Goal: Task Accomplishment & Management: Complete application form

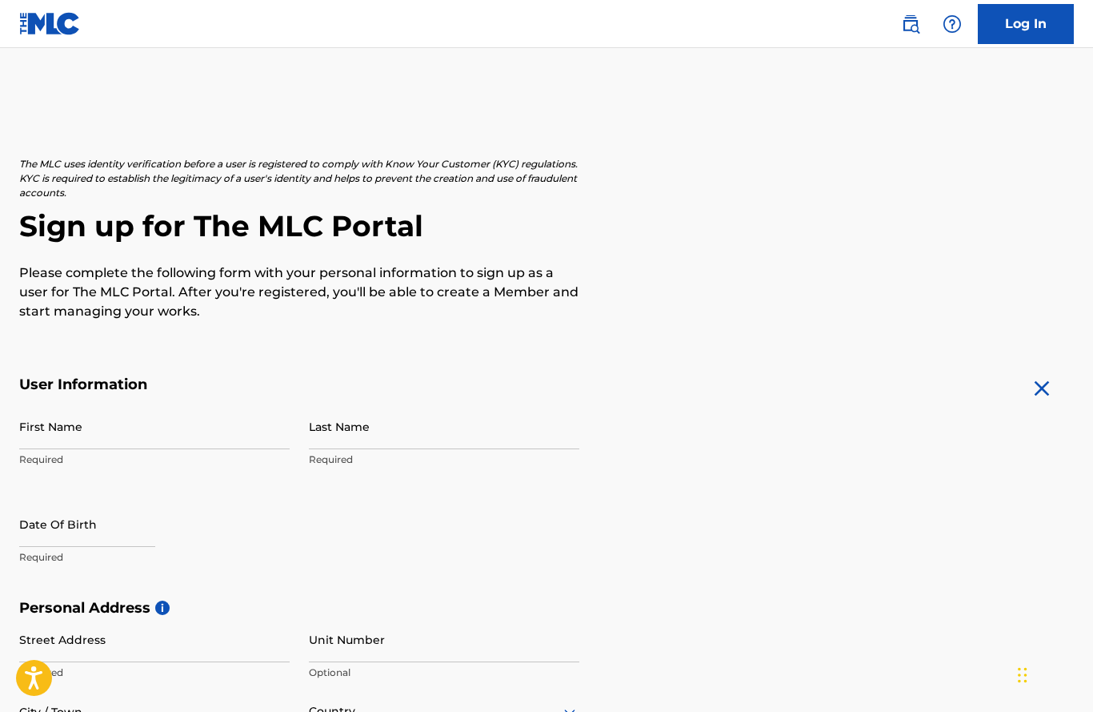
click at [123, 427] on input "First Name" at bounding box center [154, 426] width 271 height 46
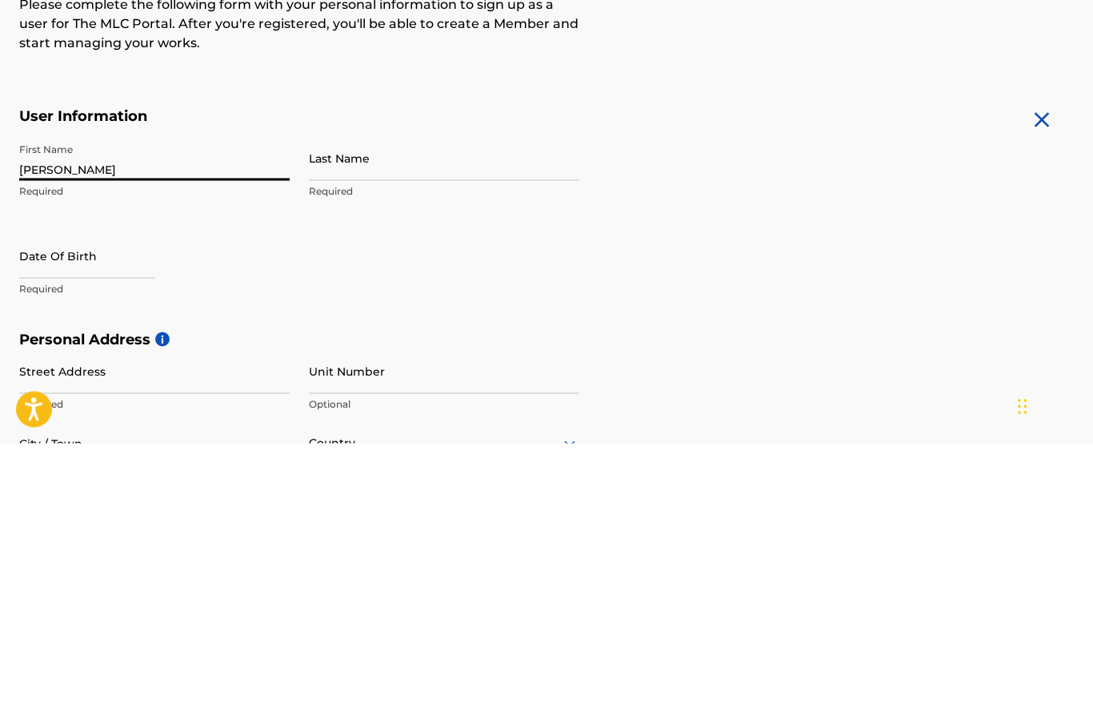
type input "[PERSON_NAME]"
click at [386, 403] on input "Last Name" at bounding box center [444, 426] width 271 height 46
type input "[PERSON_NAME]"
click at [106, 501] on input "text" at bounding box center [87, 524] width 136 height 46
select select "8"
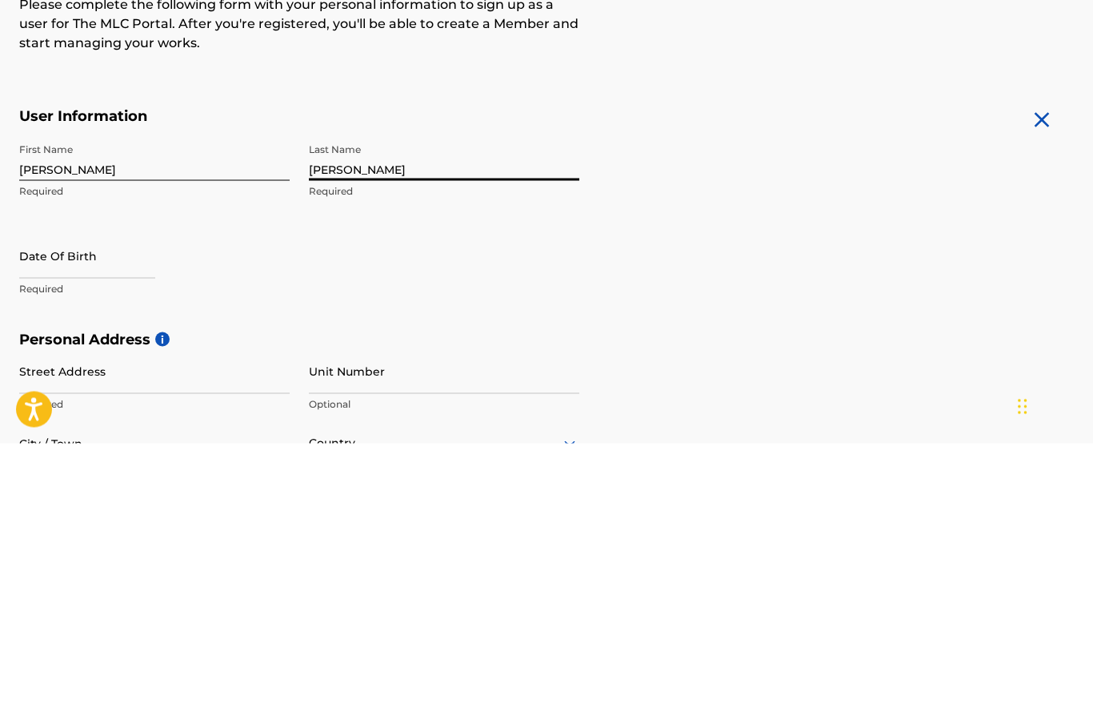
select select "2025"
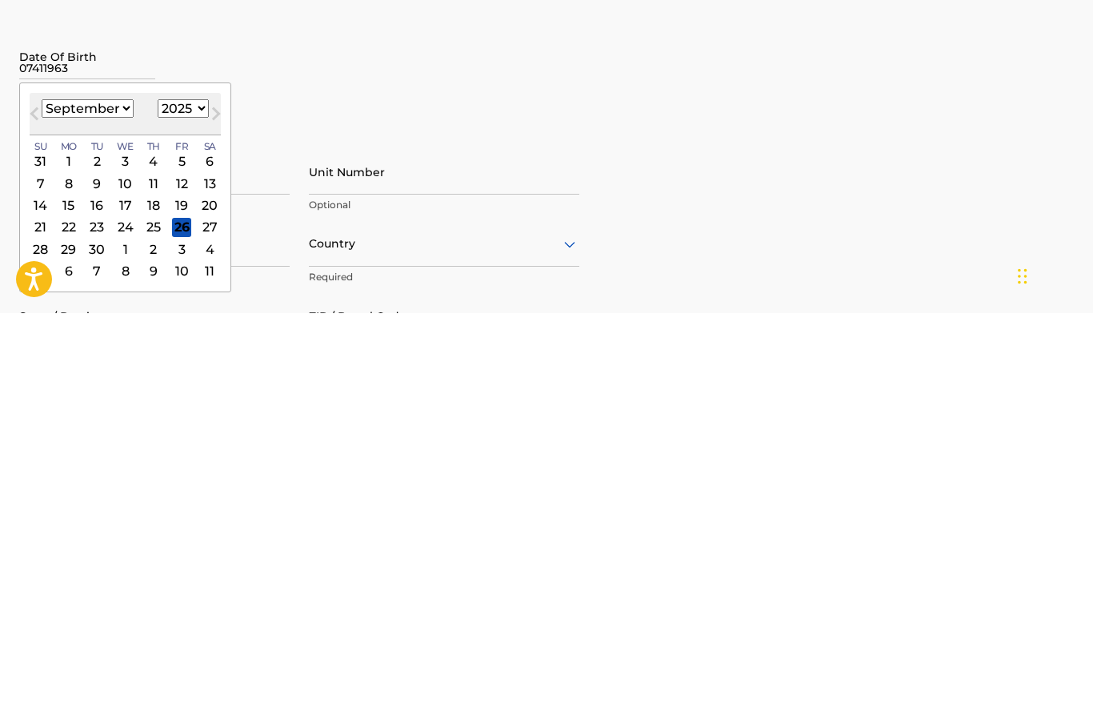
type input "07411963"
click at [203, 503] on button "Next Month" at bounding box center [216, 516] width 26 height 26
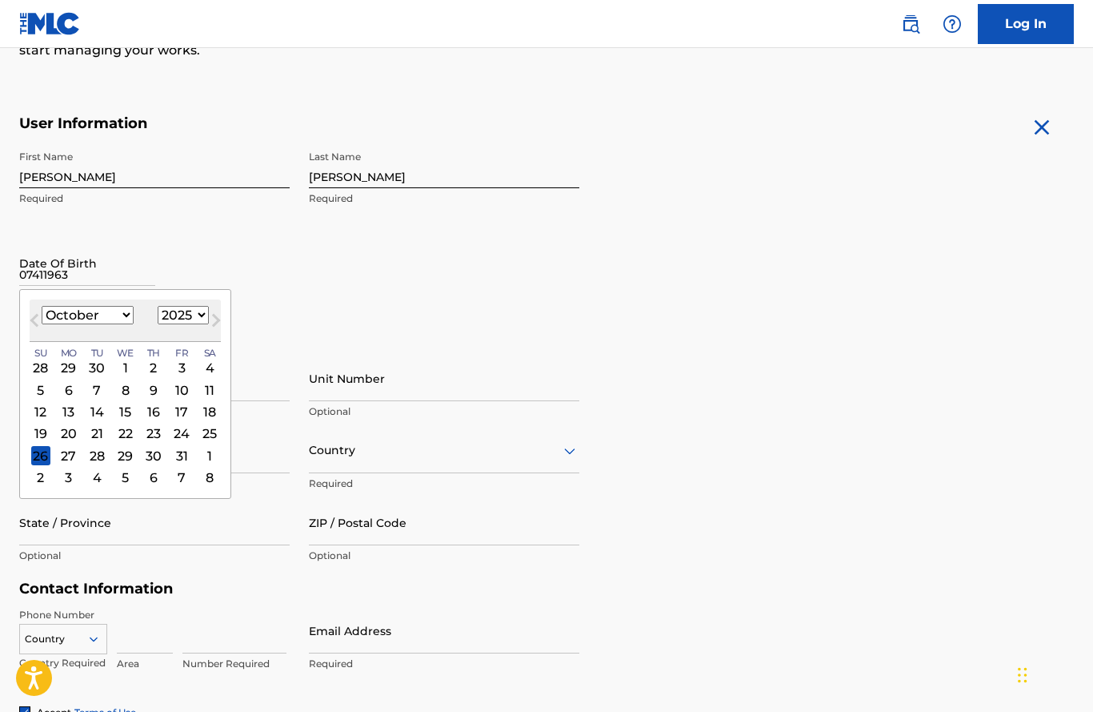
scroll to position [260, 0]
click at [127, 323] on select "January February March April May June July August September October November De…" at bounding box center [88, 316] width 92 height 18
click at [215, 316] on span "Next Month" at bounding box center [215, 323] width 0 height 24
click at [126, 316] on select "January February March April May June July August September October November De…" at bounding box center [88, 316] width 92 height 18
select select "6"
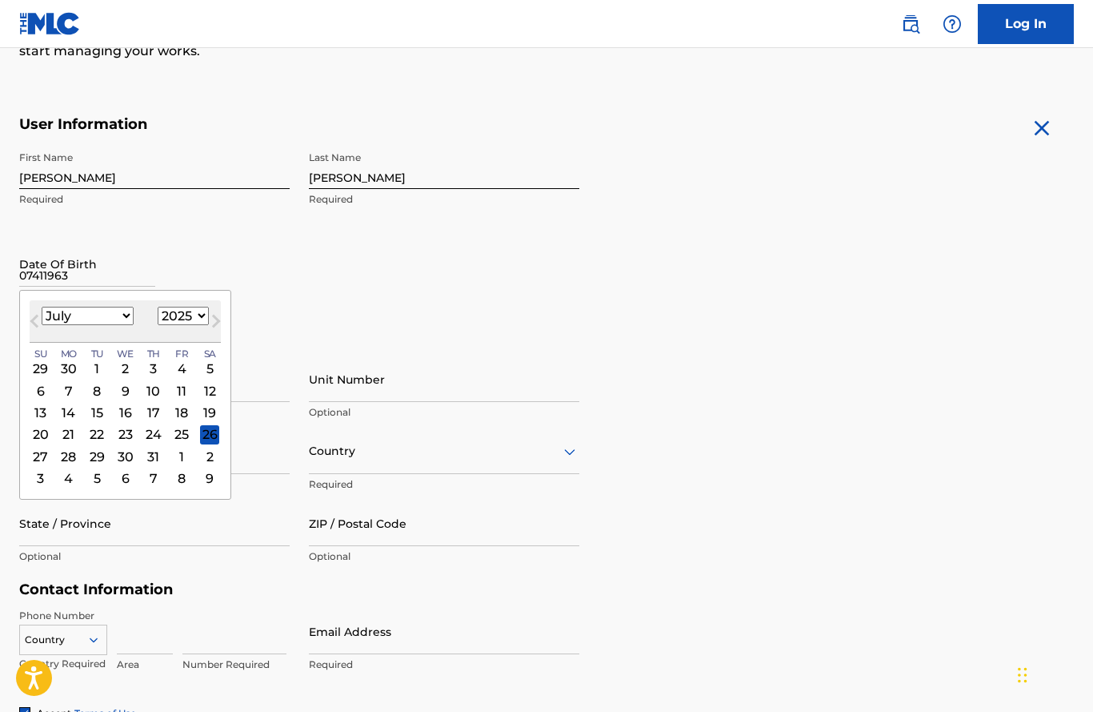
click at [149, 455] on div "31" at bounding box center [153, 456] width 19 height 19
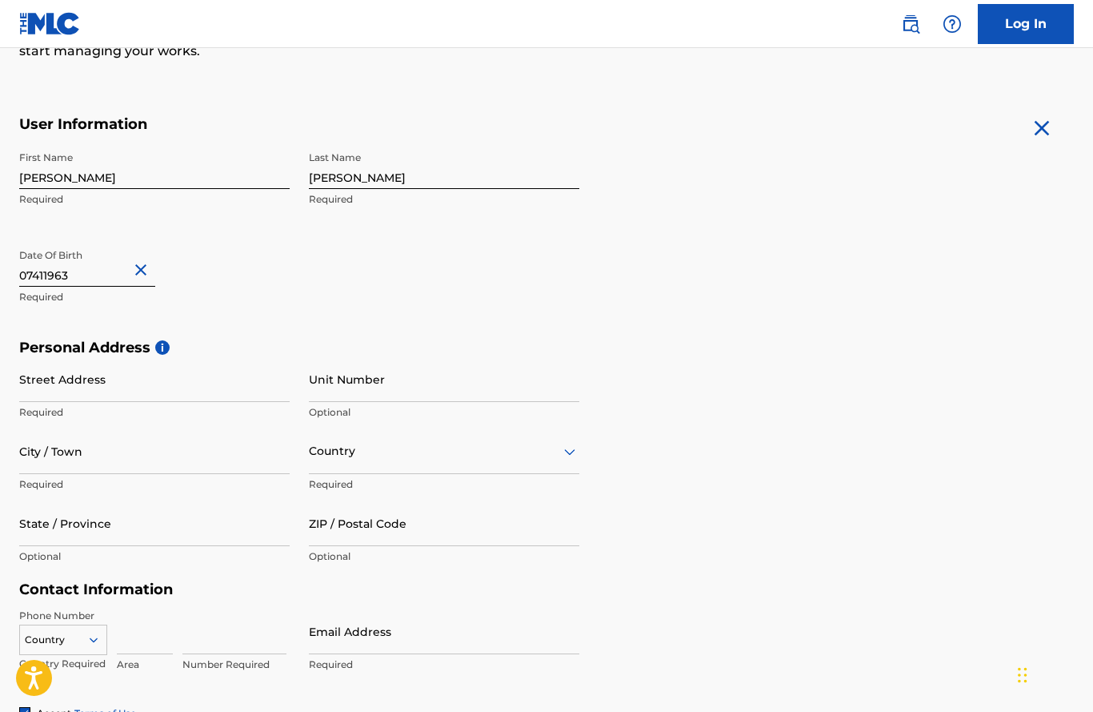
scroll to position [259, 0]
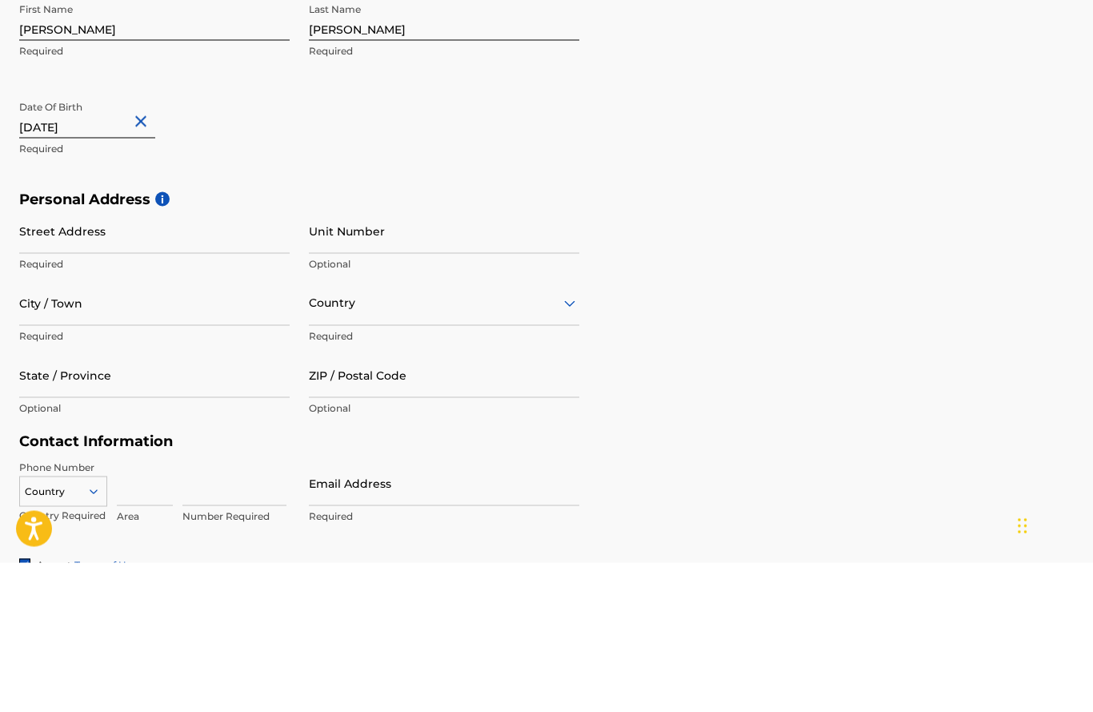
type input "[DATE]"
click at [142, 357] on input "Street Address" at bounding box center [154, 380] width 271 height 46
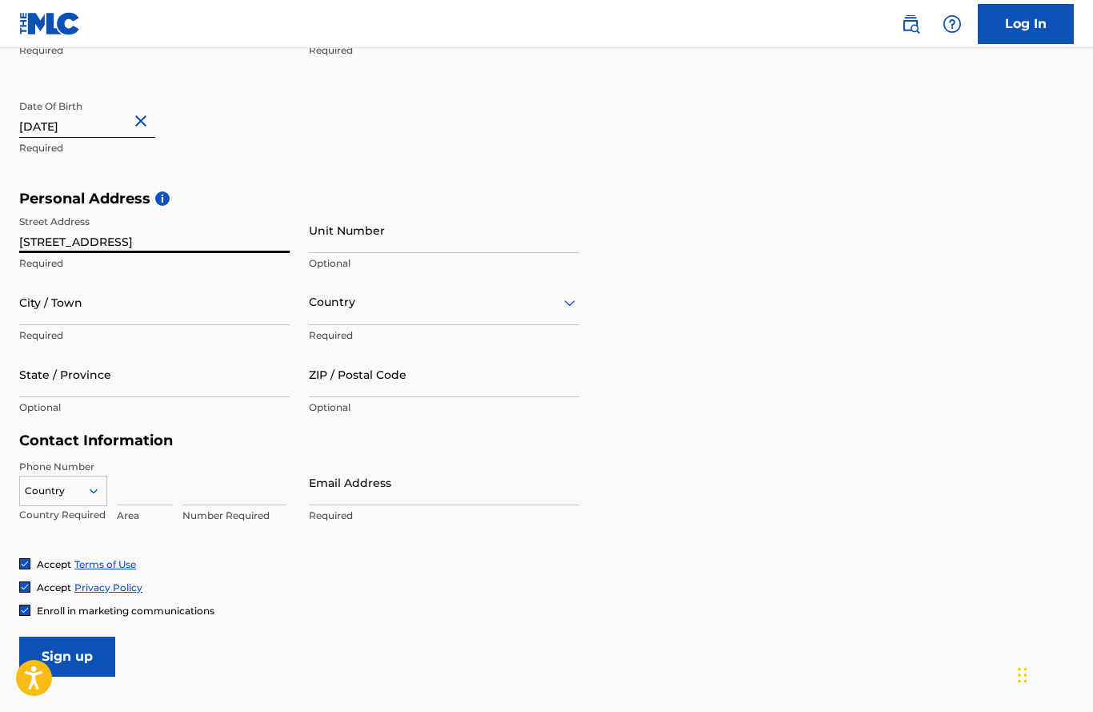
type input "[STREET_ADDRESS]"
type input "Ocala"
type input "[GEOGRAPHIC_DATA]"
type input "FL"
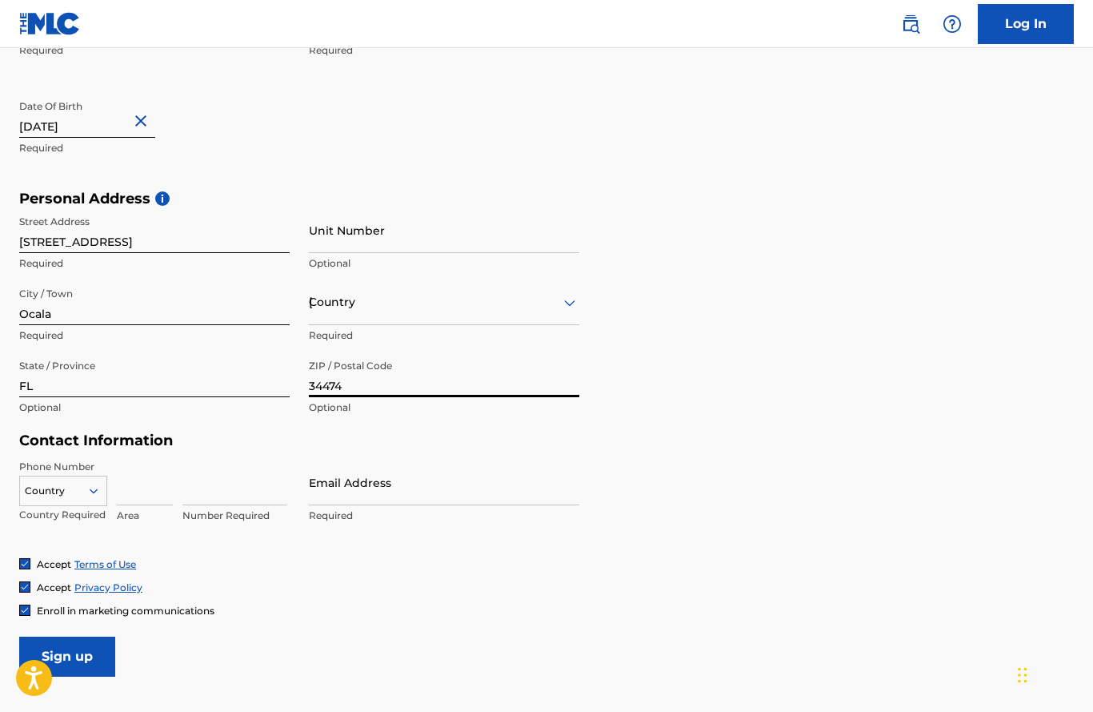
type input "34474"
type input "[GEOGRAPHIC_DATA]"
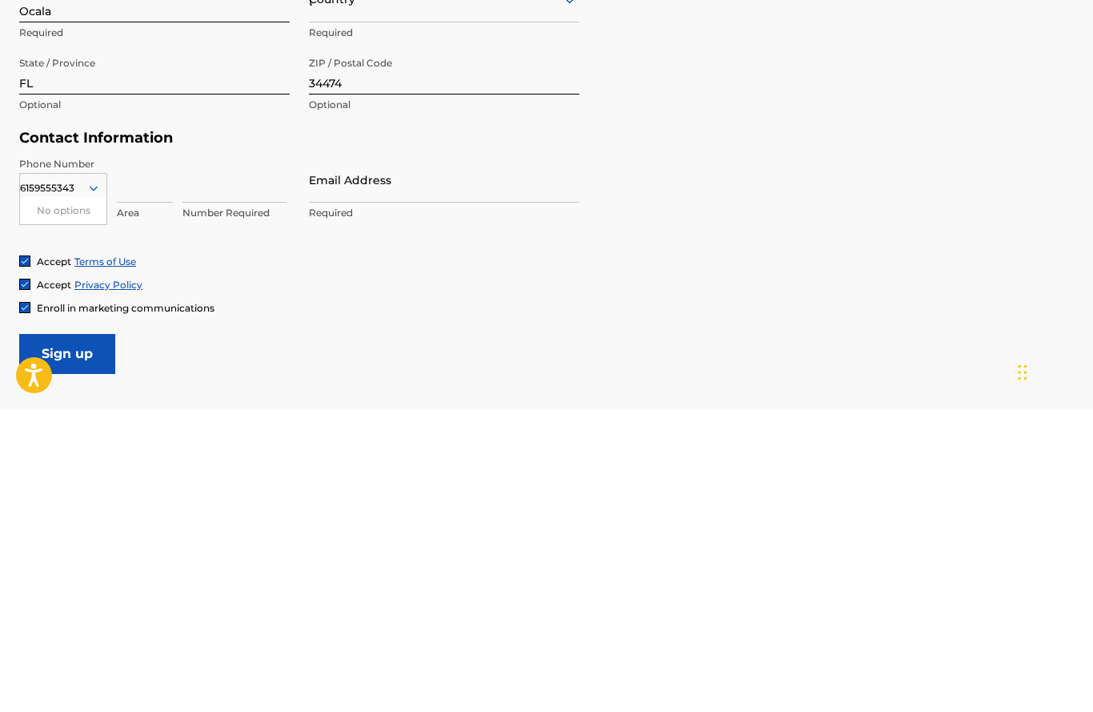
type input "6159555343"
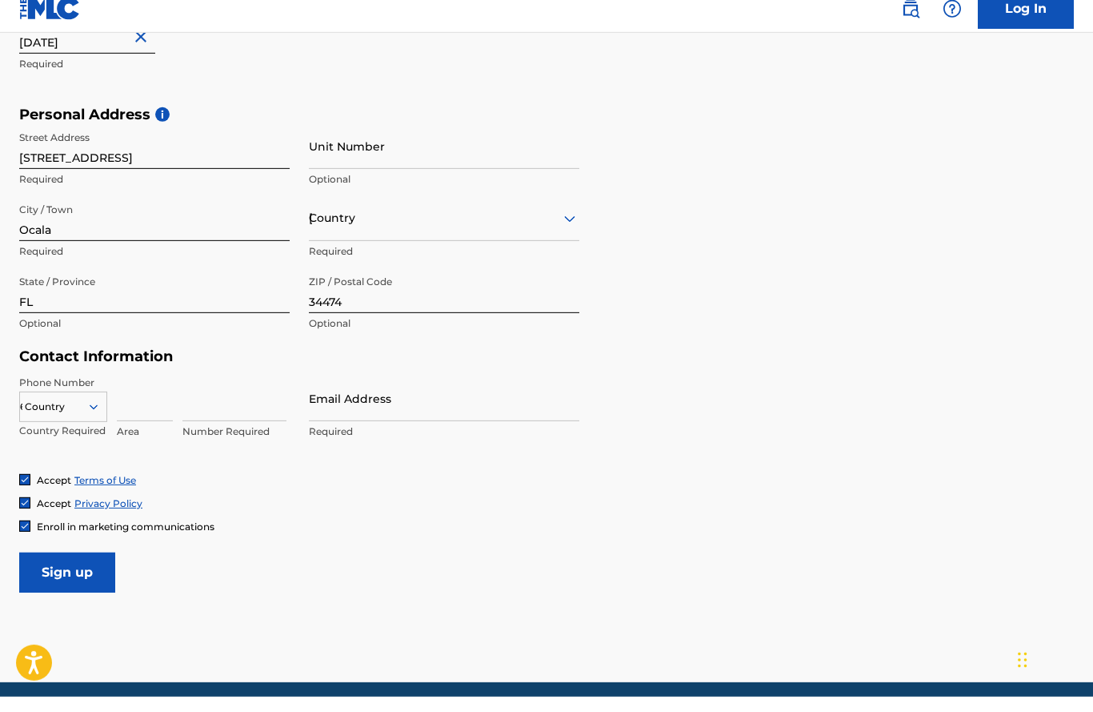
click at [367, 422] on input "Email Address" at bounding box center [444, 414] width 271 height 46
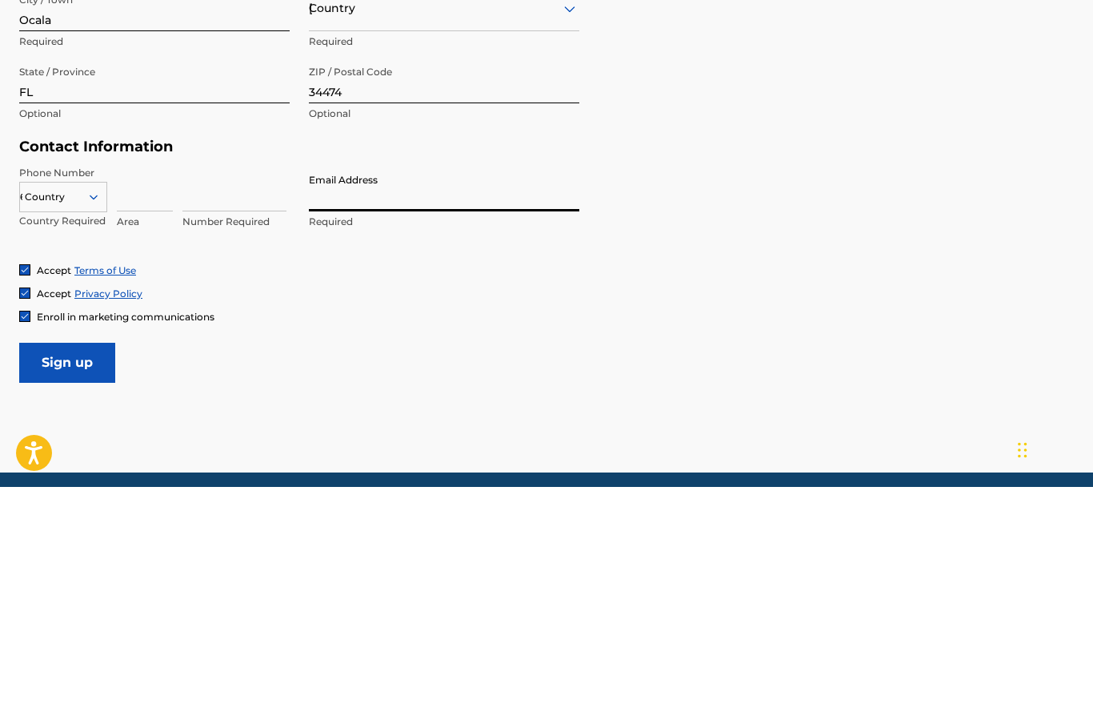
click at [139, 391] on input at bounding box center [145, 414] width 56 height 46
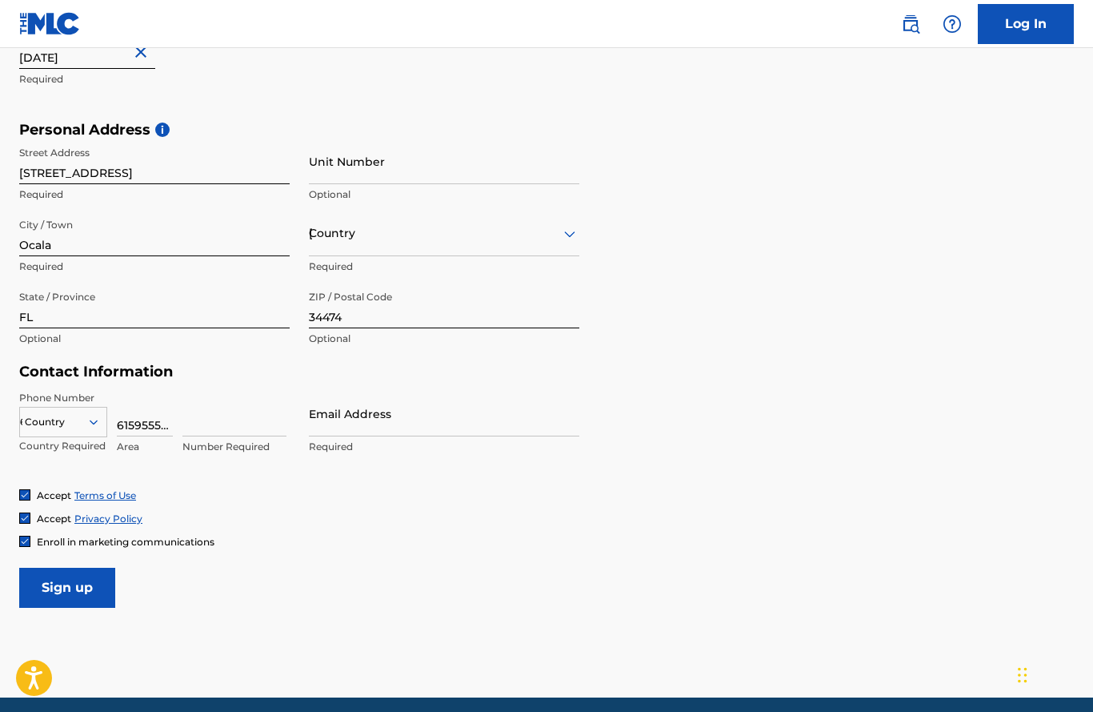
click at [162, 423] on input "6159555343" at bounding box center [145, 414] width 56 height 46
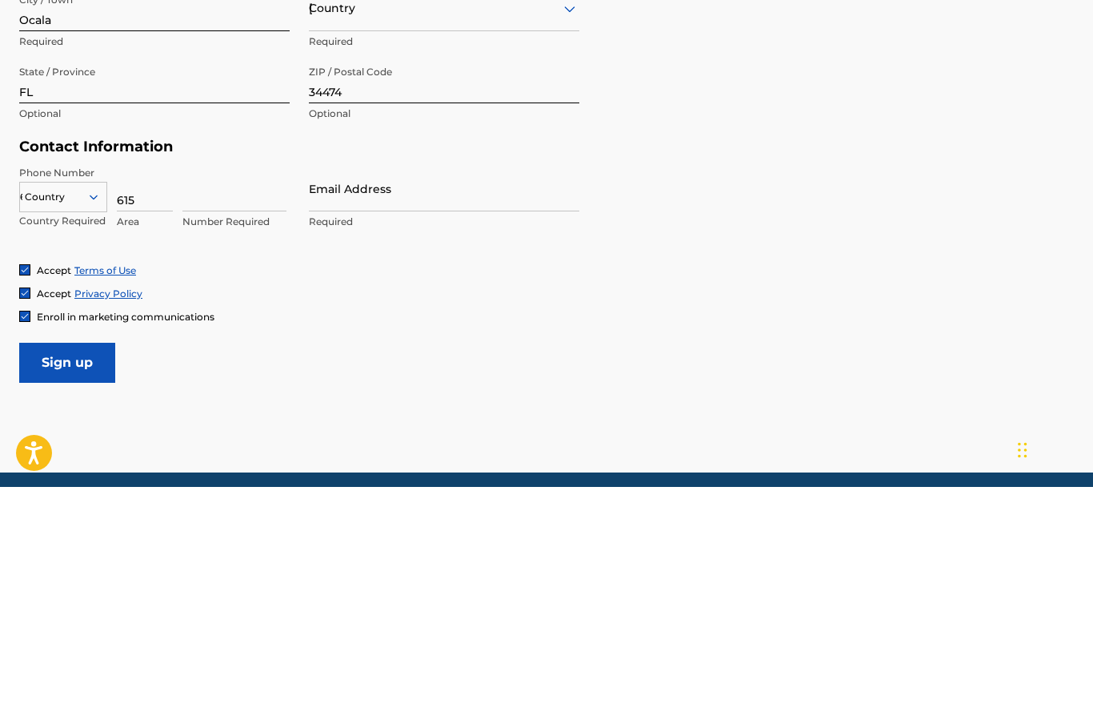
type input "615"
click at [201, 391] on input at bounding box center [234, 414] width 104 height 46
type input "9555343"
click at [399, 391] on input "Email Address" at bounding box center [444, 414] width 271 height 46
type input "C"
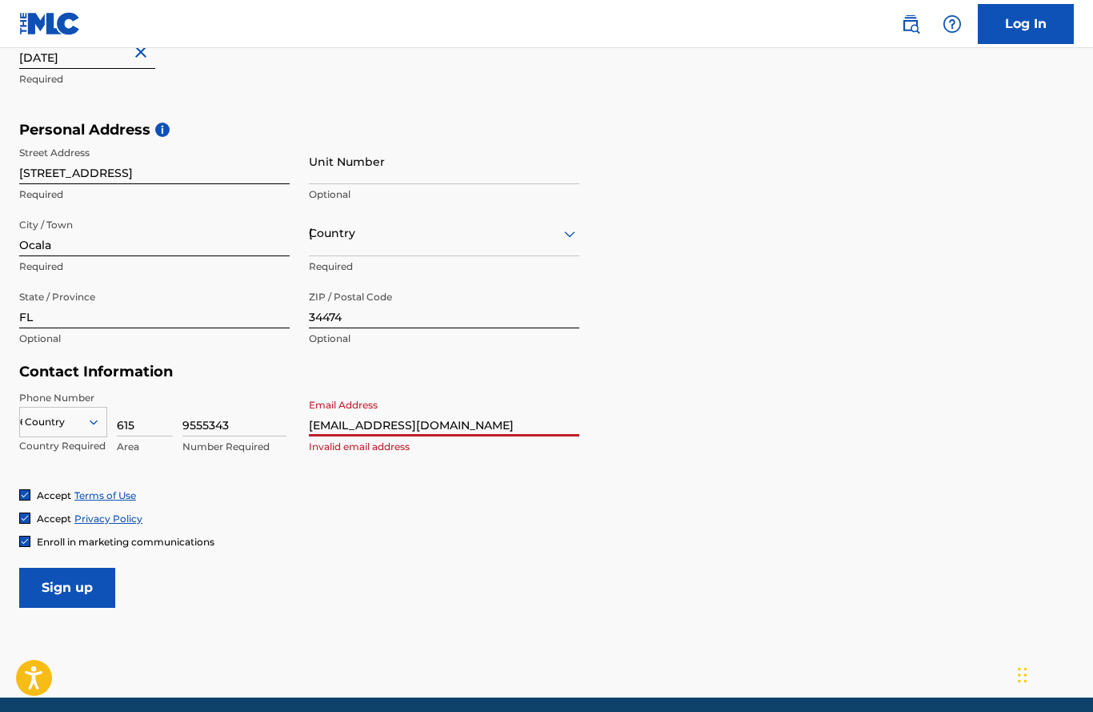
type input "[EMAIL_ADDRESS][DOMAIN_NAME]"
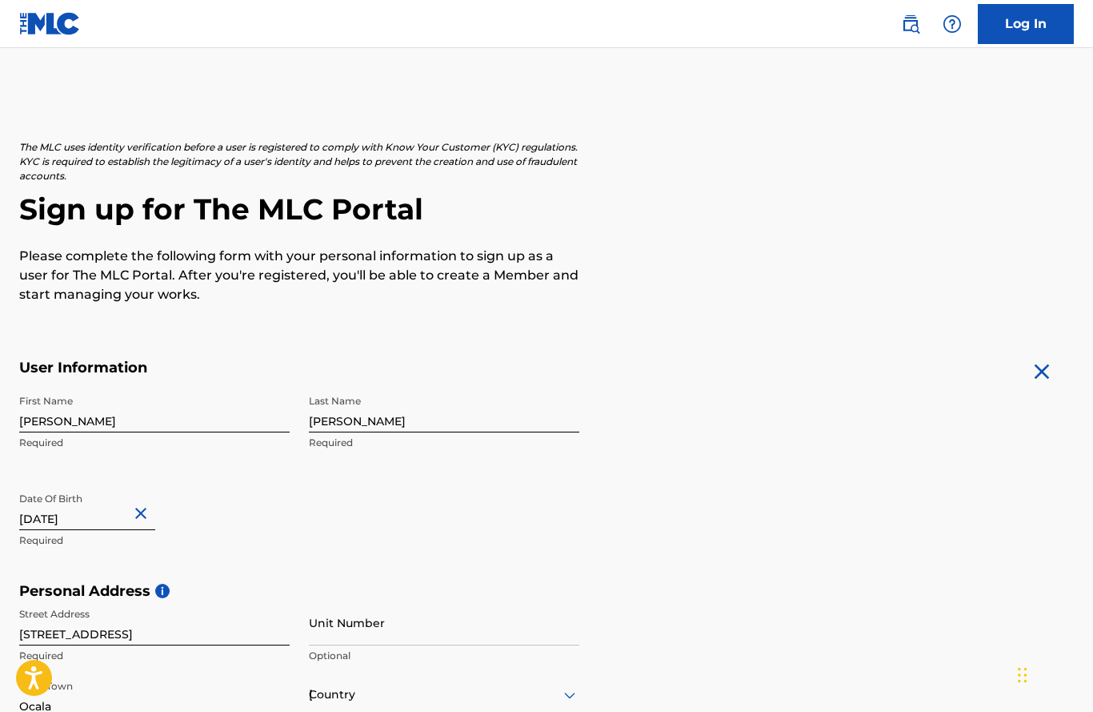
scroll to position [0, 0]
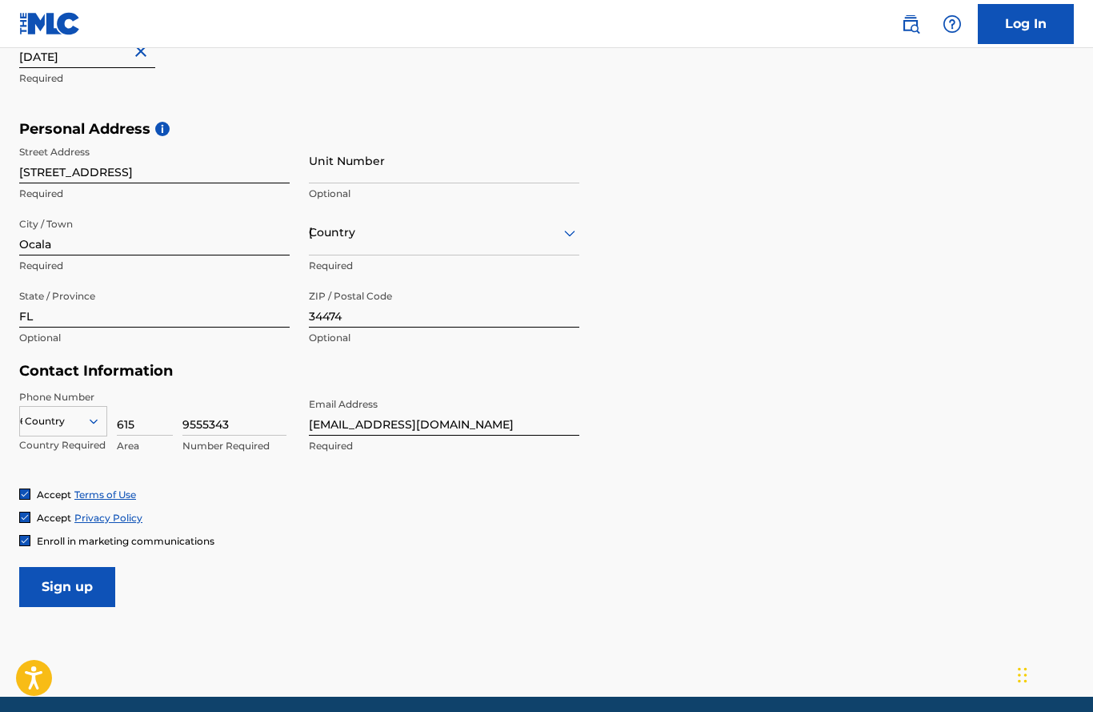
click at [79, 587] on input "Sign up" at bounding box center [67, 587] width 96 height 40
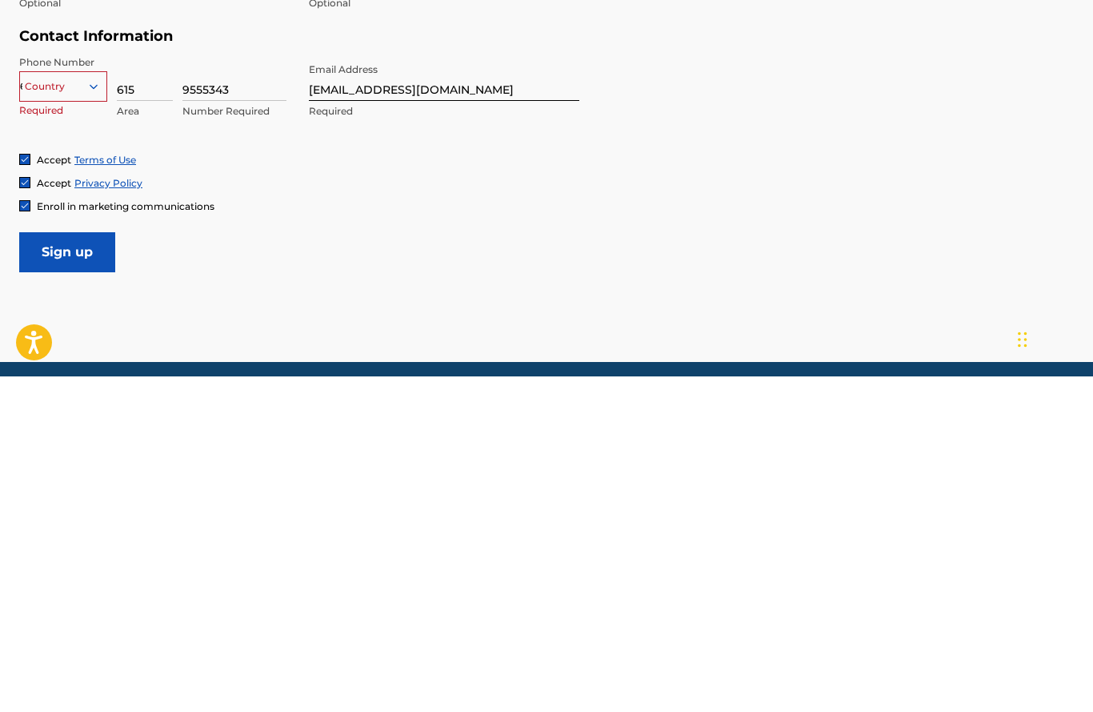
scroll to position [528, 0]
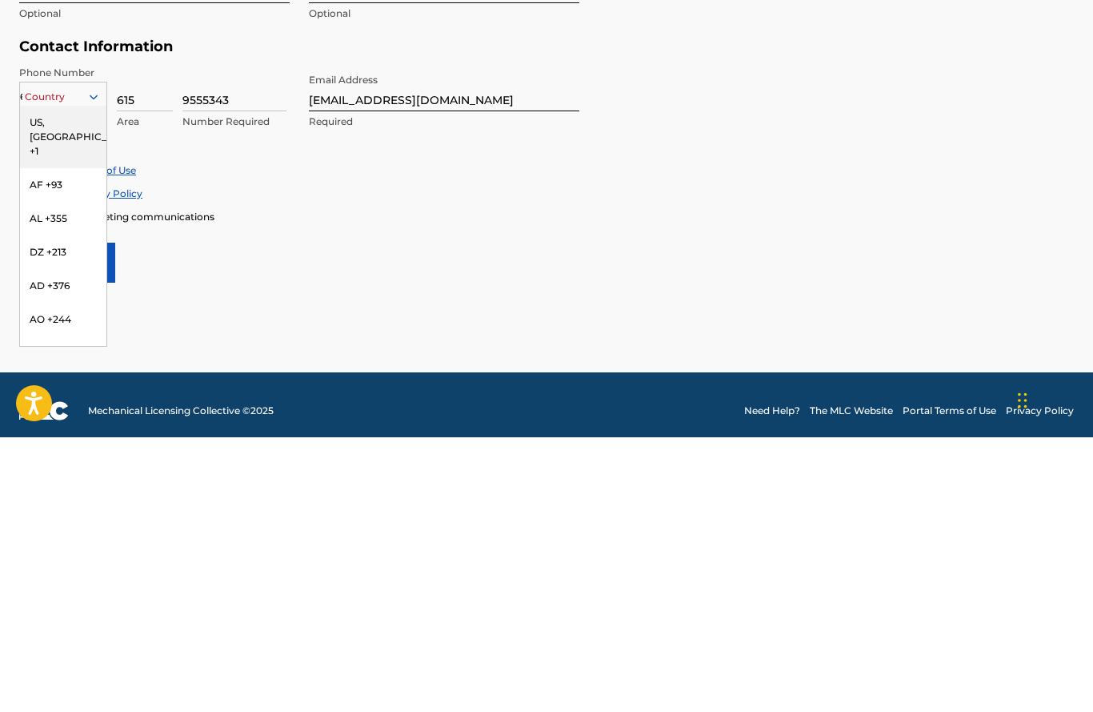
click at [68, 380] on div "US, [GEOGRAPHIC_DATA] +1" at bounding box center [63, 411] width 86 height 62
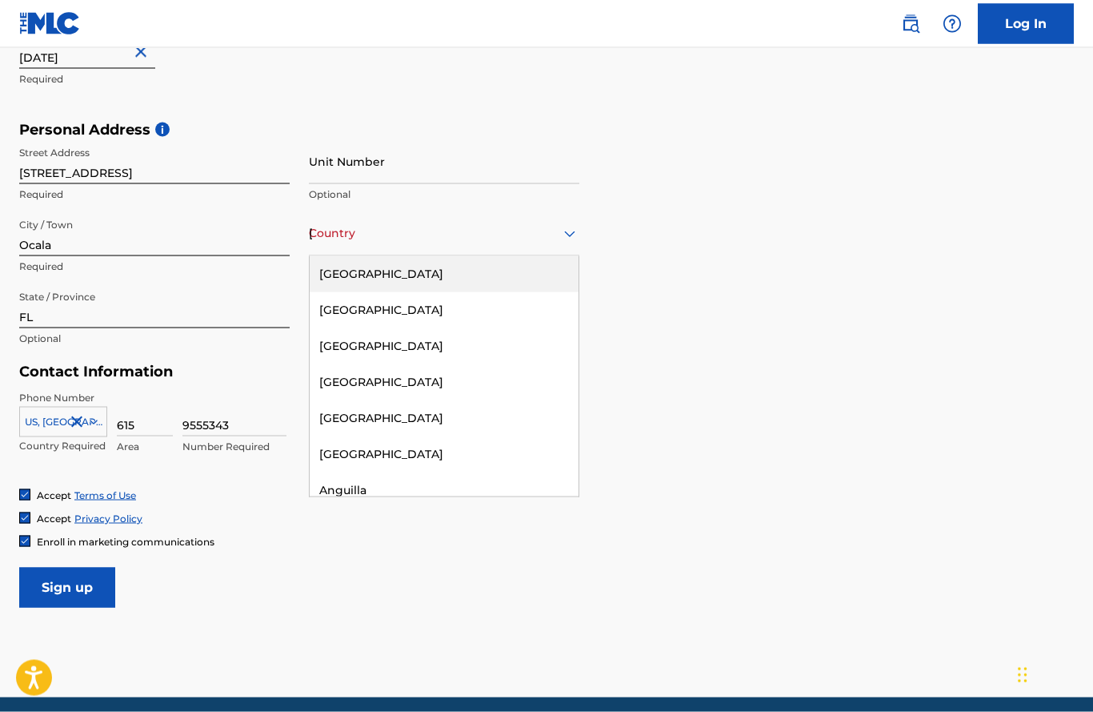
click at [389, 274] on div "[GEOGRAPHIC_DATA]" at bounding box center [444, 274] width 269 height 36
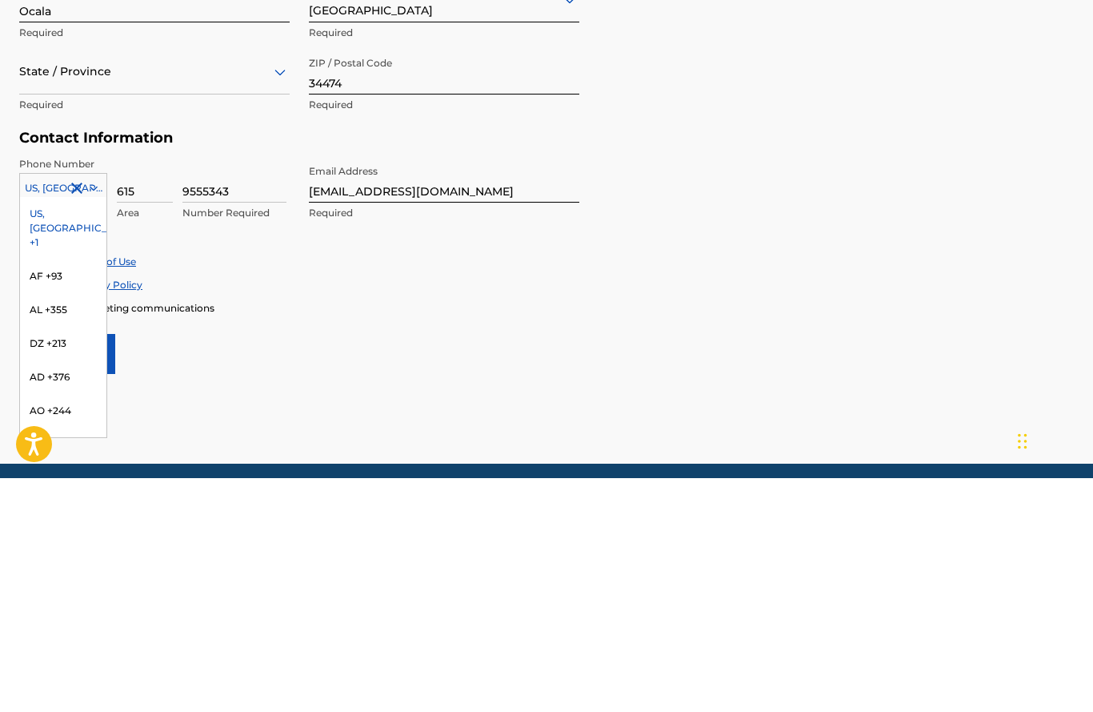
scroll to position [0, 0]
click at [55, 431] on div "US, [GEOGRAPHIC_DATA] +1" at bounding box center [63, 462] width 86 height 62
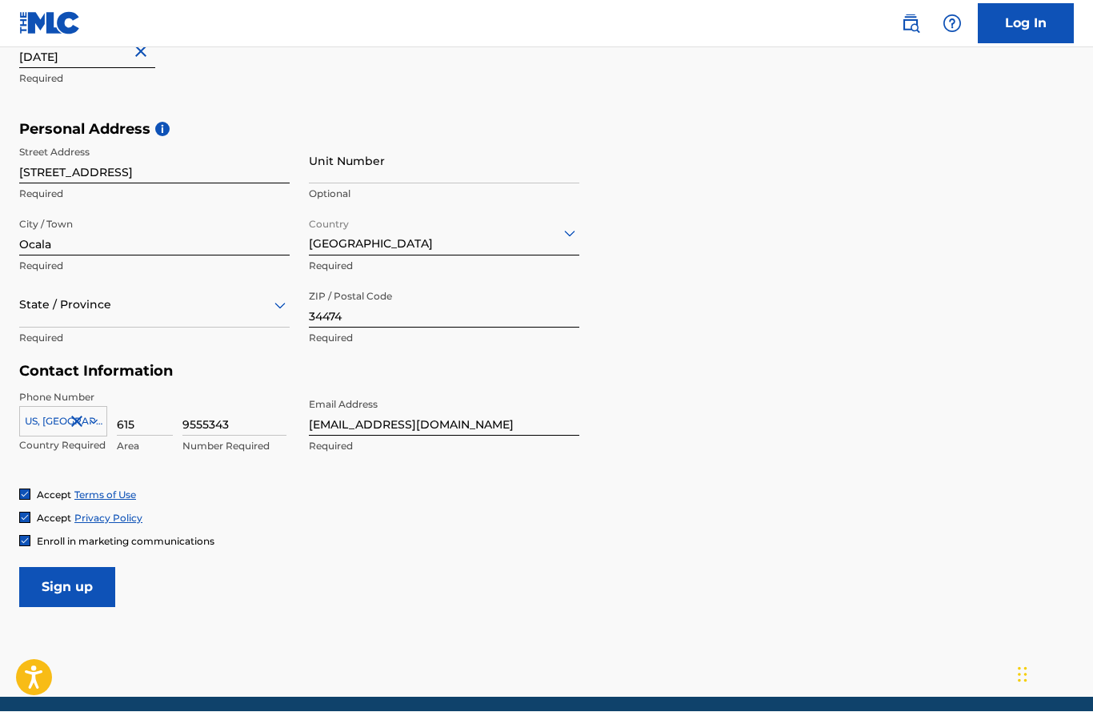
click at [54, 578] on input "Sign up" at bounding box center [67, 587] width 96 height 40
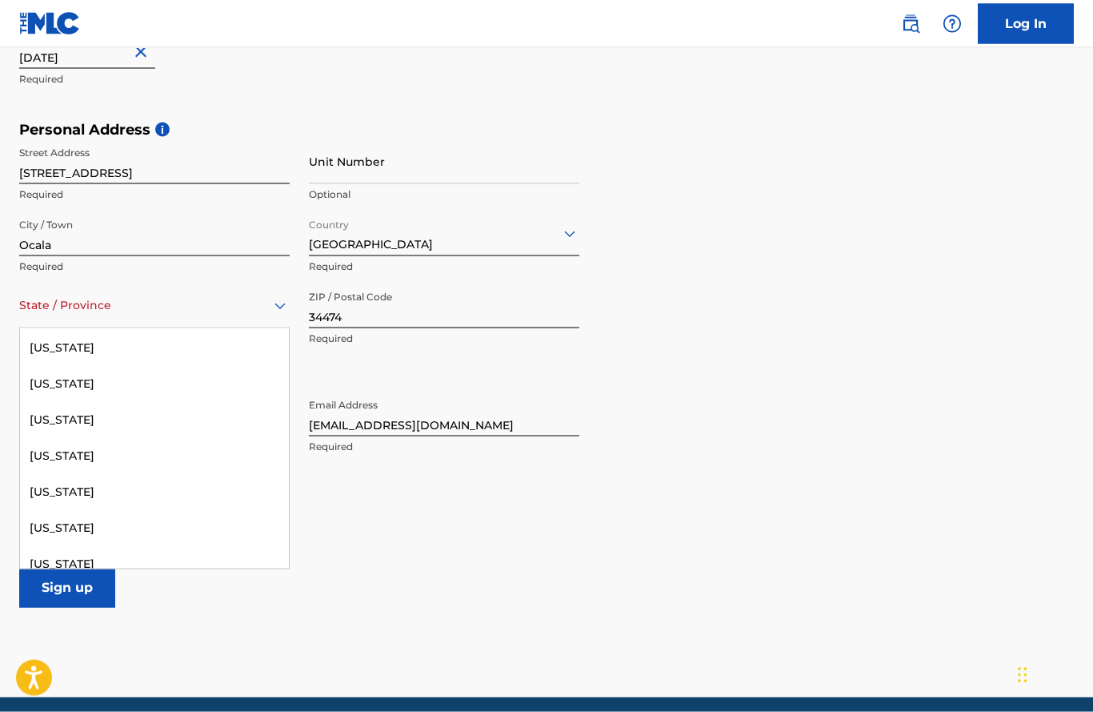
scroll to position [363, 0]
click at [67, 343] on div "[US_STATE]" at bounding box center [154, 343] width 269 height 36
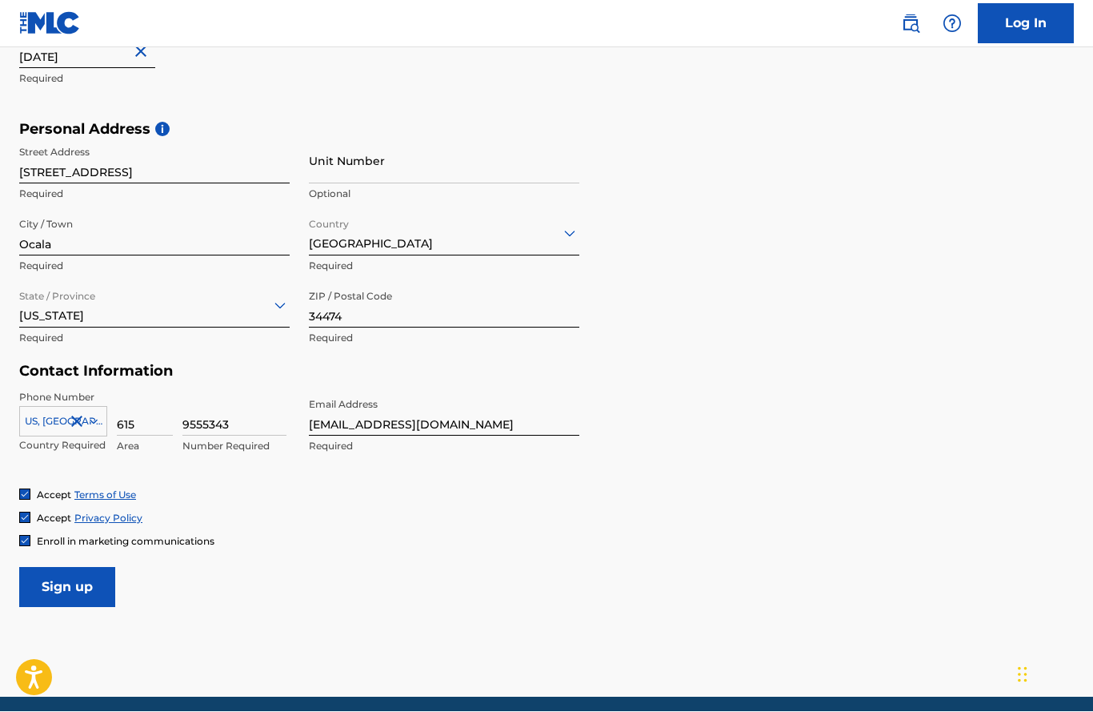
click at [69, 597] on input "Sign up" at bounding box center [67, 587] width 96 height 40
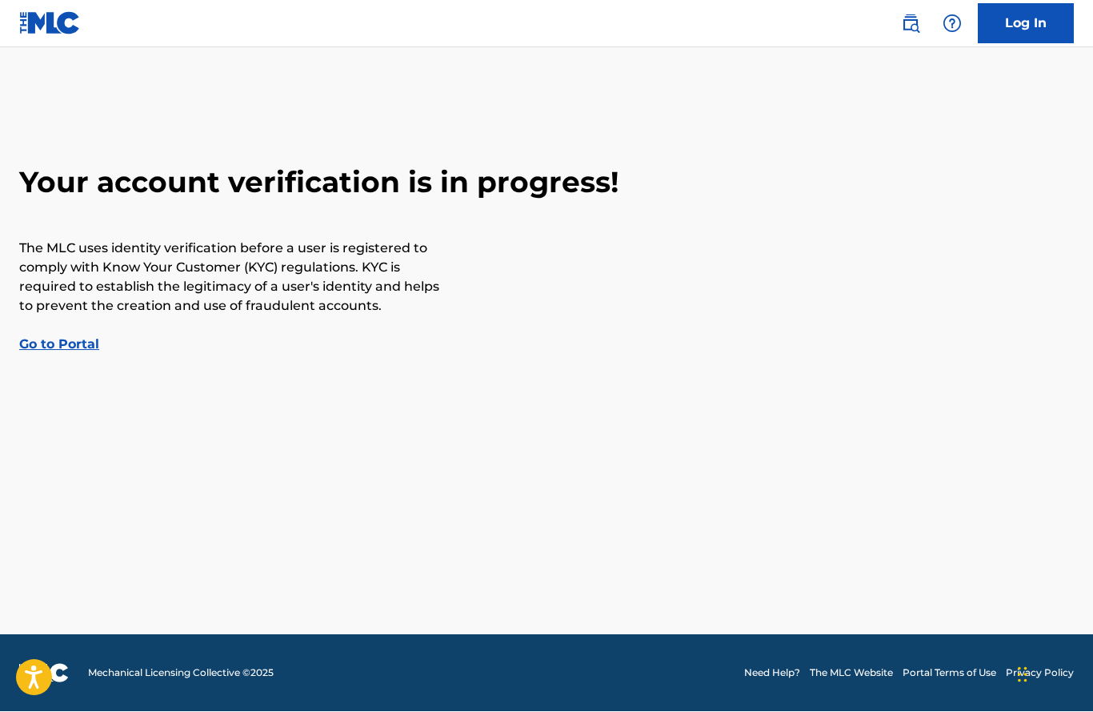
click at [70, 349] on link "Go to Portal" at bounding box center [59, 344] width 80 height 15
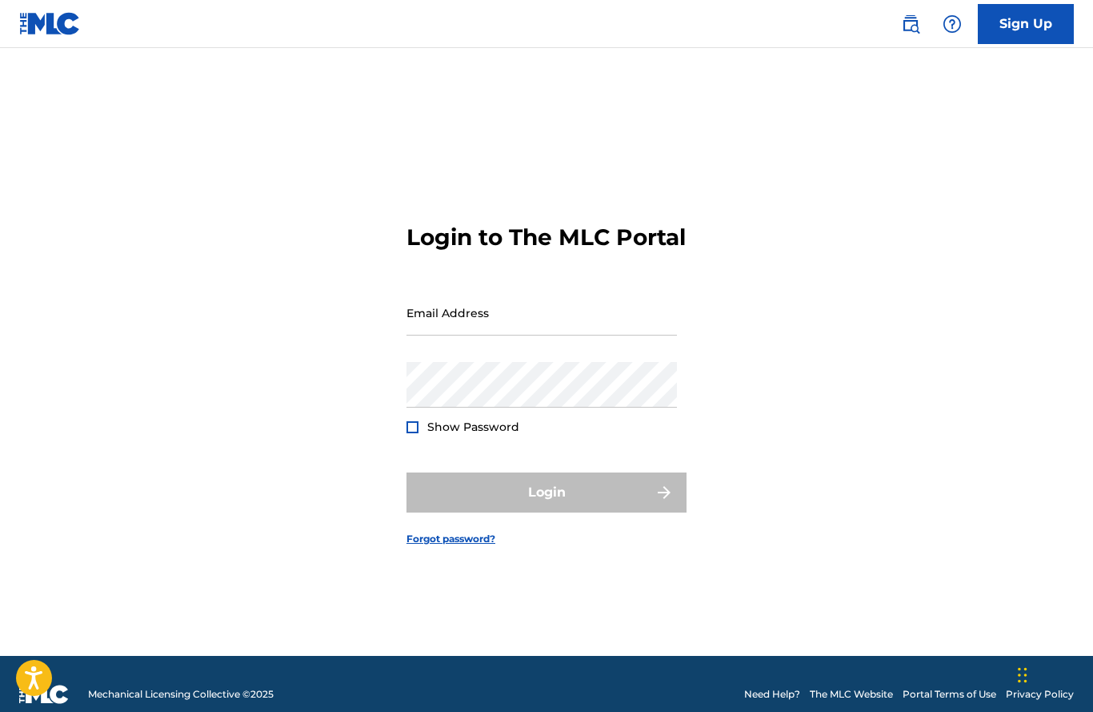
click at [1040, 7] on link "Sign Up" at bounding box center [1026, 24] width 96 height 40
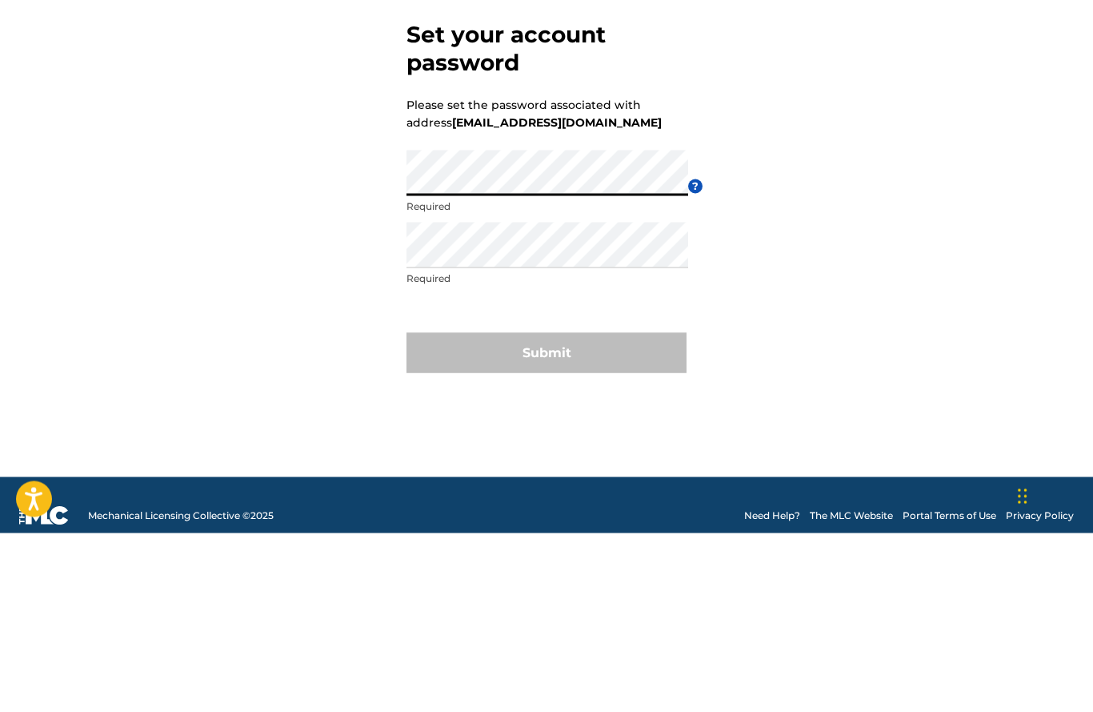
scroll to position [82, 0]
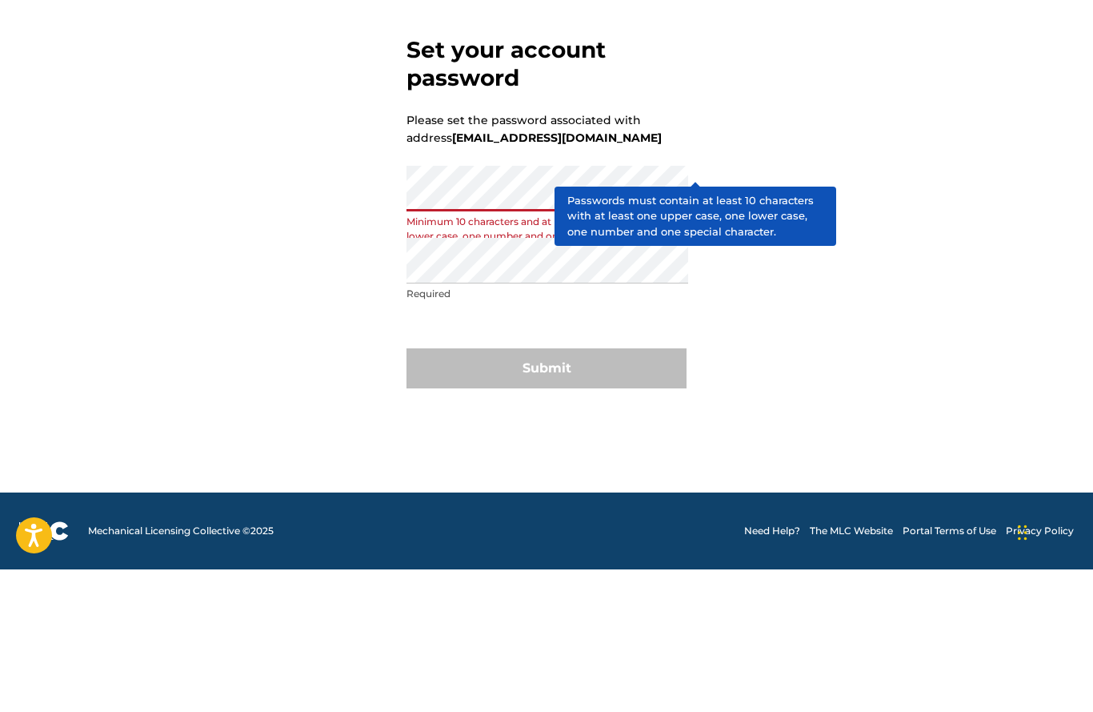
click at [702, 337] on span "?" at bounding box center [695, 344] width 14 height 14
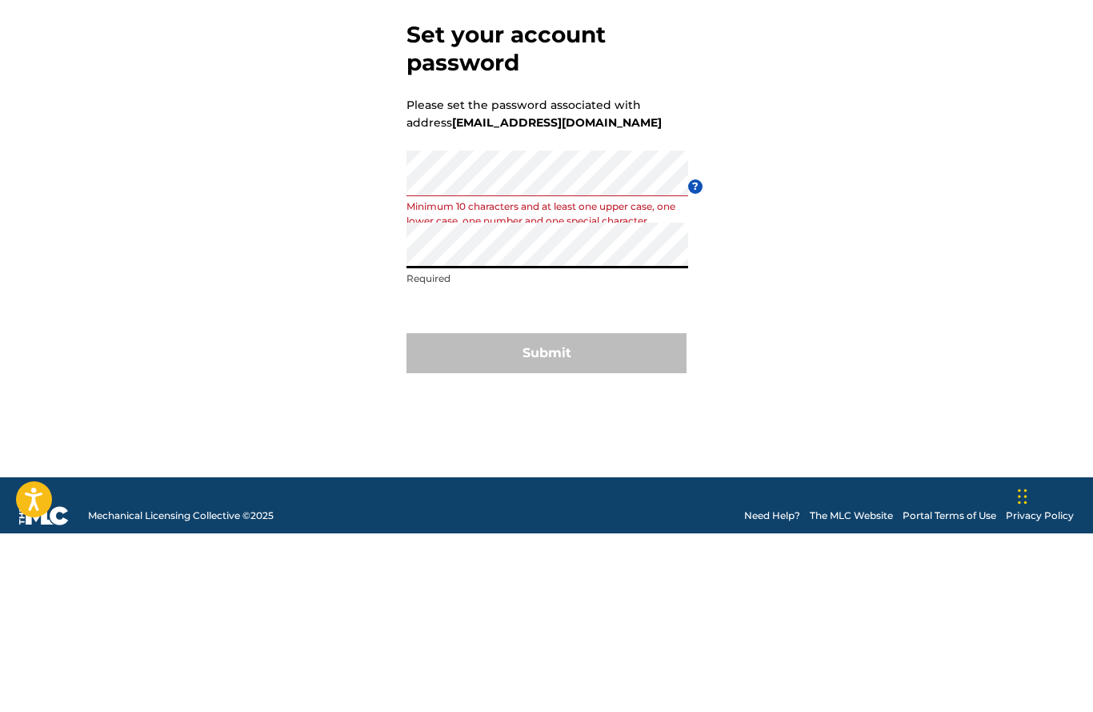
scroll to position [82, 0]
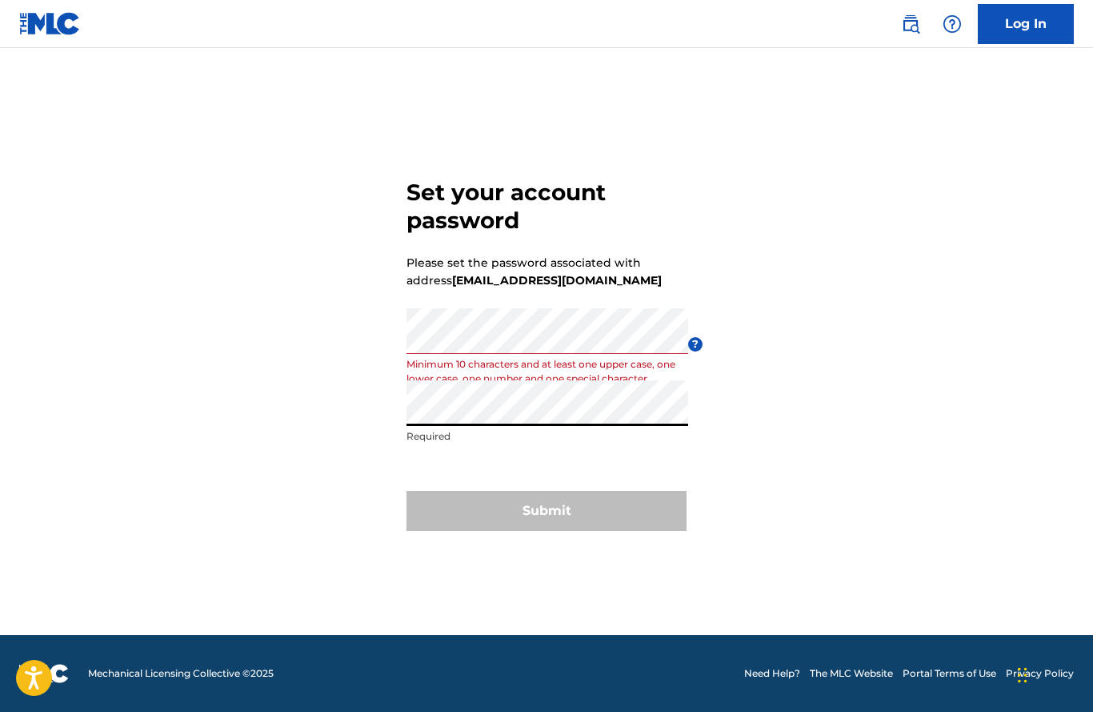
click at [552, 491] on div "Submit" at bounding box center [547, 511] width 280 height 40
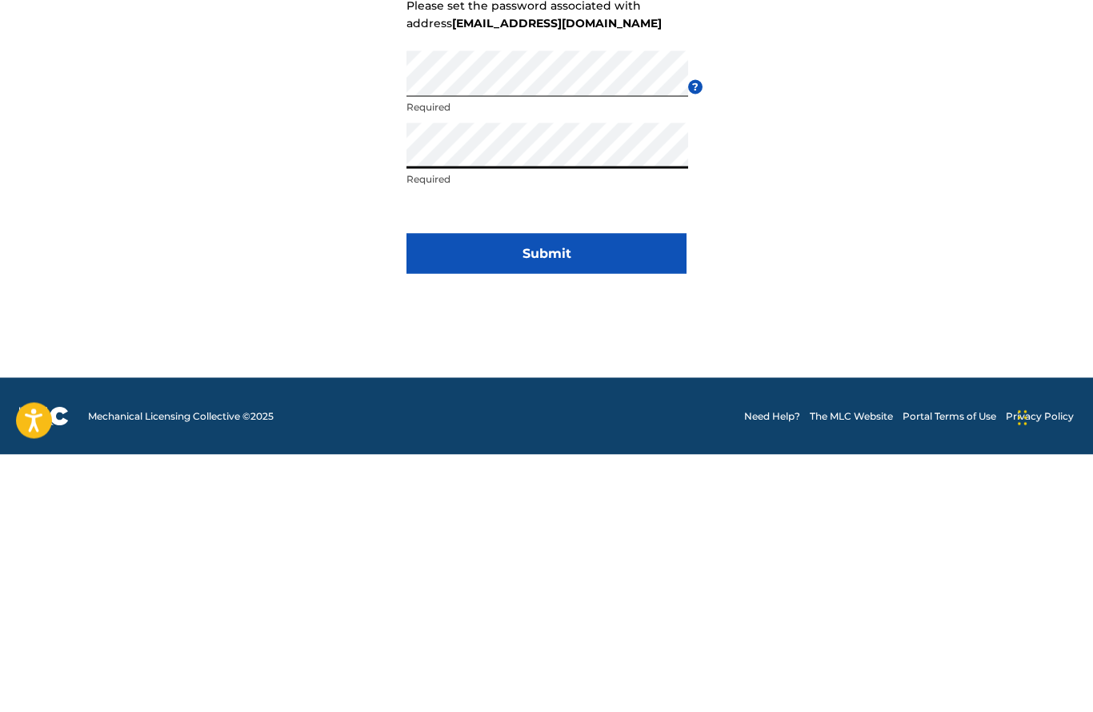
click at [548, 491] on button "Submit" at bounding box center [547, 511] width 280 height 40
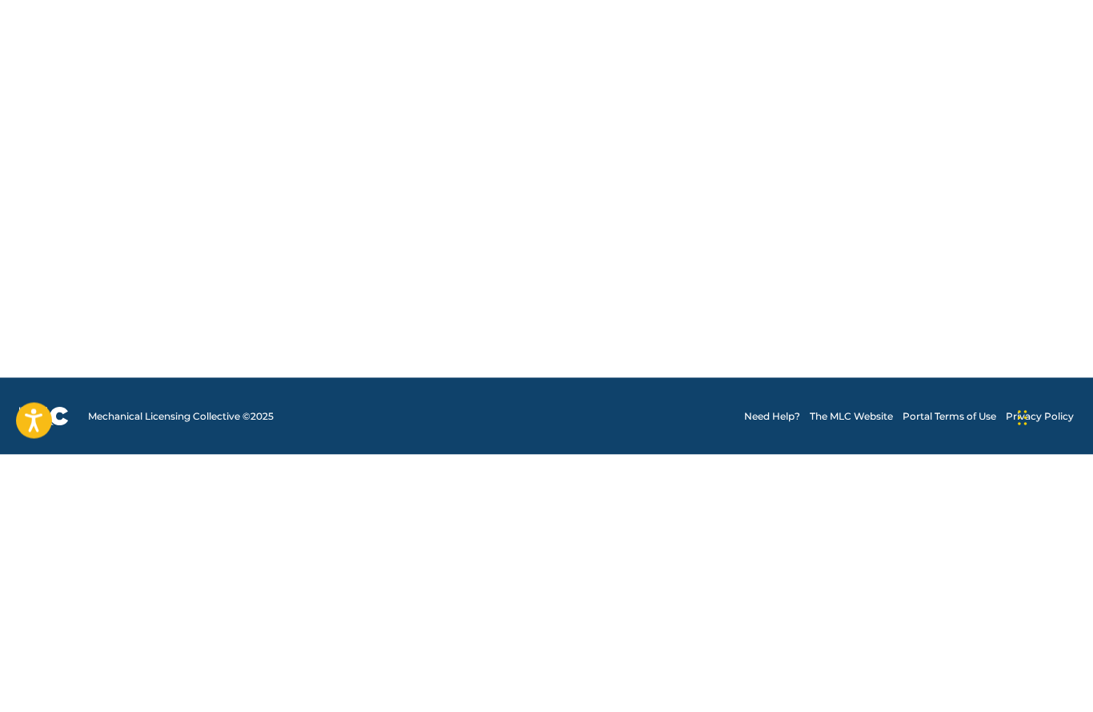
scroll to position [61, 0]
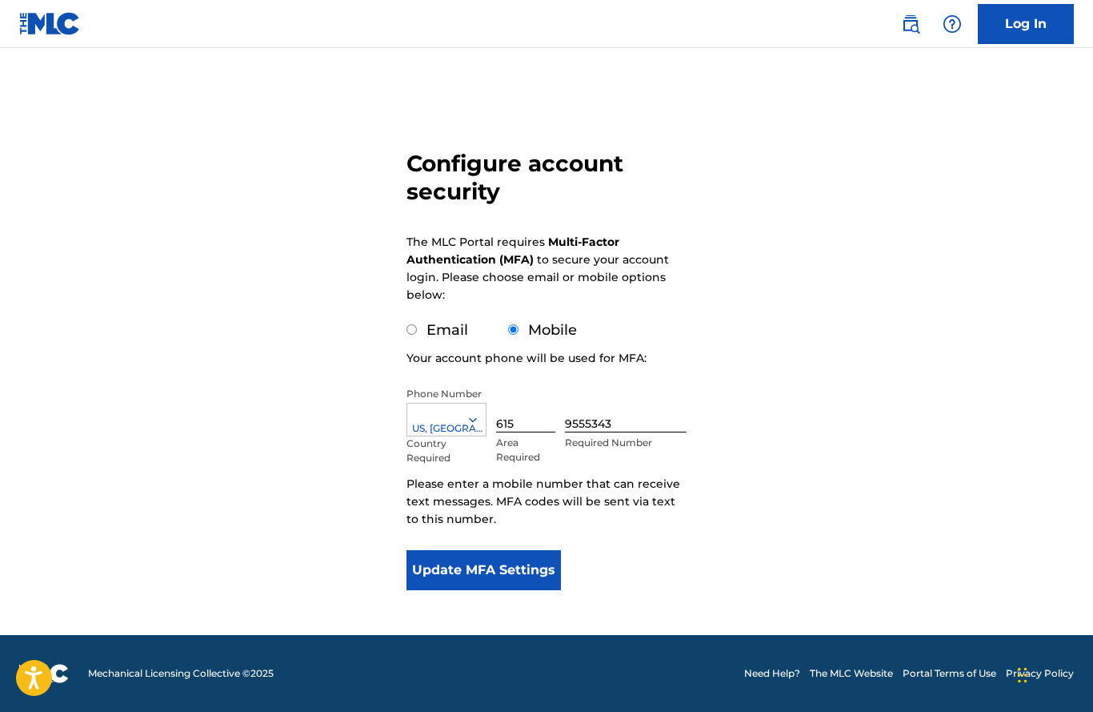
click at [499, 565] on button "Update MFA Settings" at bounding box center [484, 570] width 154 height 40
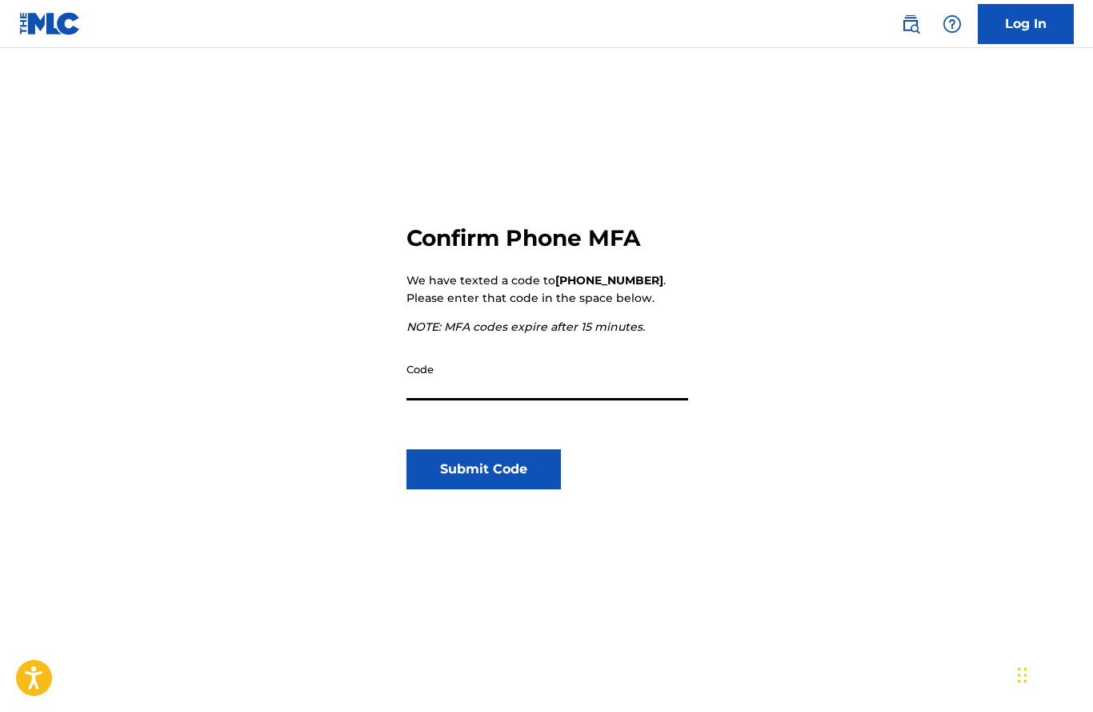
click at [508, 378] on input "Code" at bounding box center [548, 378] width 282 height 46
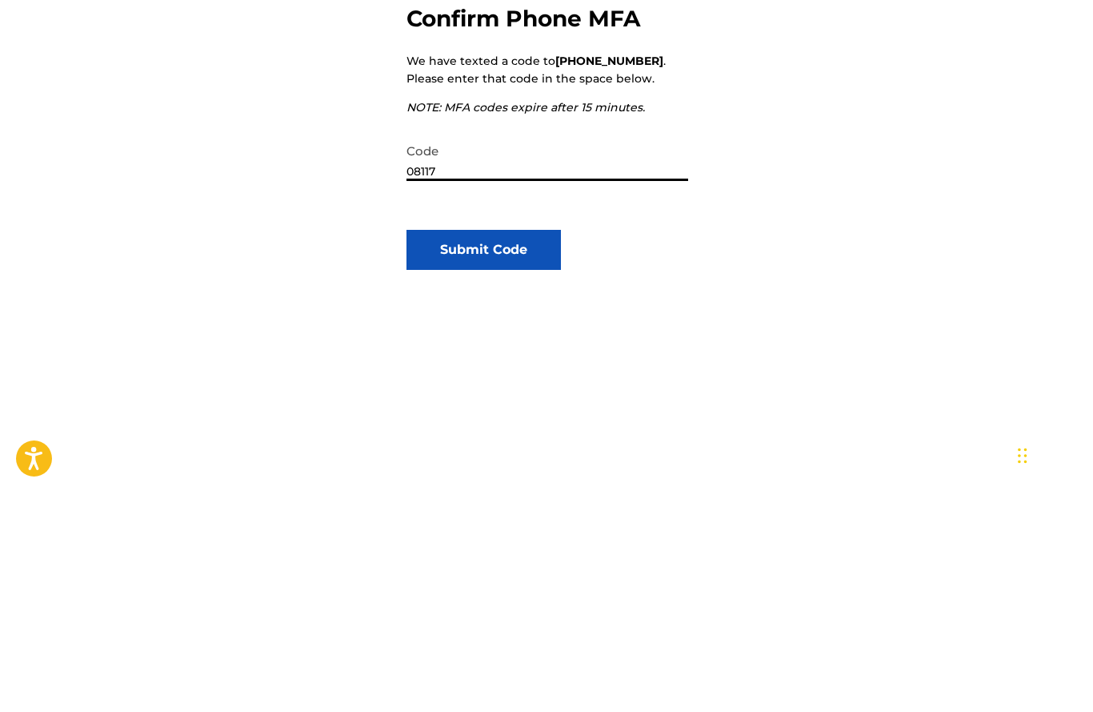
type input "081174"
click at [510, 449] on button "Submit Code" at bounding box center [484, 469] width 154 height 40
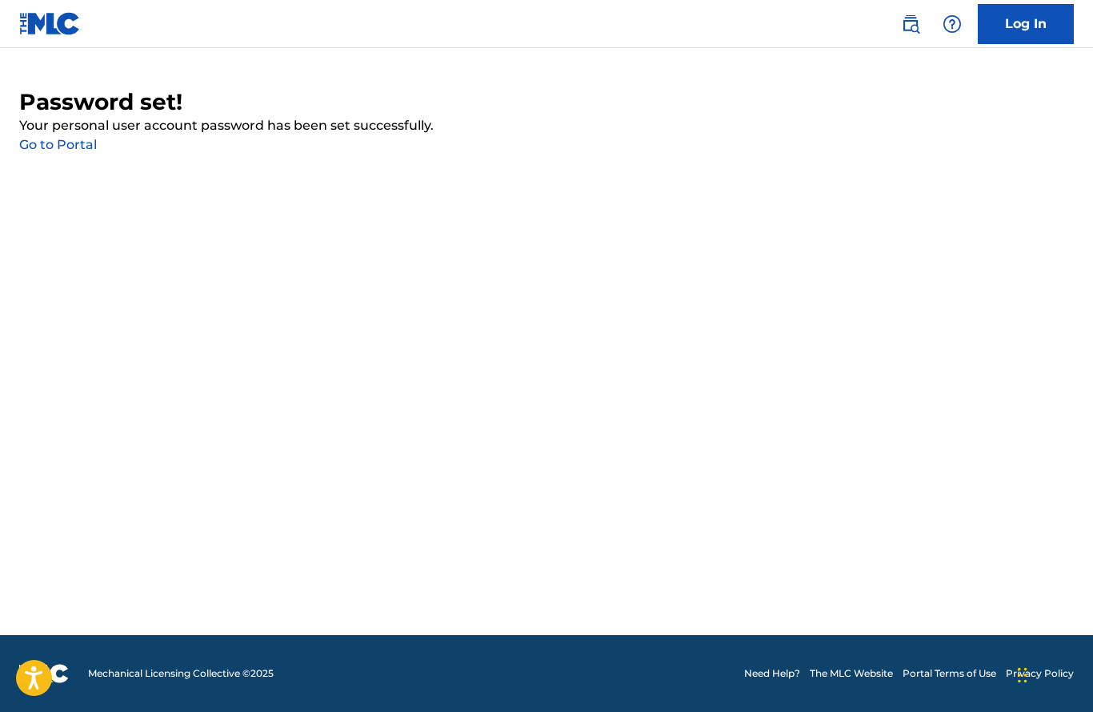
scroll to position [0, 0]
click at [58, 146] on link "Go to Portal" at bounding box center [58, 144] width 78 height 15
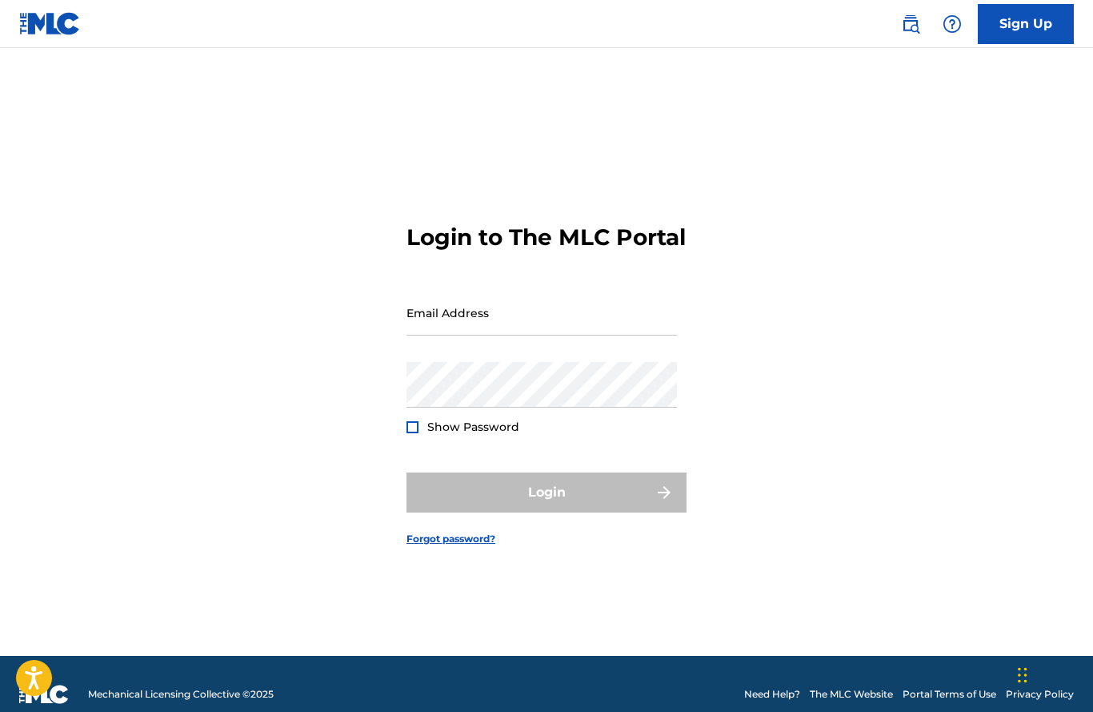
click at [533, 335] on input "Email Address" at bounding box center [542, 313] width 271 height 46
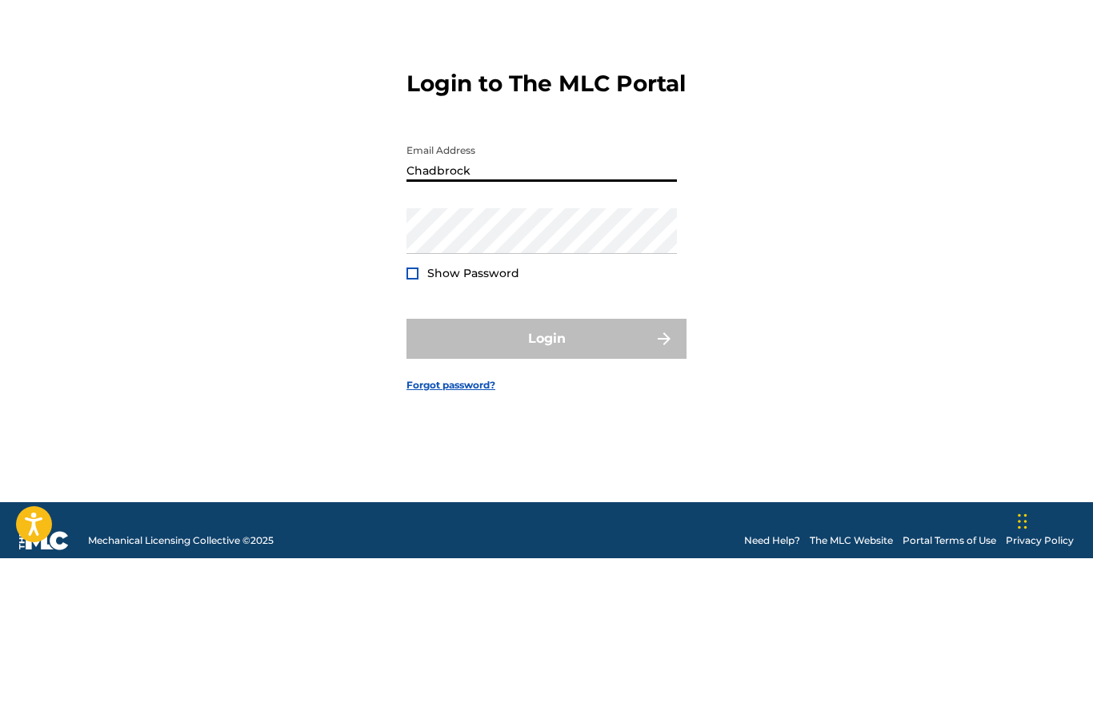
type input "Chadbrock"
click at [864, 267] on div "Login to The MLC Portal Email Address Chadbrock Password Show Password Login Fo…" at bounding box center [546, 371] width 1093 height 567
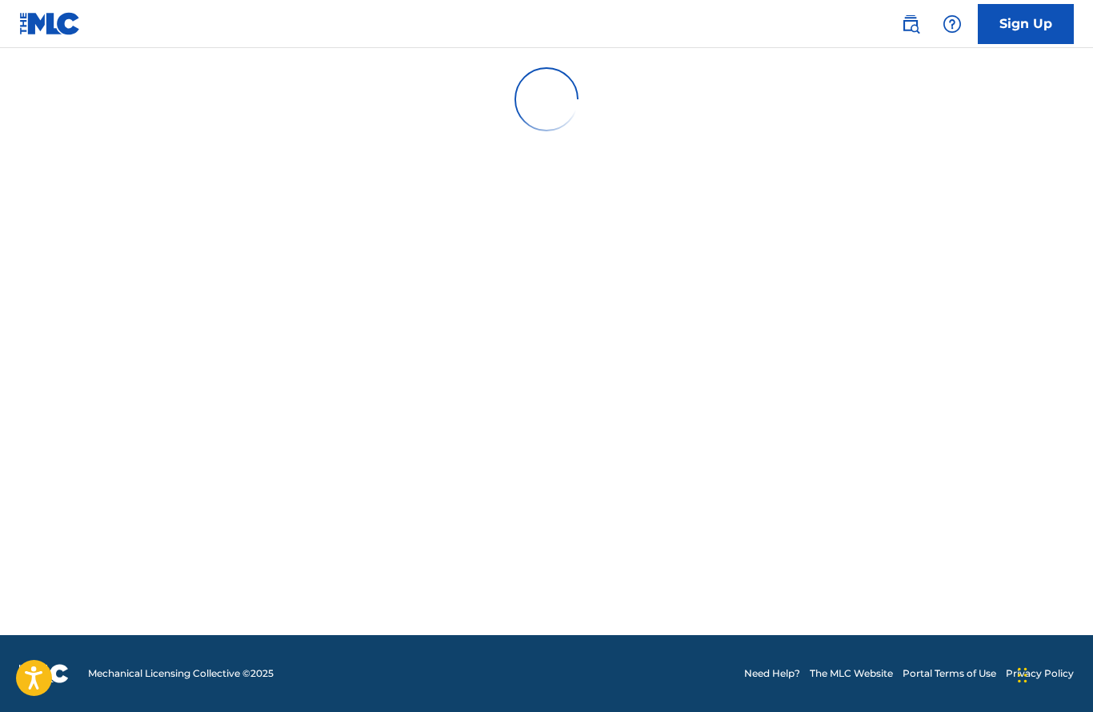
scroll to position [61, 0]
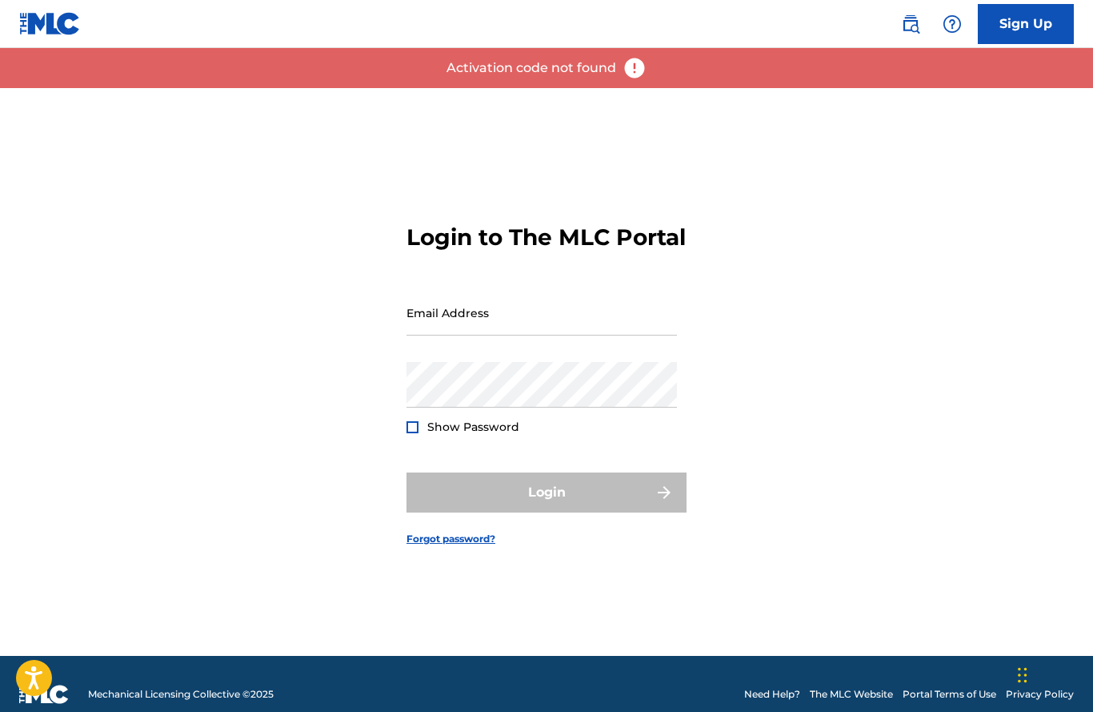
click at [499, 335] on input "Email Address" at bounding box center [542, 313] width 271 height 46
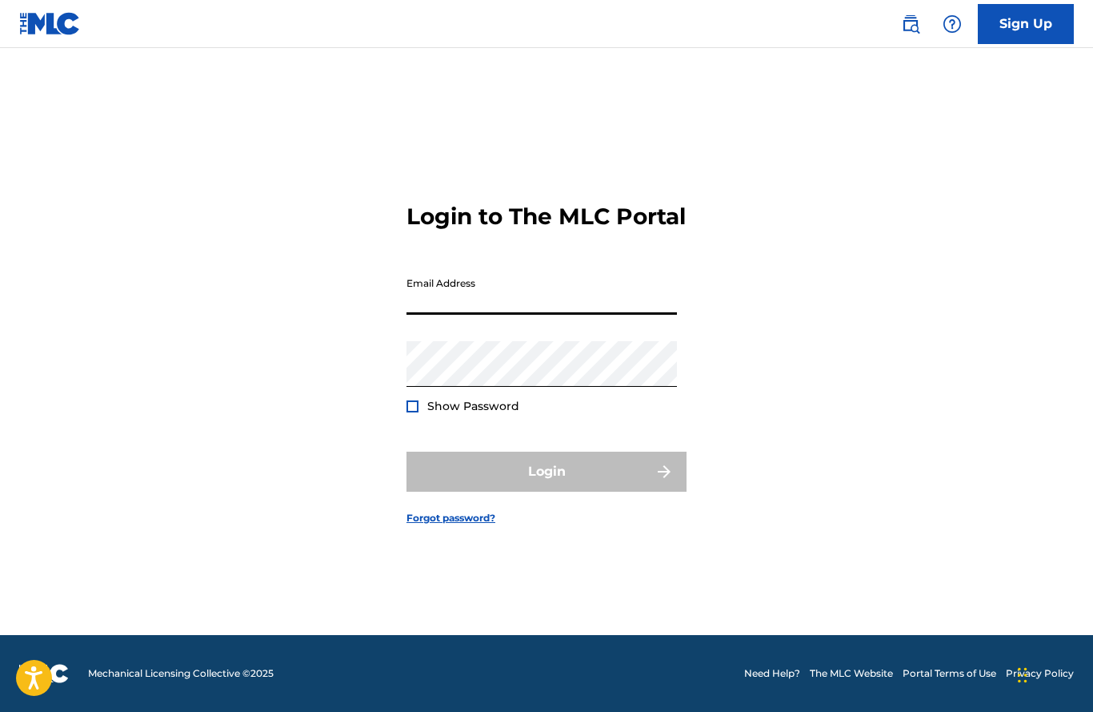
click at [504, 302] on input "Email Address" at bounding box center [542, 292] width 271 height 46
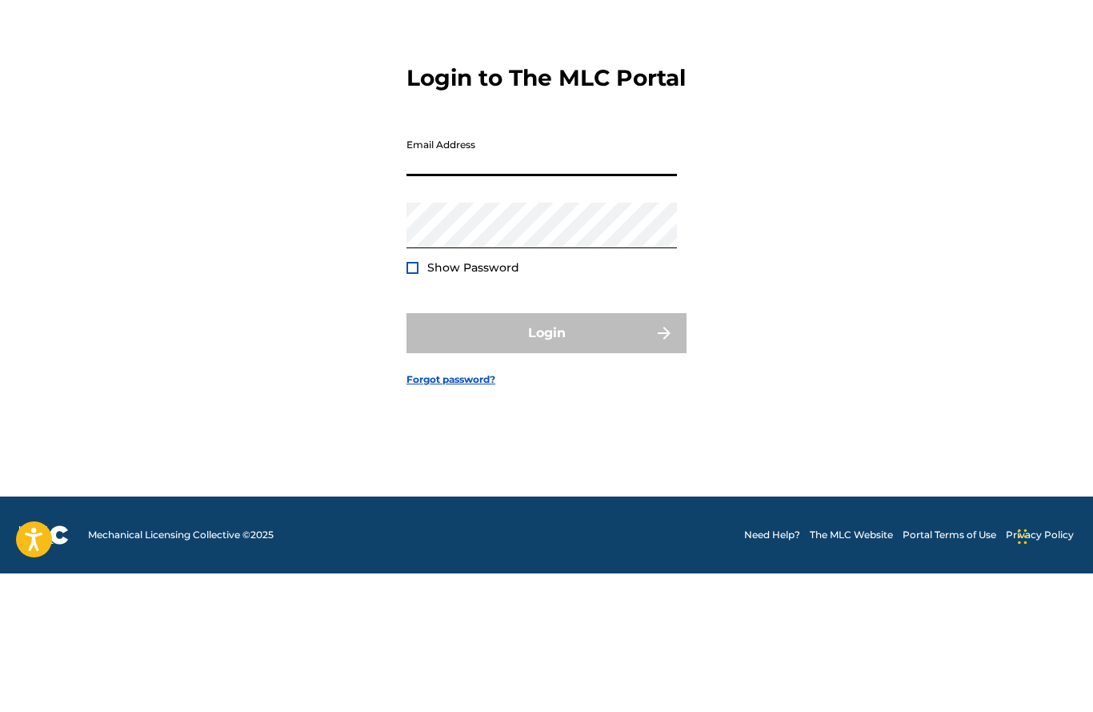
type input "C"
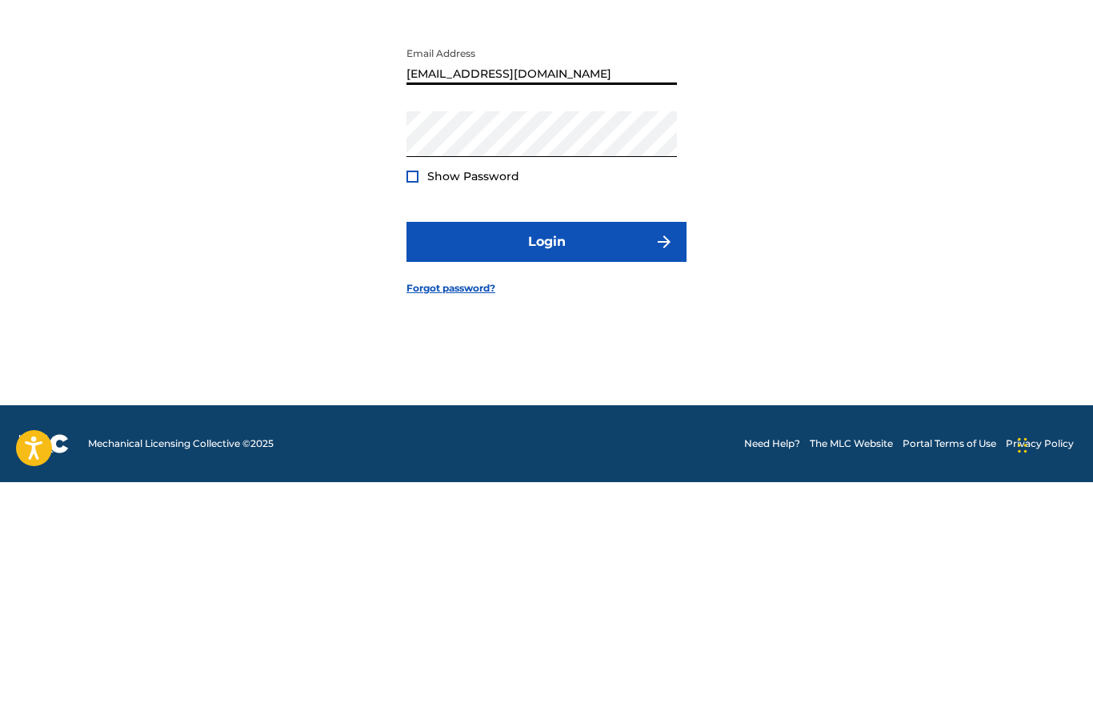
type input "[EMAIL_ADDRESS][DOMAIN_NAME]"
click at [566, 451] on button "Login" at bounding box center [547, 471] width 280 height 40
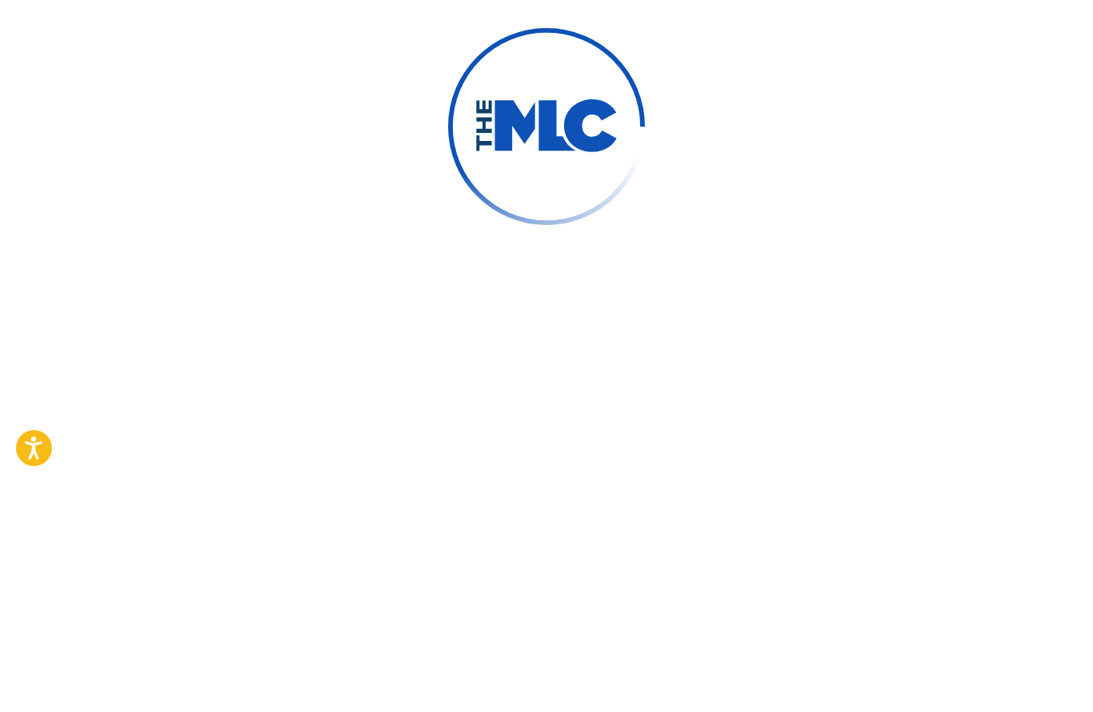
scroll to position [82, 0]
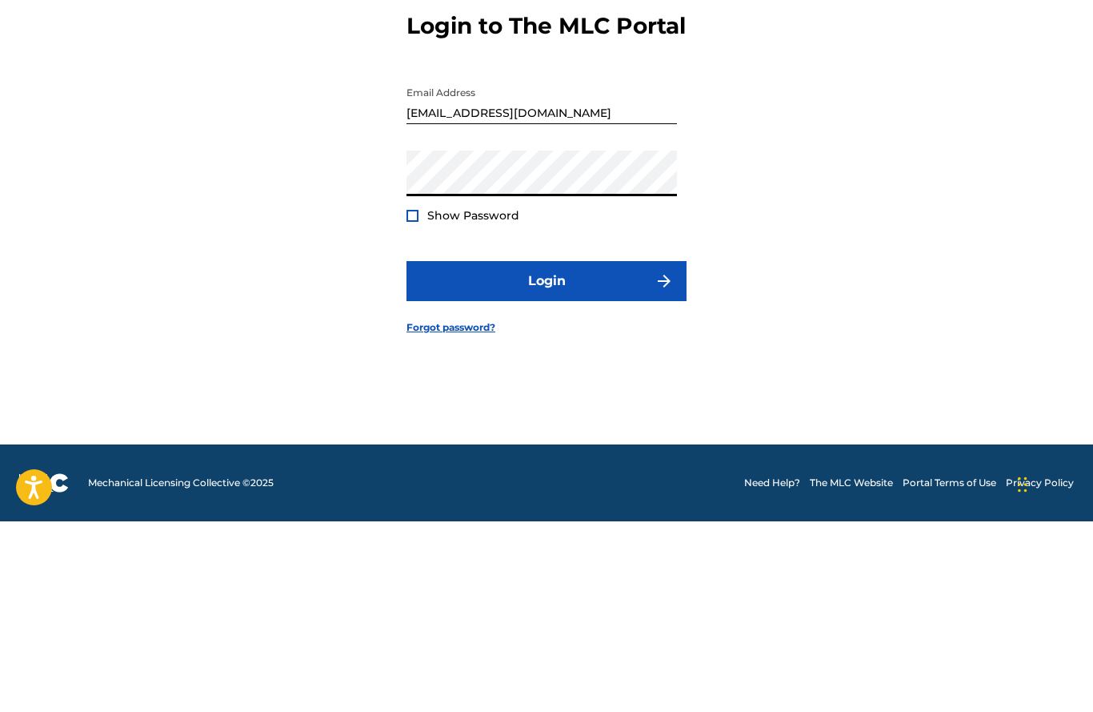
click at [555, 451] on button "Login" at bounding box center [547, 471] width 280 height 40
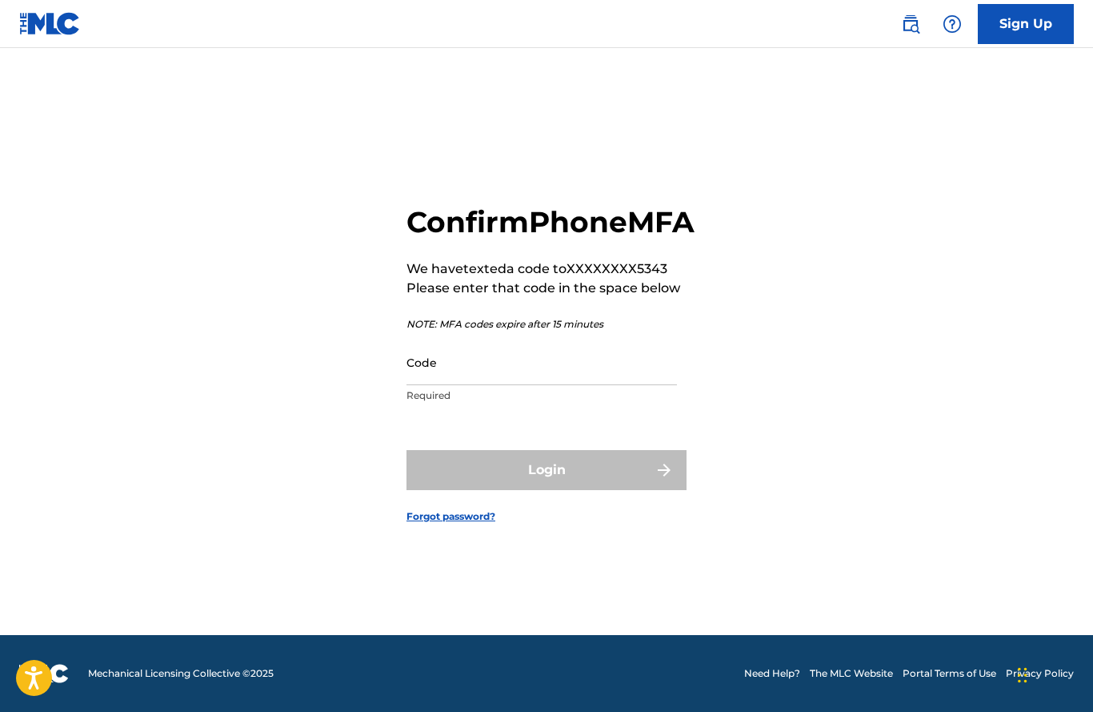
click at [479, 357] on input "Code" at bounding box center [542, 362] width 271 height 46
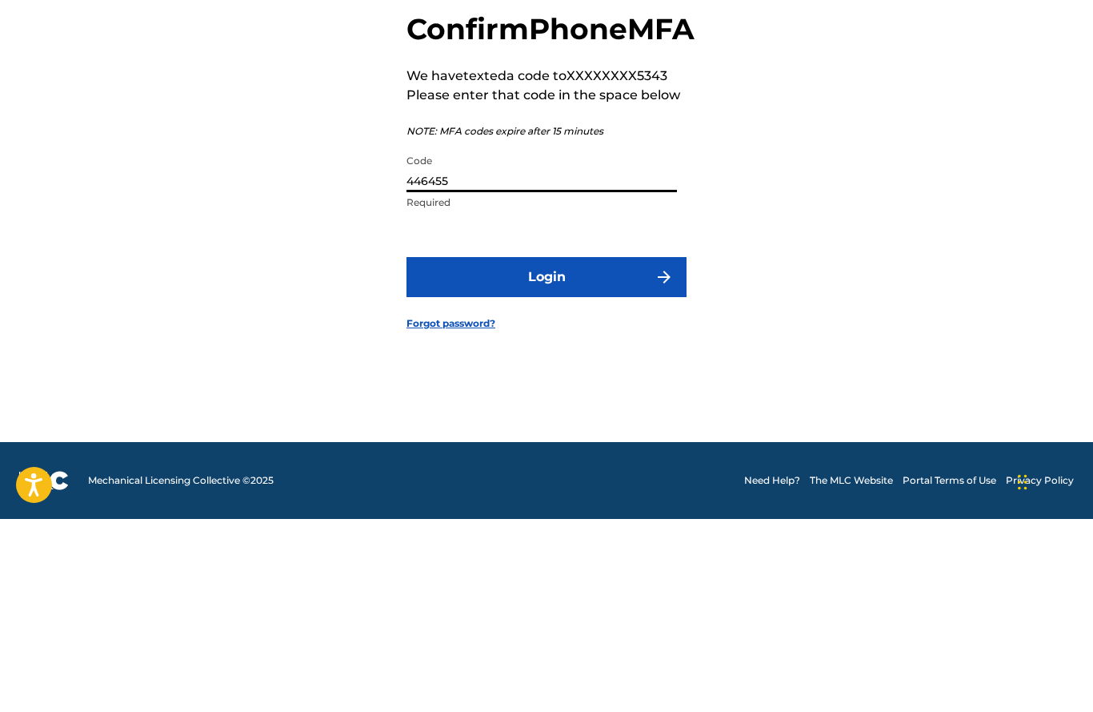
type input "446455"
click at [559, 450] on button "Login" at bounding box center [547, 470] width 280 height 40
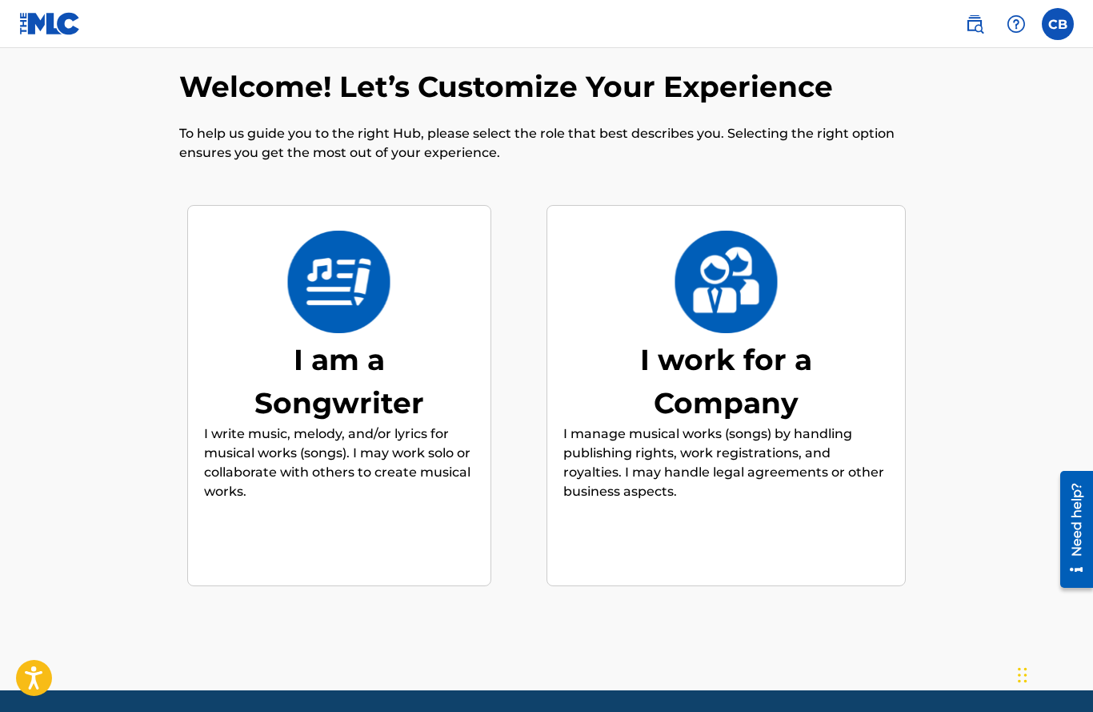
click at [348, 331] on img at bounding box center [339, 282] width 105 height 102
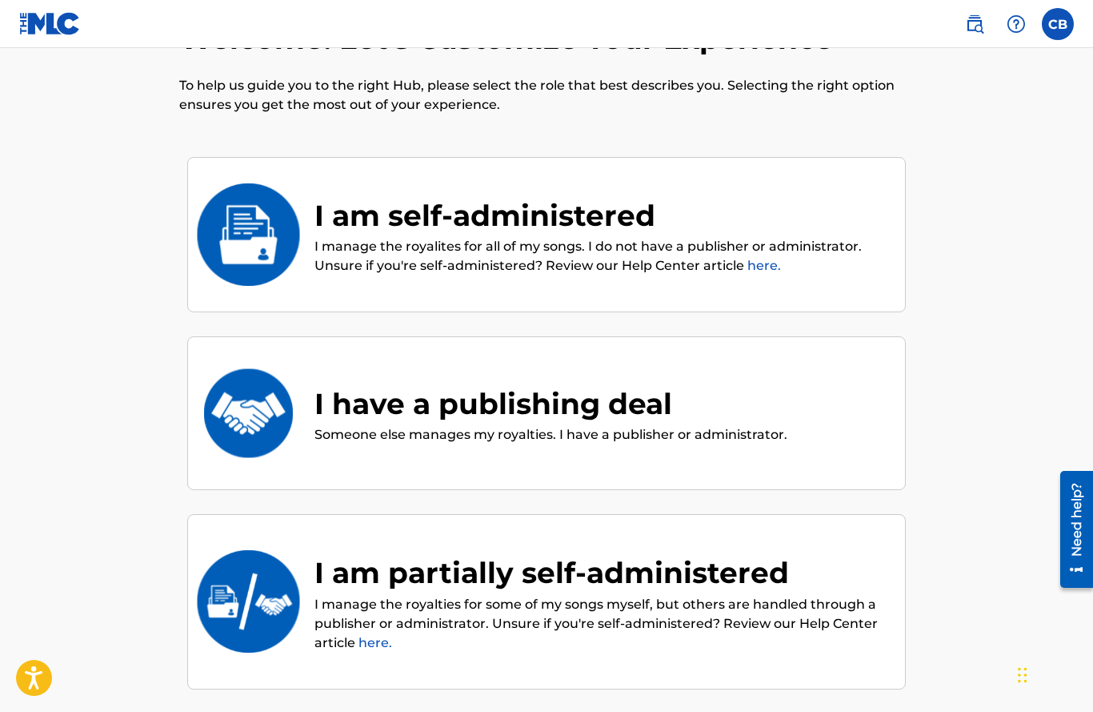
scroll to position [72, 0]
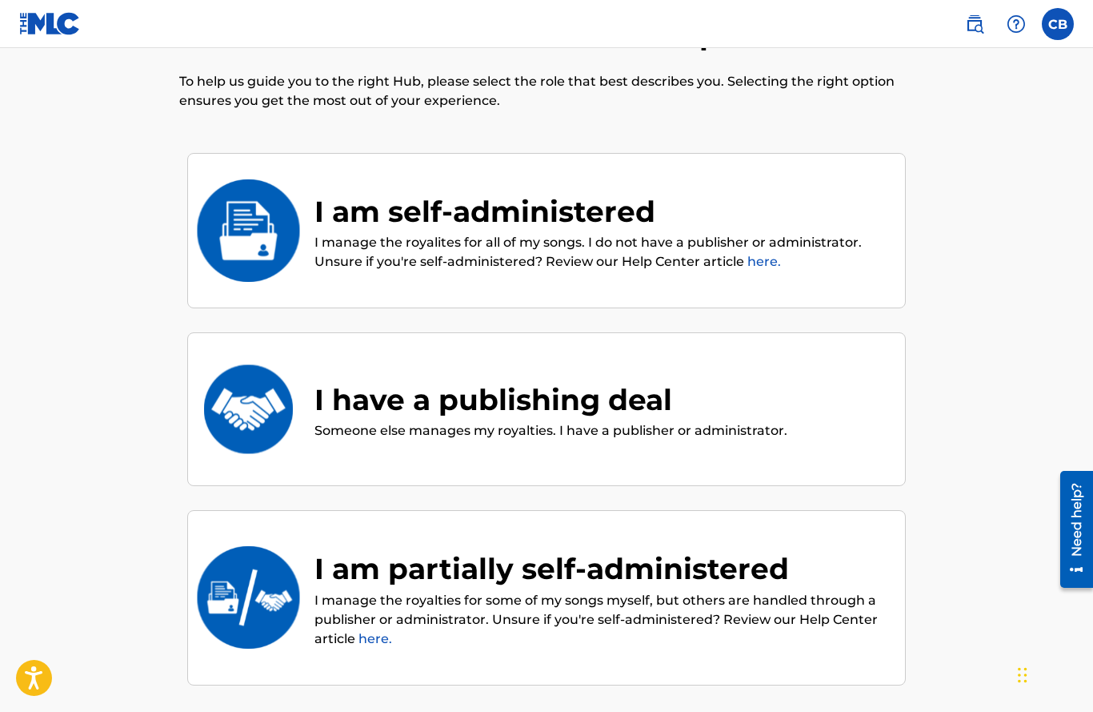
click at [327, 595] on p "I manage the royalties for some of my songs myself, but others are handled thro…" at bounding box center [602, 620] width 575 height 58
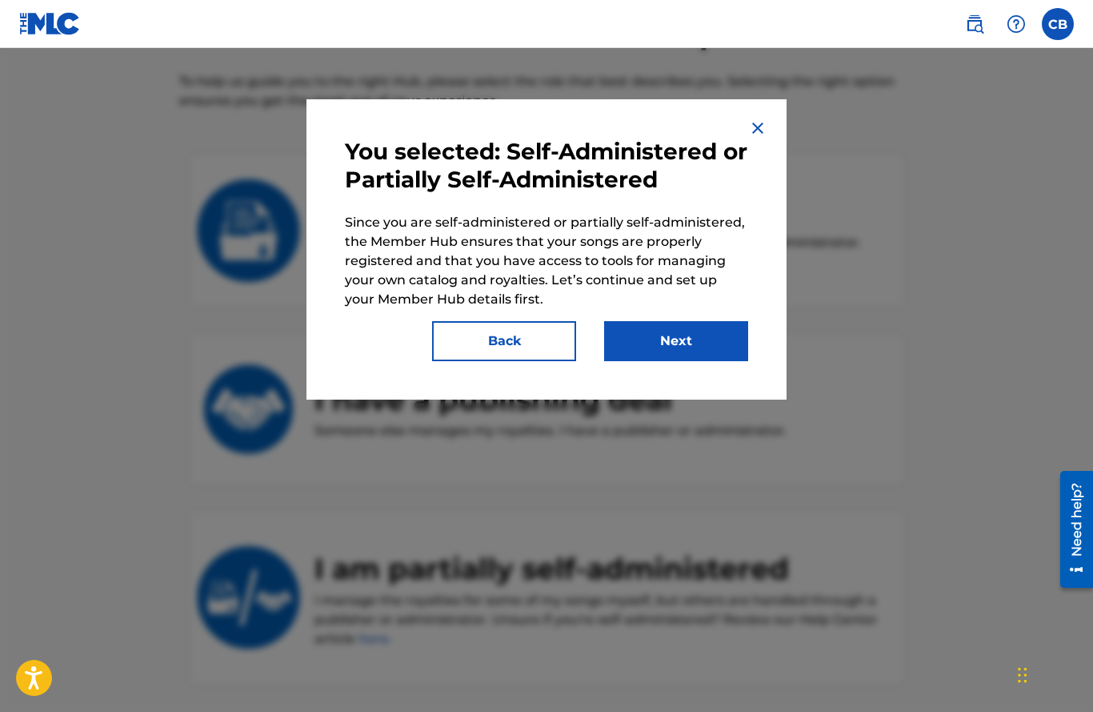
click at [684, 332] on button "Next" at bounding box center [676, 341] width 144 height 40
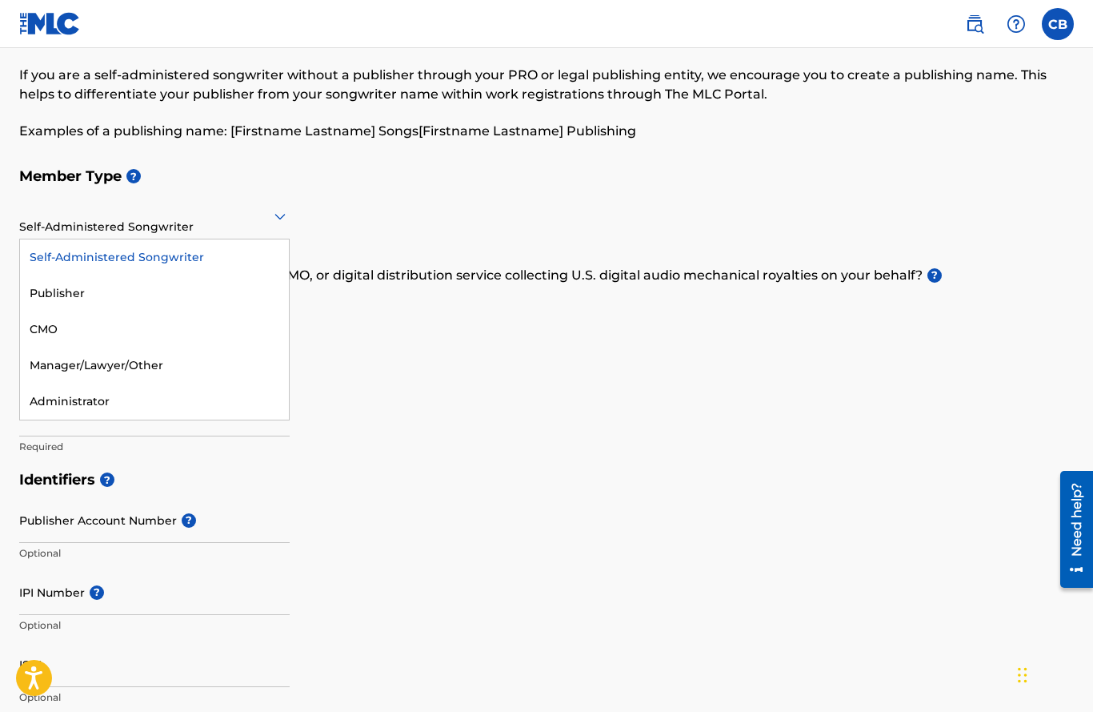
scroll to position [69, 0]
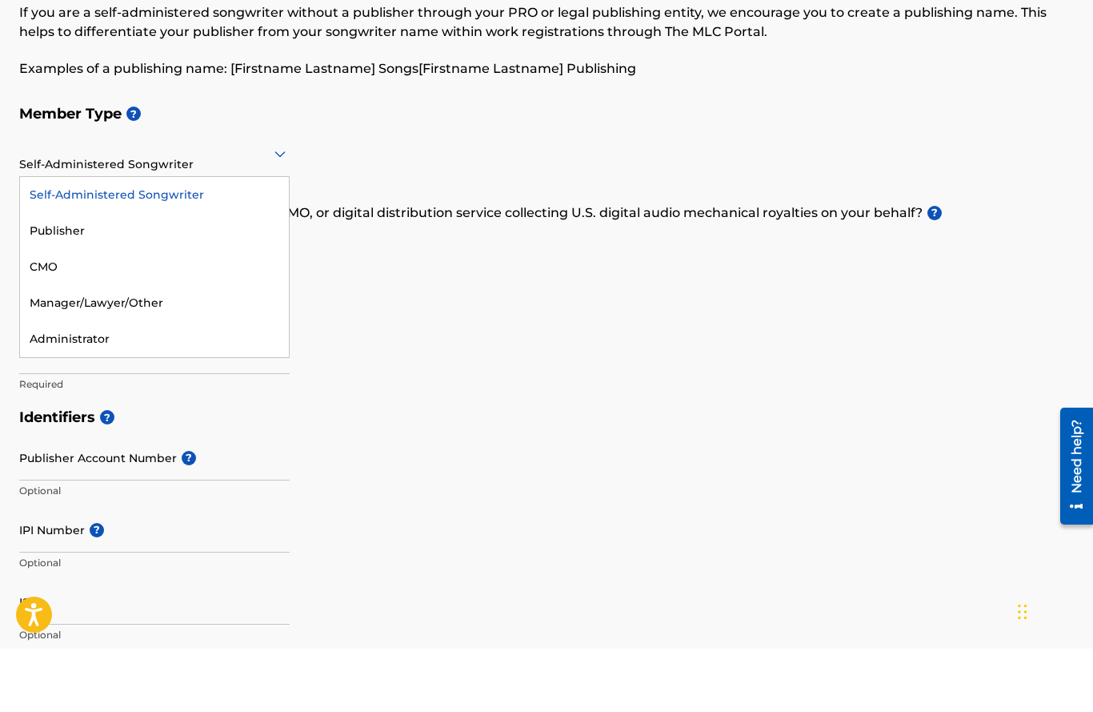
click at [179, 240] on div "Self-Administered Songwriter" at bounding box center [154, 258] width 269 height 36
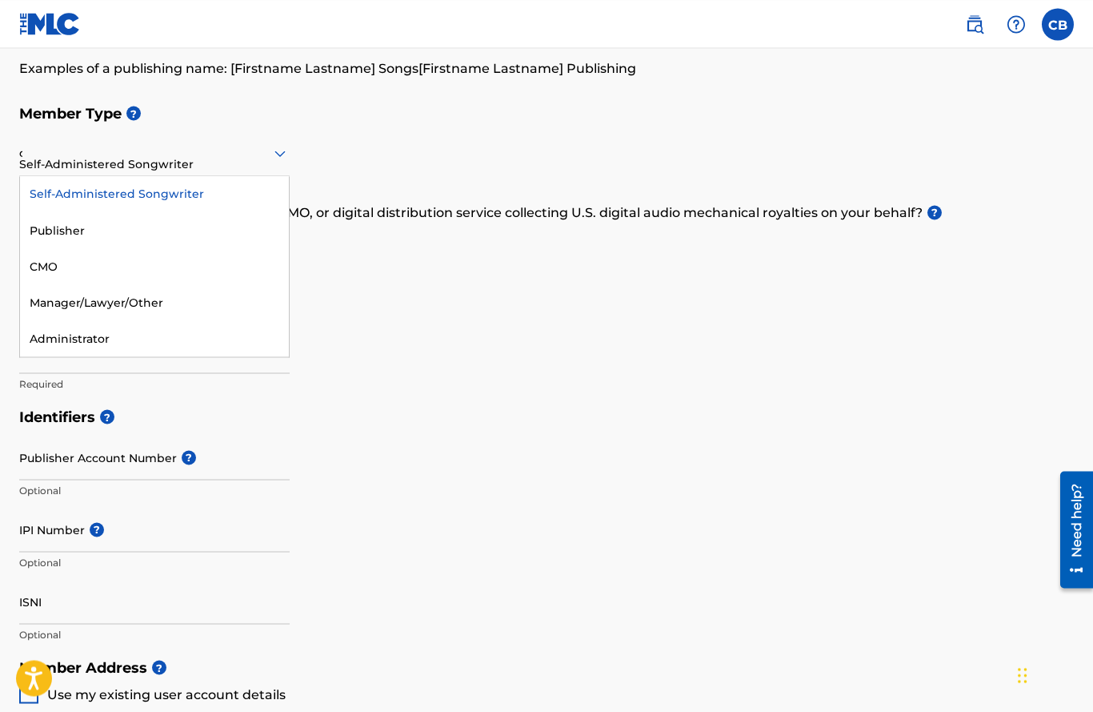
scroll to position [132, 0]
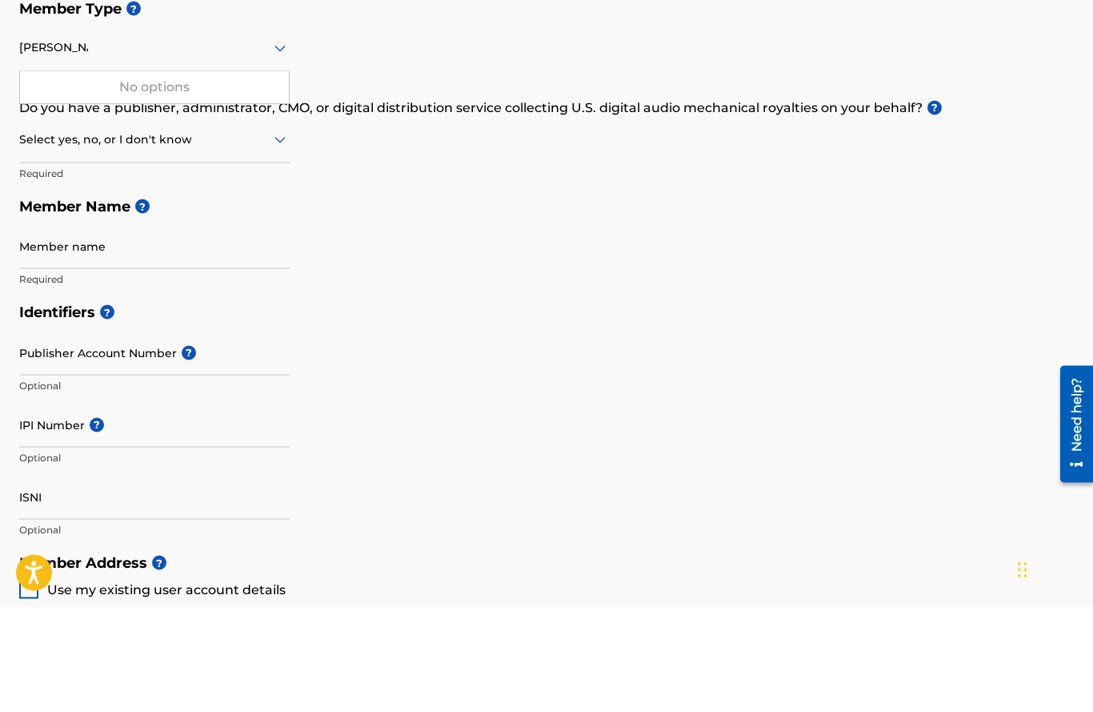
type input "chad brock"
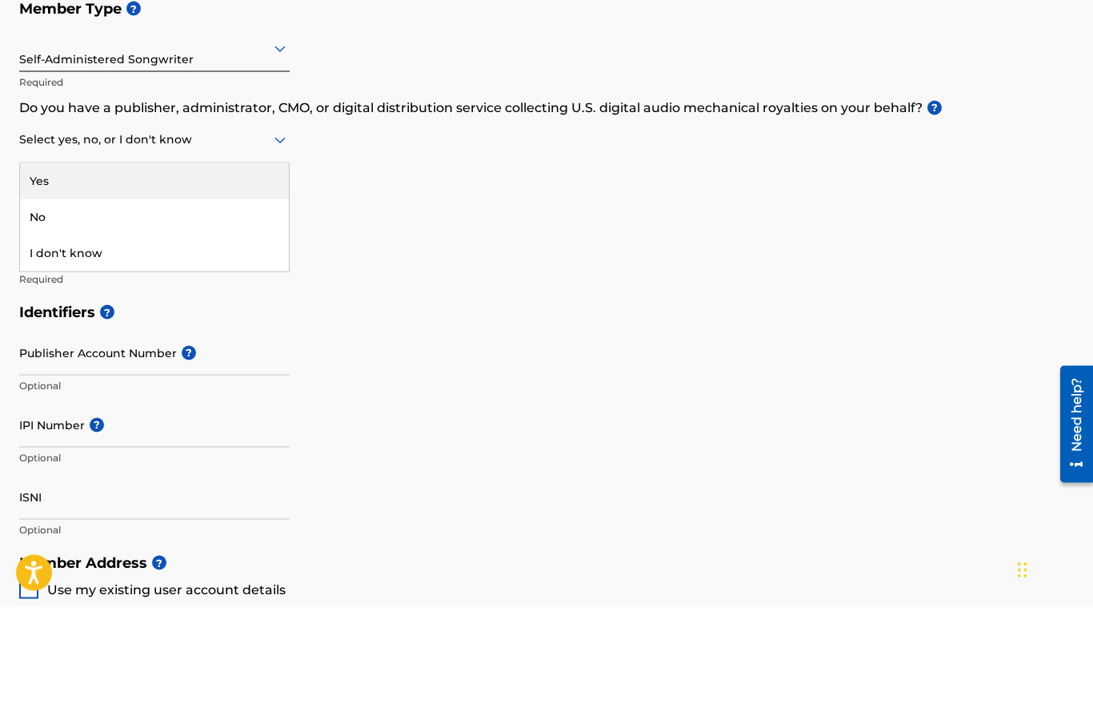
click at [169, 340] on div "I don't know" at bounding box center [154, 358] width 269 height 36
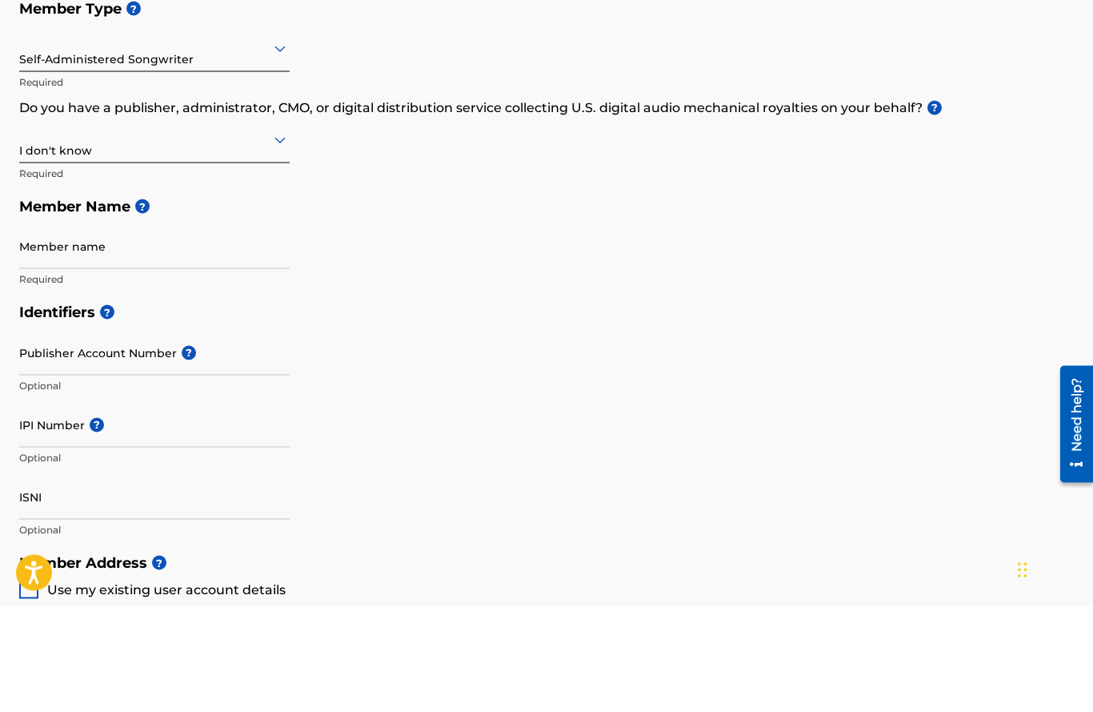
scroll to position [238, 0]
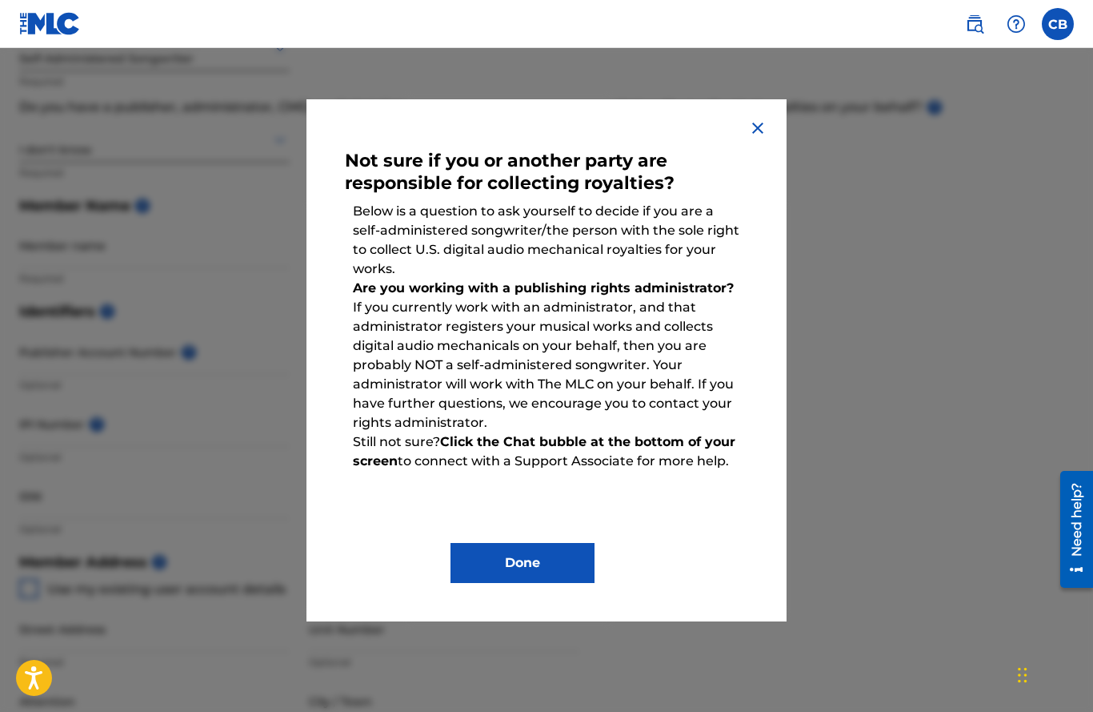
click at [539, 567] on button "Done" at bounding box center [523, 563] width 144 height 40
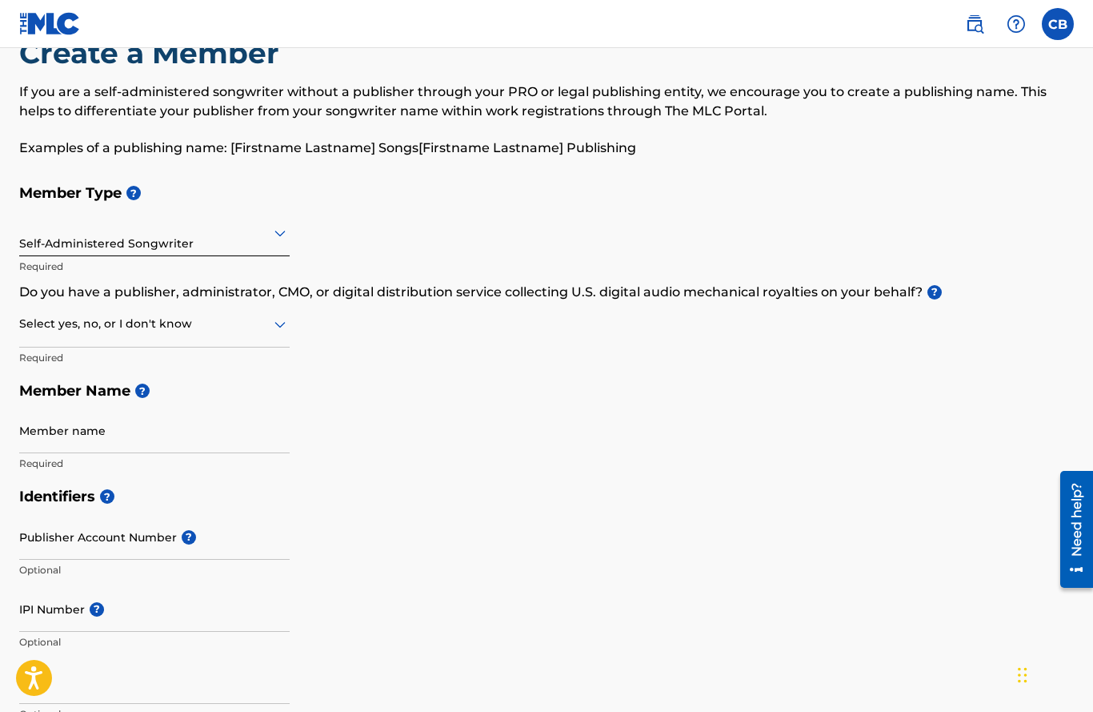
scroll to position [51, 0]
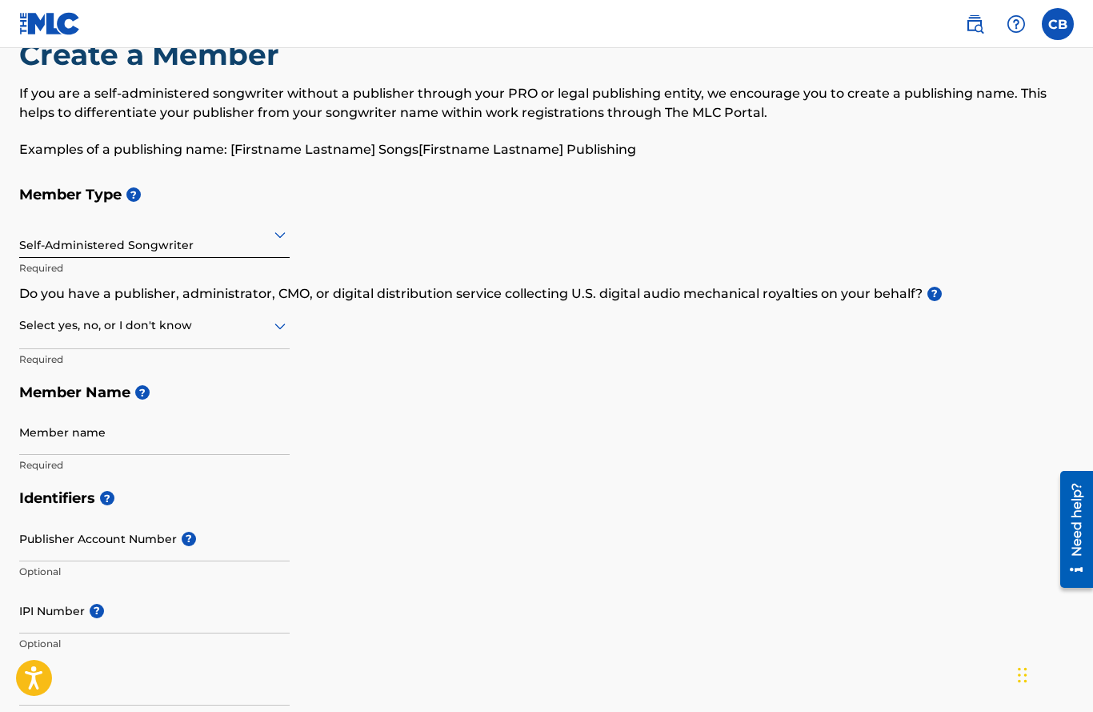
click at [102, 427] on input "Member name" at bounding box center [154, 432] width 271 height 46
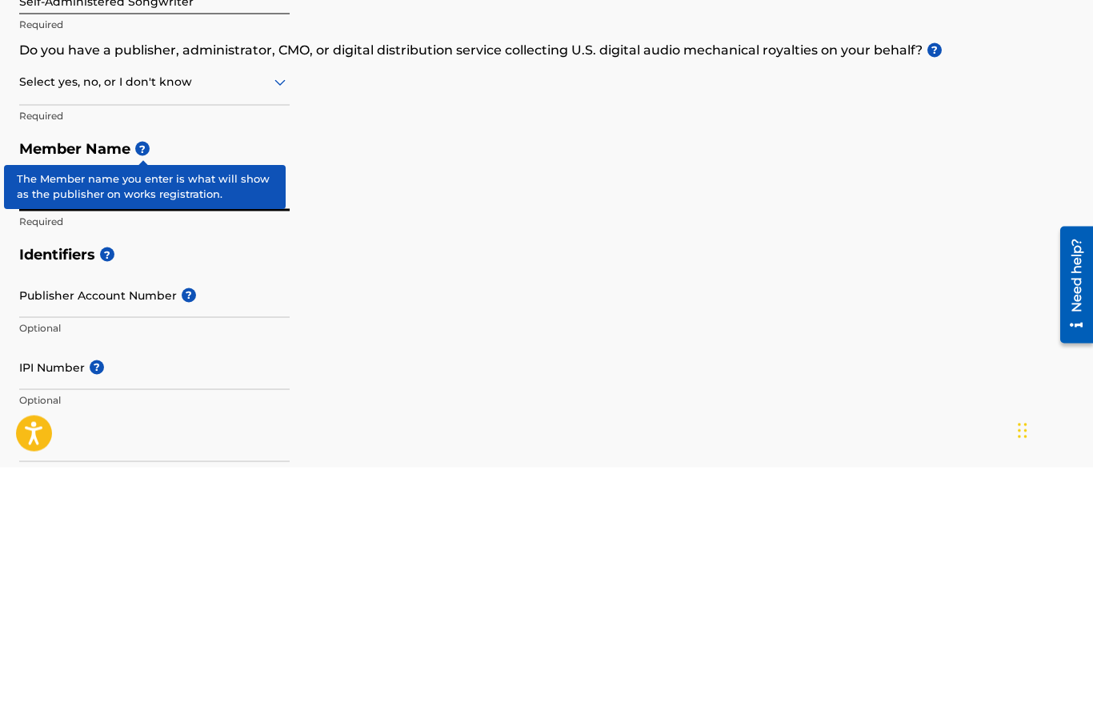
click at [145, 386] on span "?" at bounding box center [142, 393] width 14 height 14
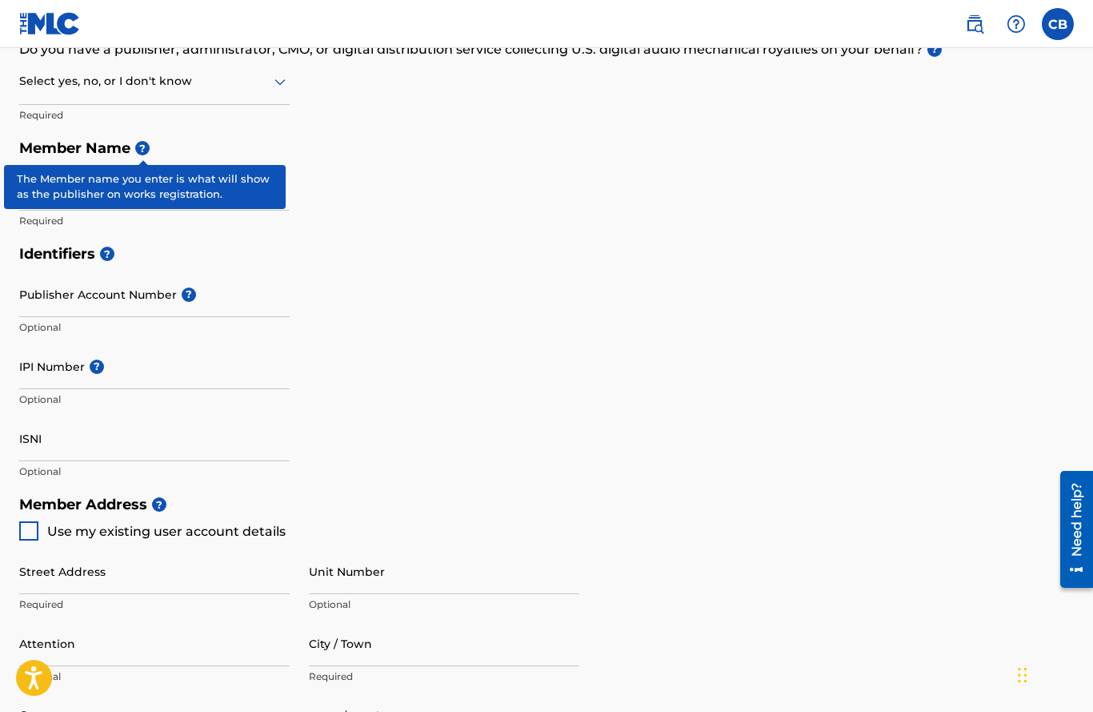
click at [320, 239] on h5 "Identifiers ?" at bounding box center [546, 254] width 1055 height 34
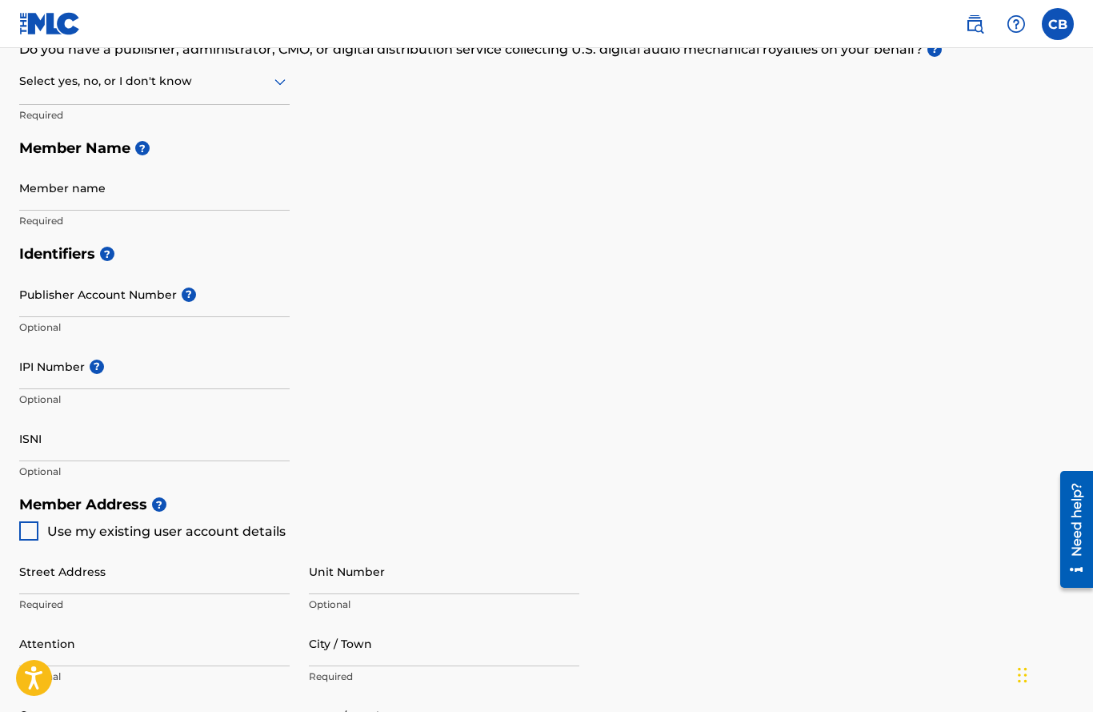
click at [132, 192] on input "Member name" at bounding box center [154, 188] width 271 height 46
type input "Chad Brock"
click at [177, 299] on span "?" at bounding box center [186, 294] width 19 height 14
click at [174, 299] on input "Publisher Account Number ?" at bounding box center [154, 294] width 271 height 46
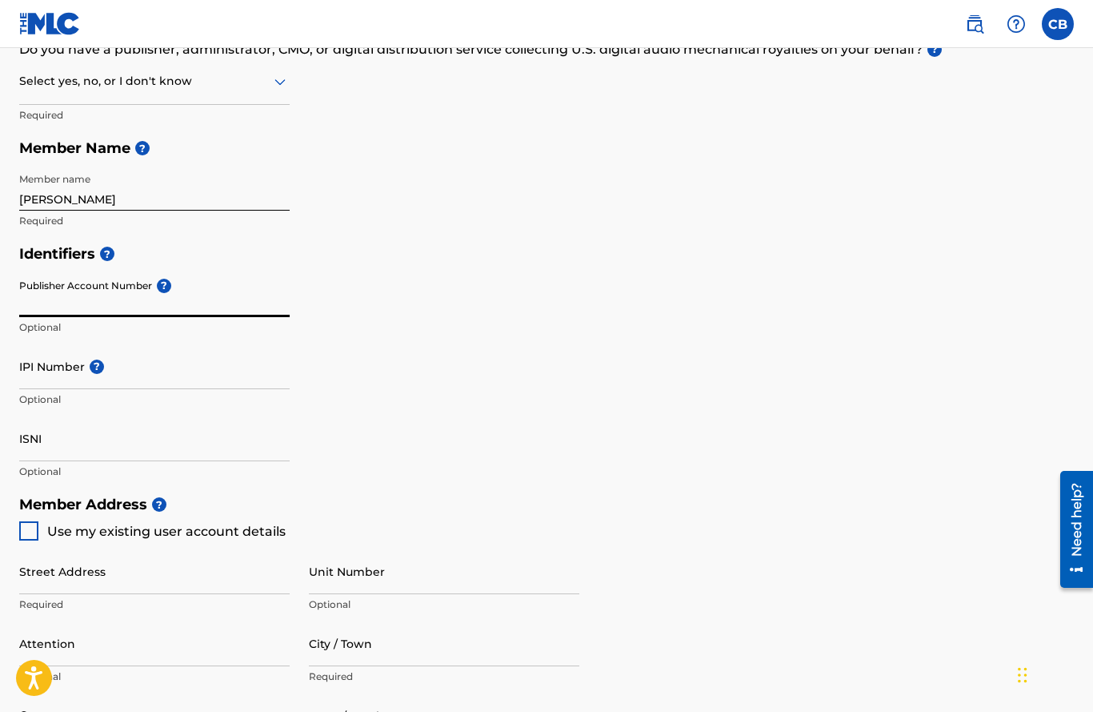
click at [148, 290] on input "Publisher Account Number ?" at bounding box center [154, 294] width 271 height 46
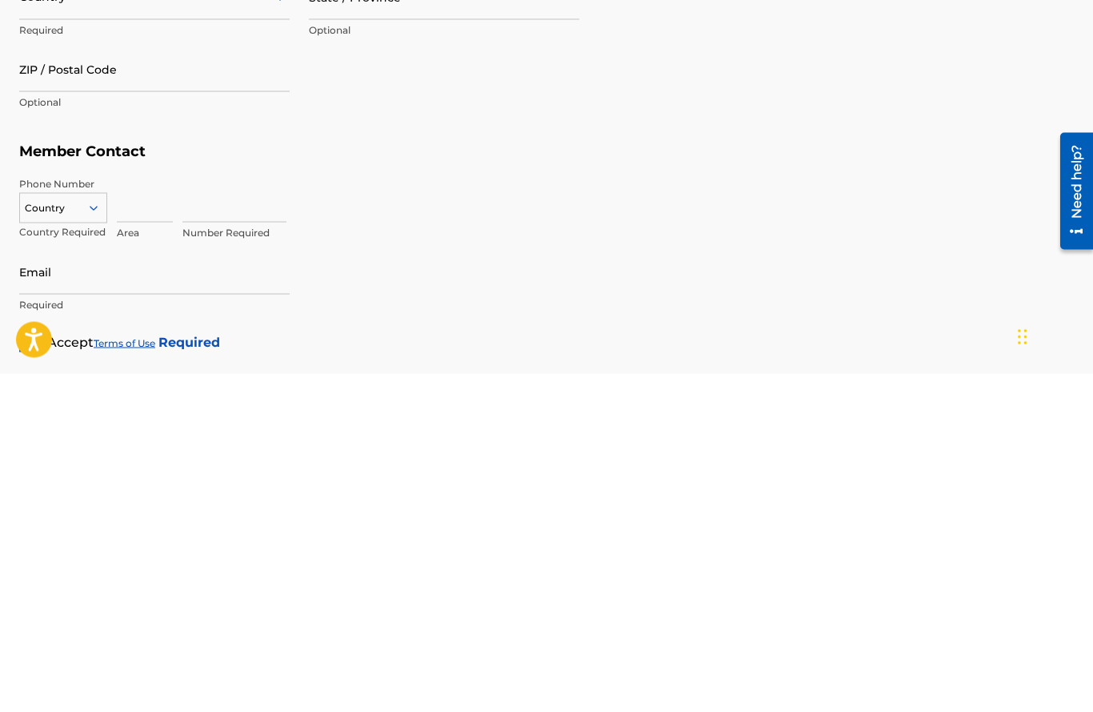
scroll to position [696, 0]
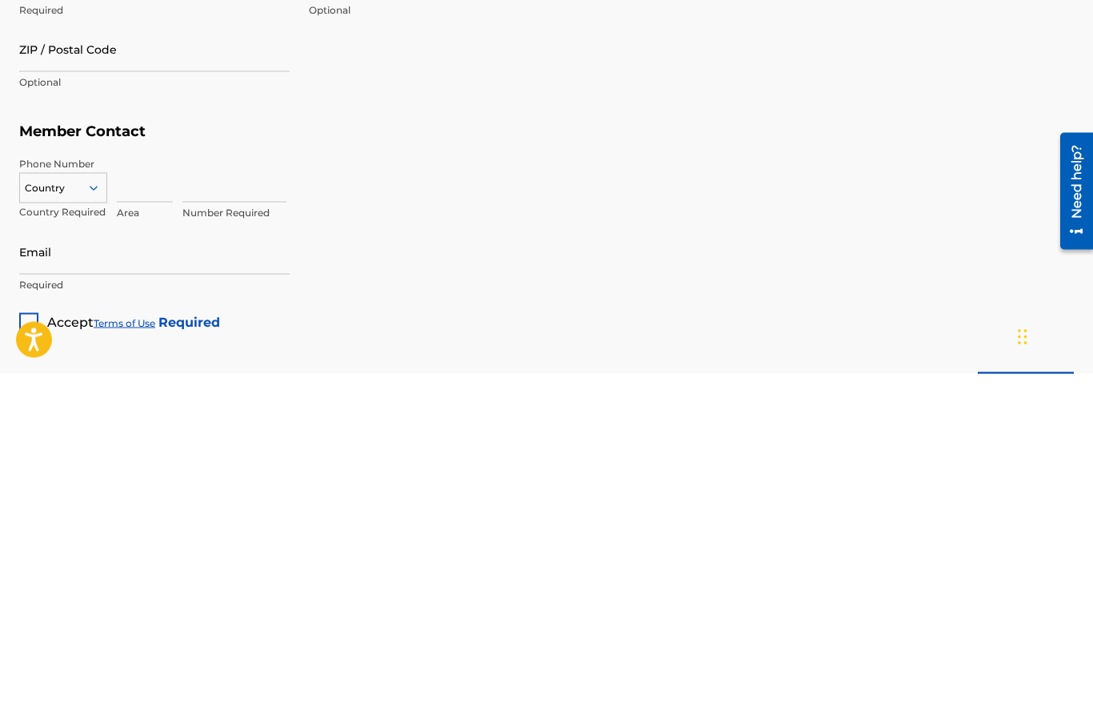
click at [114, 567] on input "Email" at bounding box center [154, 590] width 271 height 46
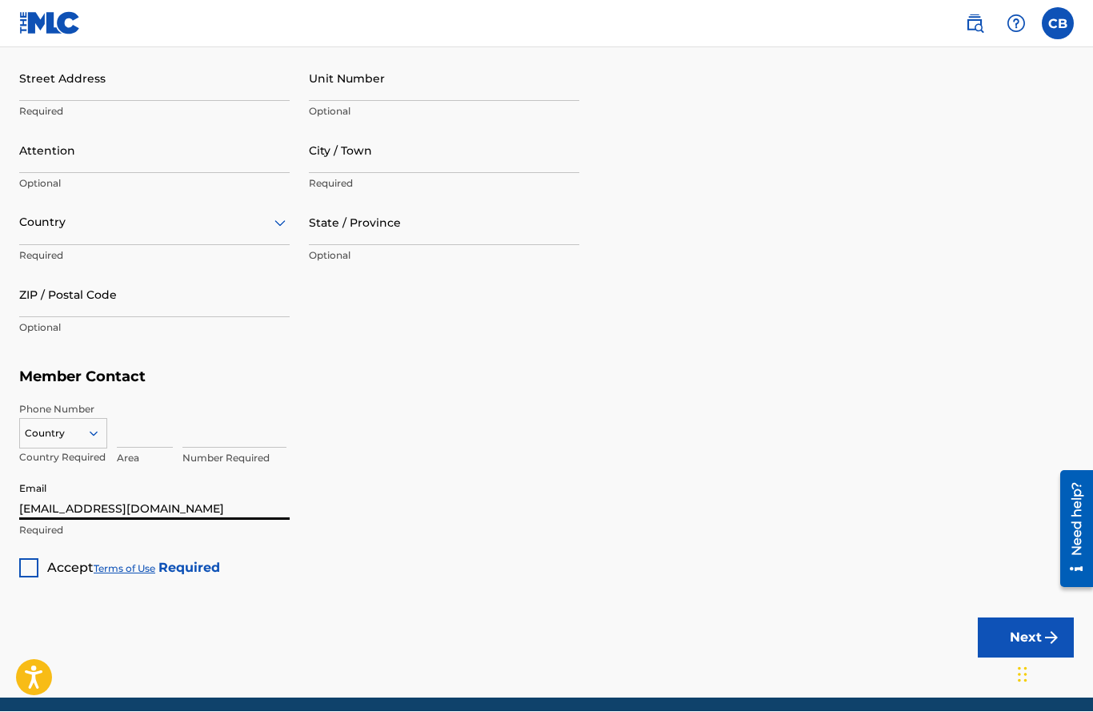
type input "[EMAIL_ADDRESS][DOMAIN_NAME]"
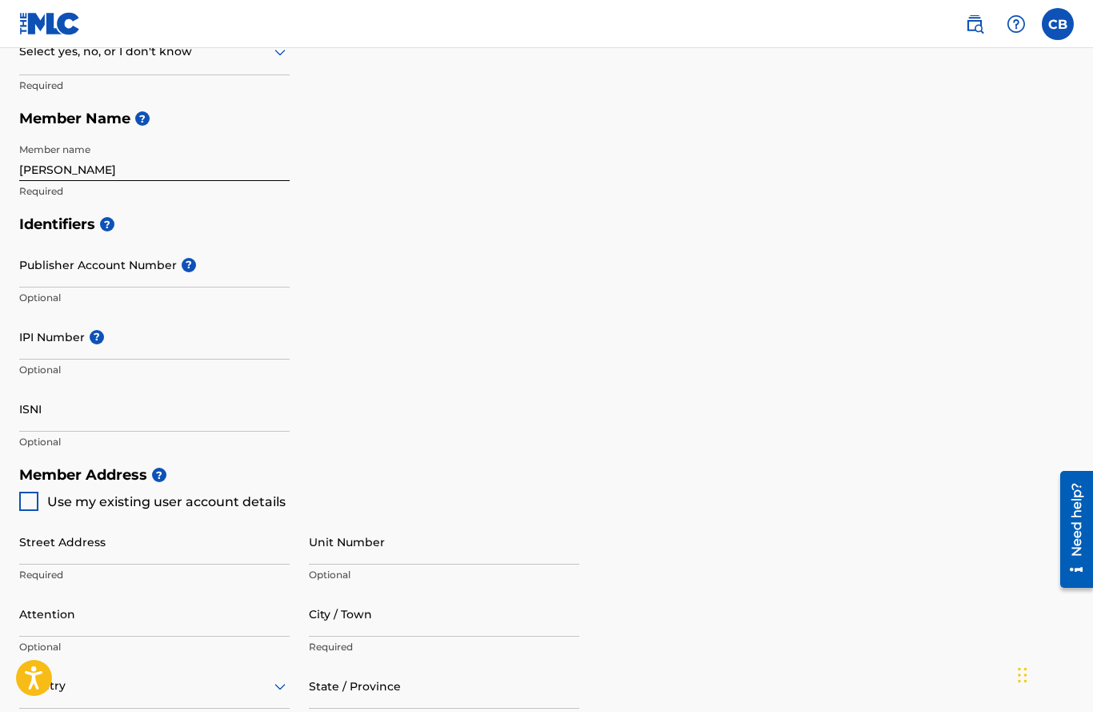
scroll to position [323, 0]
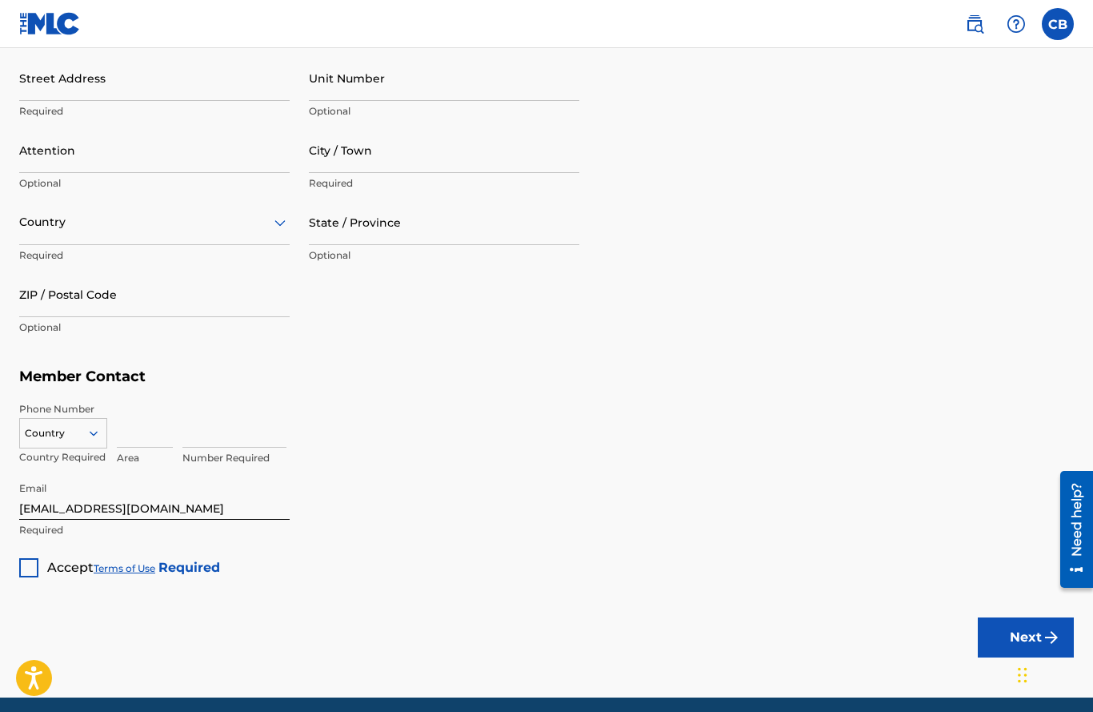
click at [1014, 633] on button "Next" at bounding box center [1026, 637] width 96 height 40
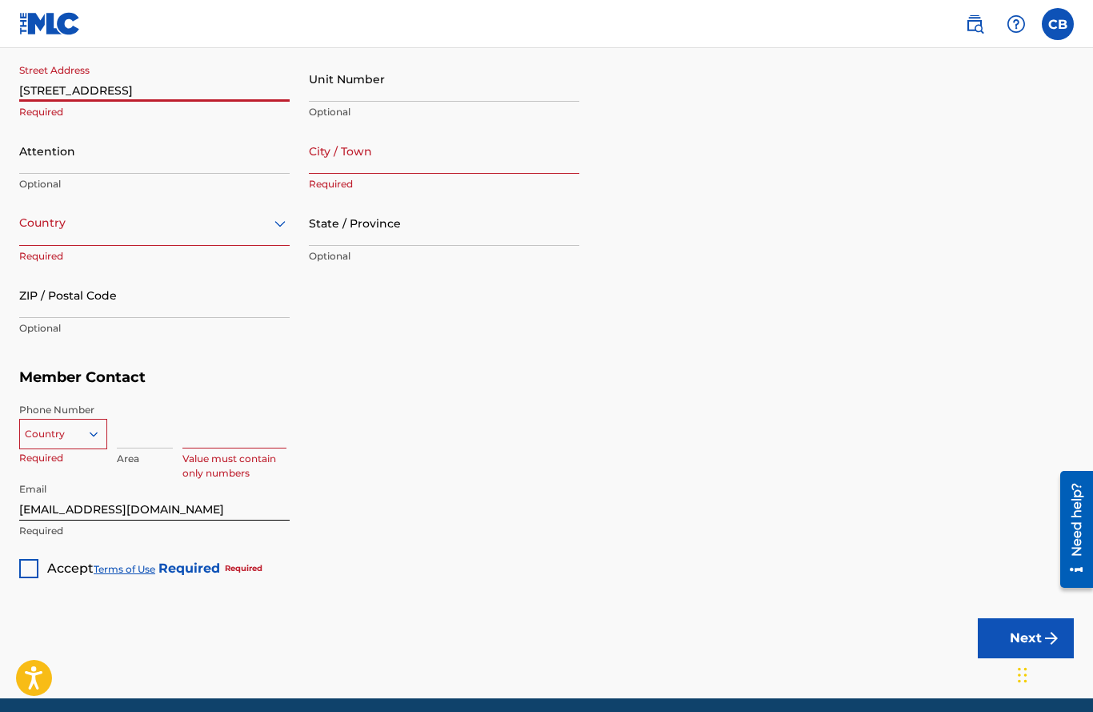
type input "[STREET_ADDRESS]"
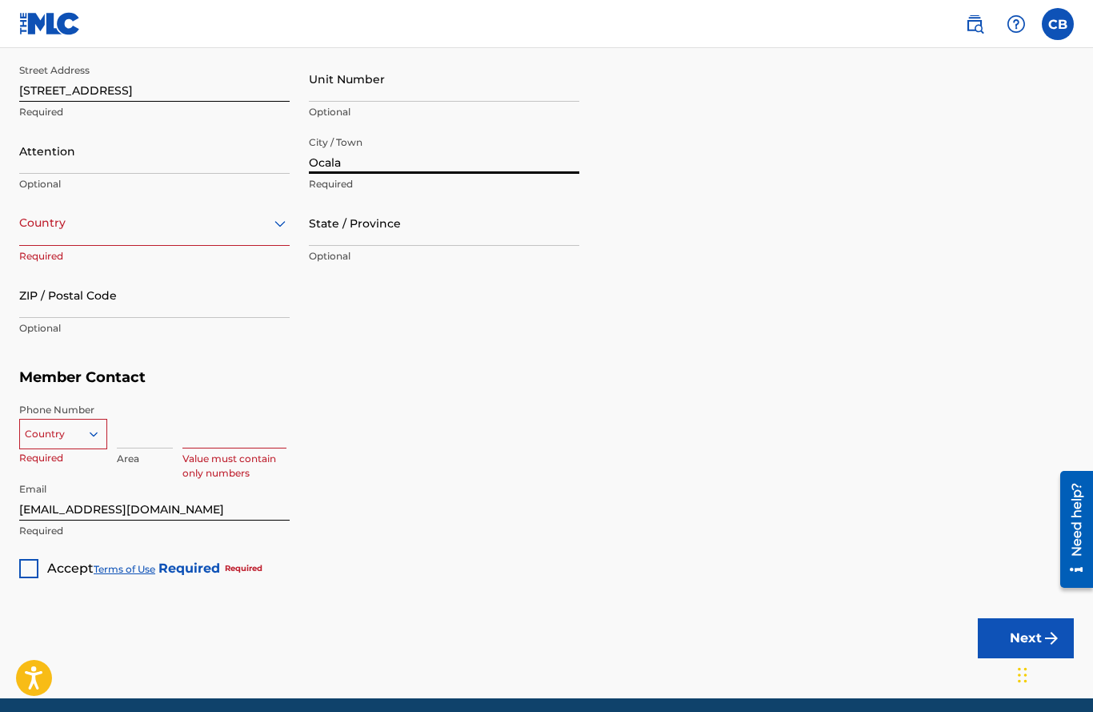
type input "Ocala"
type input "[GEOGRAPHIC_DATA]"
type input "FL"
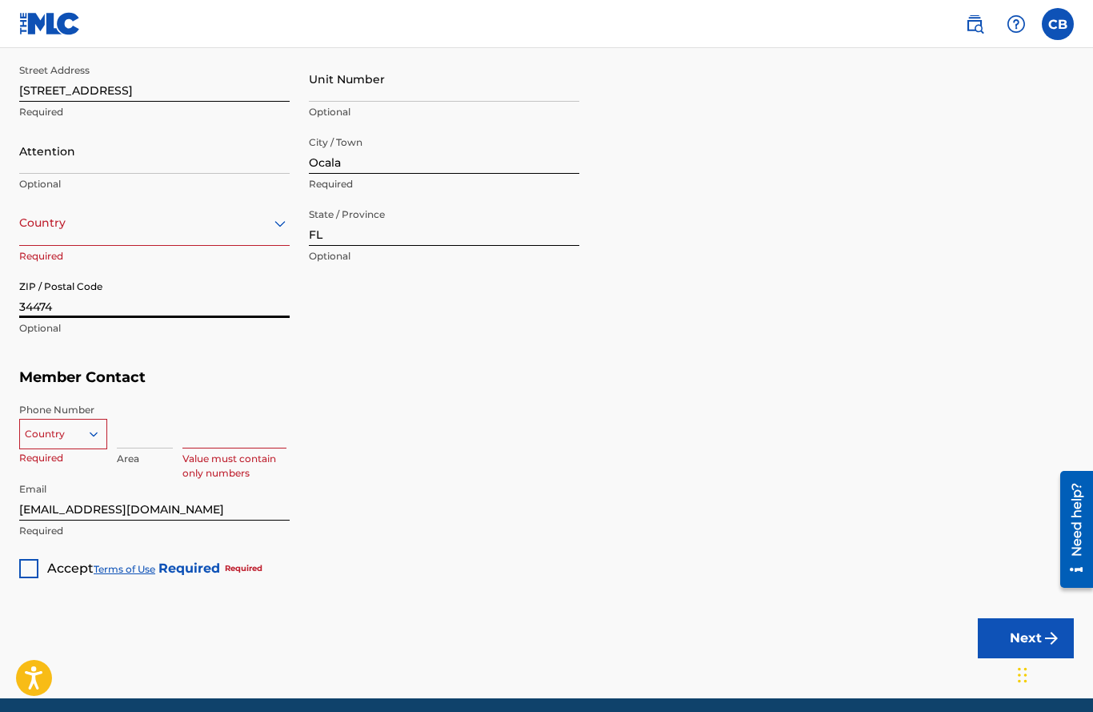
type input "34474"
type input "[GEOGRAPHIC_DATA]"
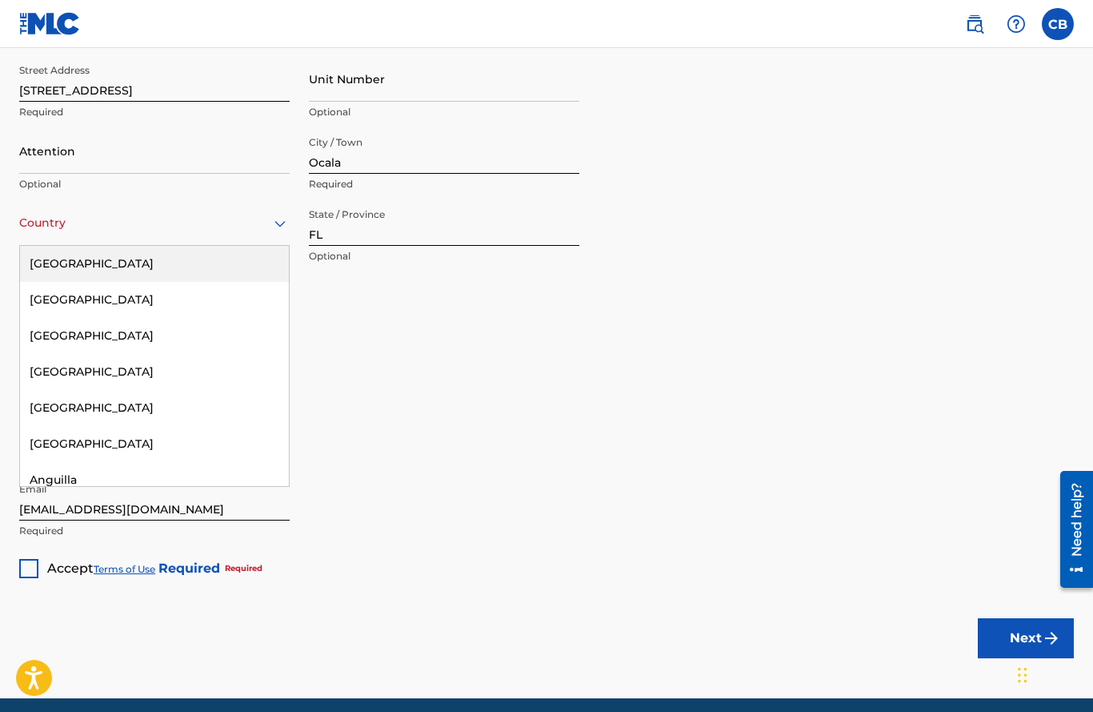
click at [34, 264] on div "[GEOGRAPHIC_DATA]" at bounding box center [154, 264] width 269 height 36
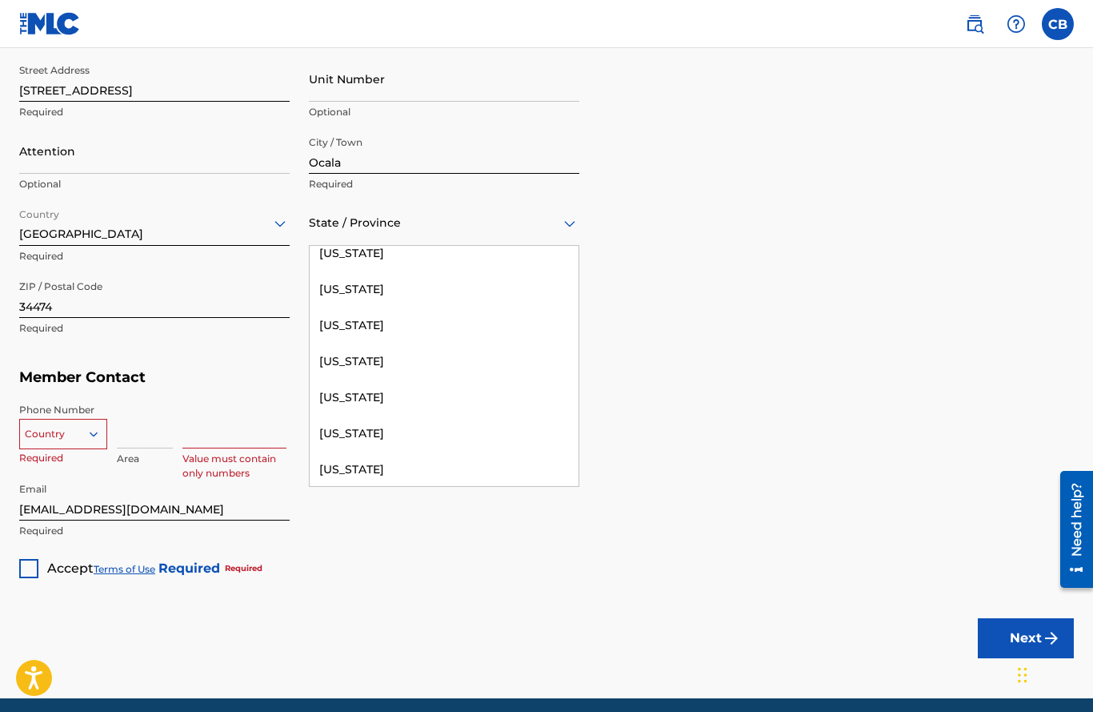
scroll to position [302, 0]
click at [359, 323] on div "[US_STATE]" at bounding box center [444, 322] width 269 height 36
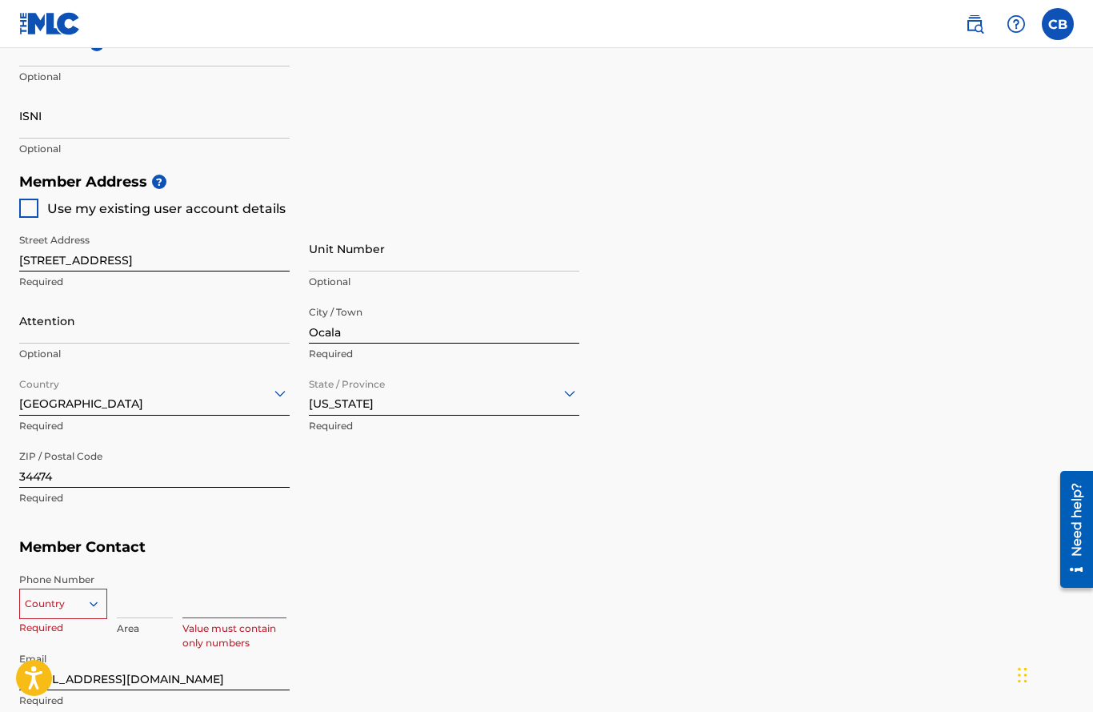
scroll to position [617, 0]
click at [37, 211] on div at bounding box center [28, 208] width 19 height 19
type input "615"
type input "9555343"
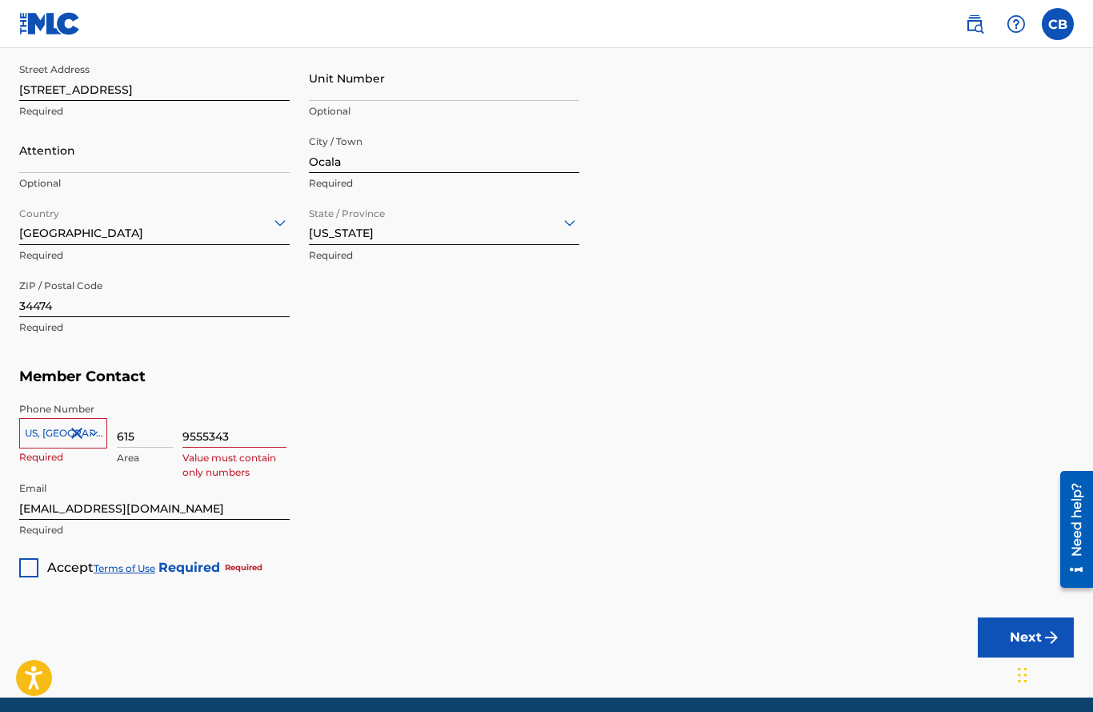
click at [27, 566] on div at bounding box center [28, 567] width 19 height 19
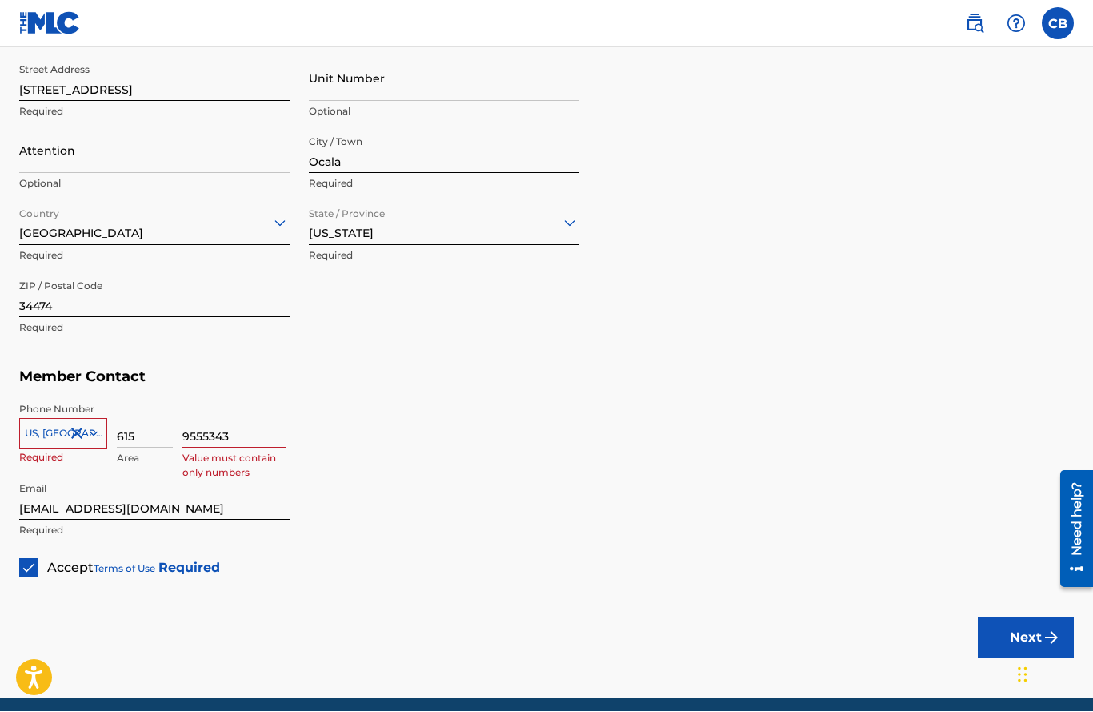
click at [1012, 635] on button "Next" at bounding box center [1026, 638] width 96 height 40
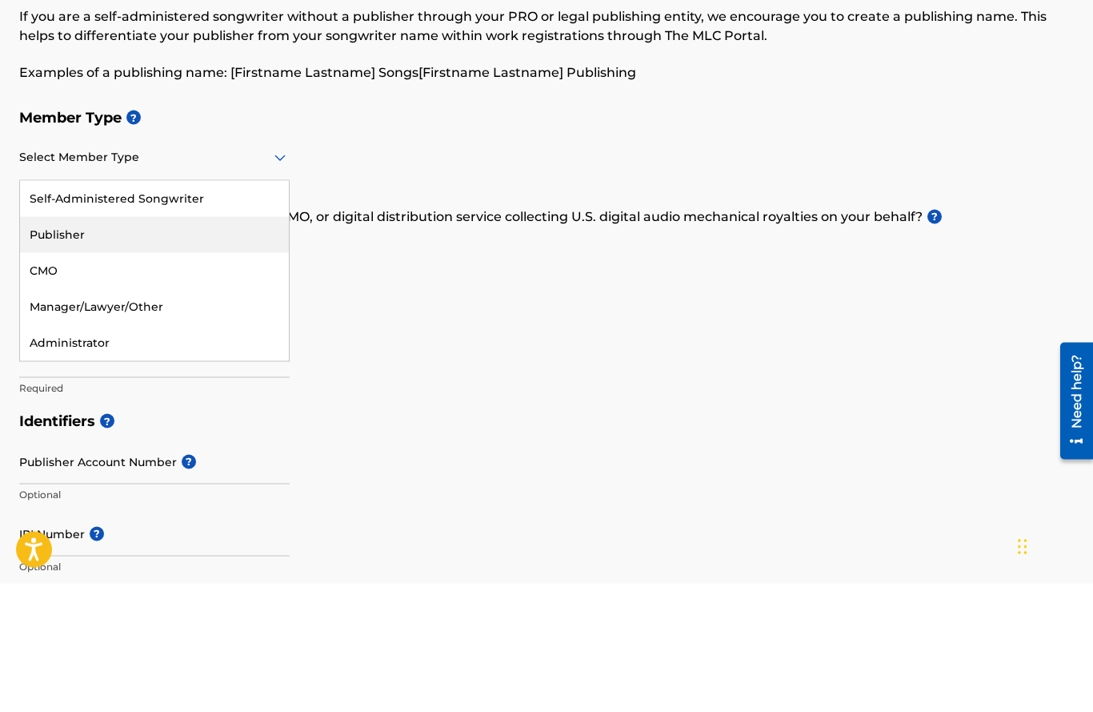
click at [59, 345] on div "Publisher" at bounding box center [154, 363] width 269 height 36
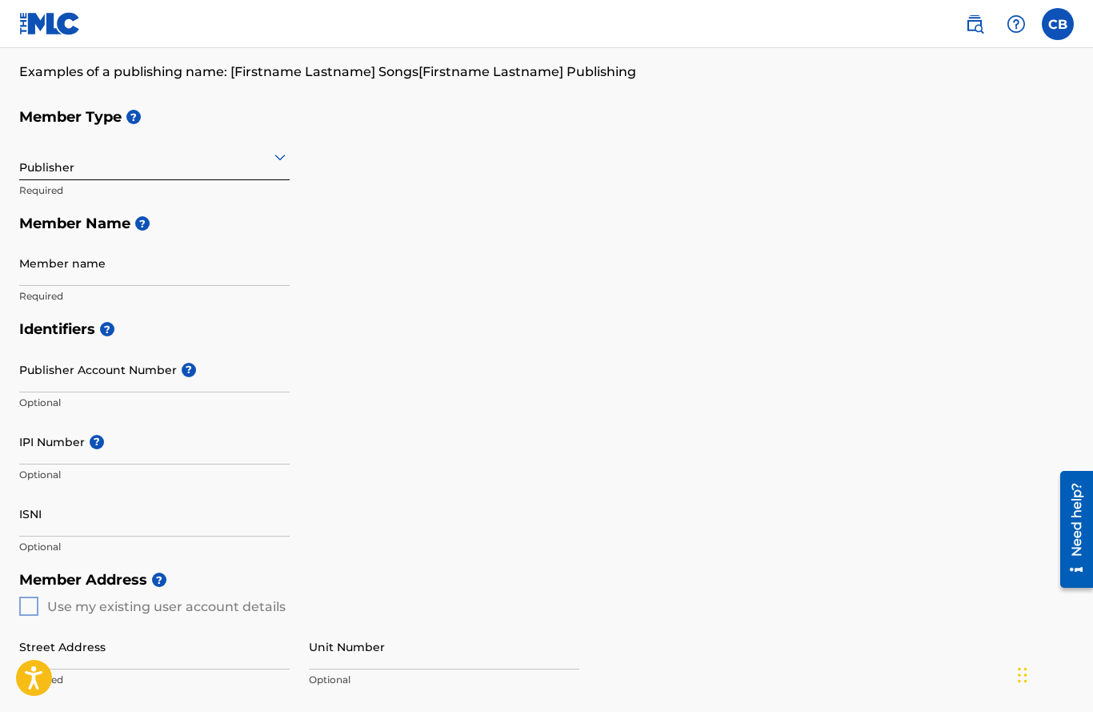
click at [152, 273] on input "Member name" at bounding box center [154, 263] width 271 height 46
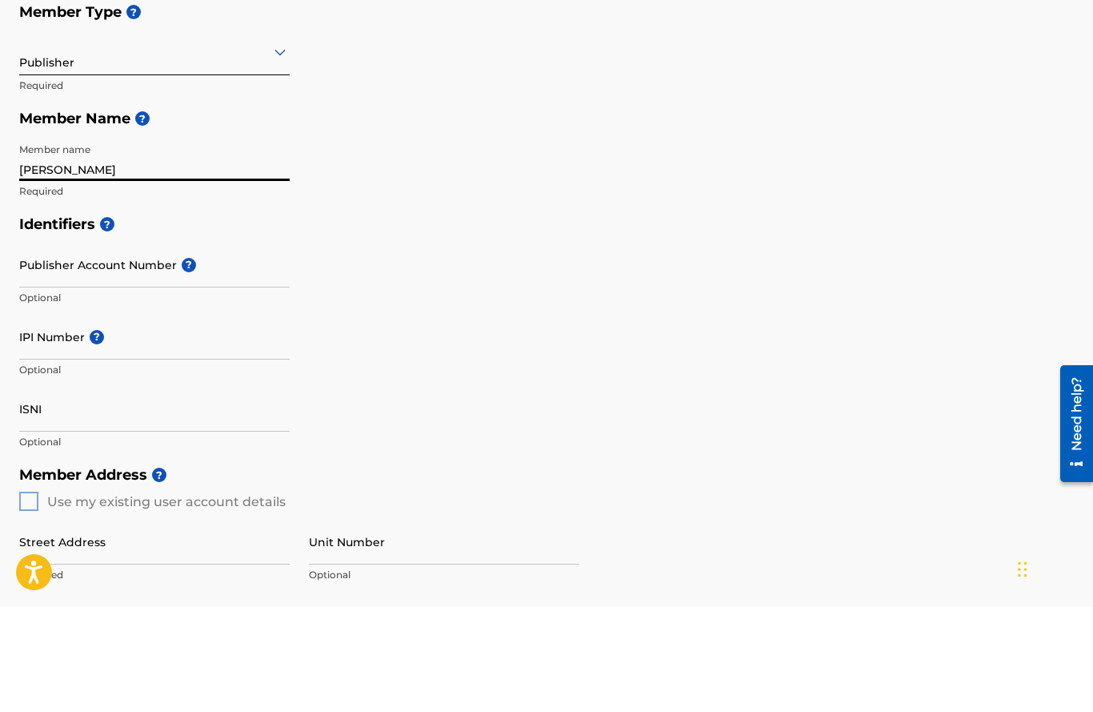
type input "Chad broc"
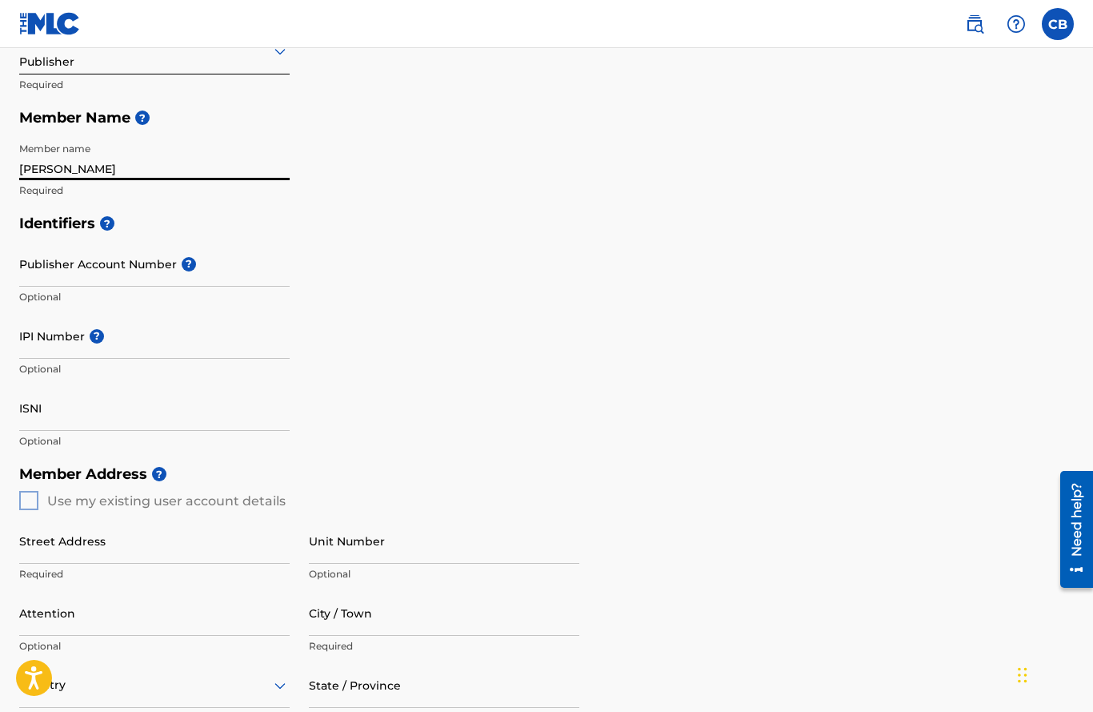
type input "Chad Brock"
click at [192, 266] on span "?" at bounding box center [189, 264] width 14 height 14
click at [192, 266] on input "Publisher Account Number ?" at bounding box center [154, 264] width 271 height 46
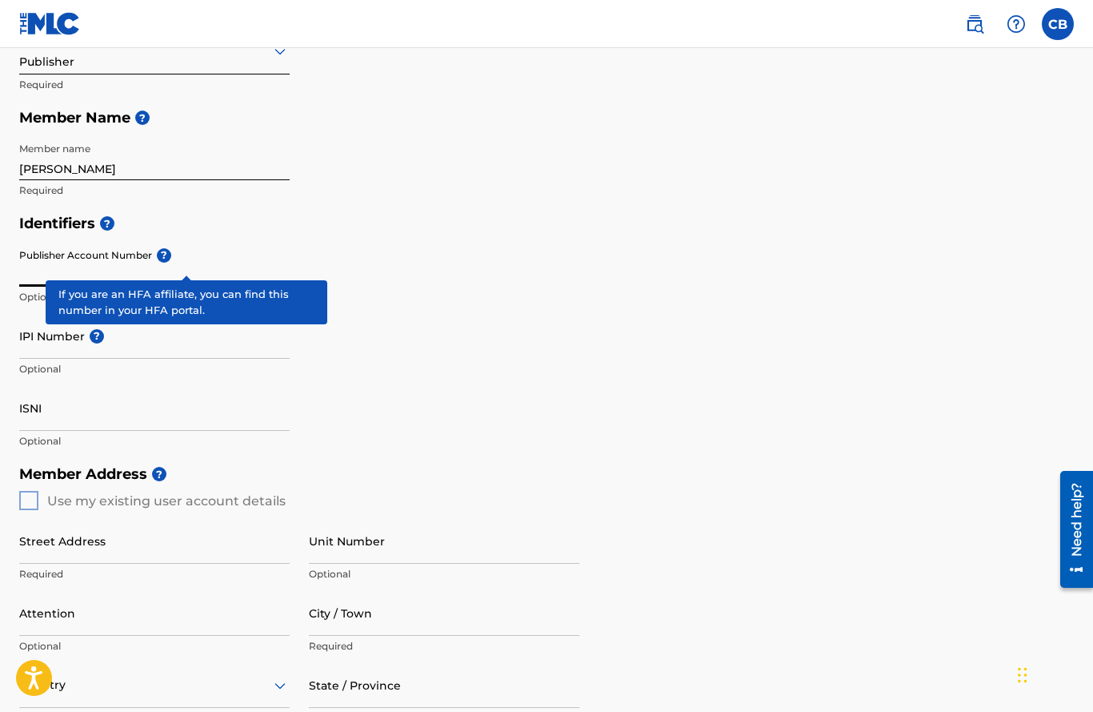
scroll to position [234, 0]
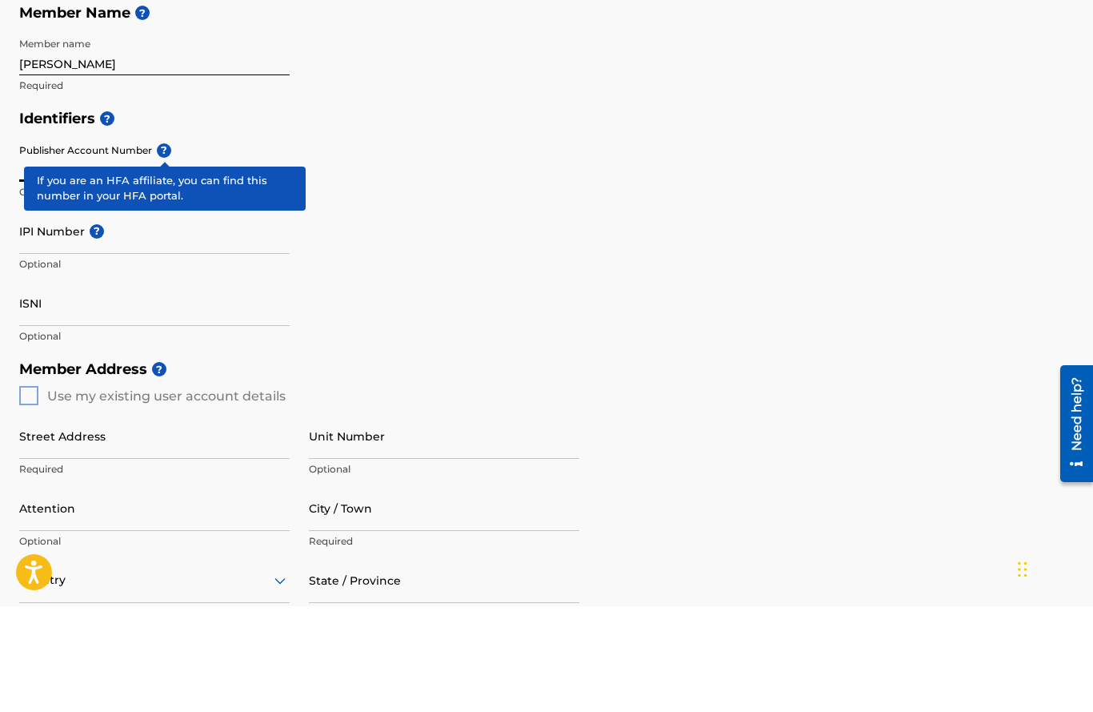
click at [457, 234] on div "Identifiers ? Publisher Account Number ? Optional IPI Number ? Optional ISNI Op…" at bounding box center [546, 332] width 1055 height 251
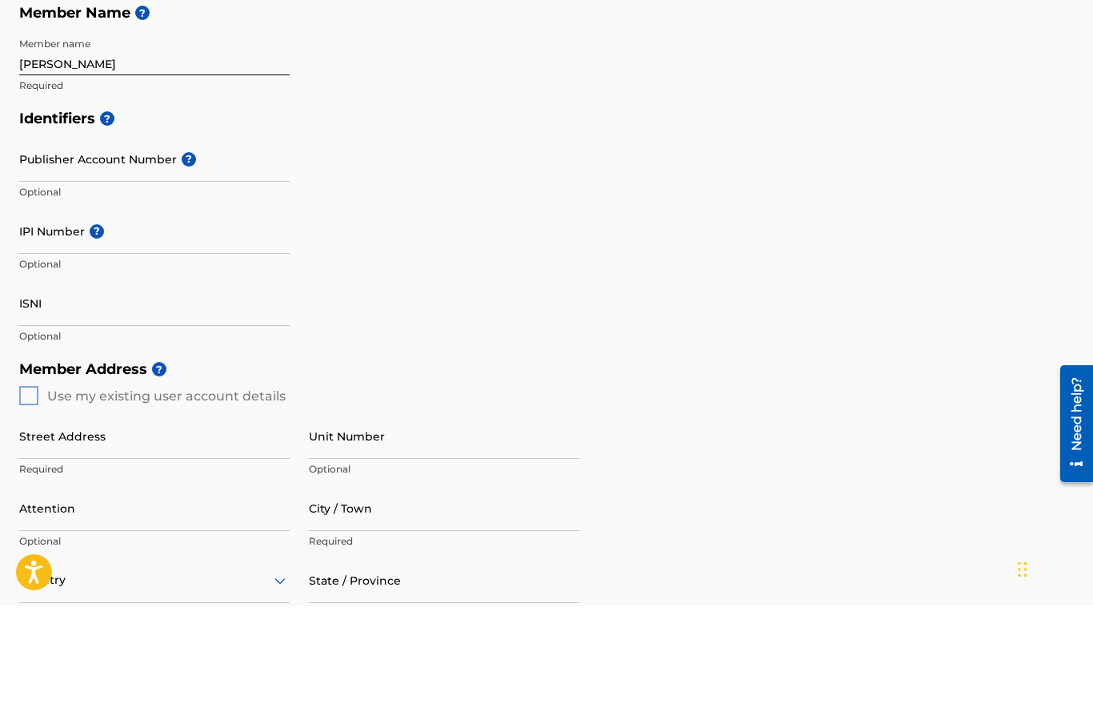
scroll to position [340, 0]
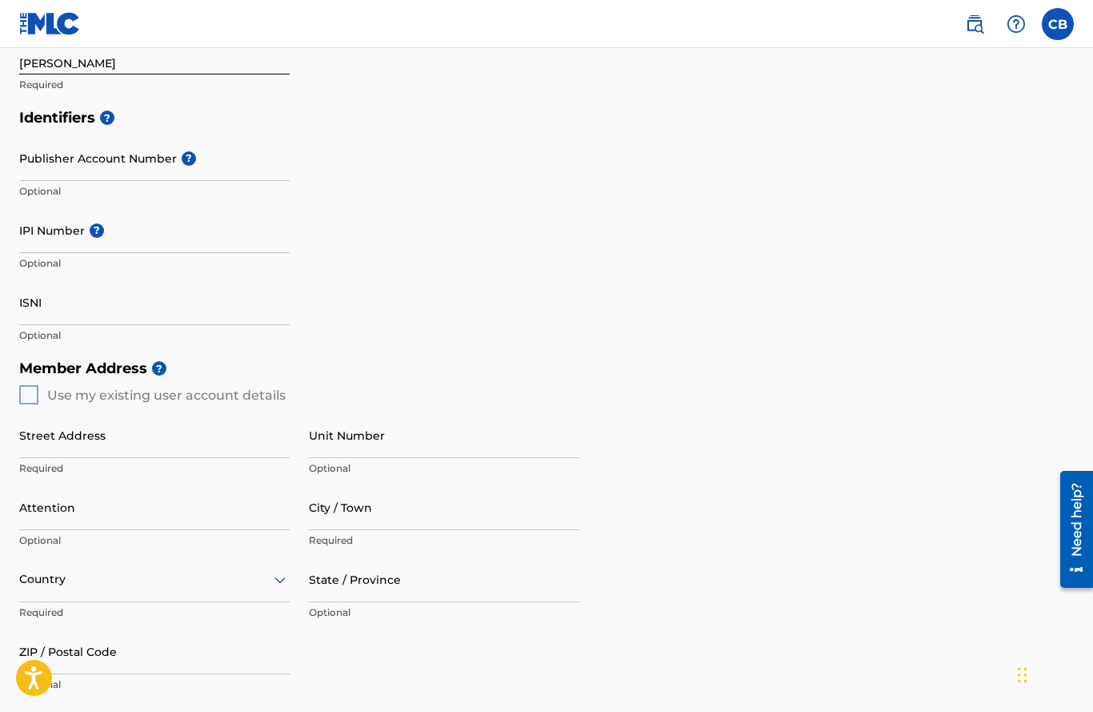
click at [32, 391] on div "Member Address ? Use my existing user account details Street Address Required U…" at bounding box center [546, 534] width 1055 height 366
click at [20, 390] on div "Member Address ? Use my existing user account details Street Address Required U…" at bounding box center [546, 534] width 1055 height 366
click at [38, 400] on div "Member Address ? Use my existing user account details Street Address Required U…" at bounding box center [546, 534] width 1055 height 366
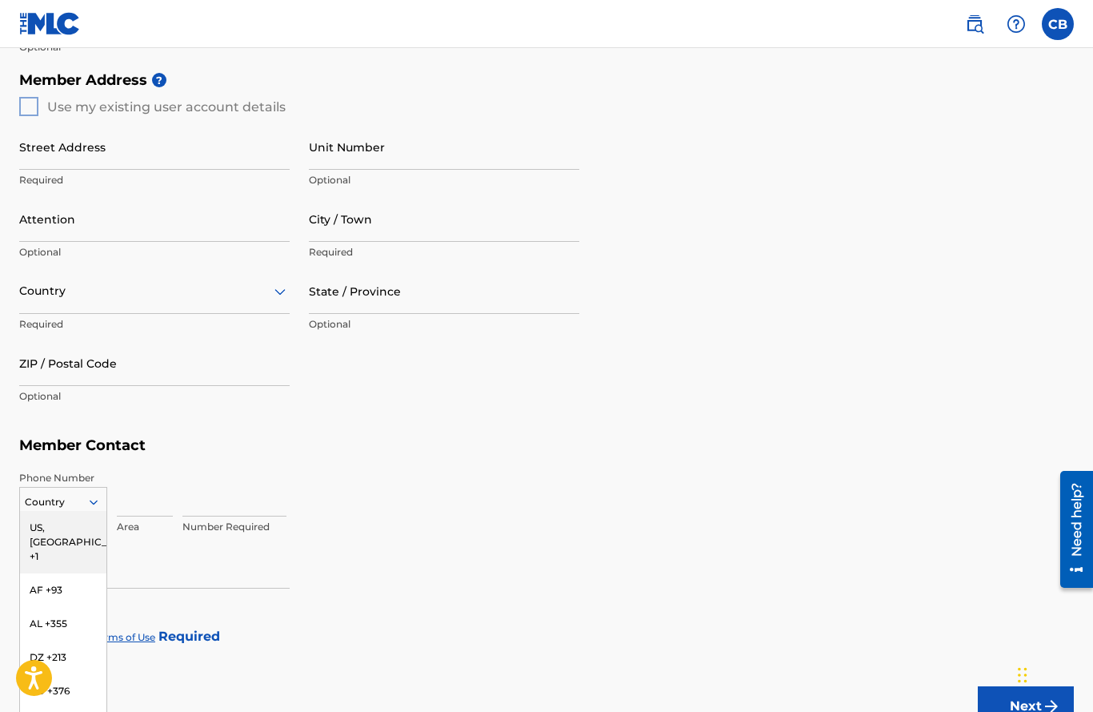
scroll to position [628, 0]
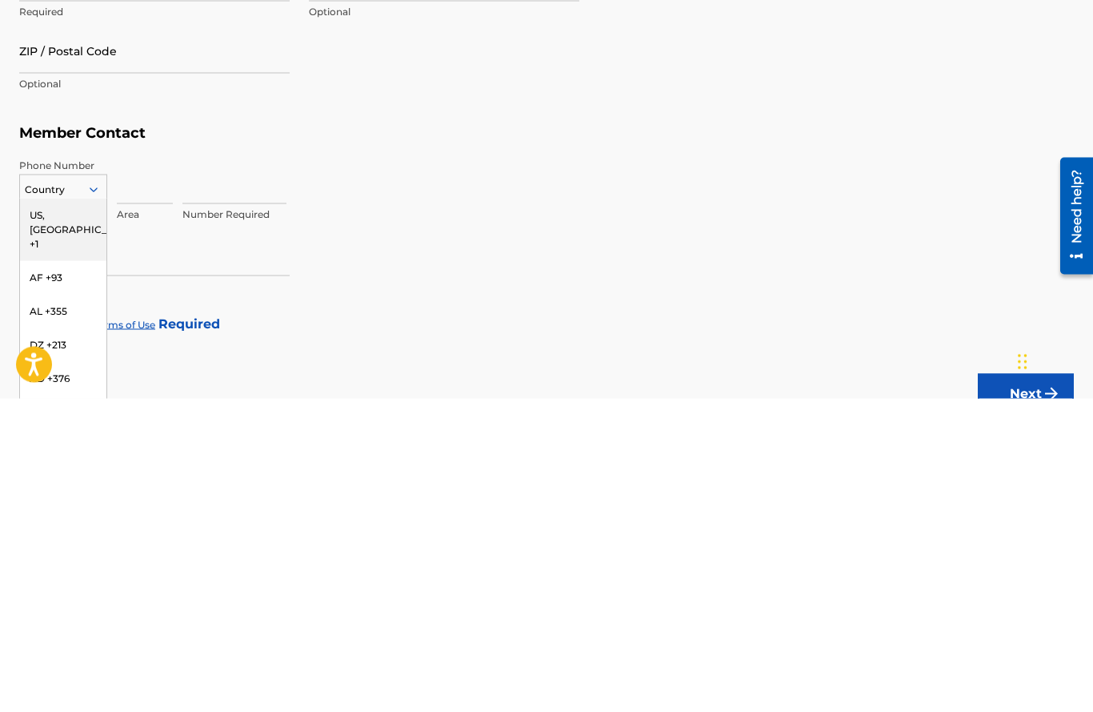
click at [66, 511] on div "US, [GEOGRAPHIC_DATA] +1" at bounding box center [63, 542] width 86 height 62
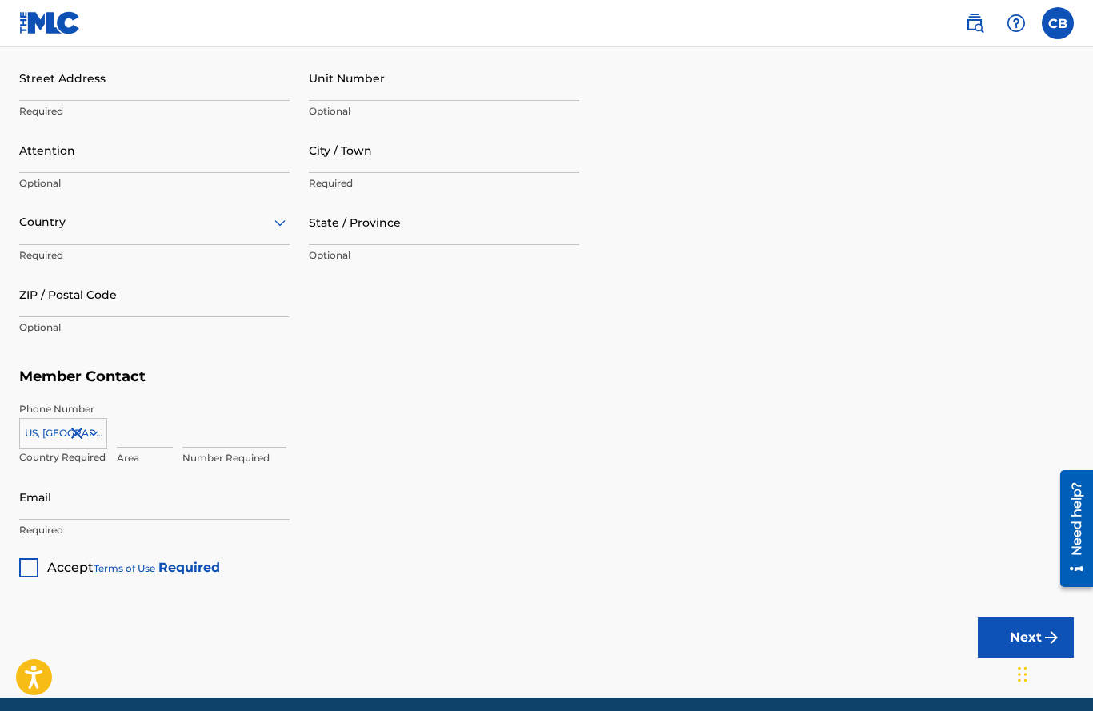
click at [146, 436] on input at bounding box center [145, 426] width 56 height 46
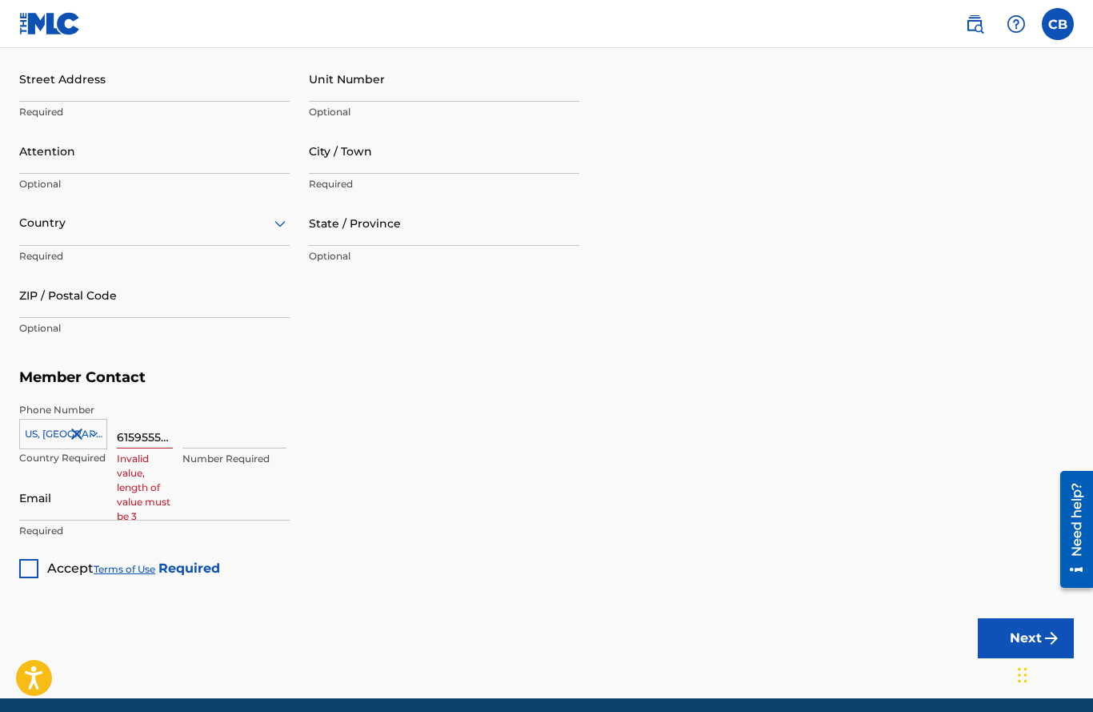
click at [172, 434] on input "6159555343" at bounding box center [145, 426] width 56 height 46
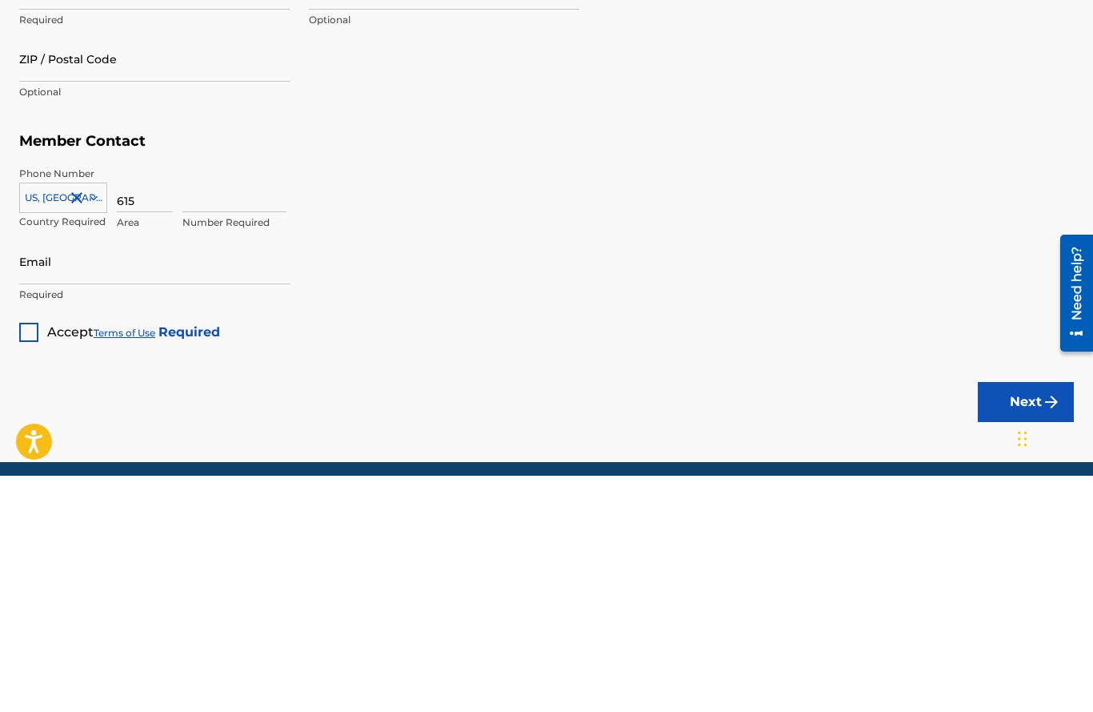
type input "615"
click at [210, 403] on input at bounding box center [234, 426] width 104 height 46
type input "955-5343"
click at [206, 475] on input "Email" at bounding box center [154, 498] width 271 height 46
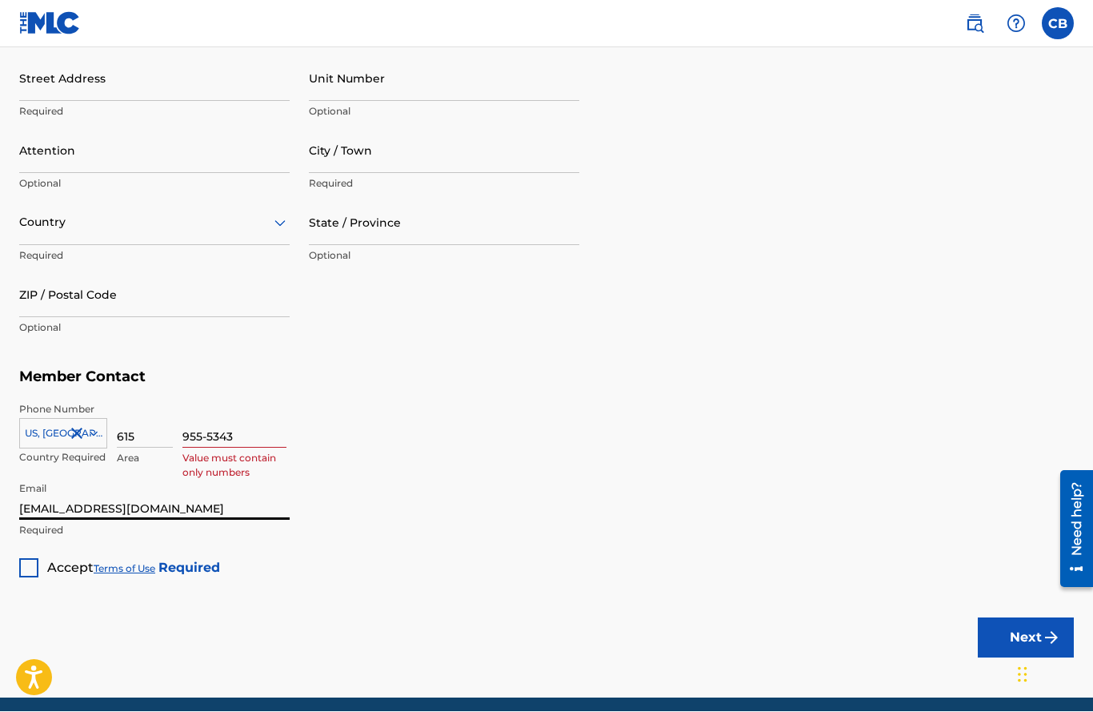
type input "[EMAIL_ADDRESS][DOMAIN_NAME]"
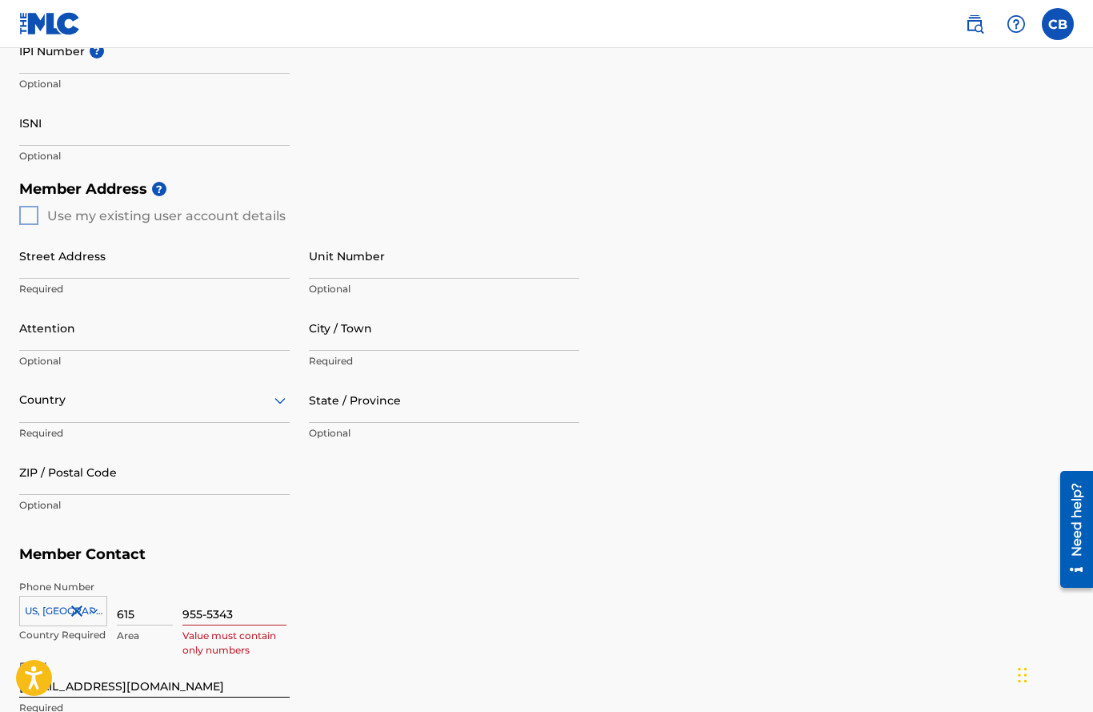
scroll to position [507, 0]
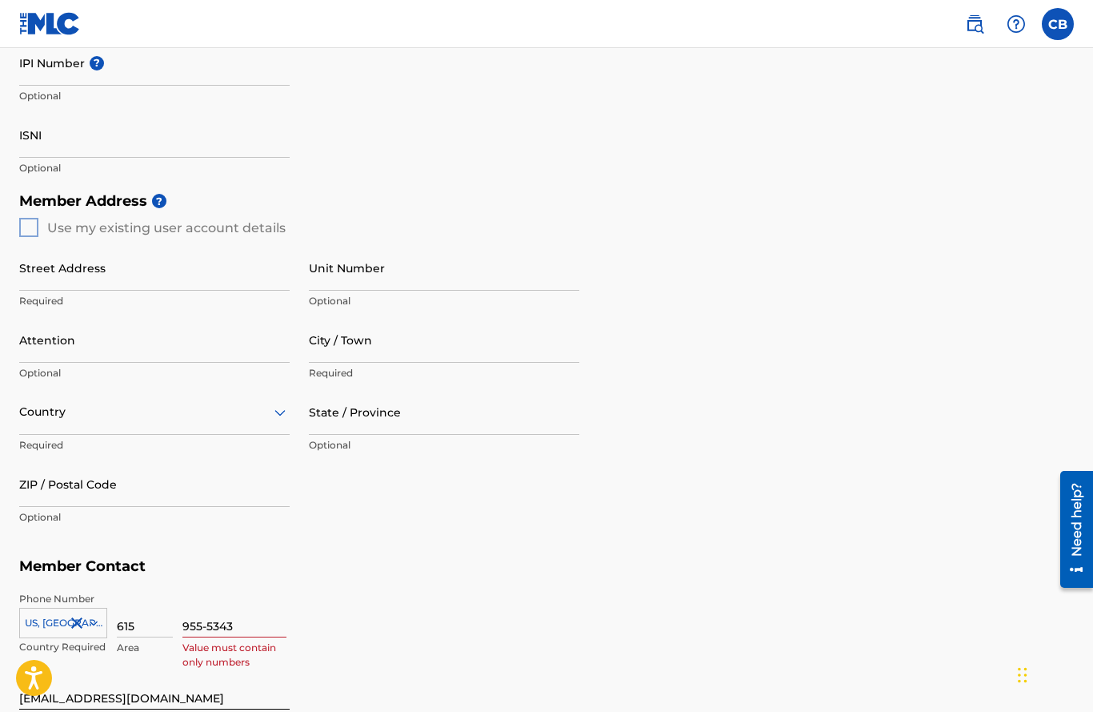
click at [99, 265] on input "Street Address" at bounding box center [154, 268] width 271 height 46
type input "[STREET_ADDRESS]"
type input "OcalaUnited States"
type input "[GEOGRAPHIC_DATA]"
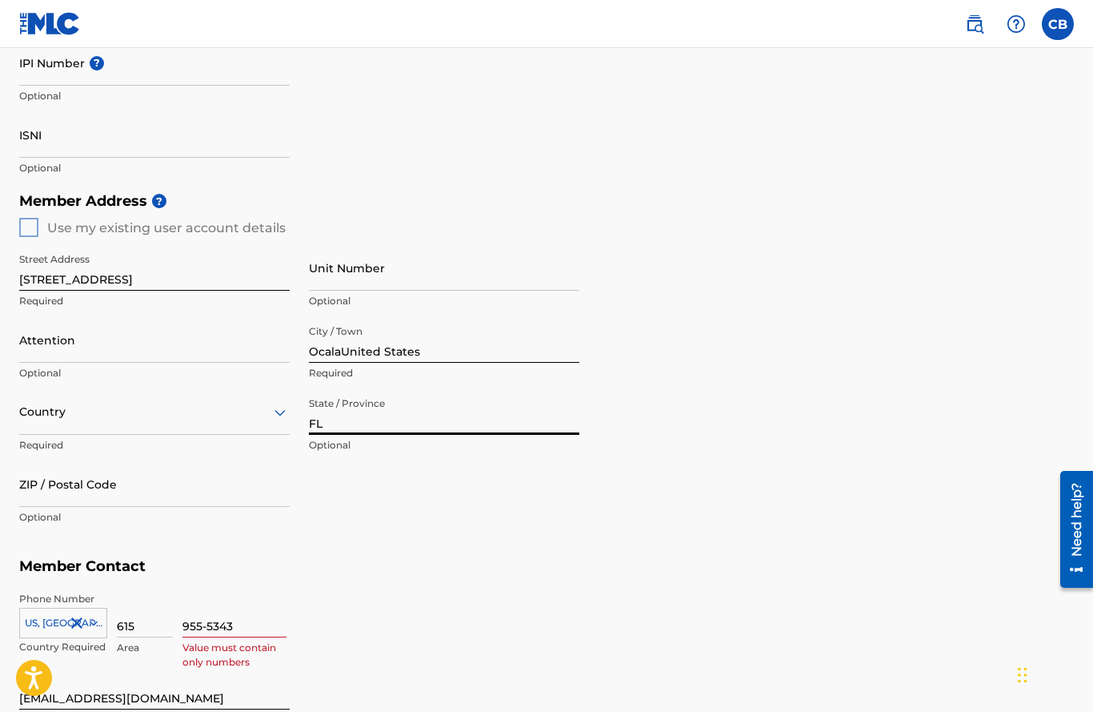
type input "FL"
type input "34474"
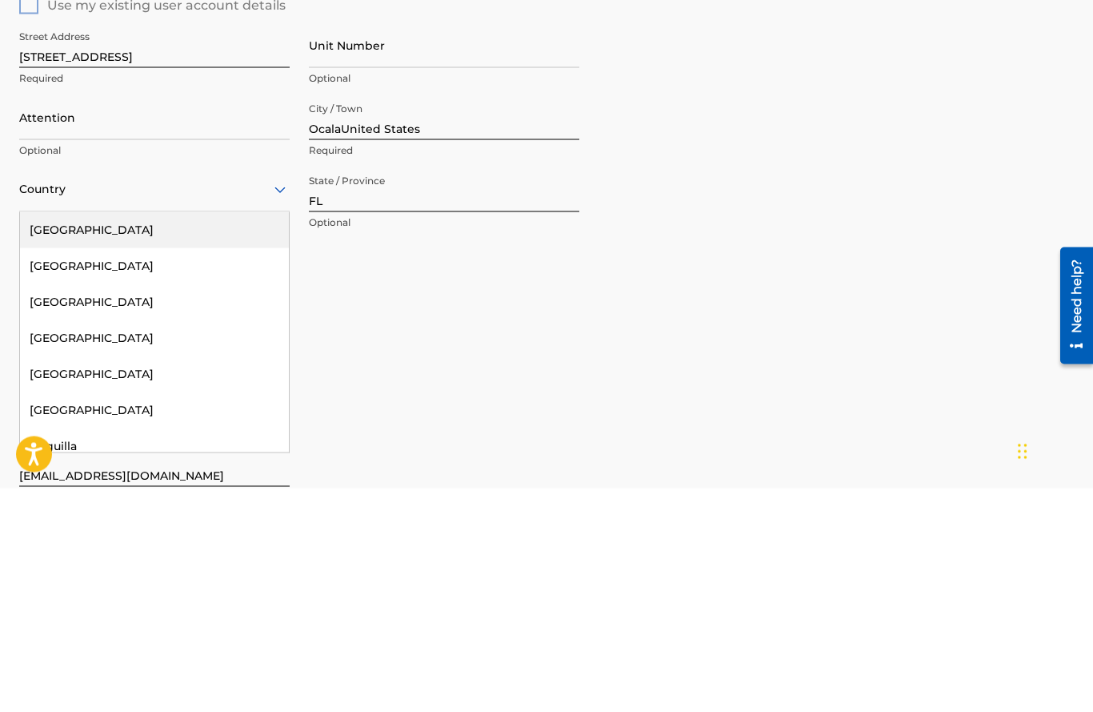
click at [99, 435] on div "[GEOGRAPHIC_DATA]" at bounding box center [154, 453] width 269 height 36
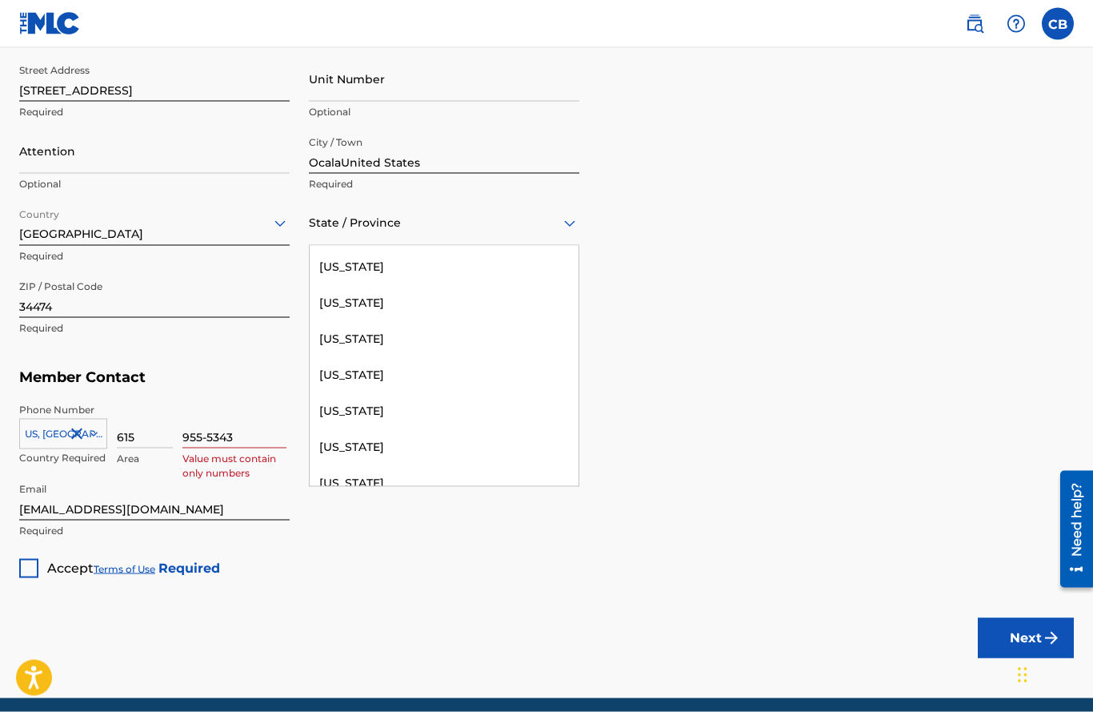
scroll to position [267, 0]
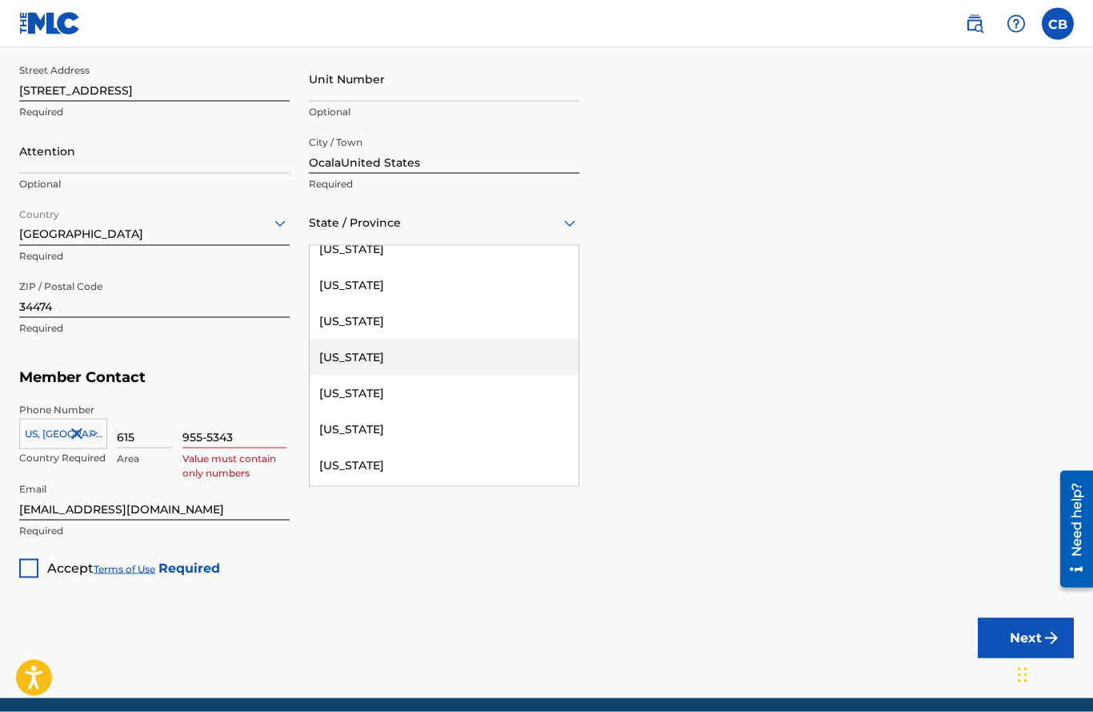
click at [348, 356] on div "[US_STATE]" at bounding box center [444, 357] width 269 height 36
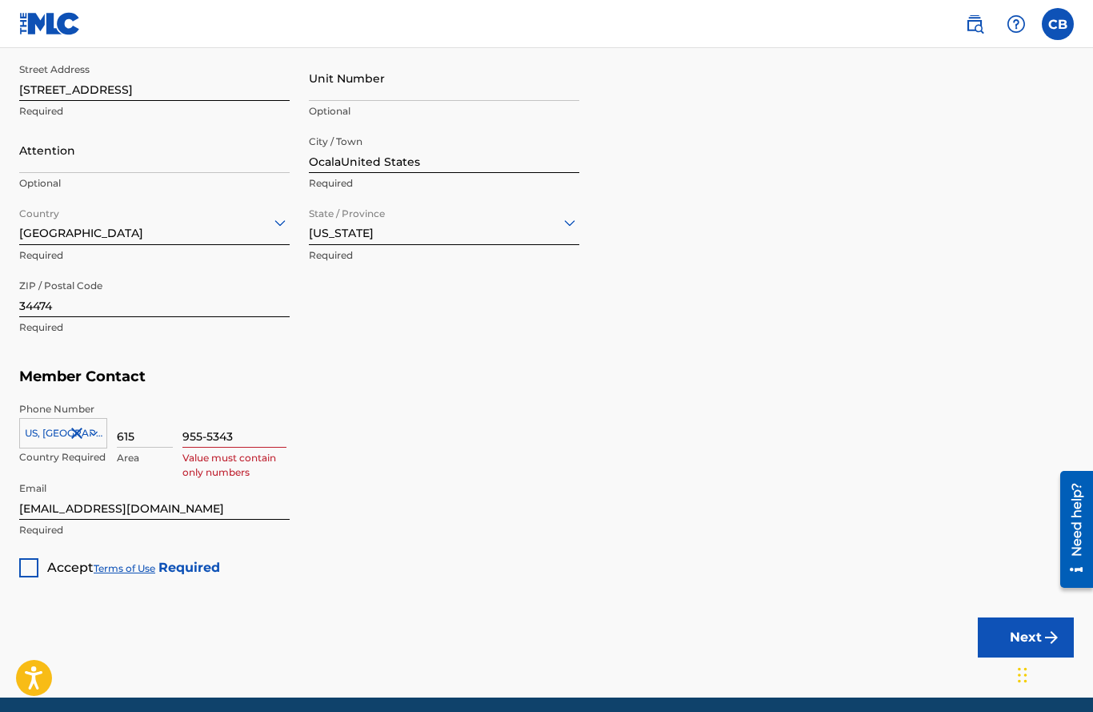
click at [32, 571] on div at bounding box center [28, 567] width 19 height 19
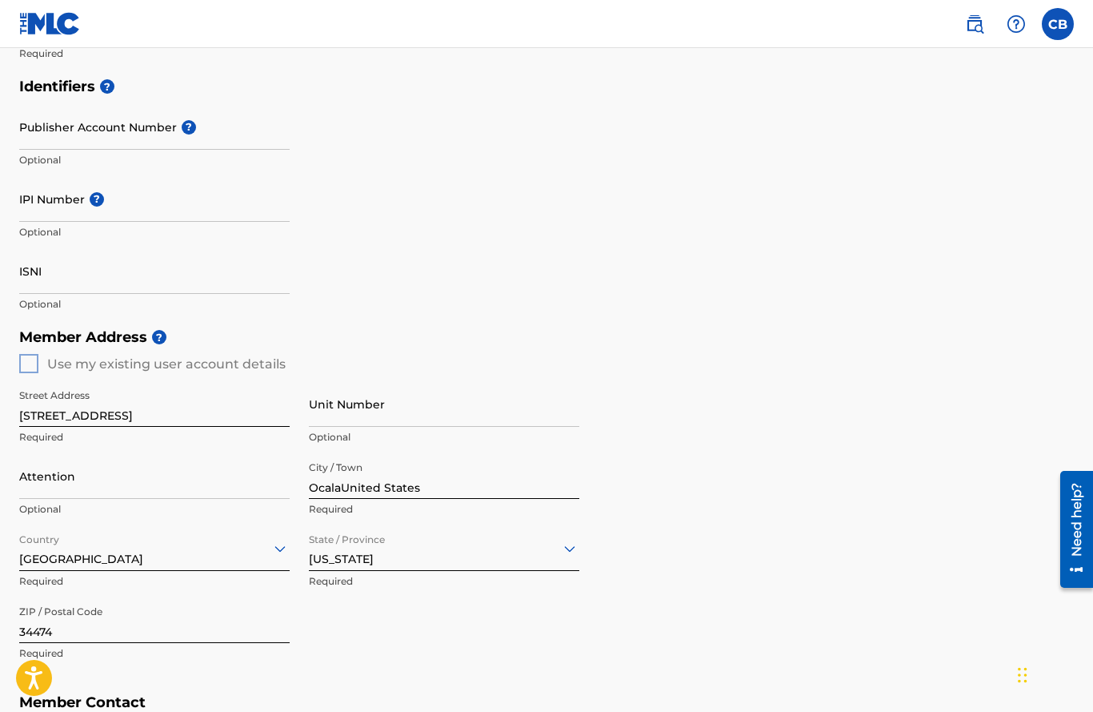
scroll to position [371, 0]
click at [24, 375] on div "Street Address 4971 sw 45 St Required Unit Number Optional Attention Optional C…" at bounding box center [299, 526] width 560 height 304
click at [29, 357] on div "Member Address ? Use my existing user account details Street Address 4971 sw 45…" at bounding box center [546, 504] width 1055 height 366
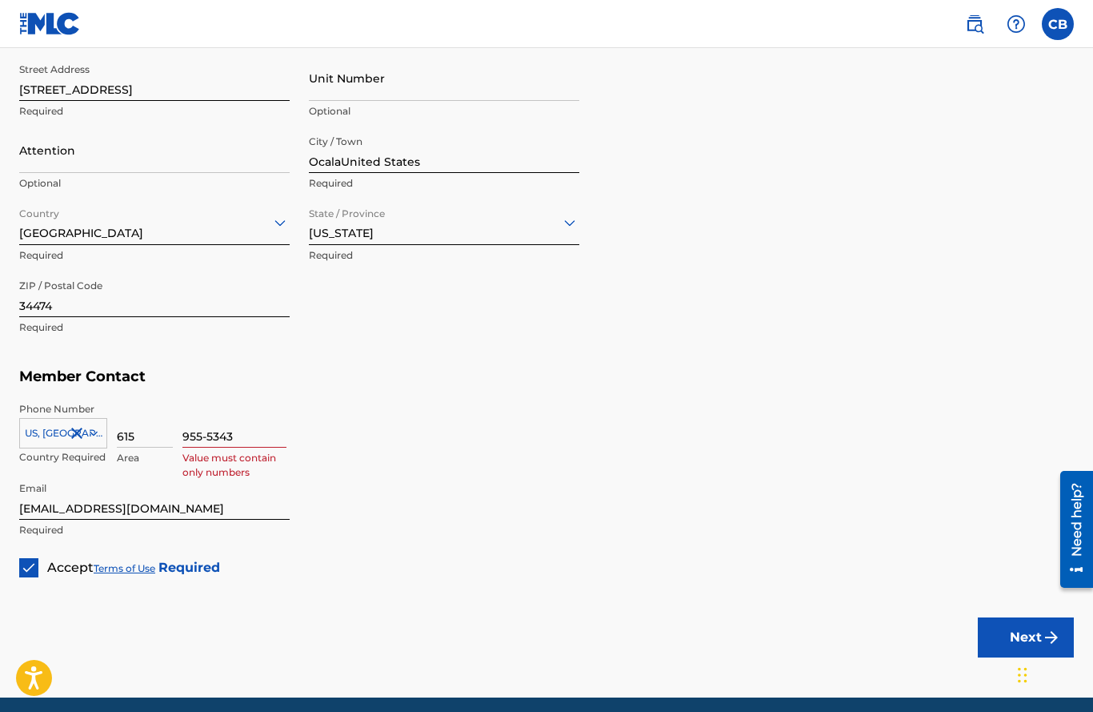
click at [1024, 635] on button "Next" at bounding box center [1026, 637] width 96 height 40
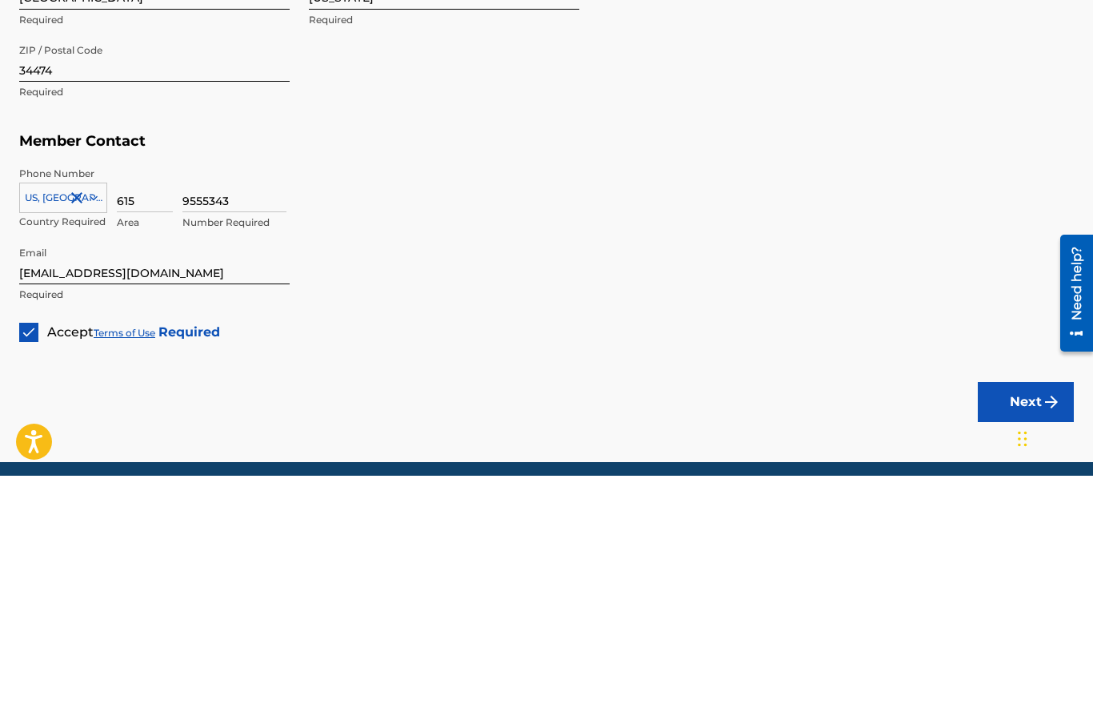
type input "9555343"
click at [978, 315] on div "Member Type ? Publisher Required Member Name ? Member name Chad Brock Required …" at bounding box center [546, 55] width 1055 height 1045
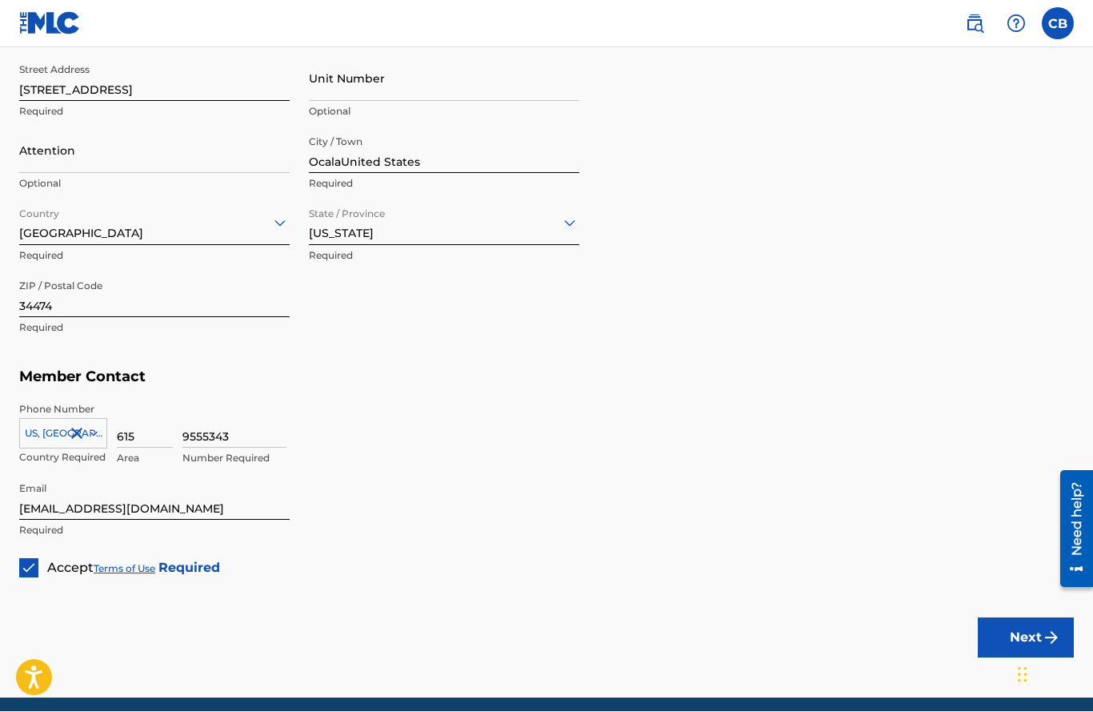
click at [1030, 641] on button "Next" at bounding box center [1026, 638] width 96 height 40
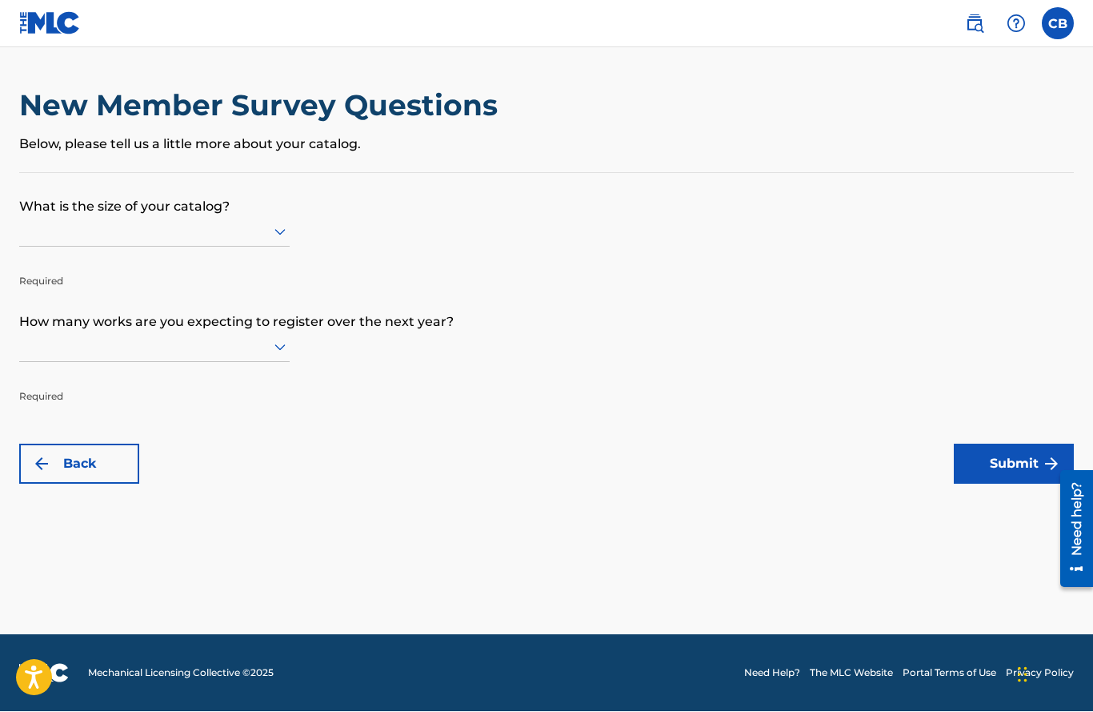
click at [287, 247] on div at bounding box center [154, 232] width 271 height 30
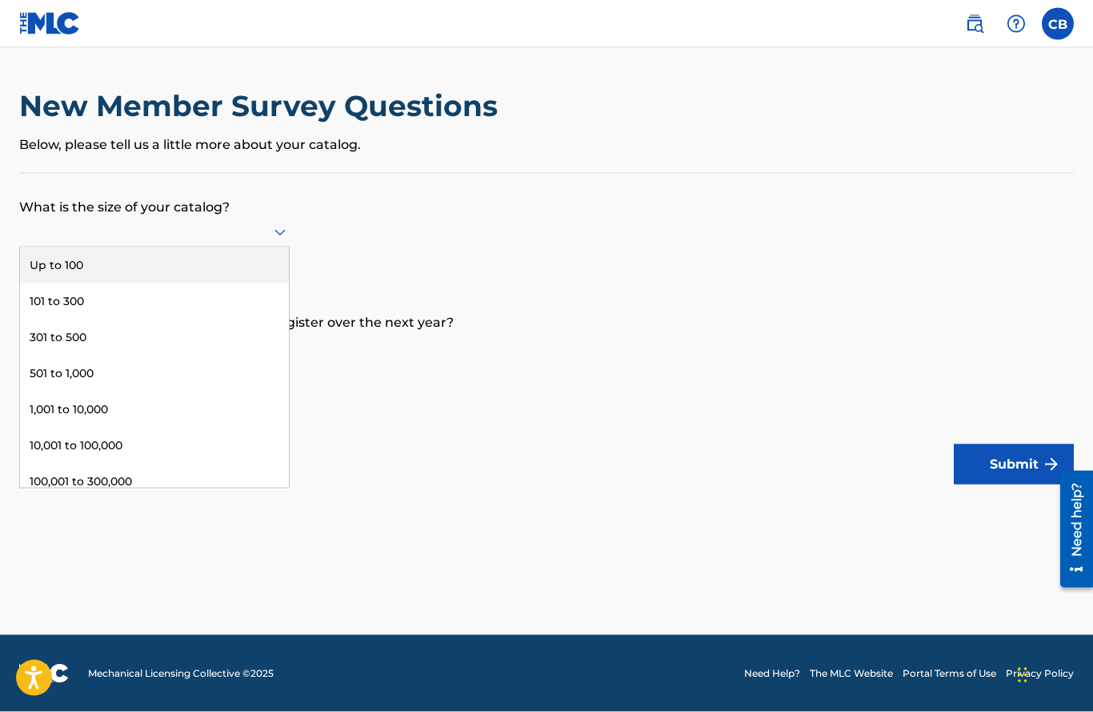
click at [96, 279] on div "Up to 100" at bounding box center [154, 265] width 269 height 36
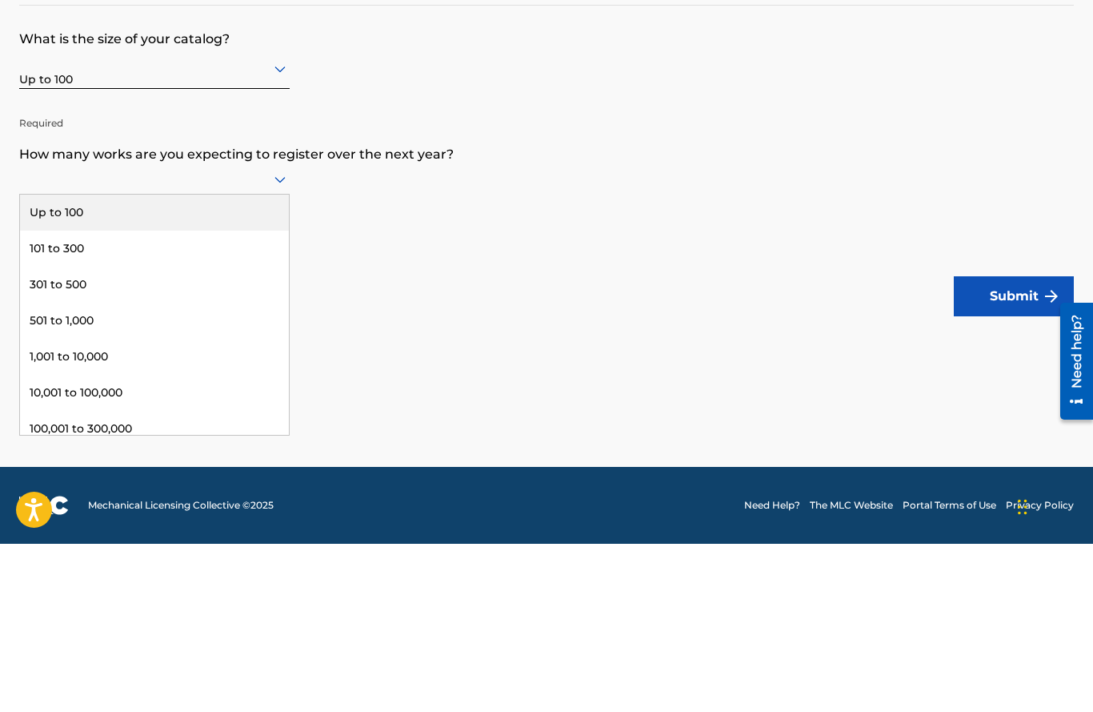
click at [112, 363] on div "Up to 100" at bounding box center [154, 381] width 269 height 36
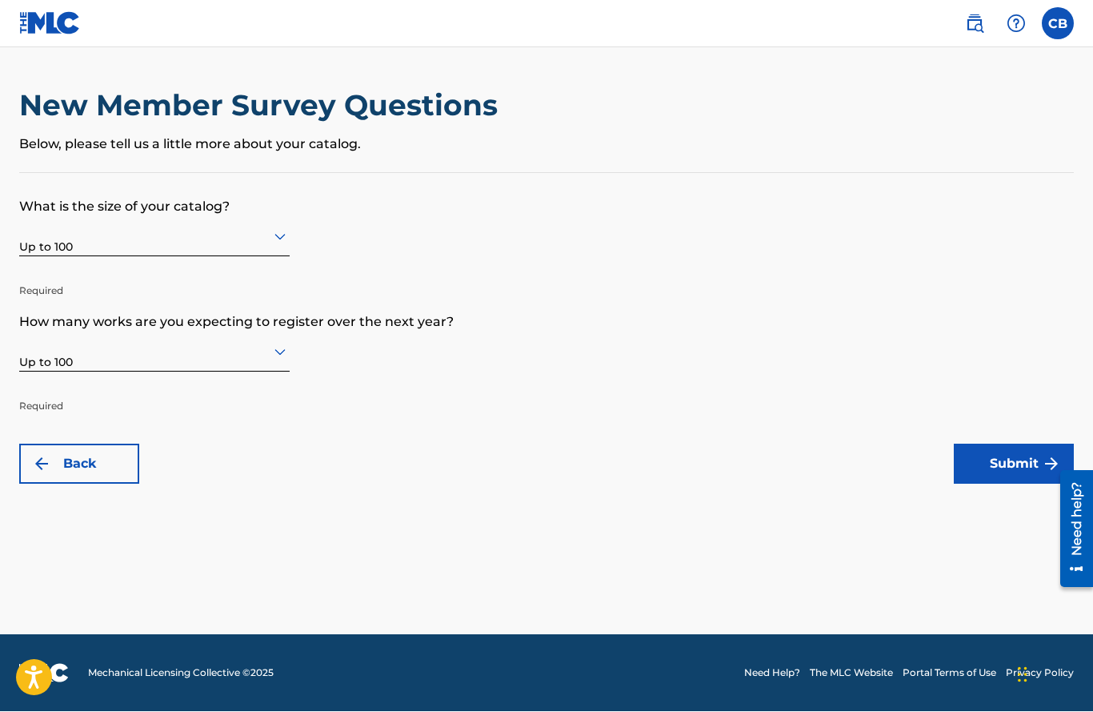
click at [1017, 471] on button "Submit" at bounding box center [1014, 464] width 120 height 40
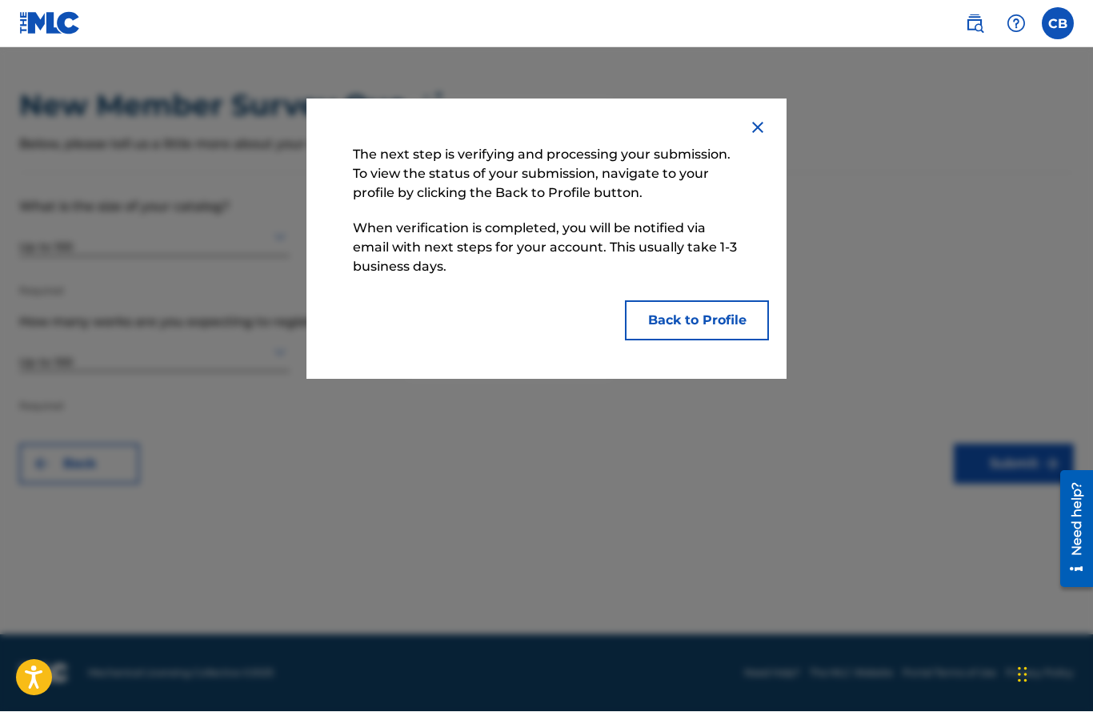
click at [685, 327] on button "Back to Profile" at bounding box center [697, 321] width 144 height 40
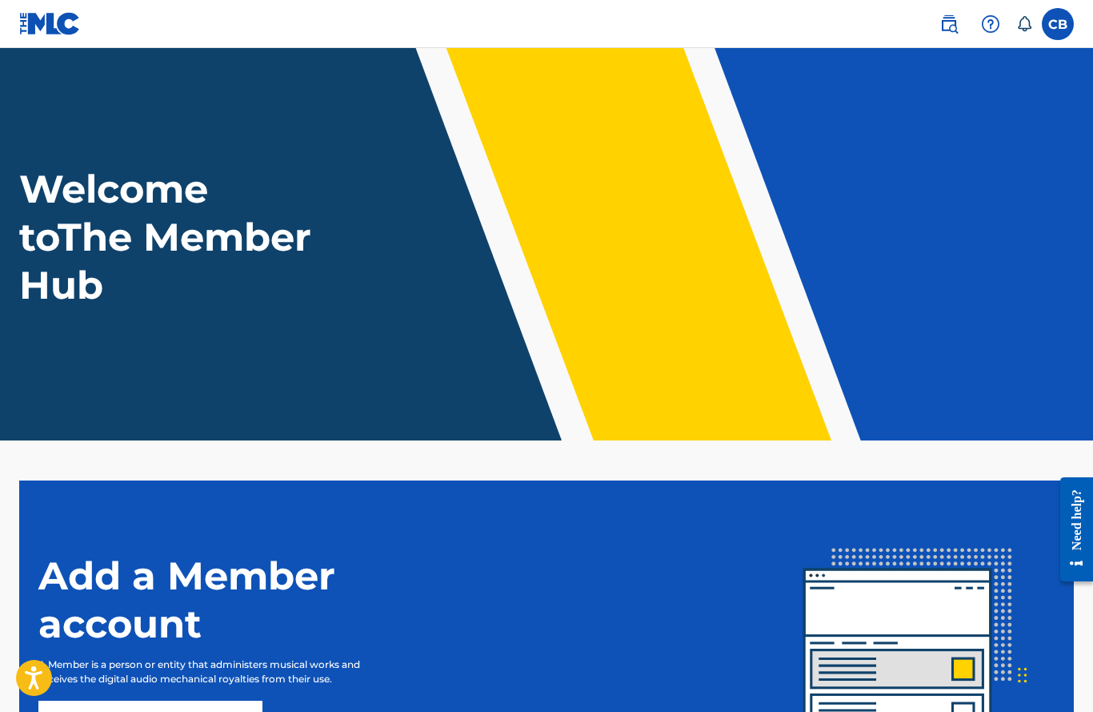
click at [950, 26] on img at bounding box center [949, 23] width 19 height 19
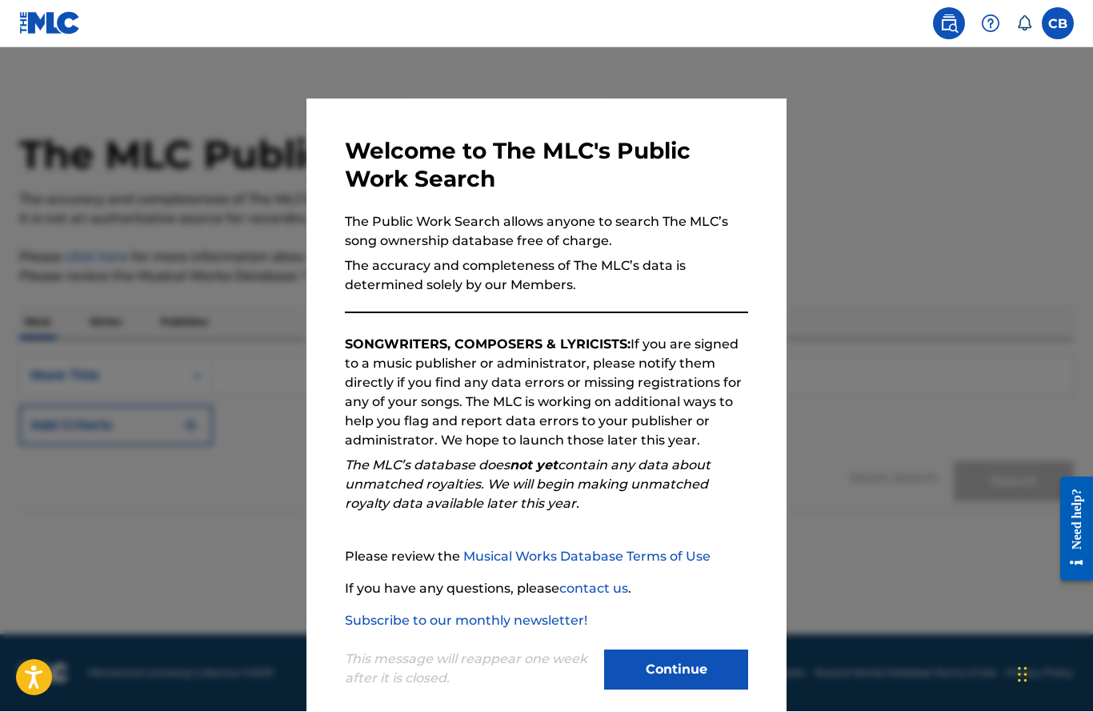
click at [663, 670] on button "Continue" at bounding box center [676, 670] width 144 height 40
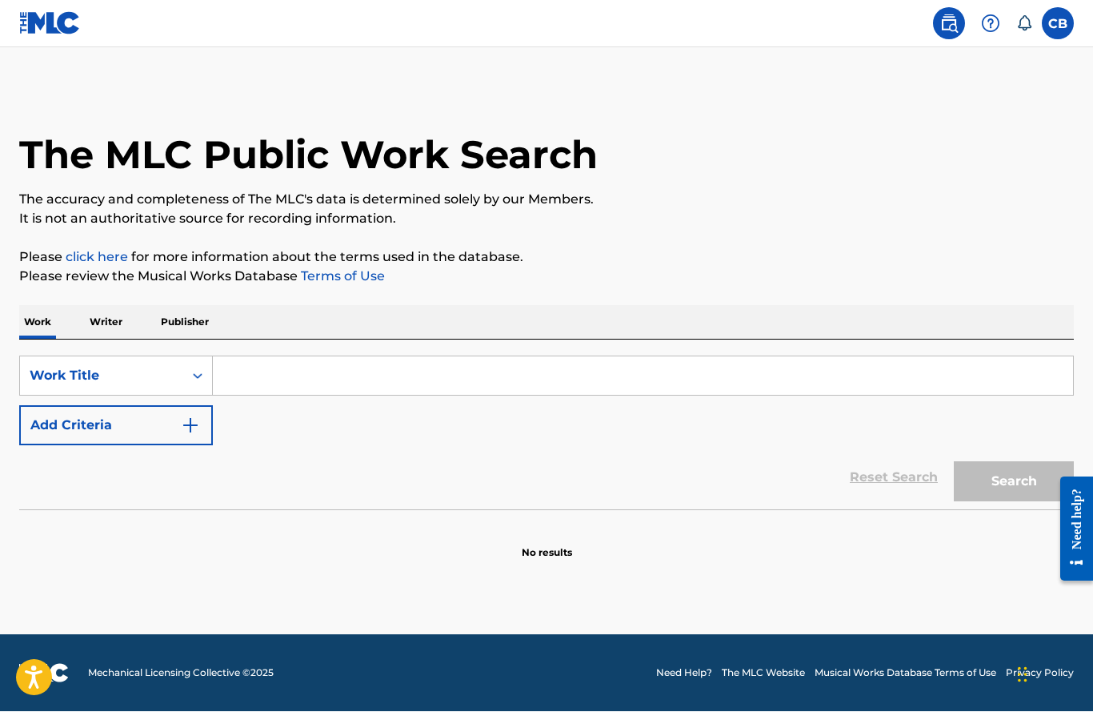
click at [116, 332] on p "Writer" at bounding box center [106, 323] width 42 height 34
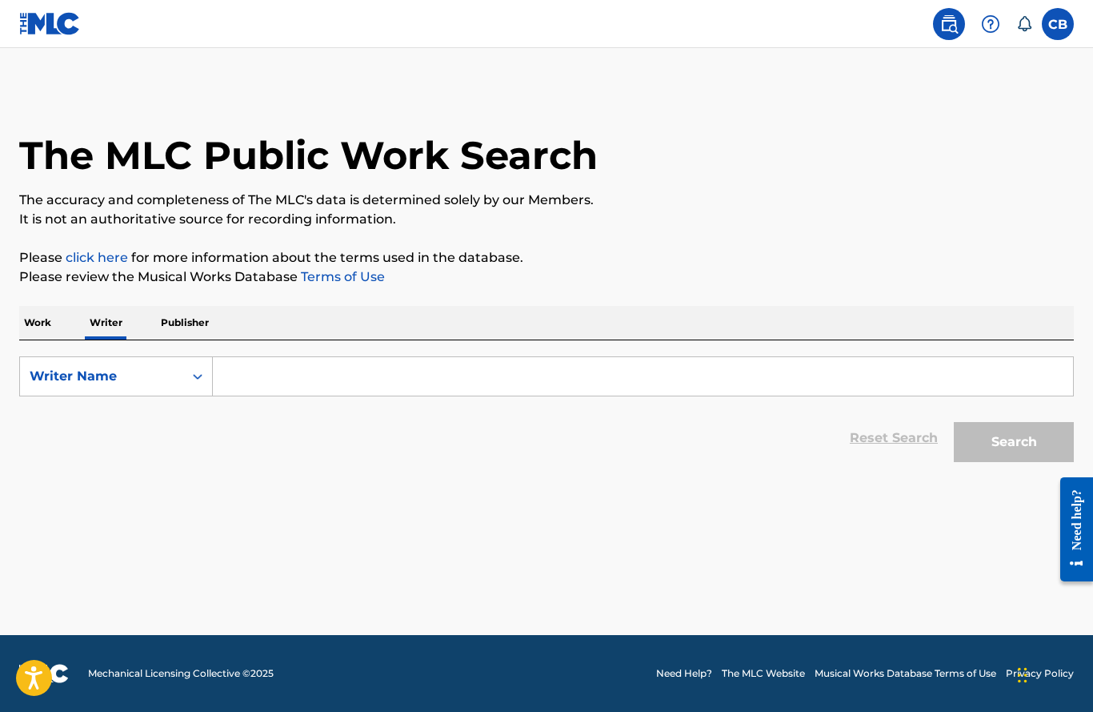
click at [263, 373] on input "Search Form" at bounding box center [643, 376] width 860 height 38
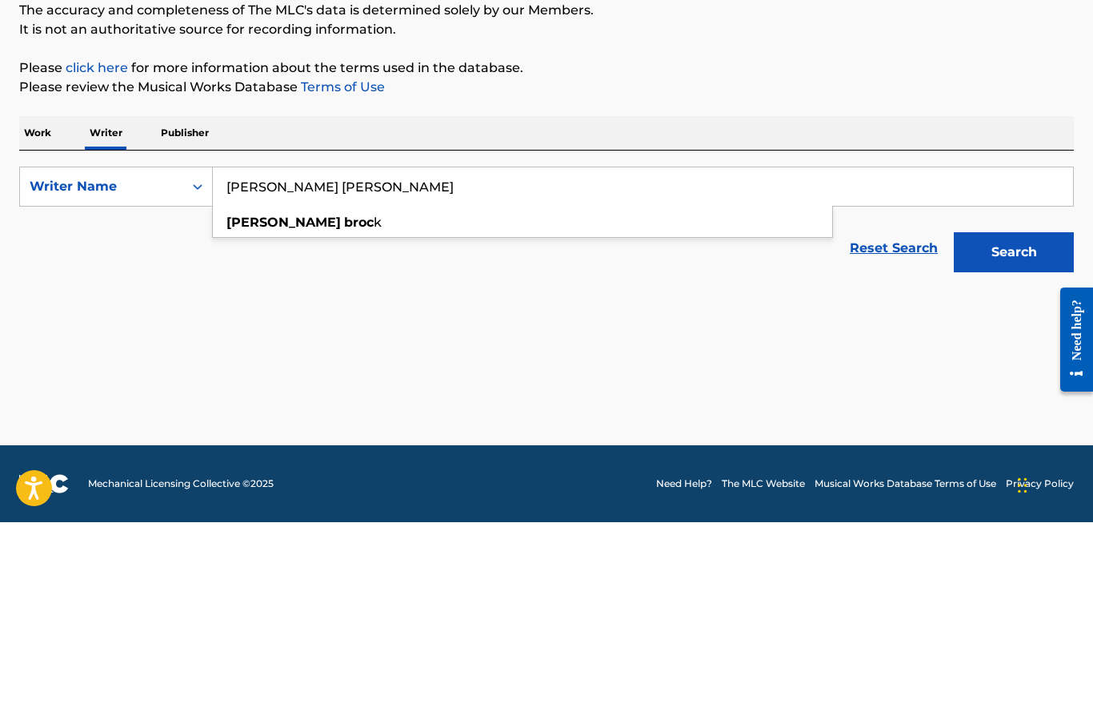
click at [344, 404] on strong "broc" at bounding box center [359, 411] width 30 height 15
type input "chad brock"
click at [1029, 422] on button "Search" at bounding box center [1014, 442] width 120 height 40
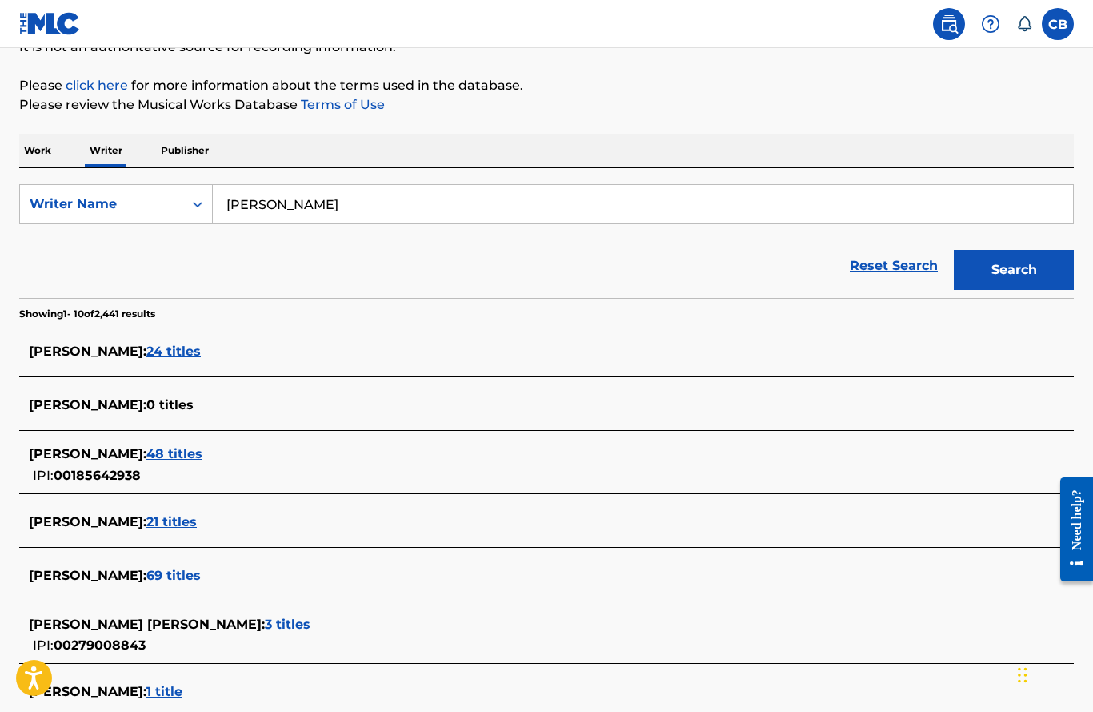
scroll to position [166, 0]
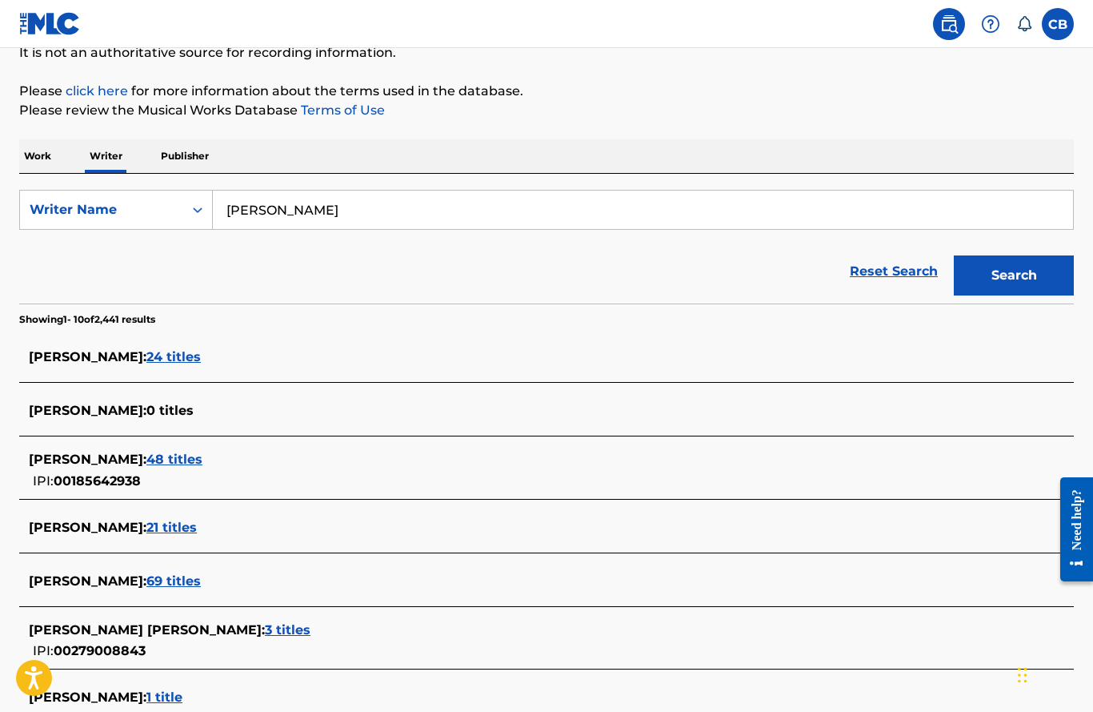
click at [158, 366] on div "CHAD BROCK : 24 titles" at bounding box center [526, 356] width 994 height 19
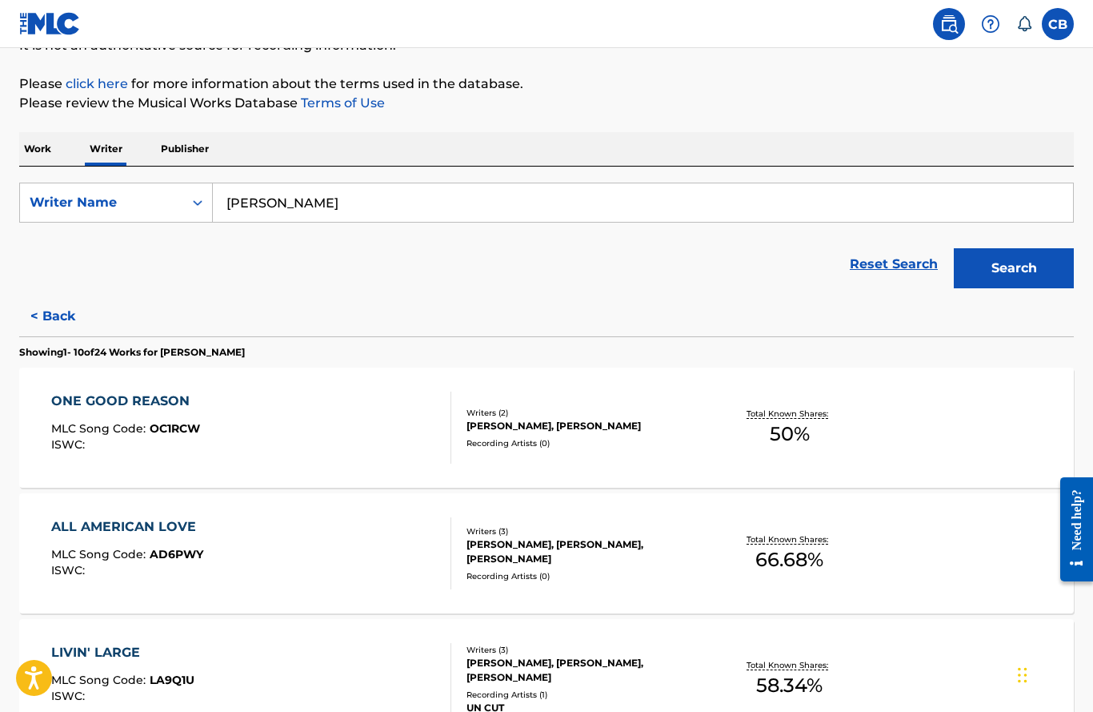
scroll to position [0, 0]
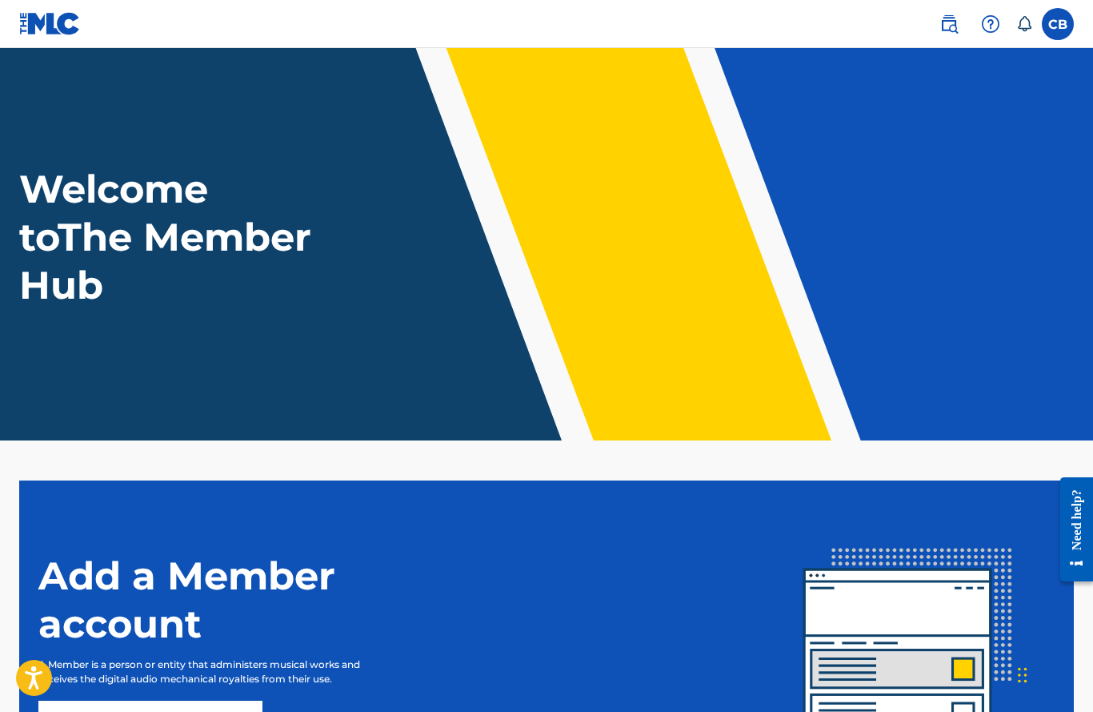
click at [962, 18] on link at bounding box center [949, 24] width 32 height 32
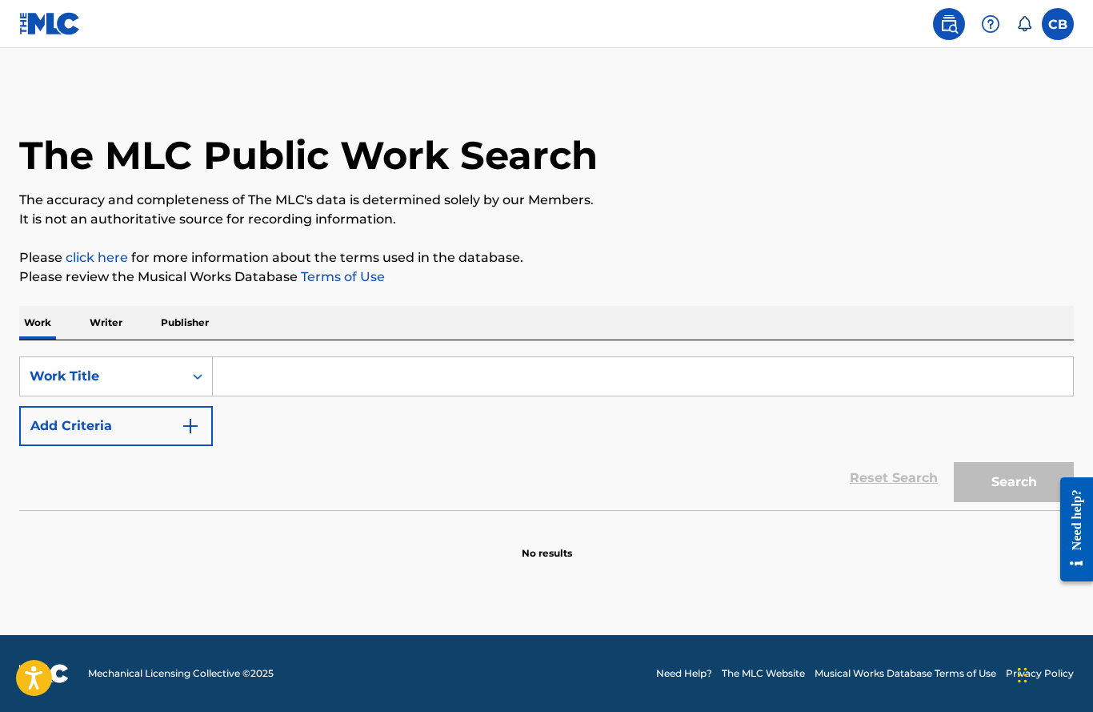
click at [287, 390] on input "Search Form" at bounding box center [643, 376] width 860 height 38
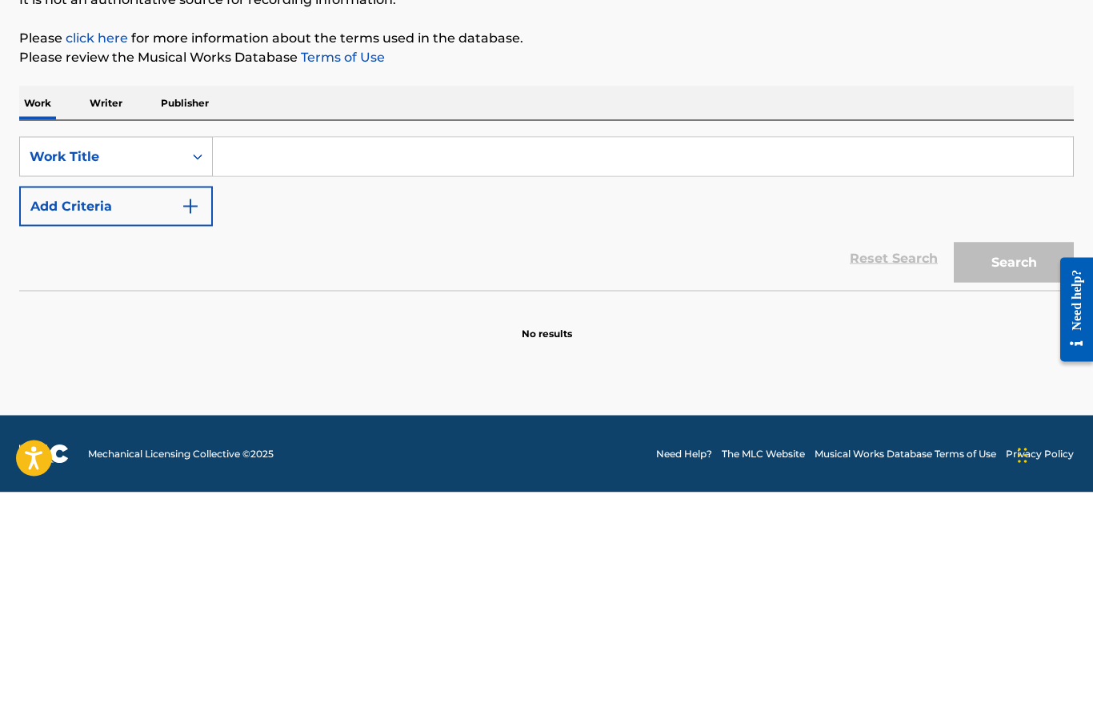
click at [102, 306] on p "Writer" at bounding box center [106, 323] width 42 height 34
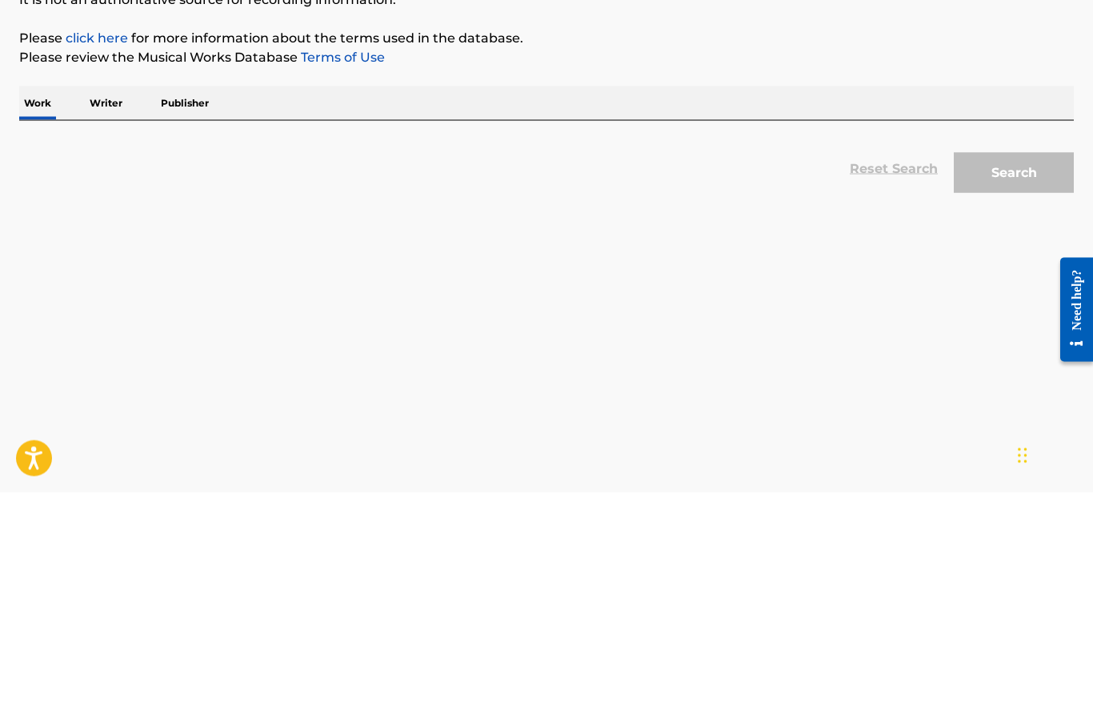
scroll to position [61, 0]
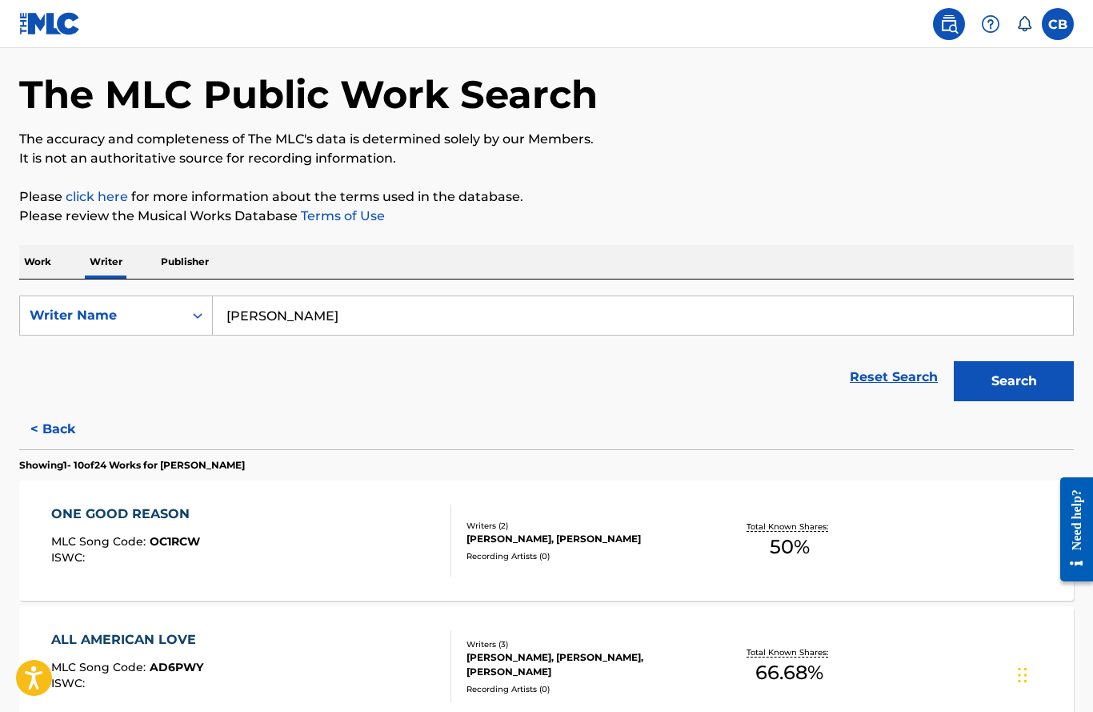
click at [1016, 383] on button "Search" at bounding box center [1014, 381] width 120 height 40
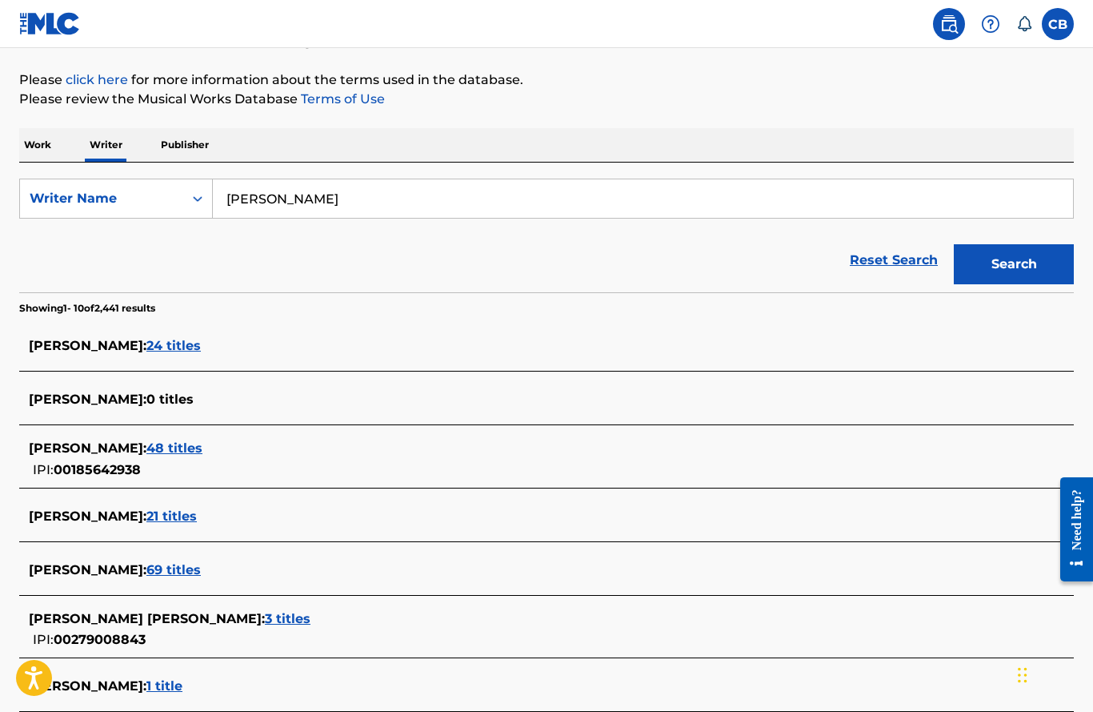
scroll to position [184, 0]
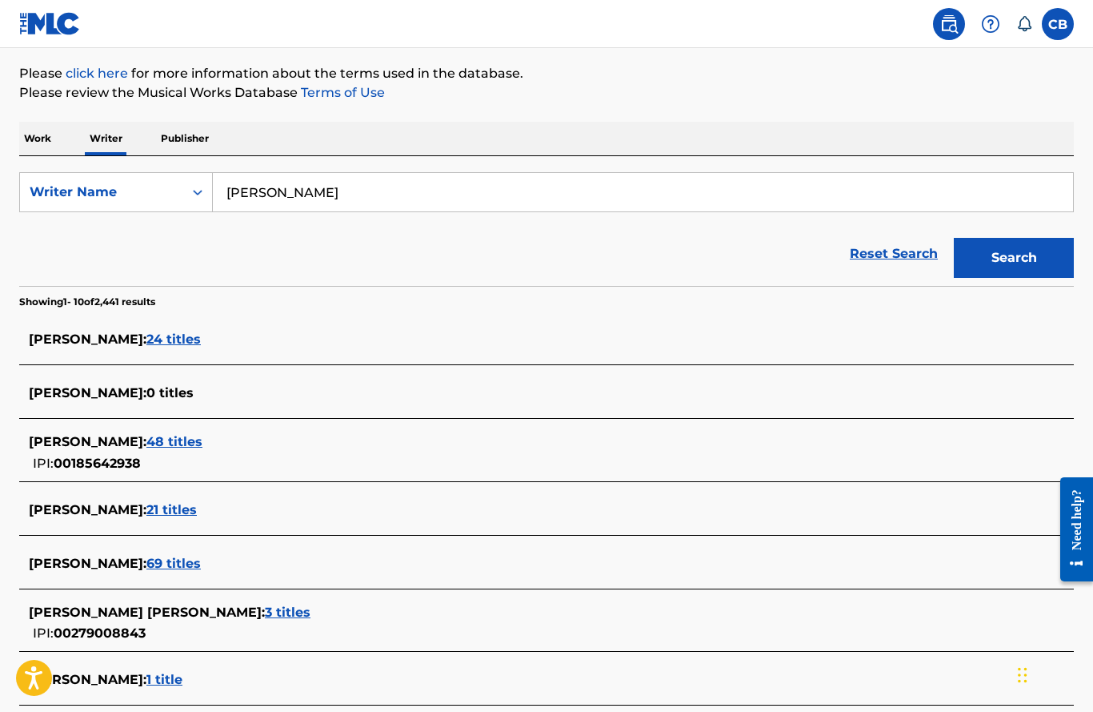
click at [150, 449] on span "48 titles" at bounding box center [174, 441] width 56 height 15
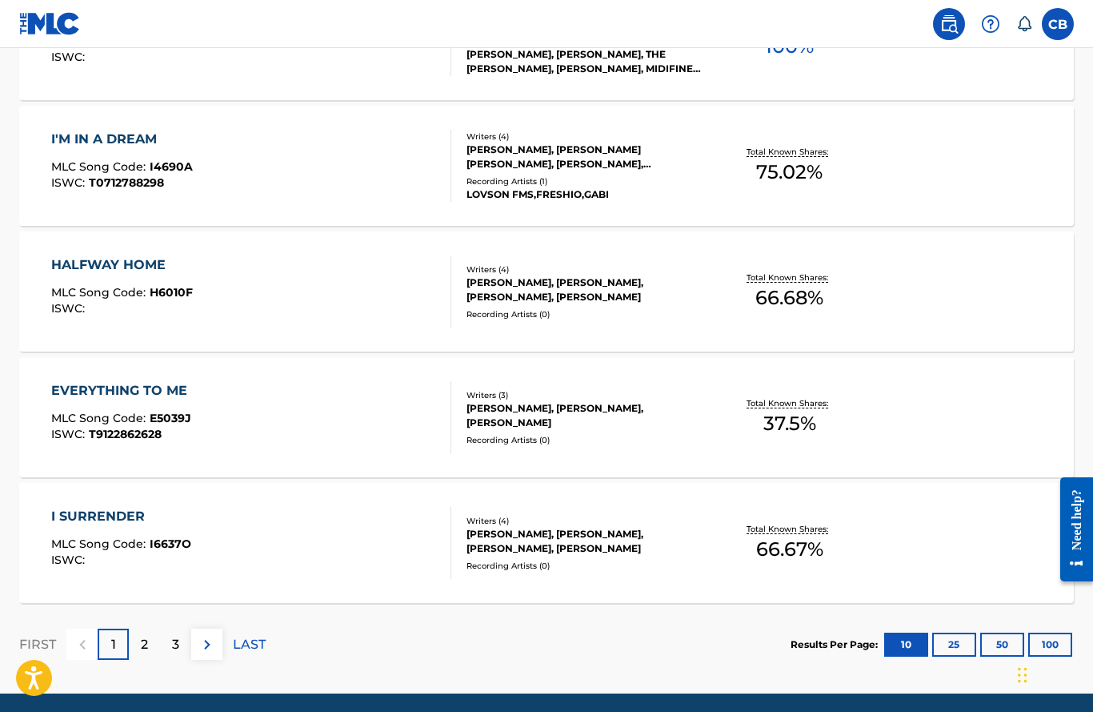
scroll to position [1188, 0]
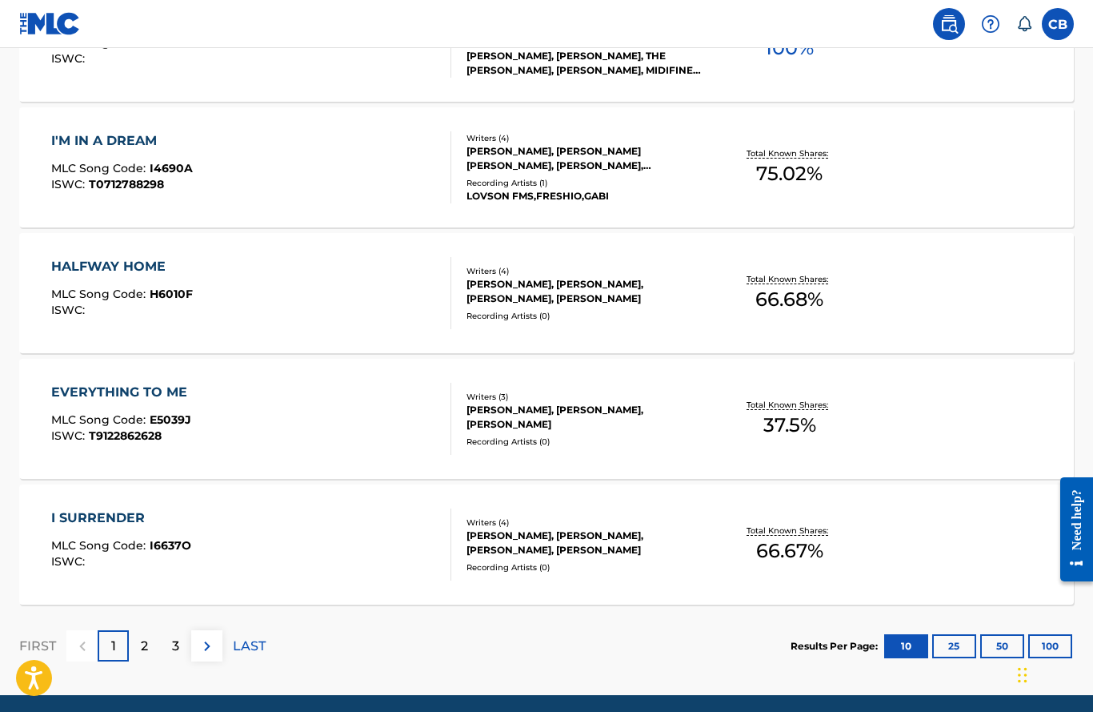
click at [147, 655] on p "2" at bounding box center [144, 645] width 7 height 19
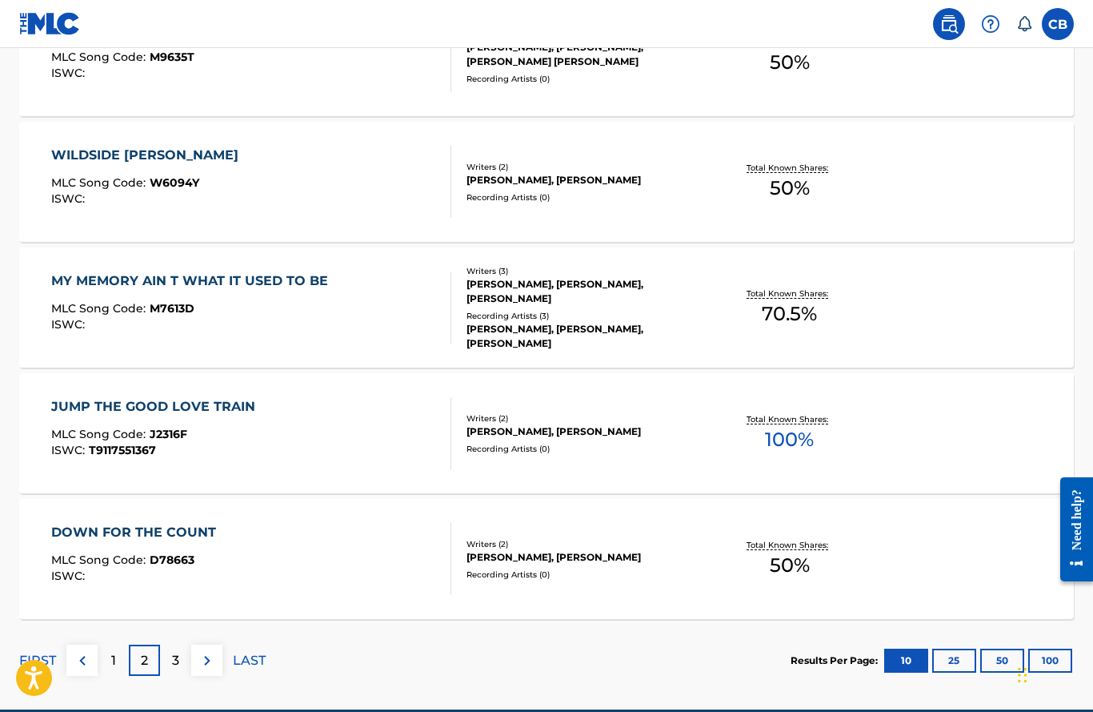
scroll to position [1178, 0]
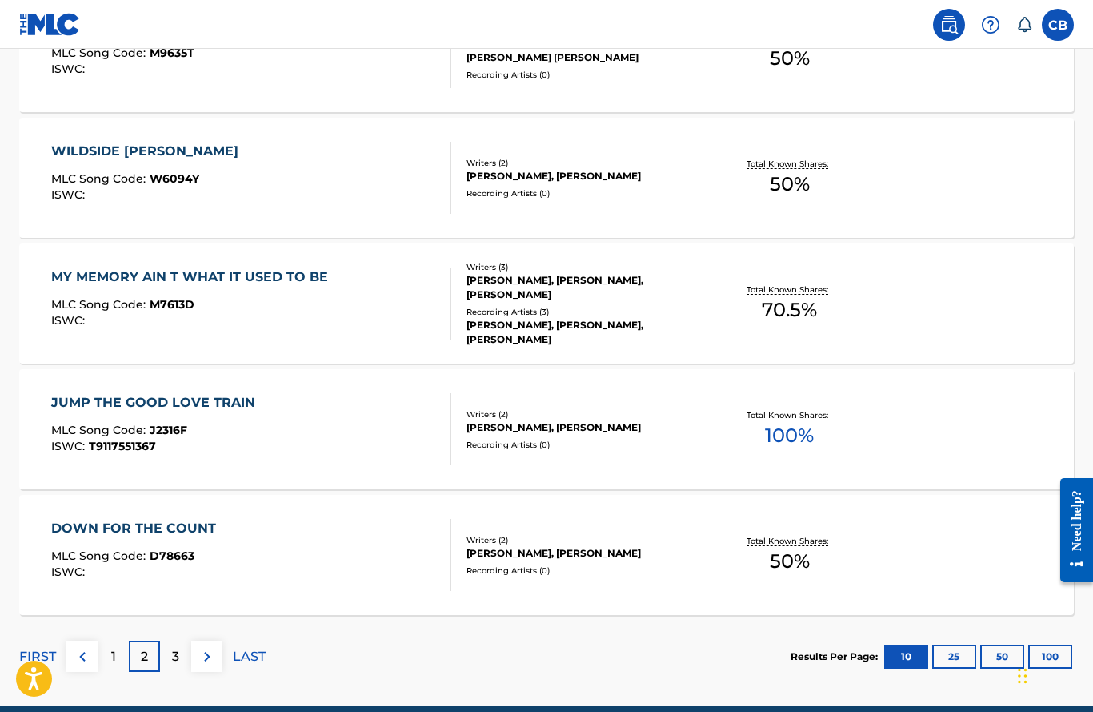
click at [175, 660] on p "3" at bounding box center [175, 655] width 7 height 19
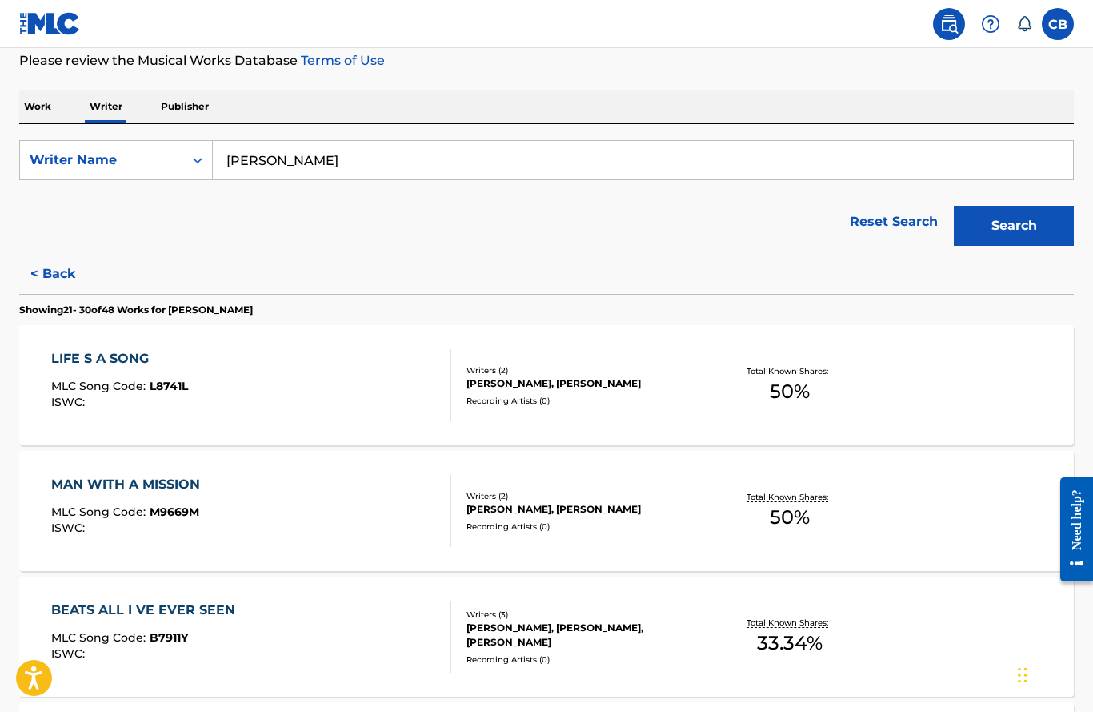
scroll to position [0, 0]
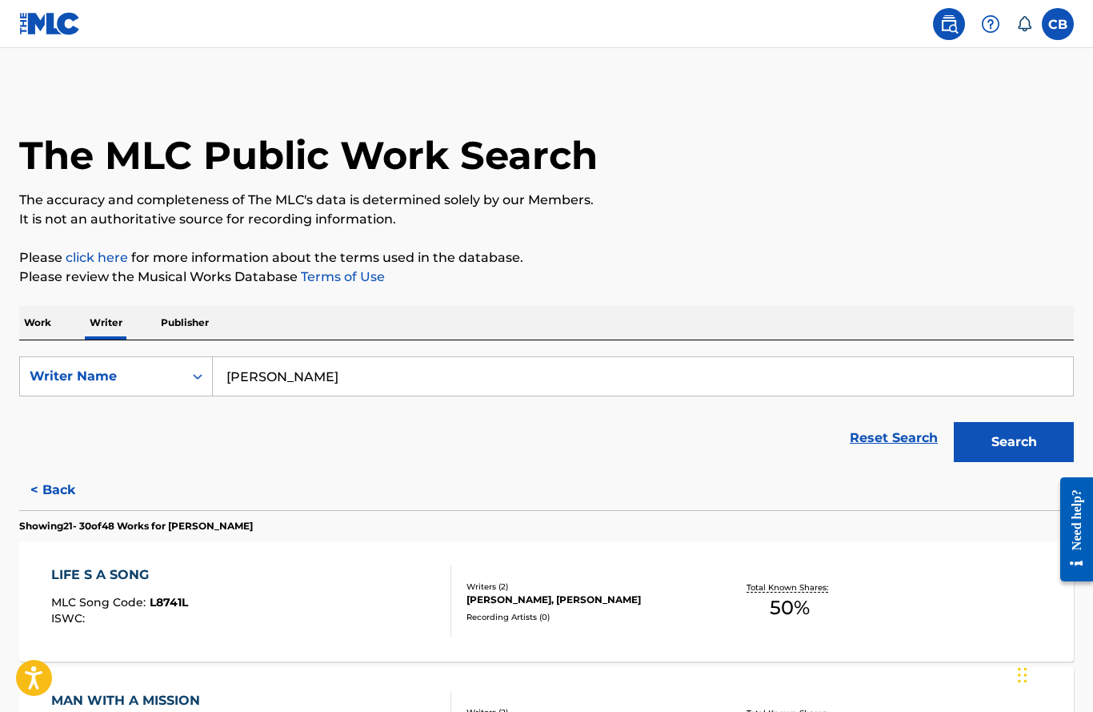
click at [106, 325] on p "Writer" at bounding box center [106, 323] width 42 height 34
click at [58, 487] on button "< Back" at bounding box center [67, 490] width 96 height 40
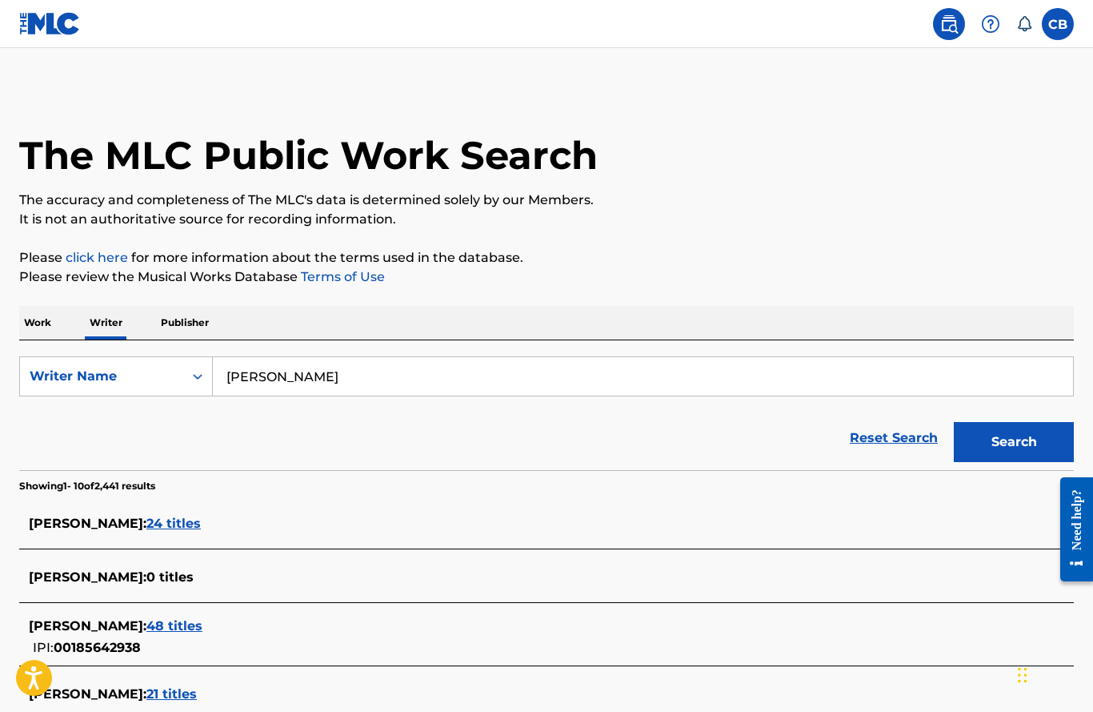
click at [147, 522] on span "24 titles" at bounding box center [173, 522] width 54 height 15
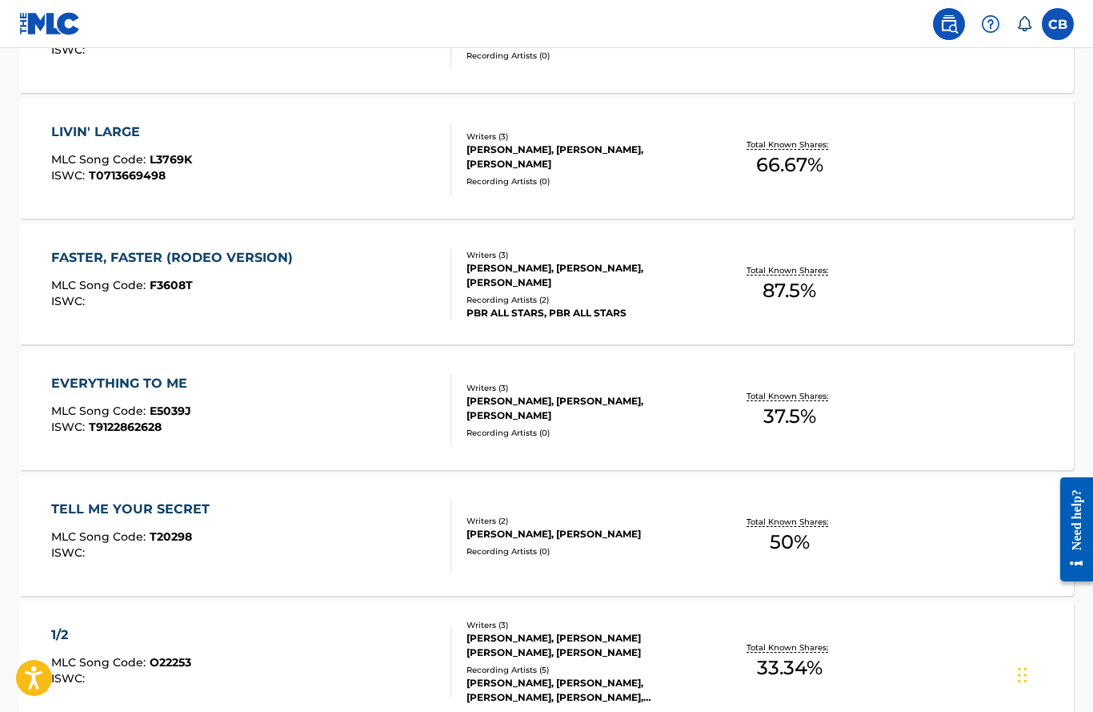
scroll to position [1156, 0]
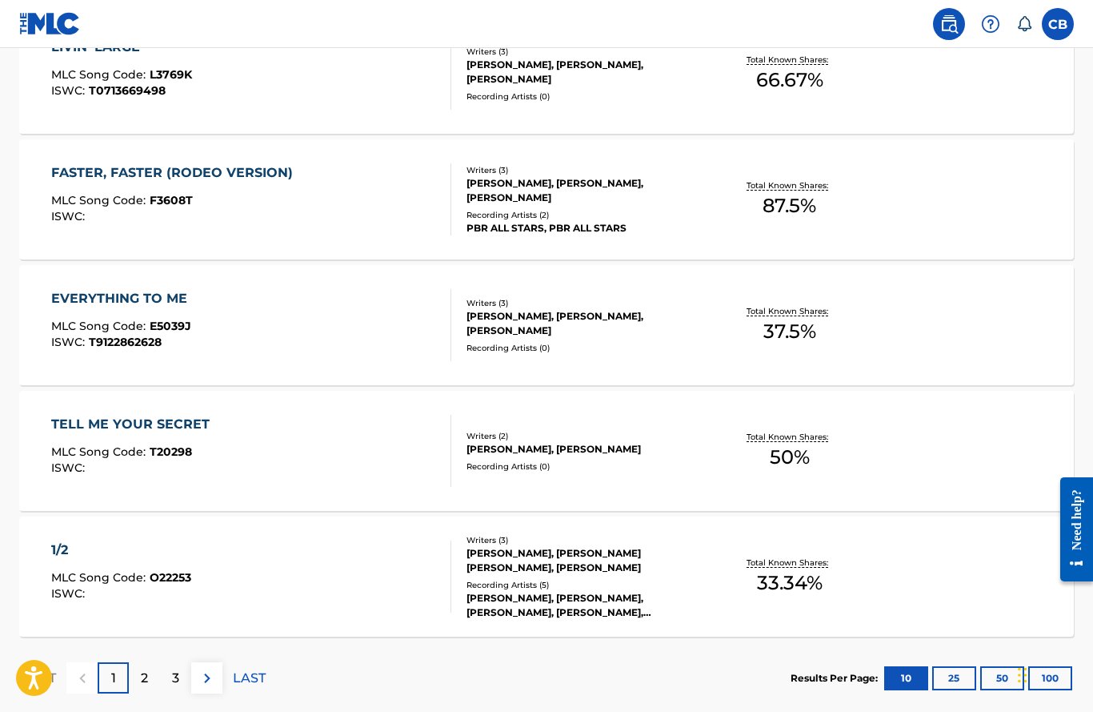
click at [145, 687] on p "2" at bounding box center [144, 677] width 7 height 19
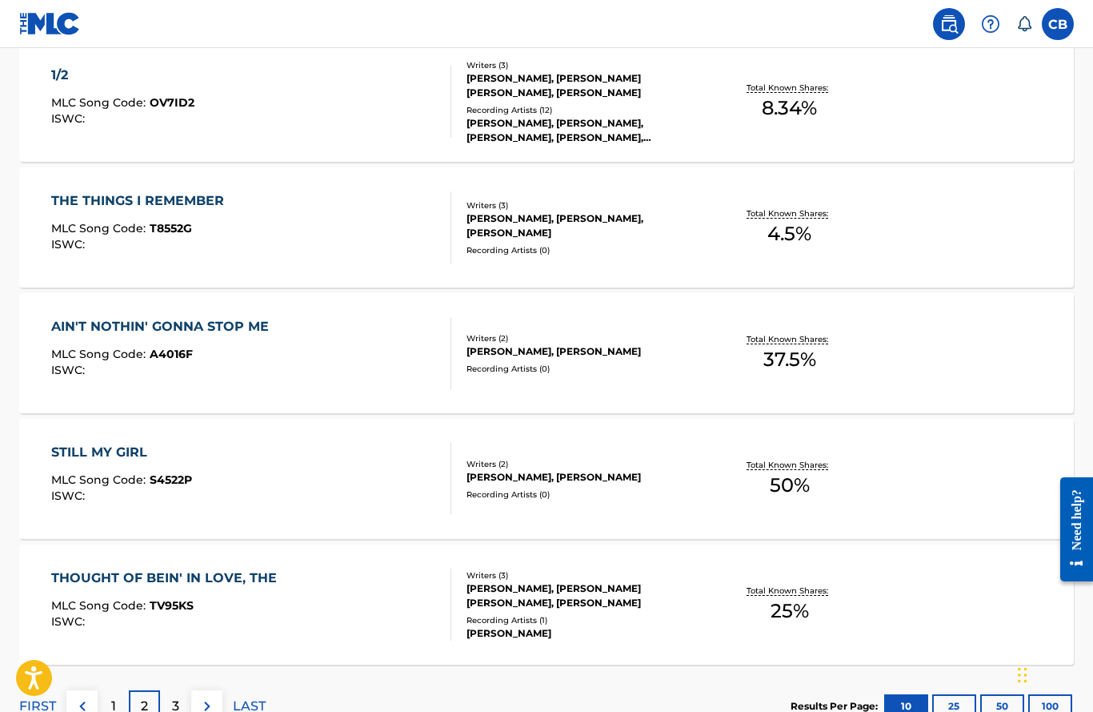
scroll to position [1131, 0]
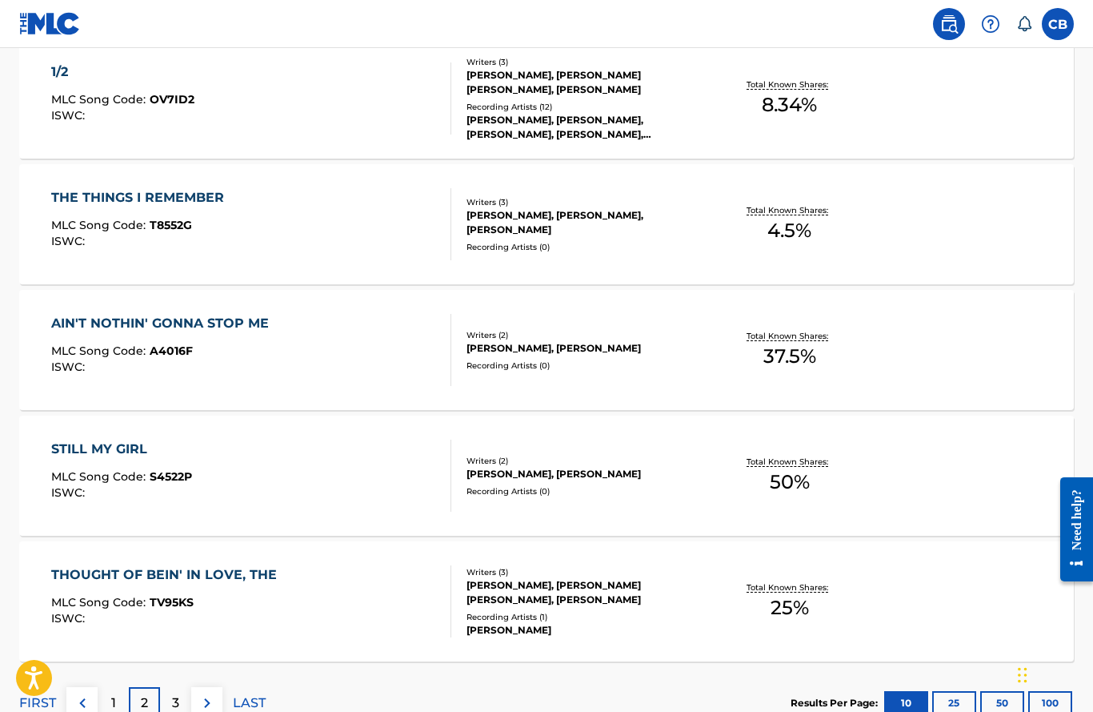
click at [181, 704] on div "3" at bounding box center [175, 702] width 31 height 31
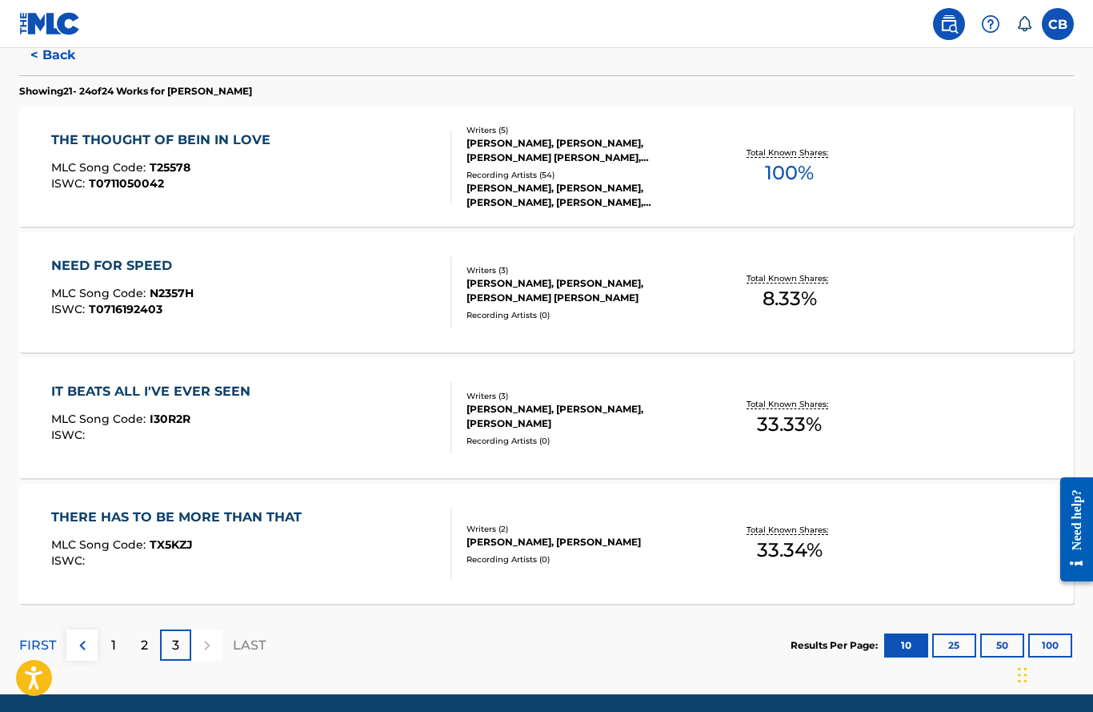
scroll to position [434, 0]
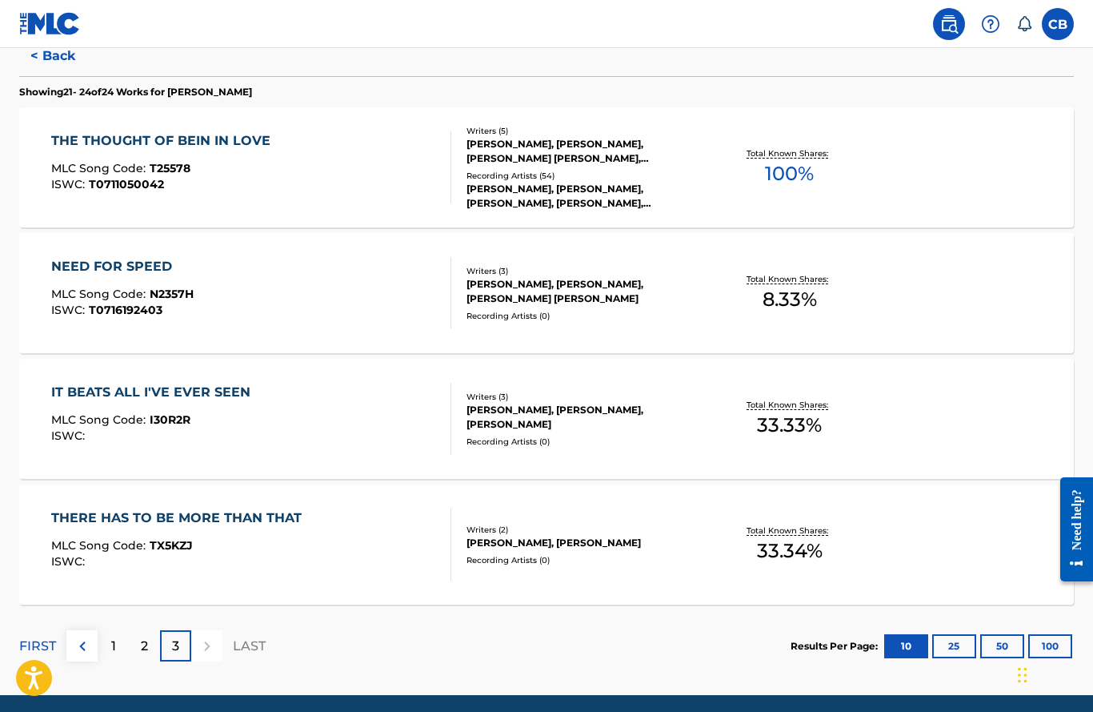
click at [111, 648] on p "1" at bounding box center [113, 645] width 5 height 19
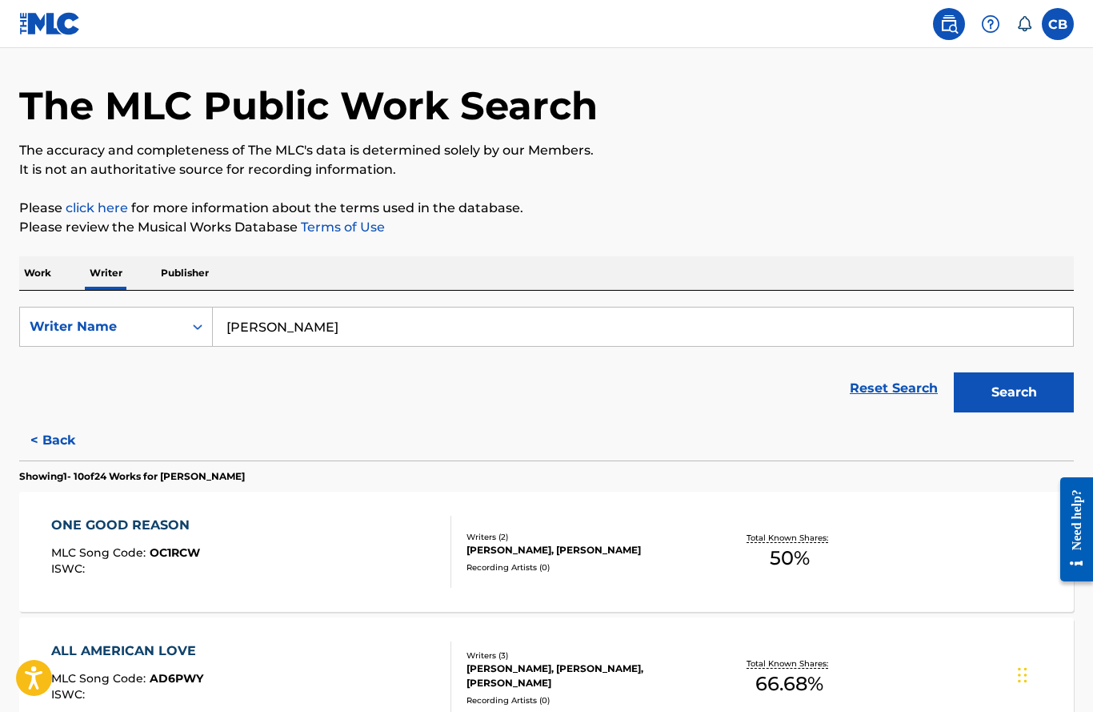
scroll to position [0, 0]
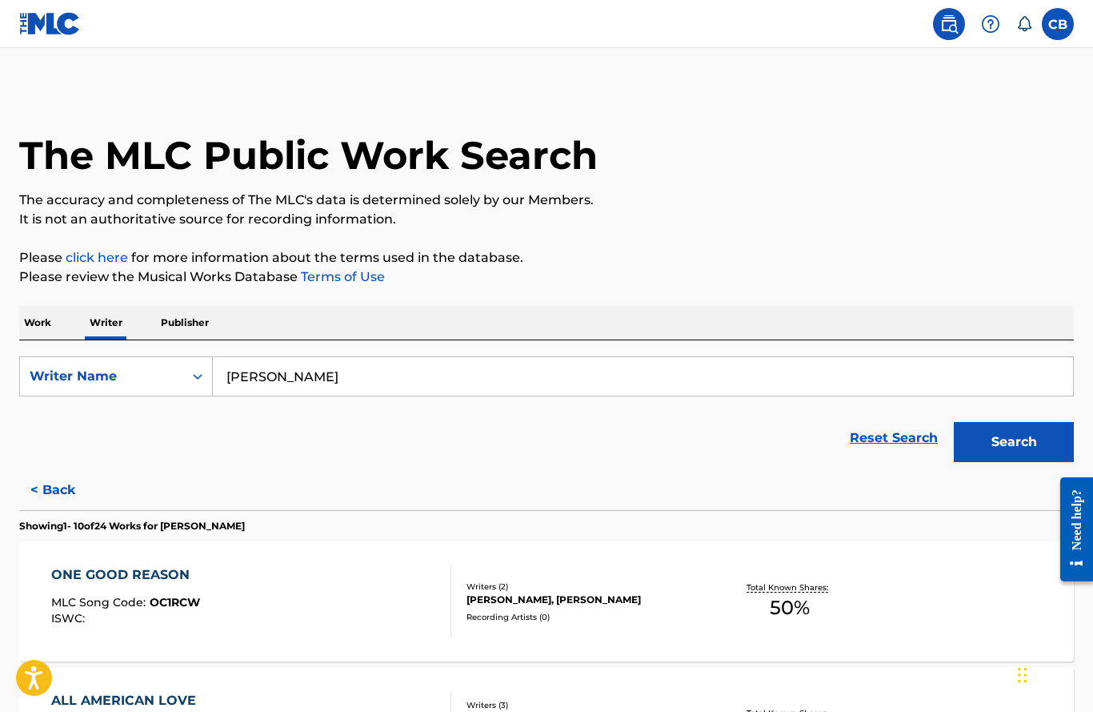
click at [942, 25] on img at bounding box center [949, 23] width 19 height 19
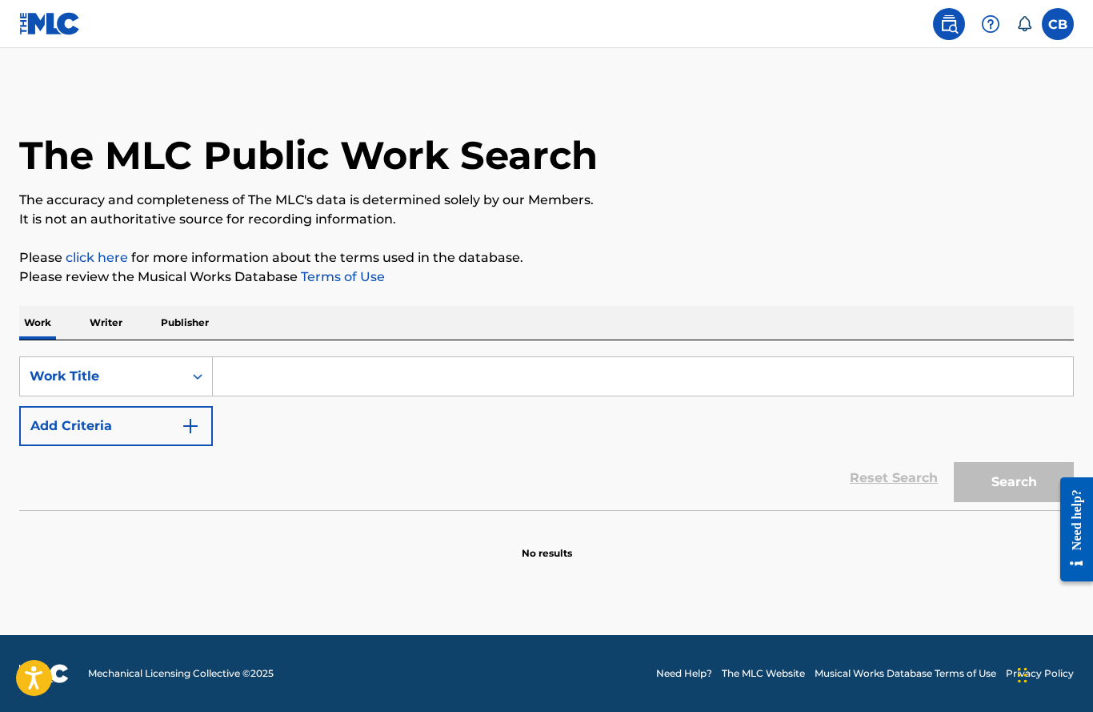
scroll to position [24, 0]
click at [107, 306] on p "Writer" at bounding box center [106, 323] width 42 height 34
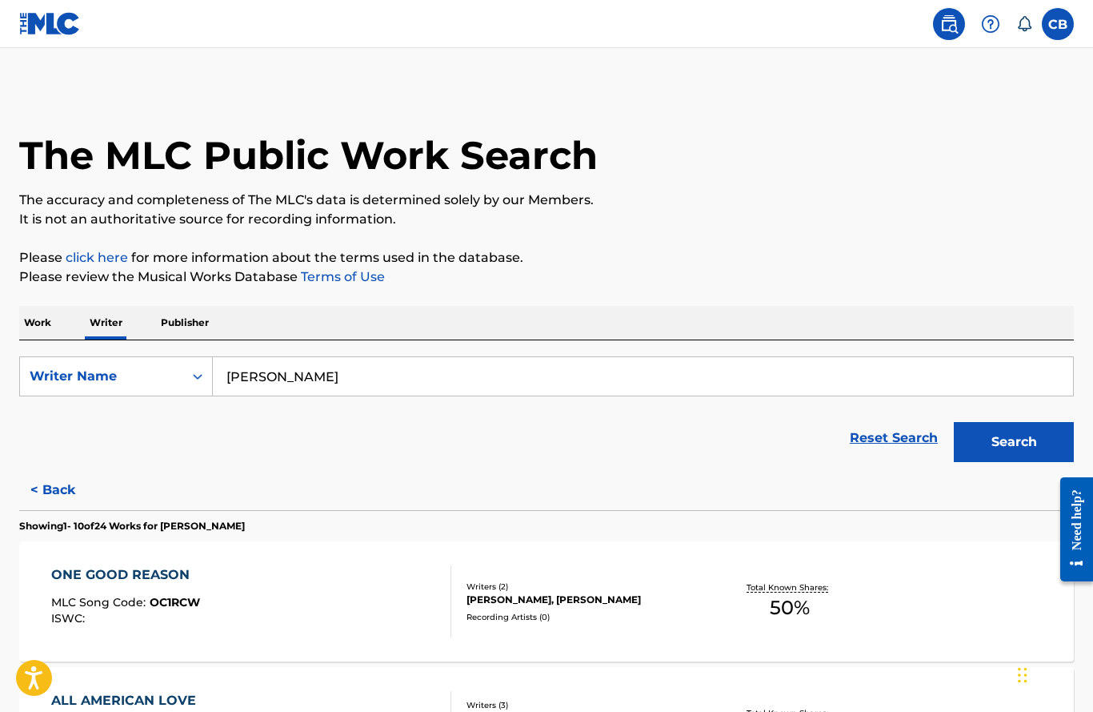
click at [1065, 24] on label at bounding box center [1058, 24] width 32 height 32
click at [1058, 24] on input "CB Chad Brock chadbrock@mac.com Notification Preferences Profile Log out" at bounding box center [1058, 24] width 0 height 0
click at [904, 205] on link "Profile" at bounding box center [900, 199] width 32 height 14
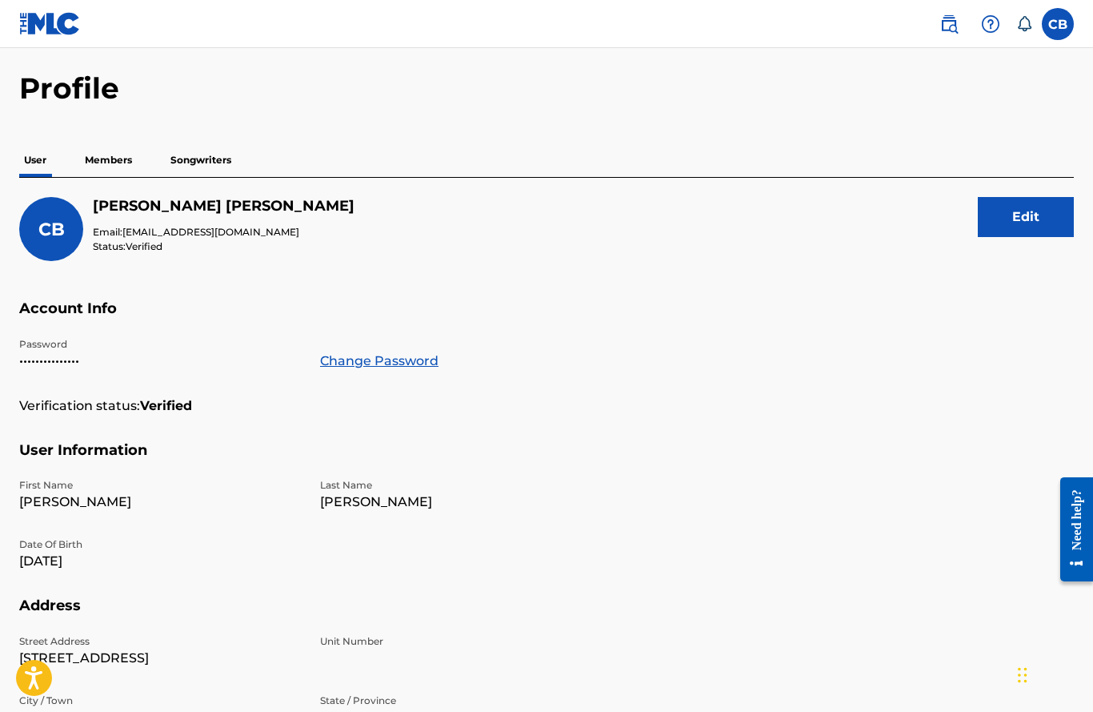
scroll to position [53, 0]
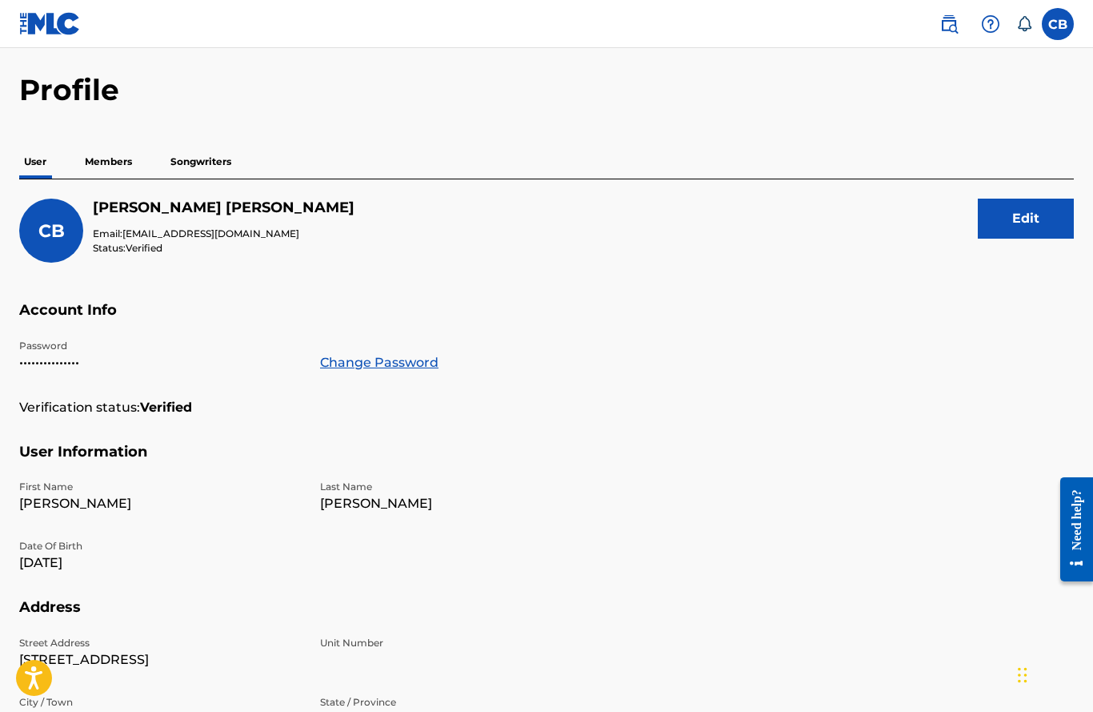
click at [203, 161] on p "Songwriters" at bounding box center [201, 162] width 70 height 34
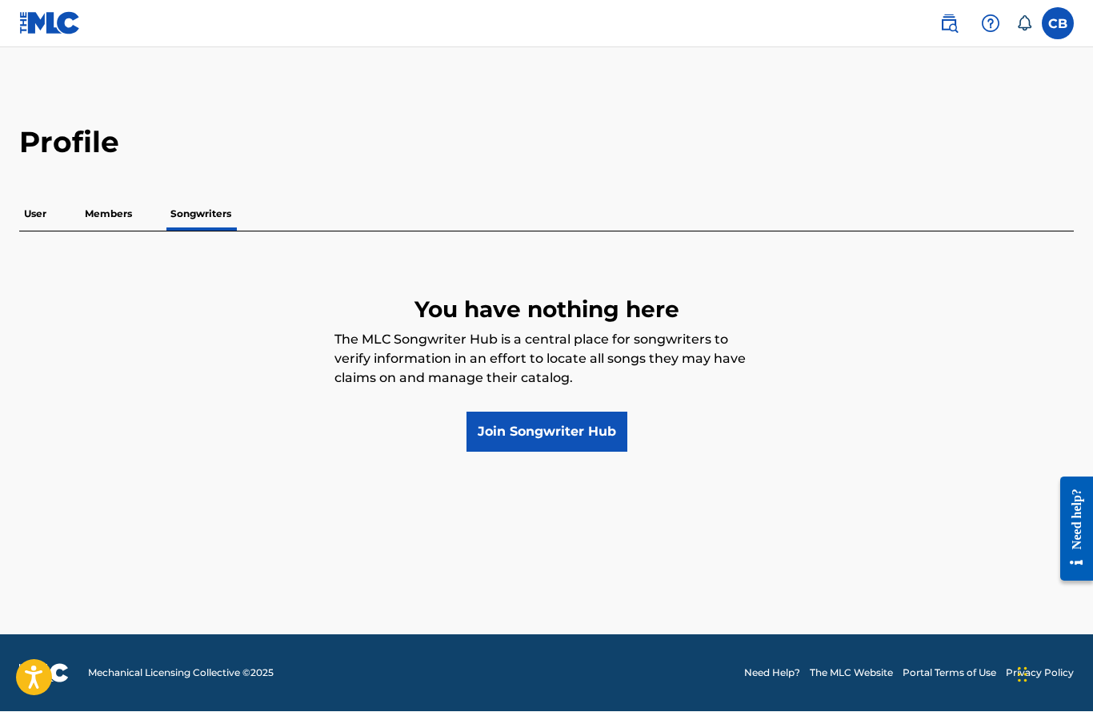
click at [579, 435] on link "Join Songwriter Hub" at bounding box center [547, 432] width 161 height 40
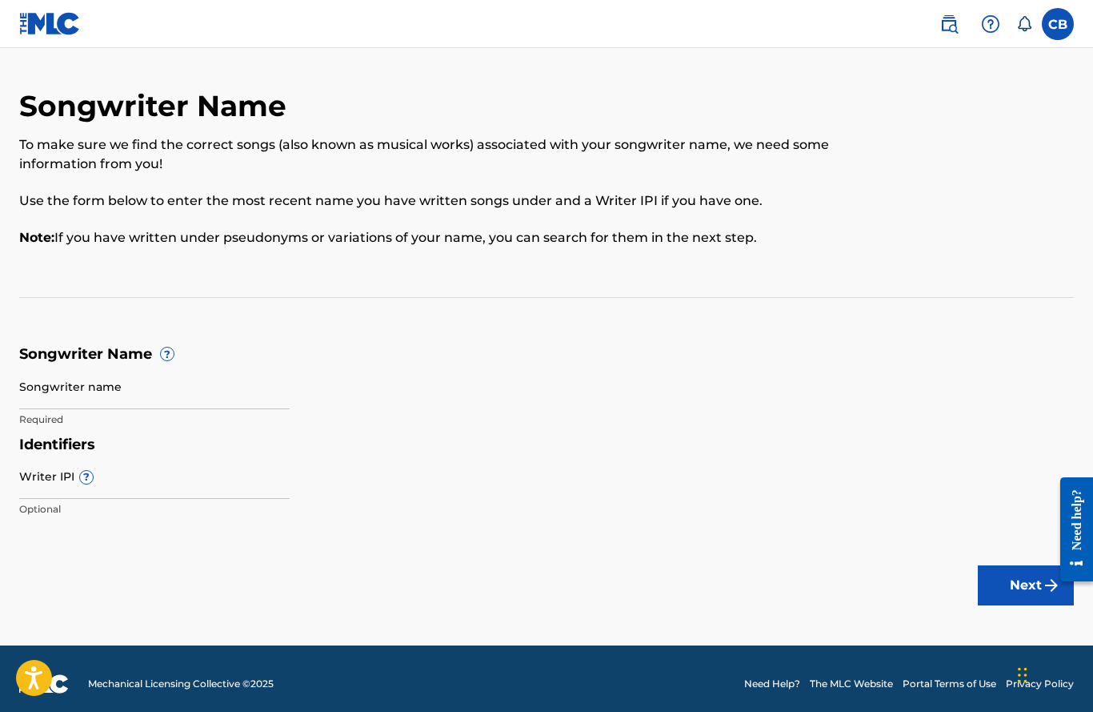
click at [94, 389] on input "Songwriter name" at bounding box center [154, 386] width 271 height 46
type input "Chad Brock"
click at [62, 483] on input "Writer IPI ?" at bounding box center [154, 476] width 271 height 46
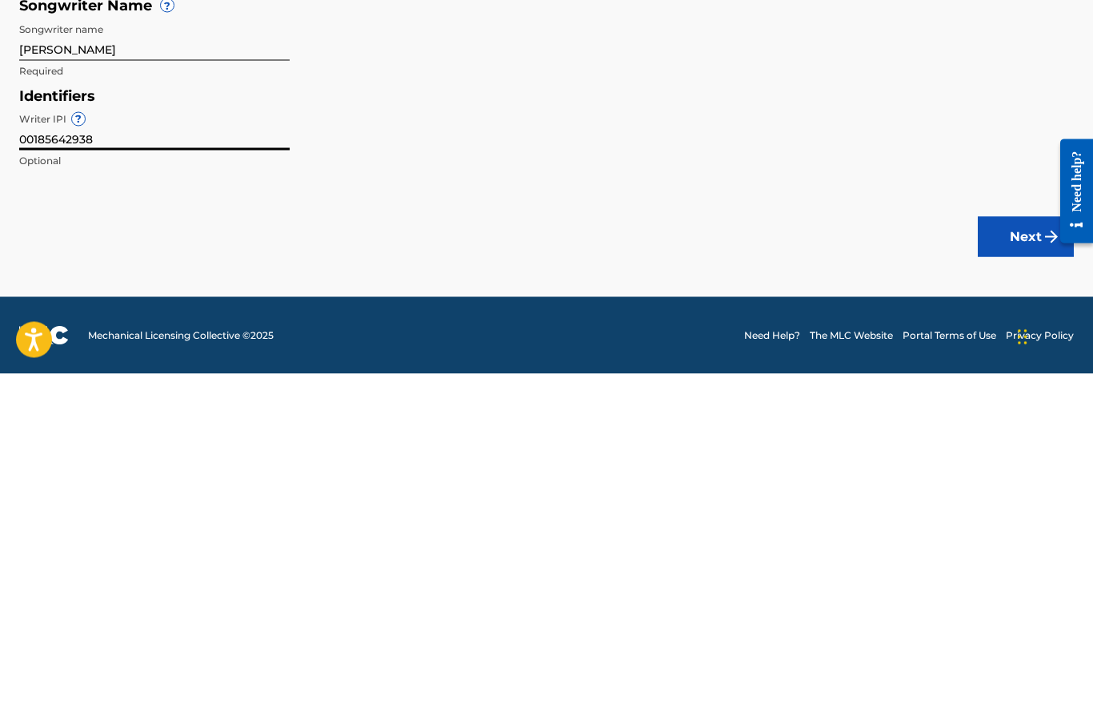
scroll to position [61, 0]
type input "00185642938"
click at [1018, 555] on button "Next" at bounding box center [1026, 575] width 96 height 40
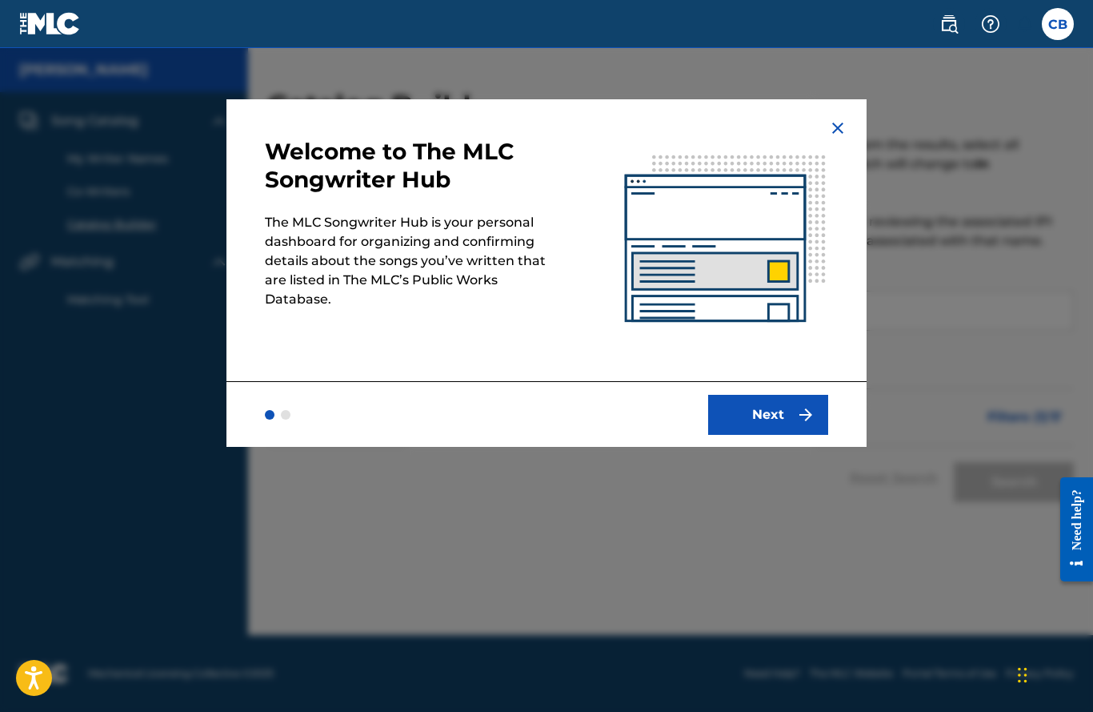
click at [784, 423] on button "Next" at bounding box center [768, 415] width 120 height 40
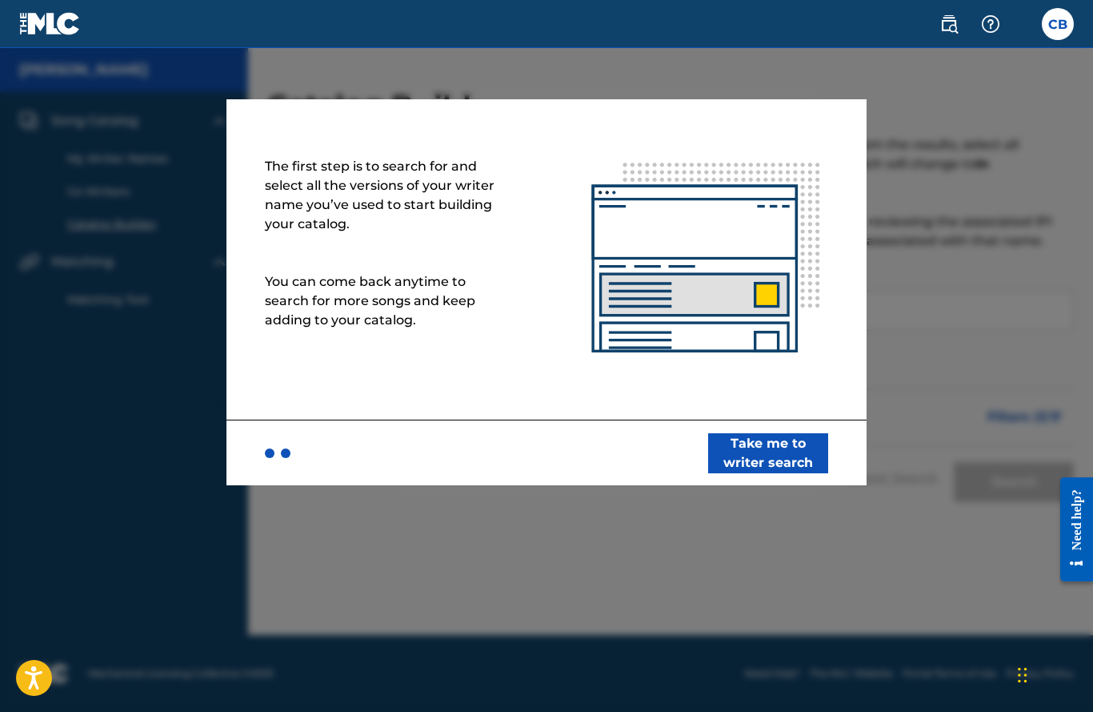
click at [771, 451] on button "Take me to writer search" at bounding box center [768, 453] width 120 height 40
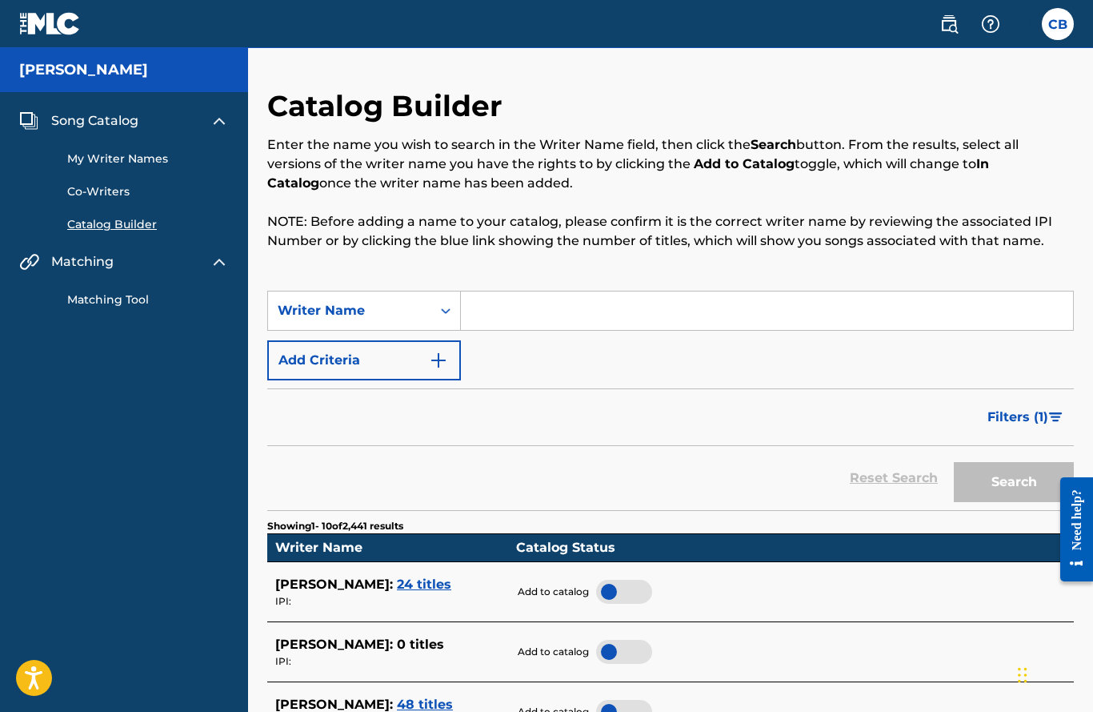
click at [102, 231] on link "Catalog Builder" at bounding box center [148, 224] width 162 height 17
click at [110, 231] on link "Catalog Builder" at bounding box center [148, 224] width 162 height 17
click at [106, 221] on link "Catalog Builder" at bounding box center [148, 224] width 162 height 17
click at [142, 223] on link "Catalog Builder" at bounding box center [148, 224] width 162 height 17
click at [134, 231] on link "Catalog Builder" at bounding box center [148, 224] width 162 height 17
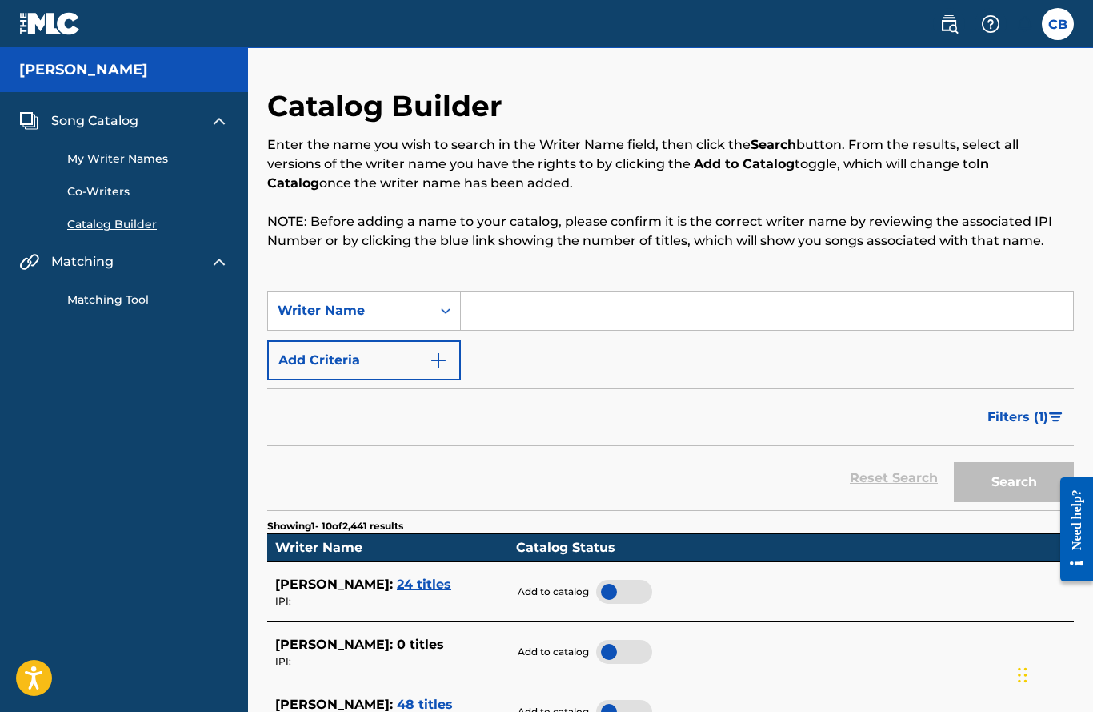
click at [109, 231] on link "Catalog Builder" at bounding box center [148, 224] width 162 height 17
click at [117, 239] on div "Song Catalog My Writer Names Co-Writers Catalog Builder Matching Matching Tool" at bounding box center [124, 209] width 248 height 235
click at [115, 223] on link "Catalog Builder" at bounding box center [148, 224] width 162 height 17
click at [143, 226] on link "Catalog Builder" at bounding box center [148, 224] width 162 height 17
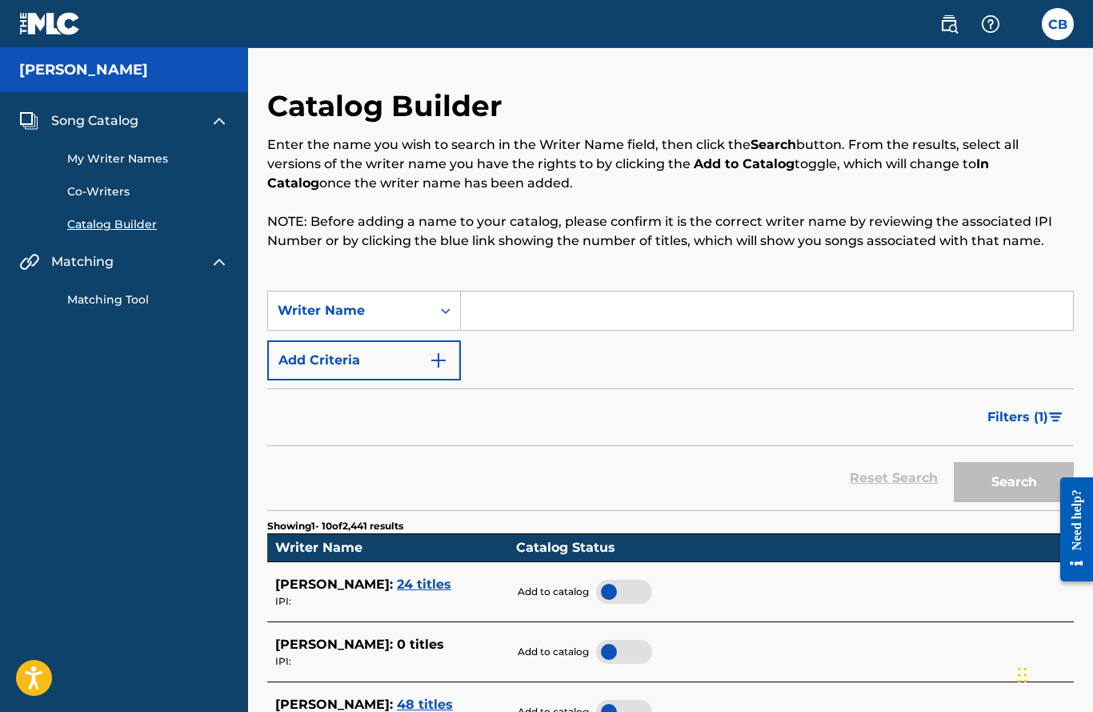
click at [107, 232] on link "Catalog Builder" at bounding box center [148, 224] width 162 height 17
click at [107, 231] on link "Catalog Builder" at bounding box center [148, 224] width 162 height 17
click at [118, 229] on link "Catalog Builder" at bounding box center [148, 224] width 162 height 17
click at [516, 303] on input "Search Form" at bounding box center [767, 310] width 612 height 38
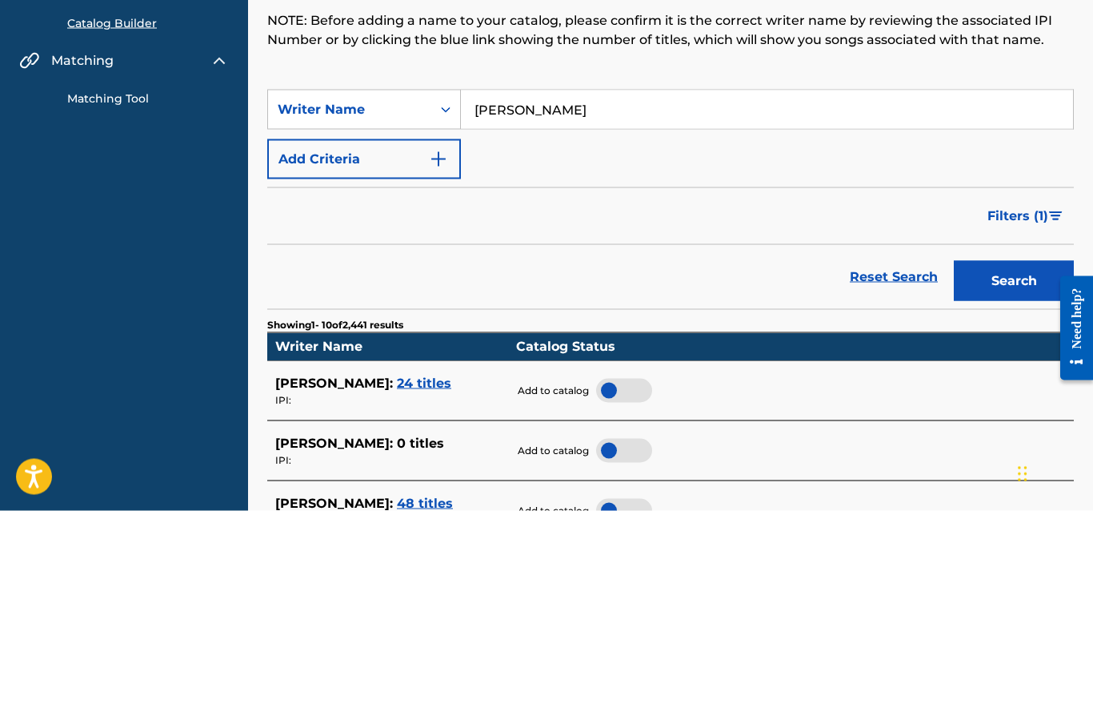
type input "Chad Brock"
click at [1016, 462] on button "Search" at bounding box center [1014, 482] width 120 height 40
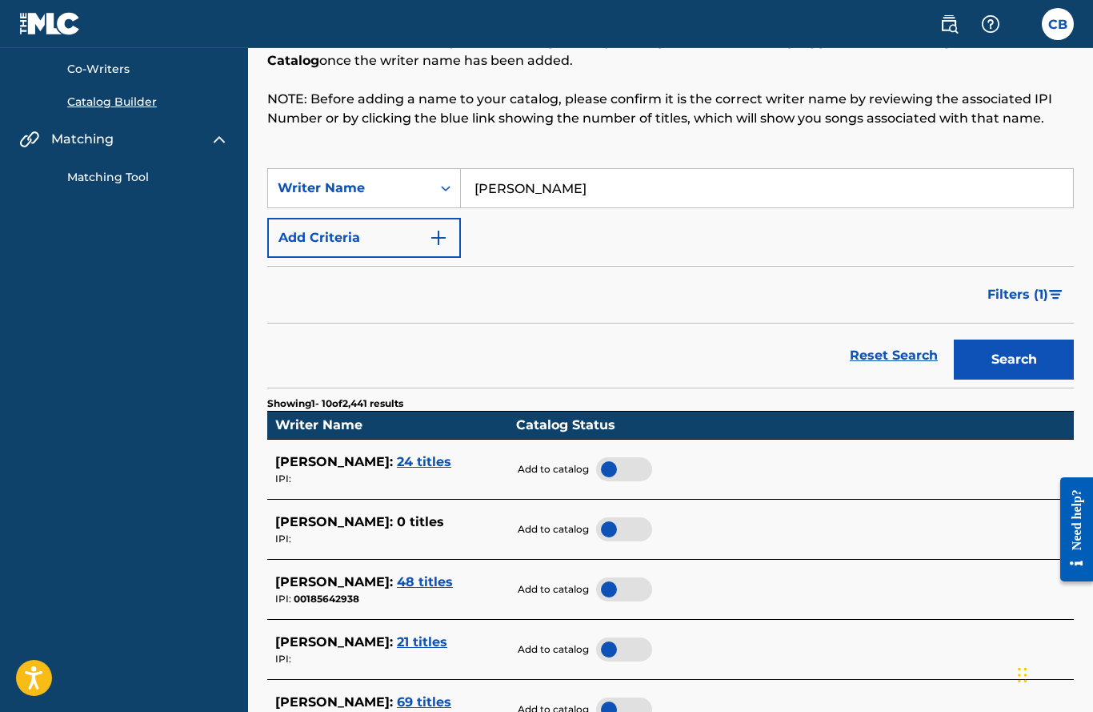
scroll to position [122, 0]
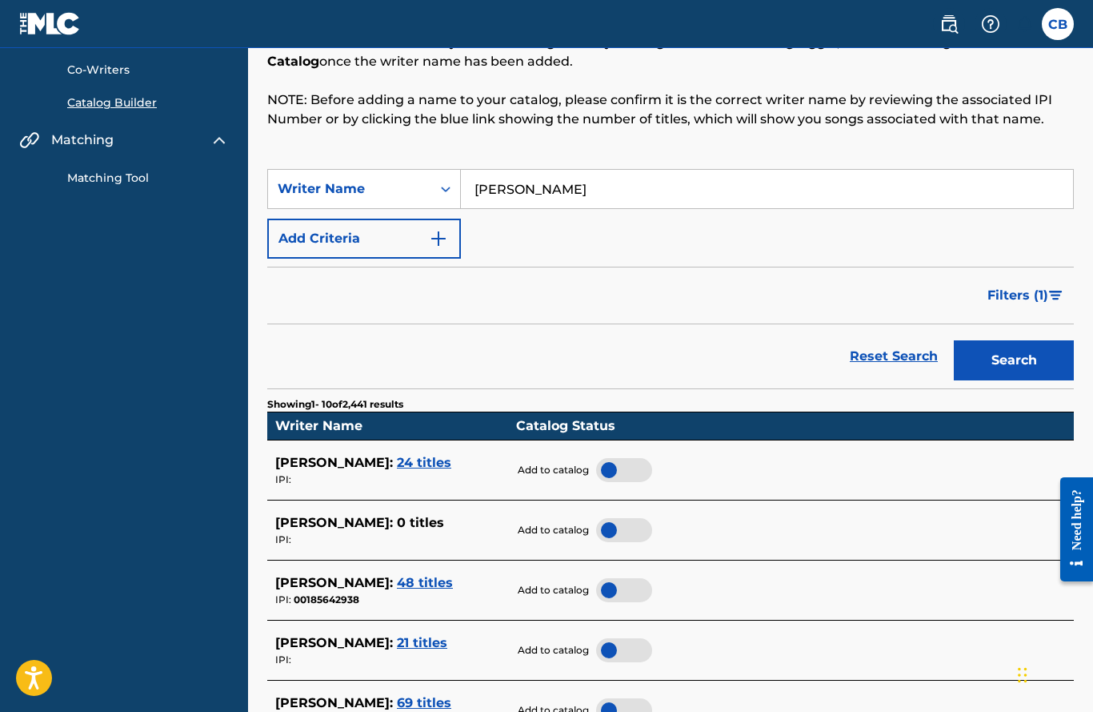
click at [624, 463] on div at bounding box center [624, 470] width 56 height 24
click at [620, 584] on div at bounding box center [624, 590] width 56 height 24
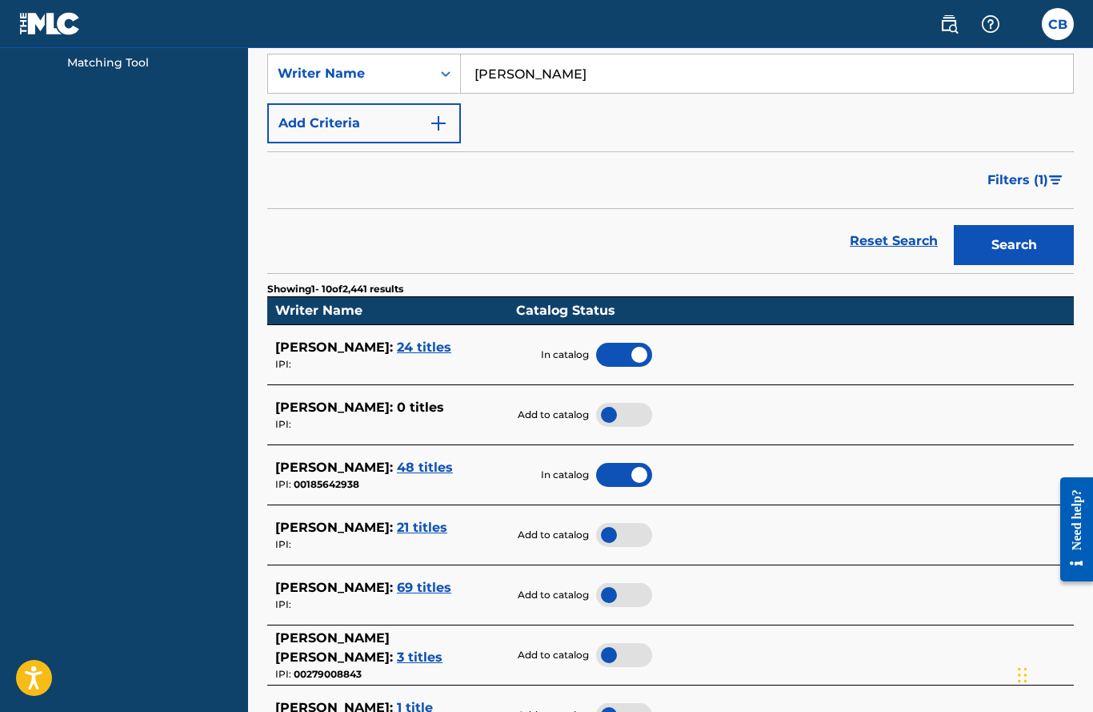
scroll to position [243, 0]
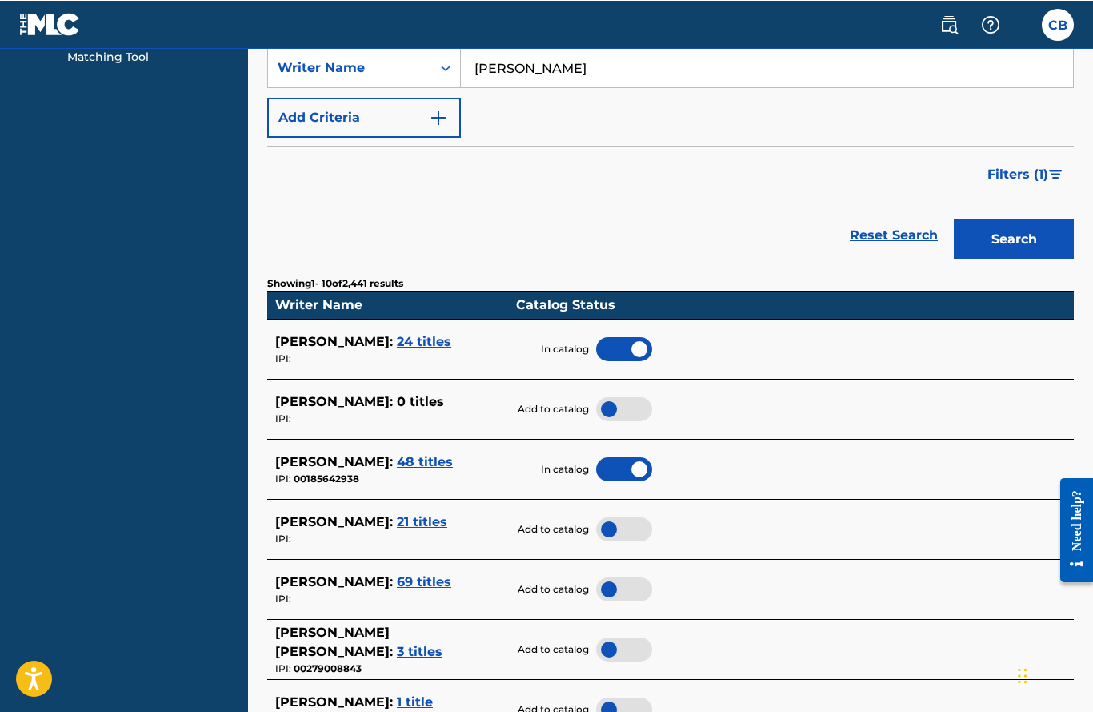
click at [397, 517] on span "21 titles" at bounding box center [422, 520] width 50 height 15
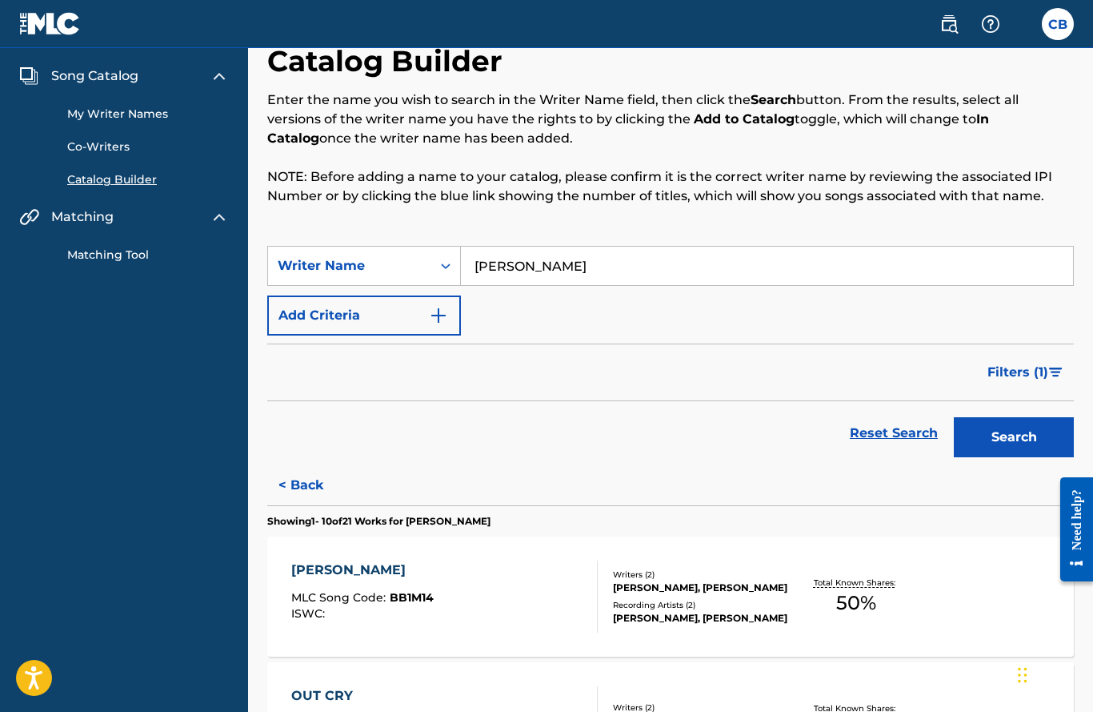
scroll to position [0, 0]
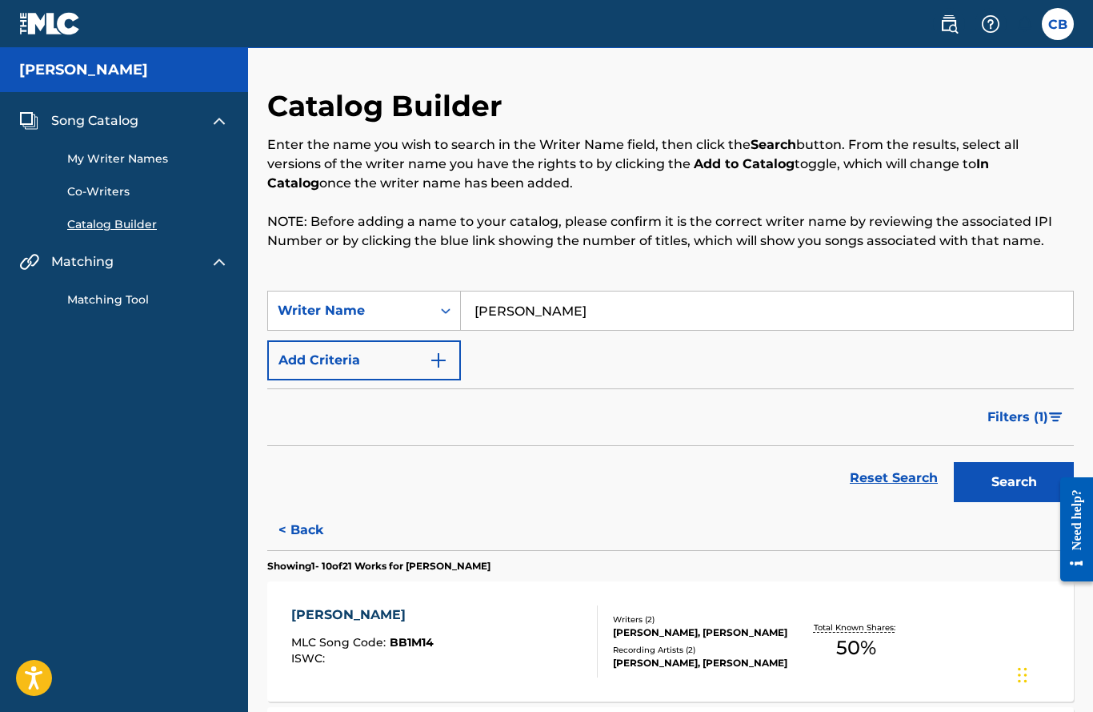
scroll to position [1, 0]
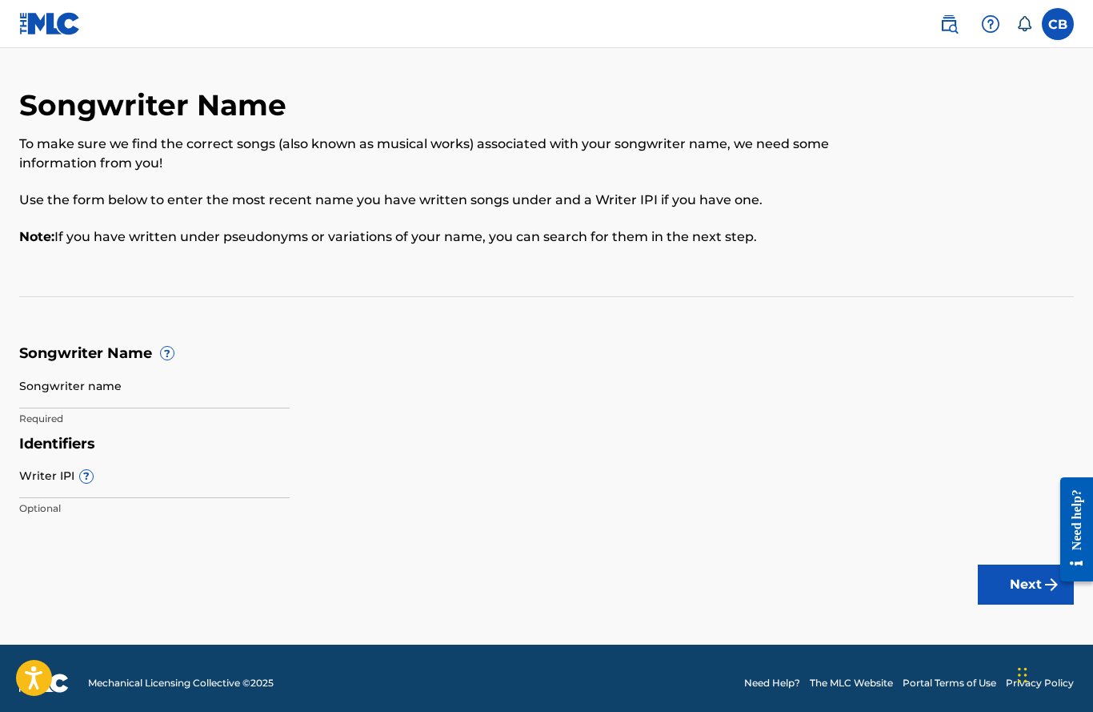
click at [165, 391] on input "Songwriter name" at bounding box center [154, 386] width 271 height 46
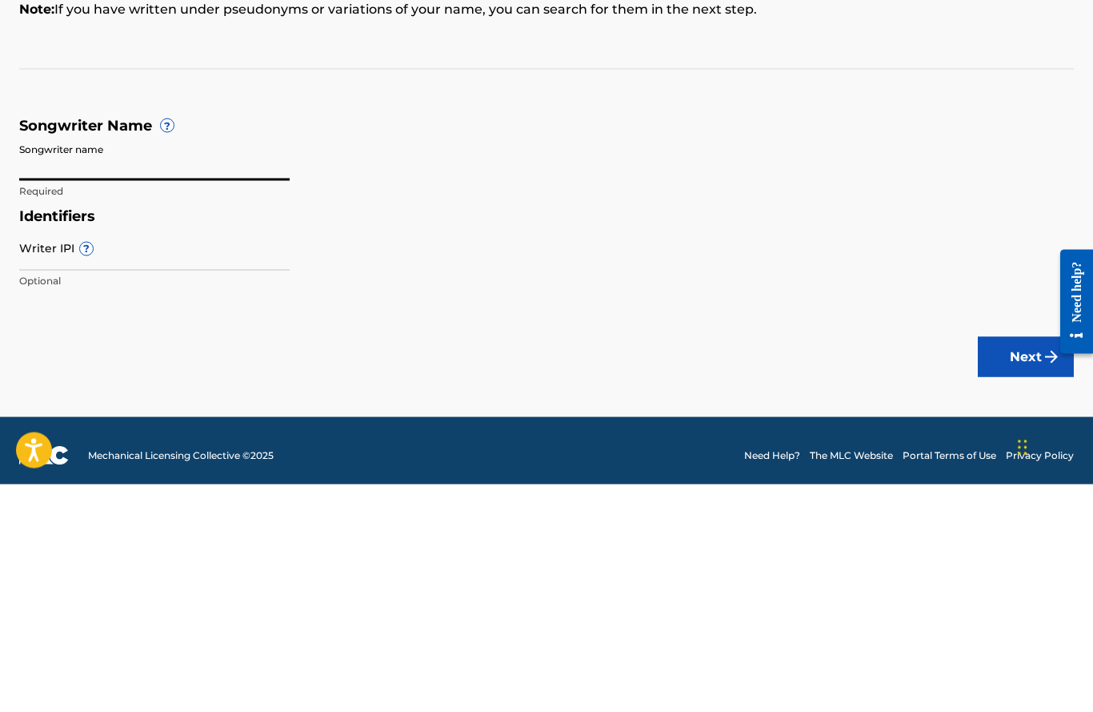
scroll to position [61, 0]
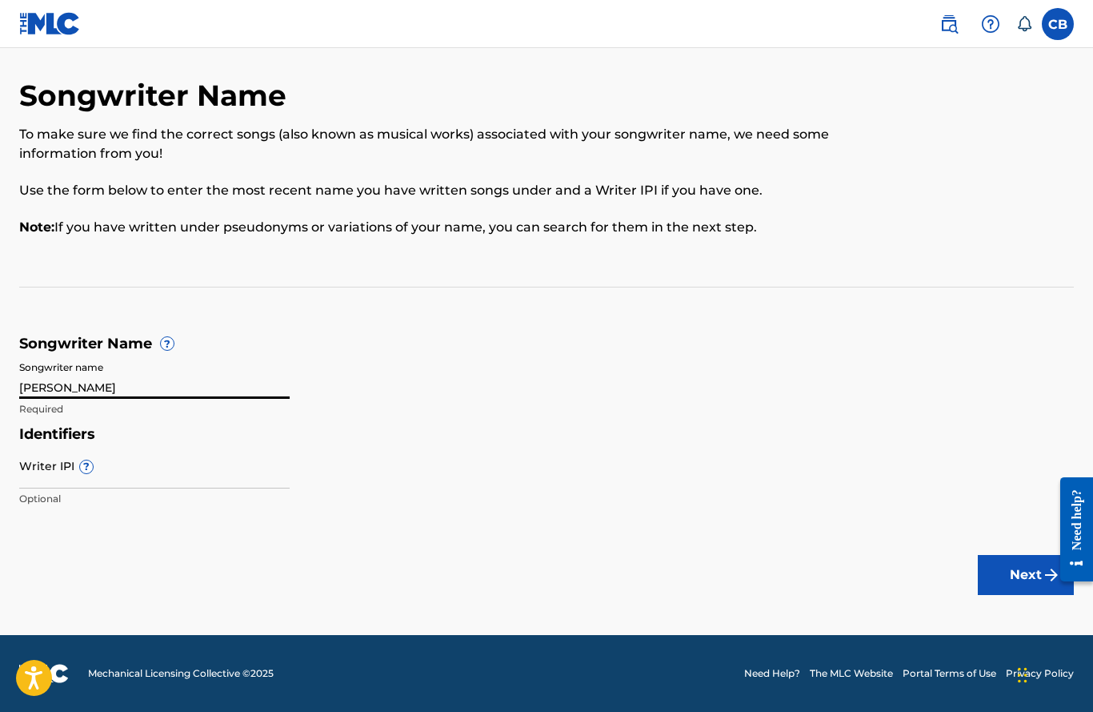
type input "Chad Brock"
click at [78, 443] on input "Writer IPI ?" at bounding box center [154, 466] width 271 height 46
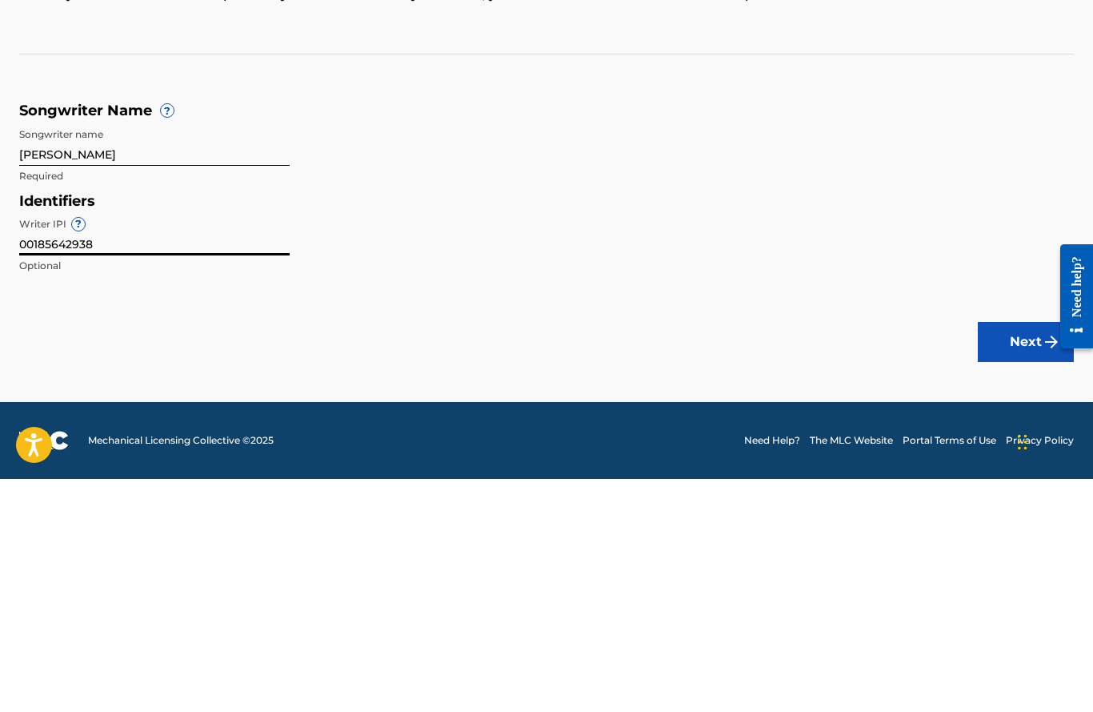
type input "00185642938"
click at [1018, 555] on button "Next" at bounding box center [1026, 575] width 96 height 40
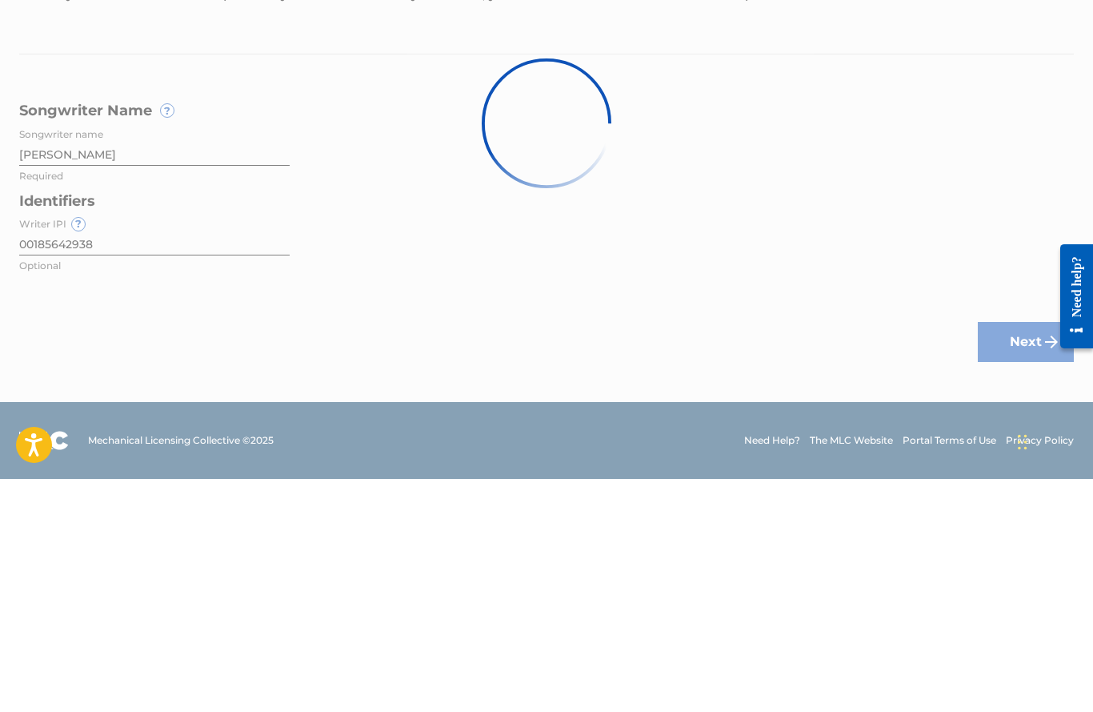
scroll to position [0, 0]
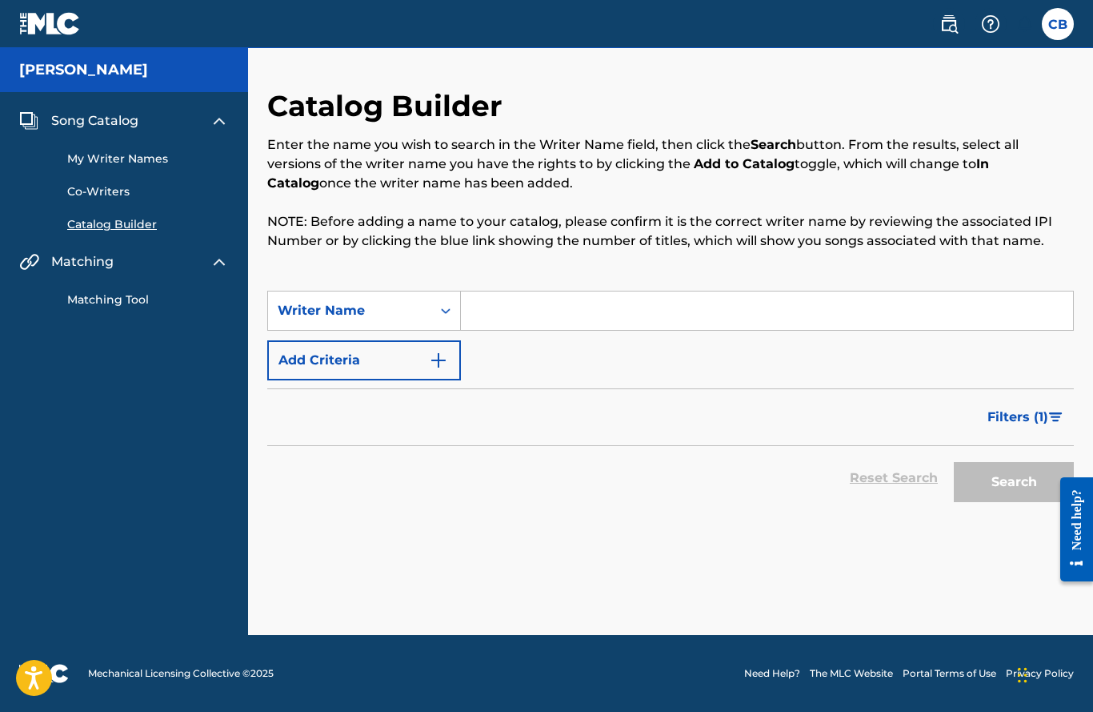
click at [142, 217] on link "Catalog Builder" at bounding box center [148, 224] width 162 height 17
click at [519, 319] on input "Search Form" at bounding box center [767, 310] width 612 height 38
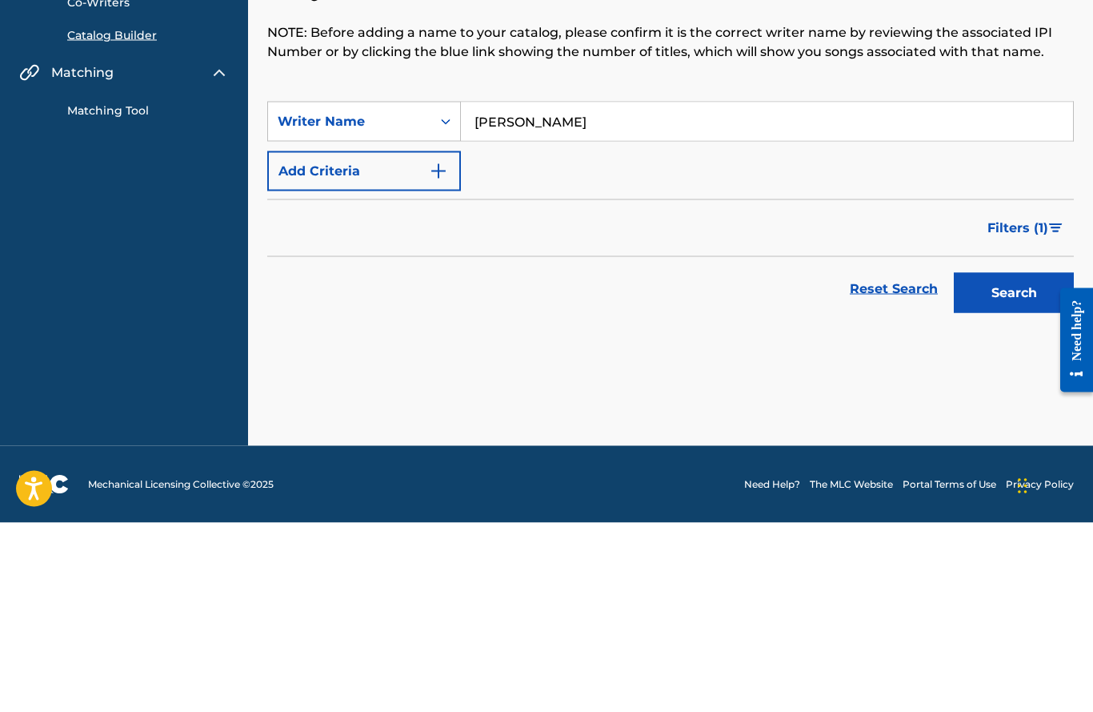
type input "Chad Brock"
click at [1034, 462] on button "Search" at bounding box center [1014, 482] width 120 height 40
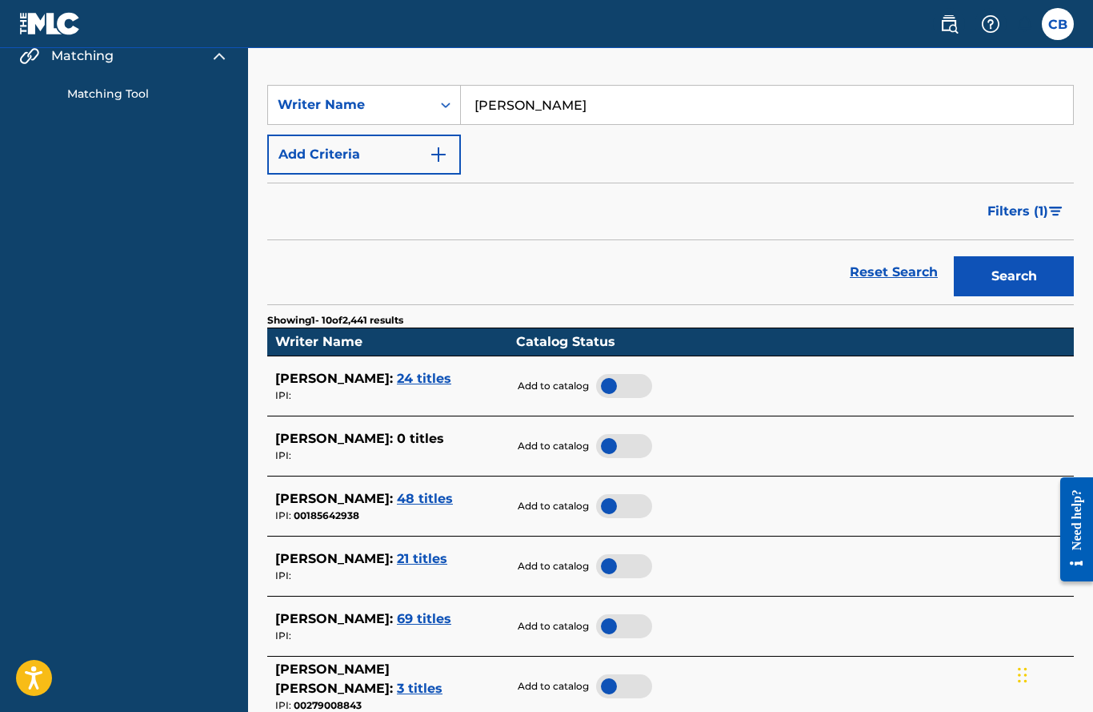
scroll to position [219, 0]
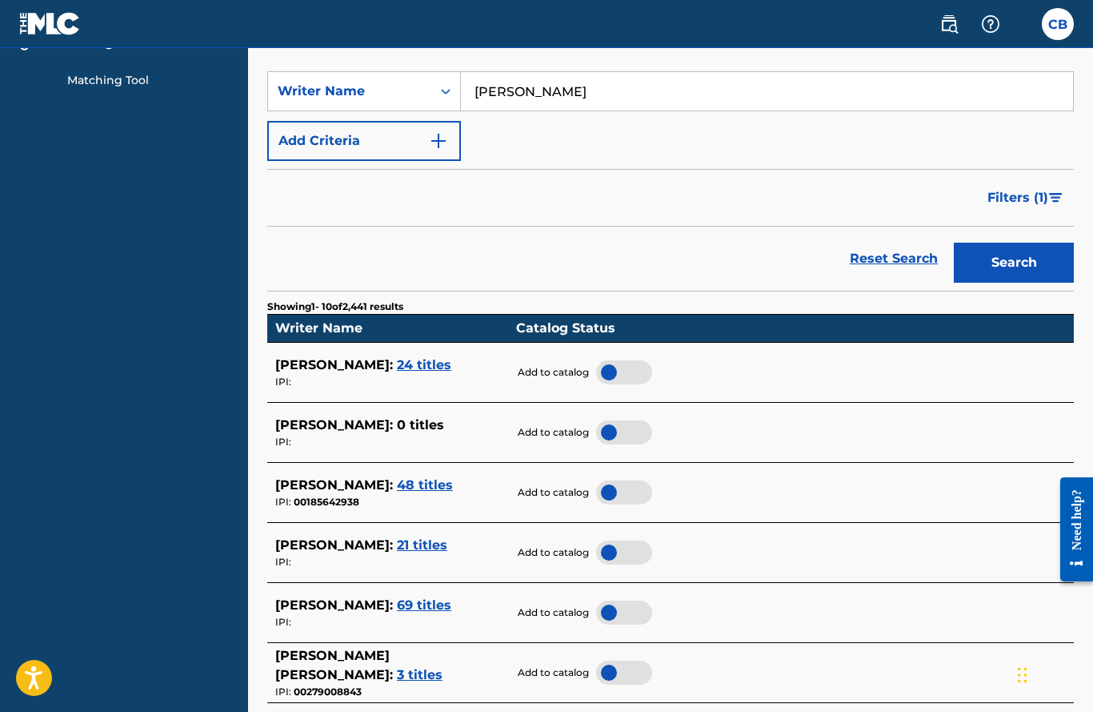
click at [637, 365] on div at bounding box center [624, 372] width 56 height 24
click at [617, 480] on div at bounding box center [624, 492] width 56 height 24
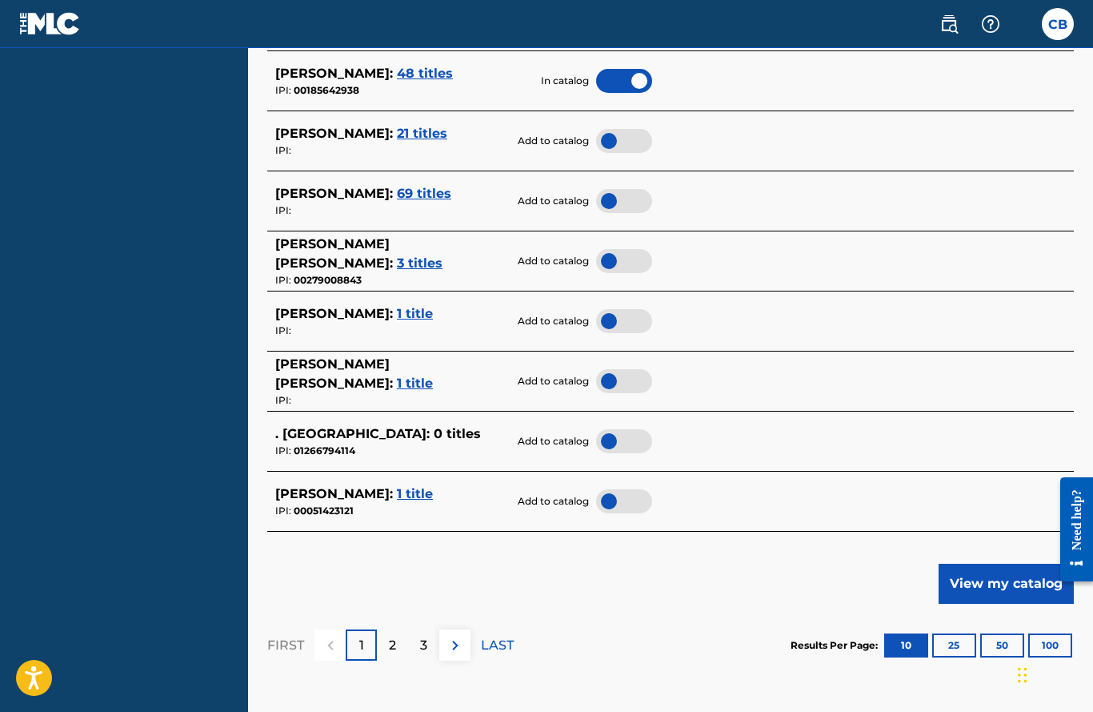
scroll to position [633, 0]
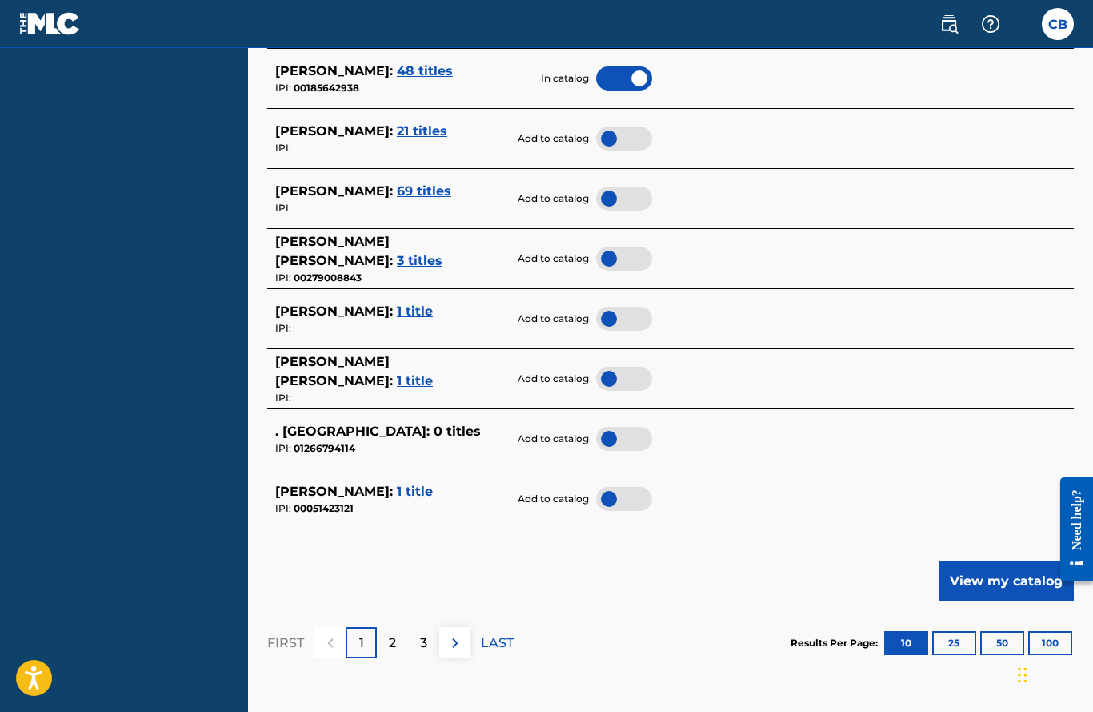
click at [1021, 579] on button "View my catalog" at bounding box center [1006, 581] width 135 height 40
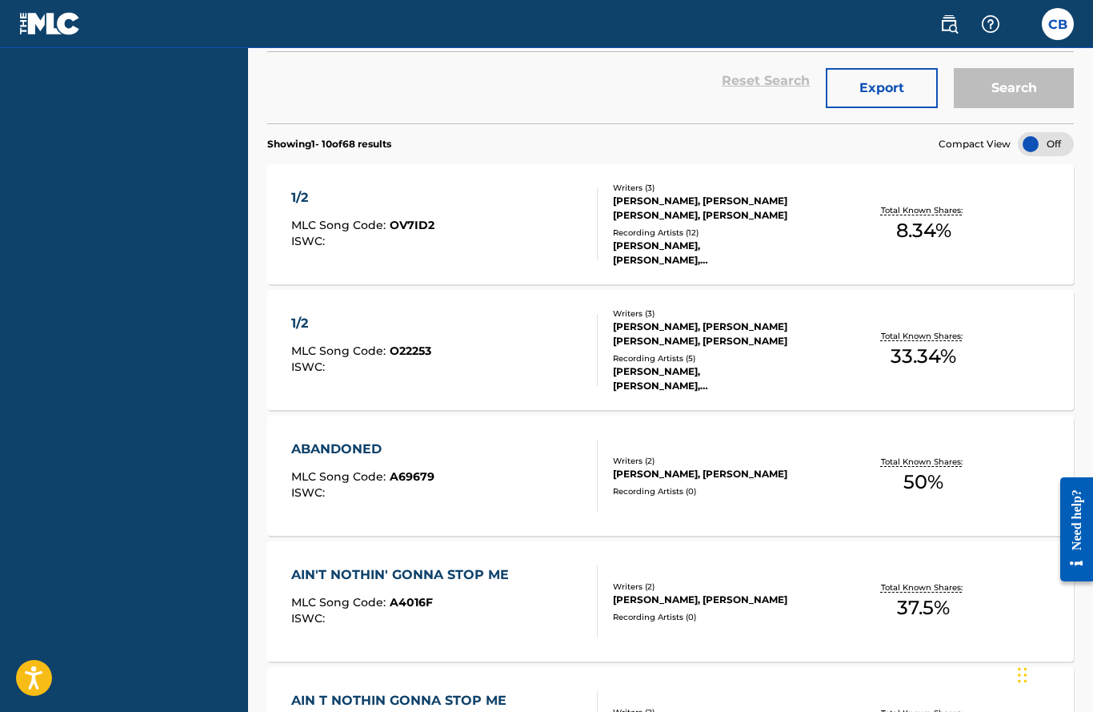
scroll to position [483, 0]
click at [660, 473] on div "BRETT JONES, CHAD BROCK" at bounding box center [701, 473] width 176 height 14
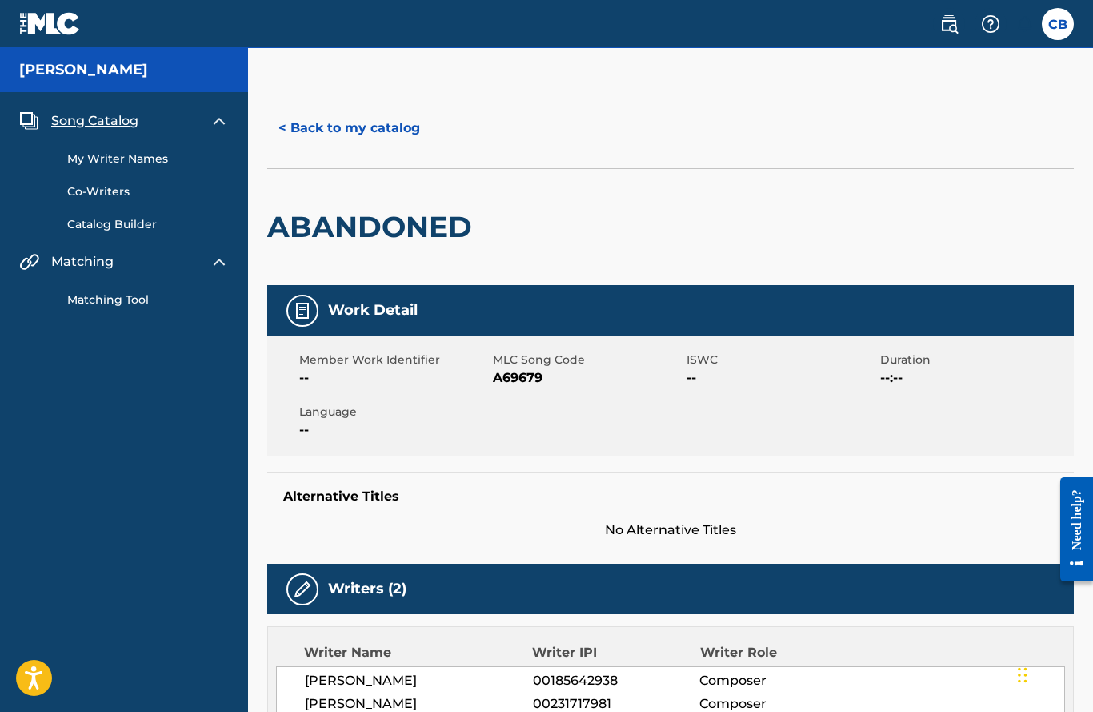
click at [339, 146] on button "< Back to my catalog" at bounding box center [349, 128] width 164 height 40
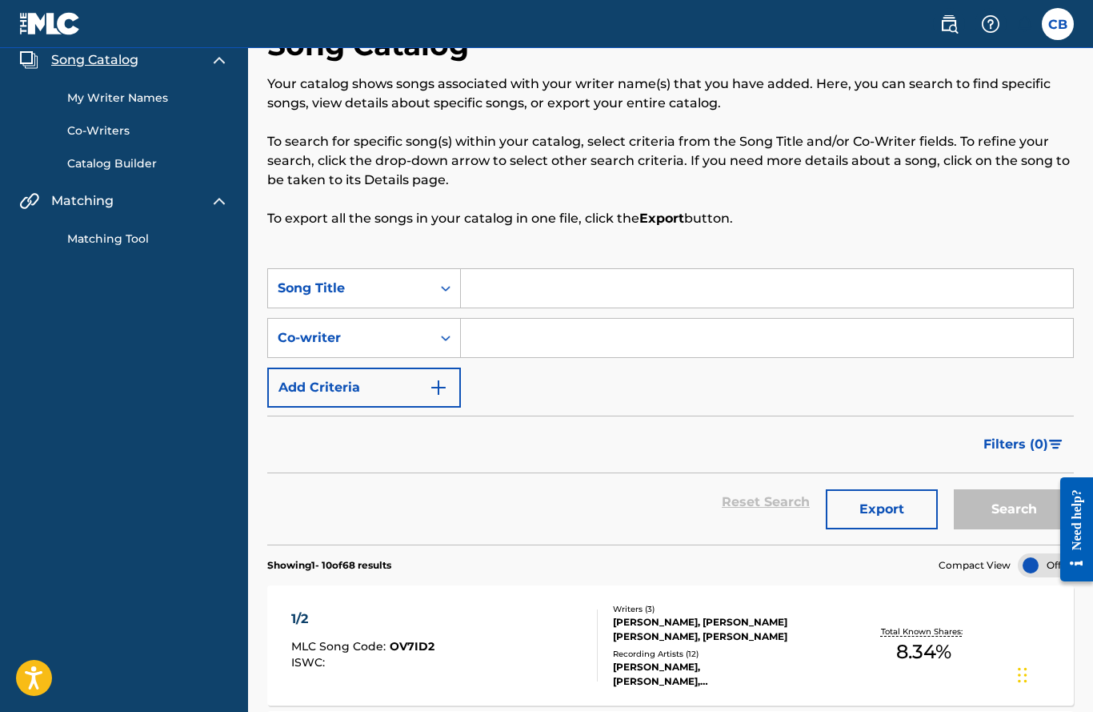
click at [522, 303] on input "Search Form" at bounding box center [767, 288] width 612 height 38
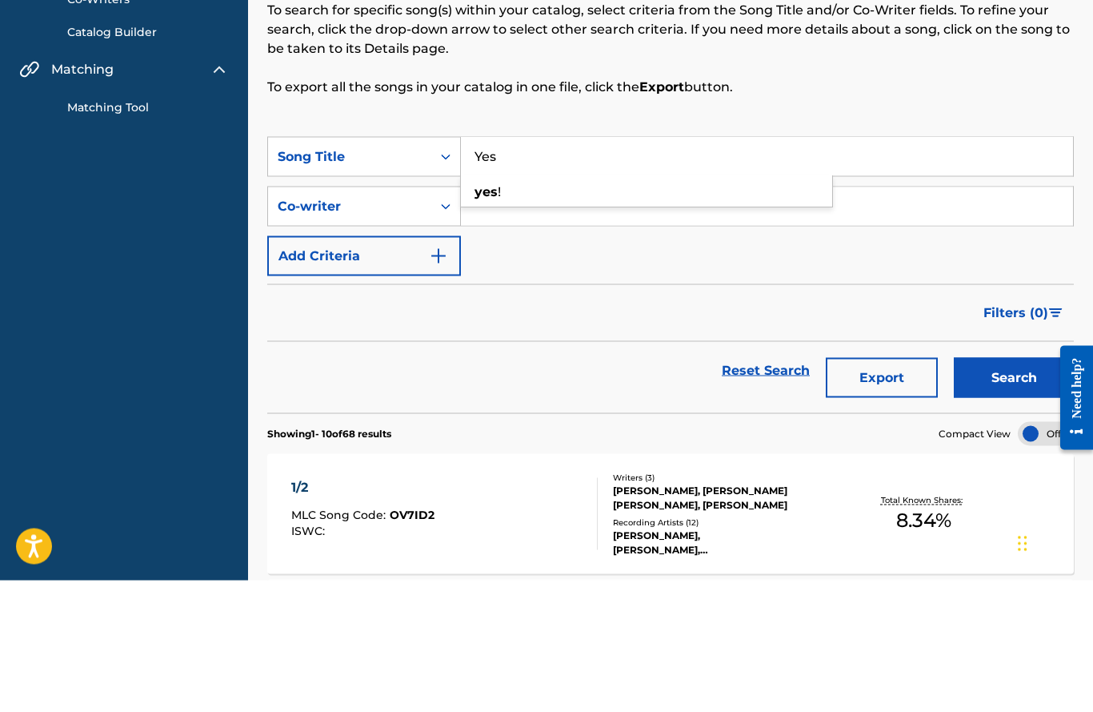
click at [489, 310] on div "yes !" at bounding box center [646, 324] width 371 height 29
type input "yes!"
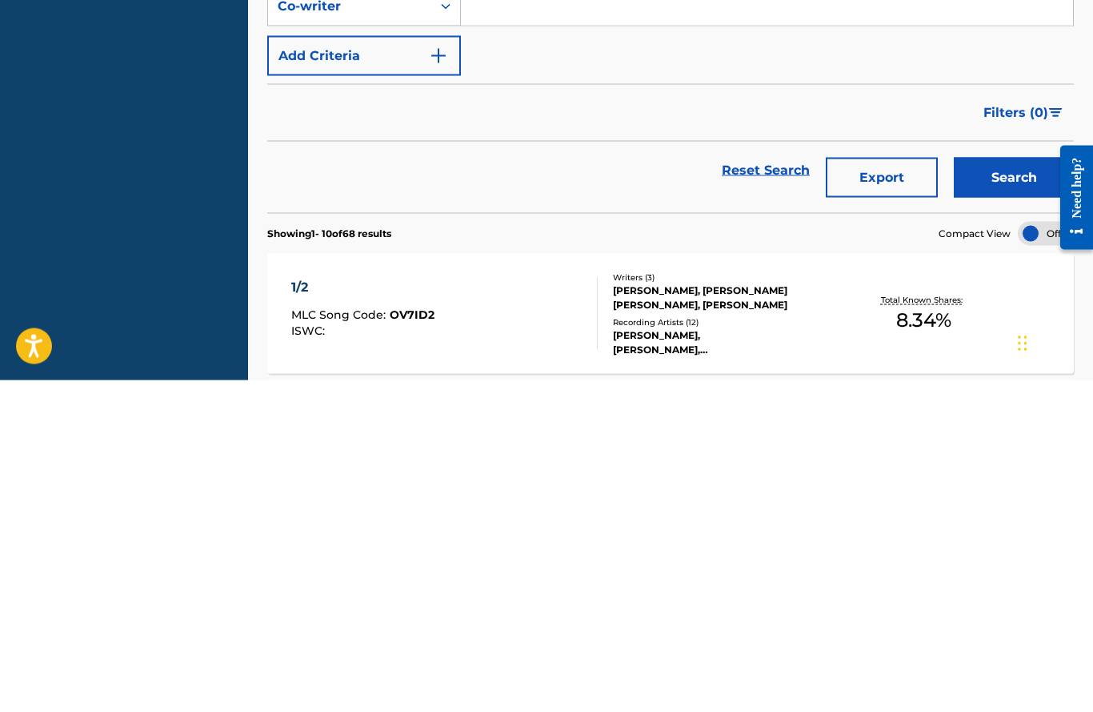
click at [1002, 489] on button "Search" at bounding box center [1014, 509] width 120 height 40
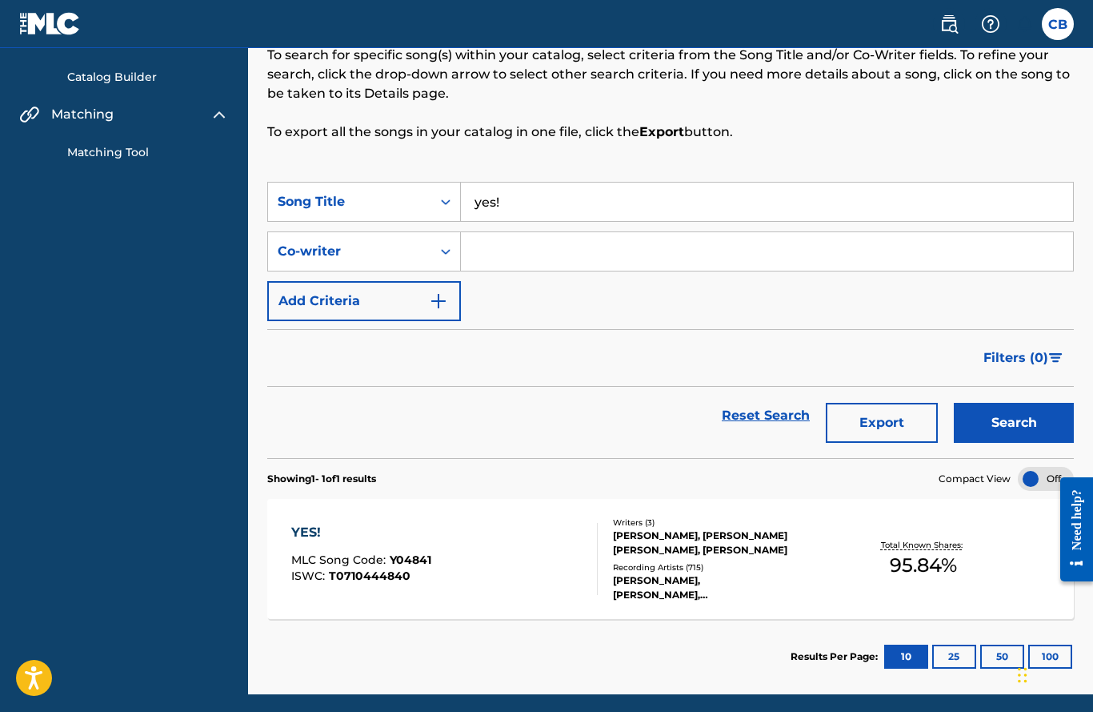
scroll to position [146, 0]
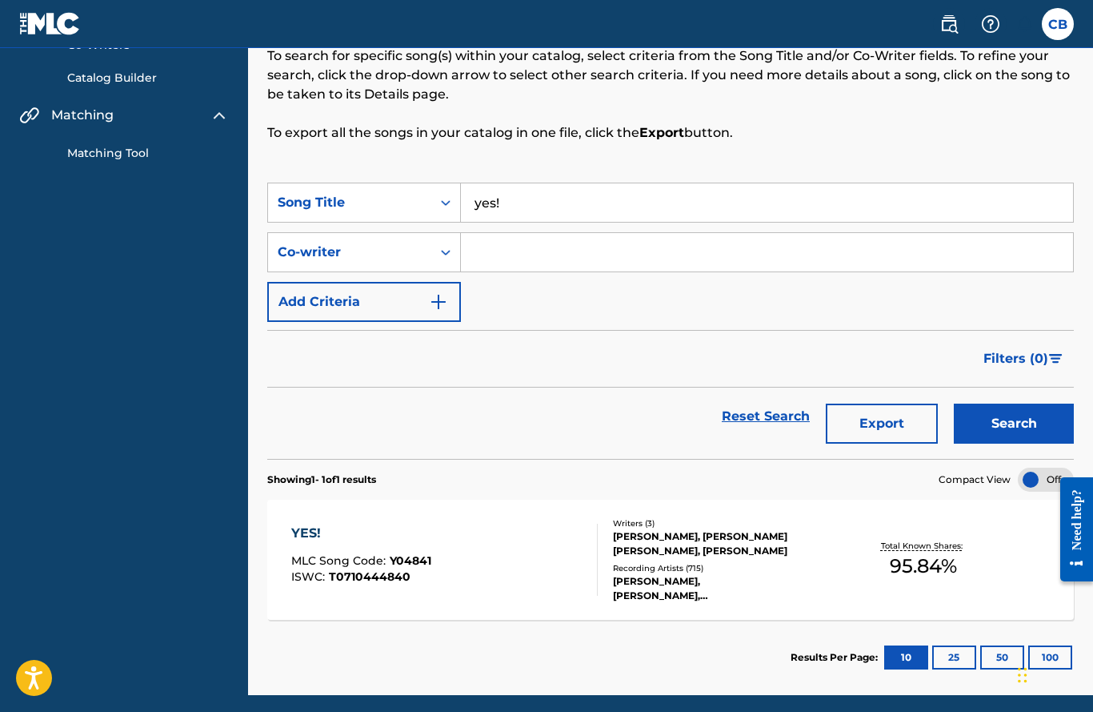
click at [837, 563] on div "Total Known Shares: 95.84 %" at bounding box center [924, 559] width 268 height 49
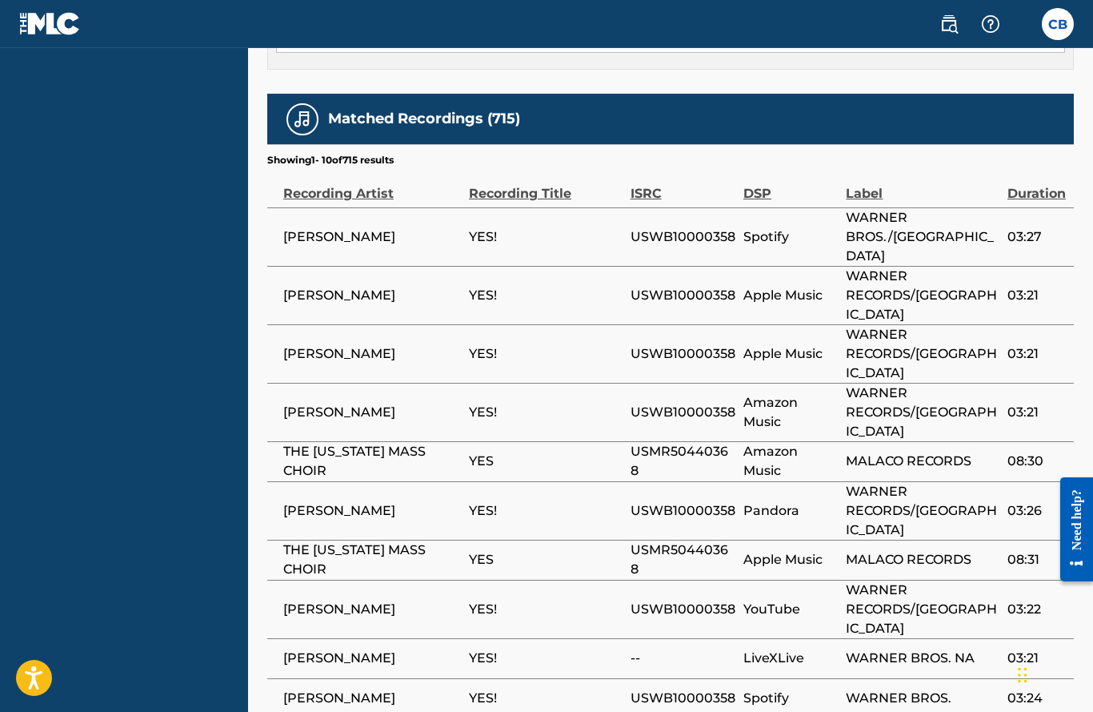
scroll to position [2050, 0]
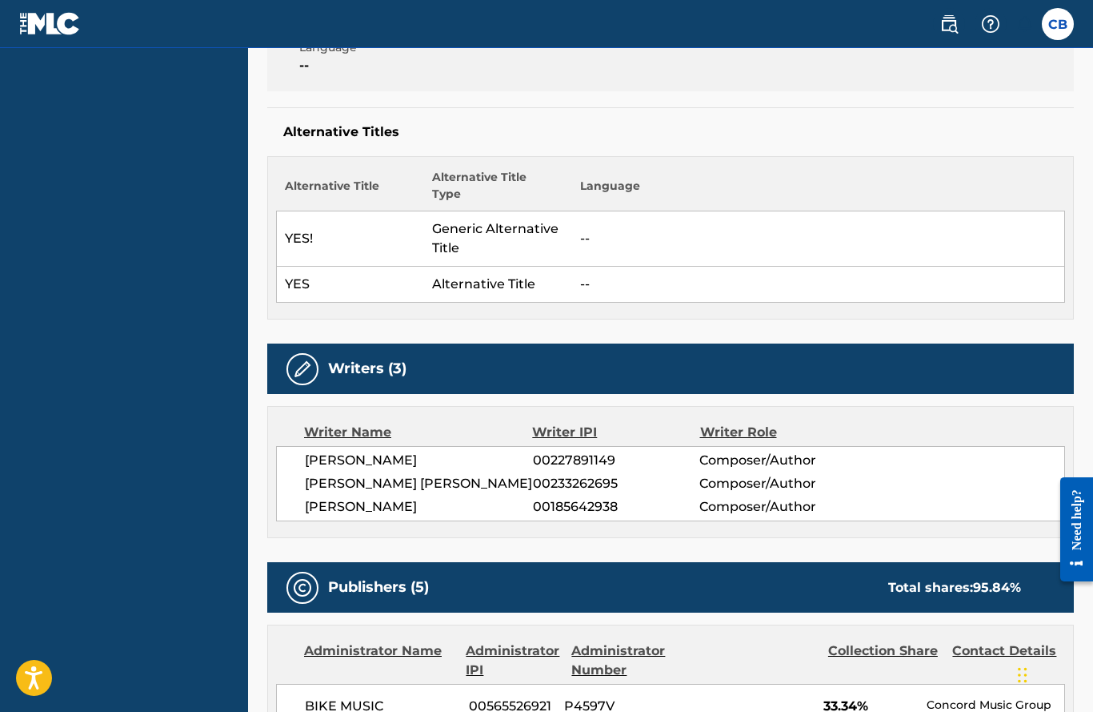
scroll to position [363, 0]
